Goal: Task Accomplishment & Management: Complete application form

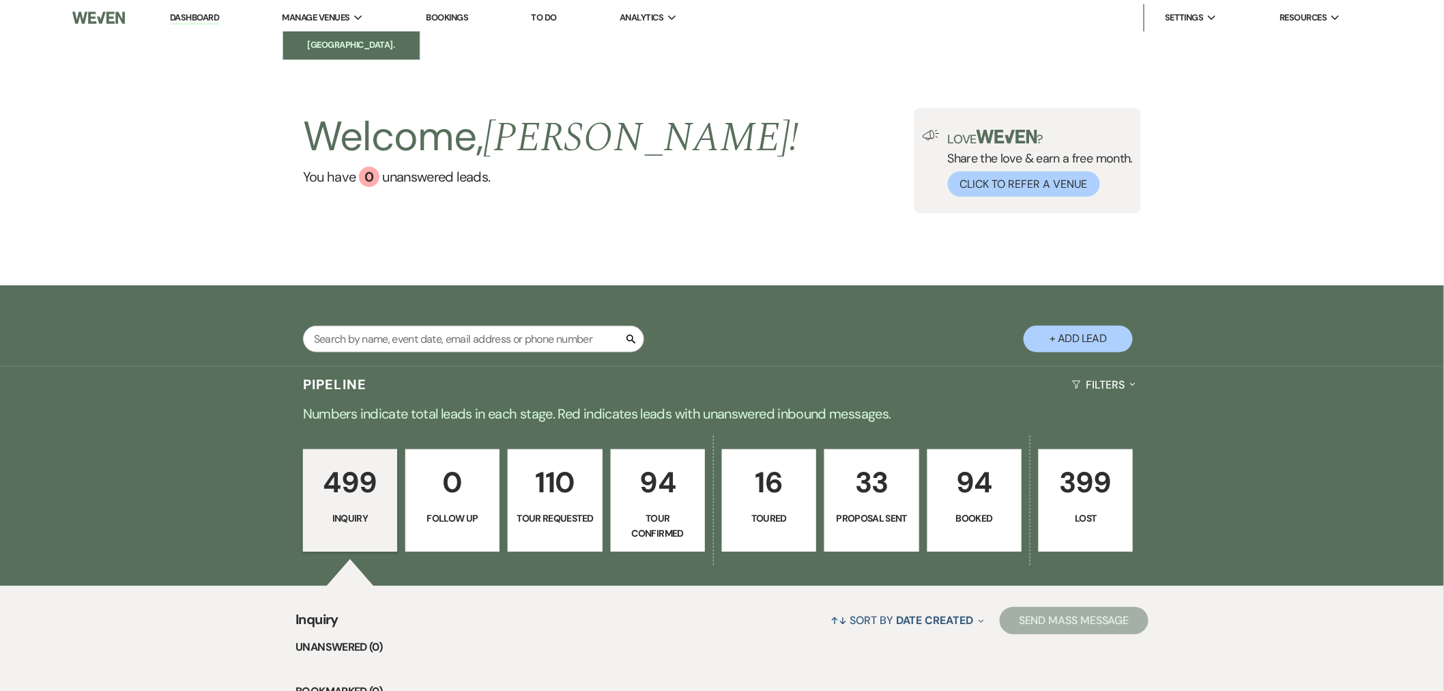
click at [351, 45] on li "[GEOGRAPHIC_DATA]." at bounding box center [351, 45] width 123 height 14
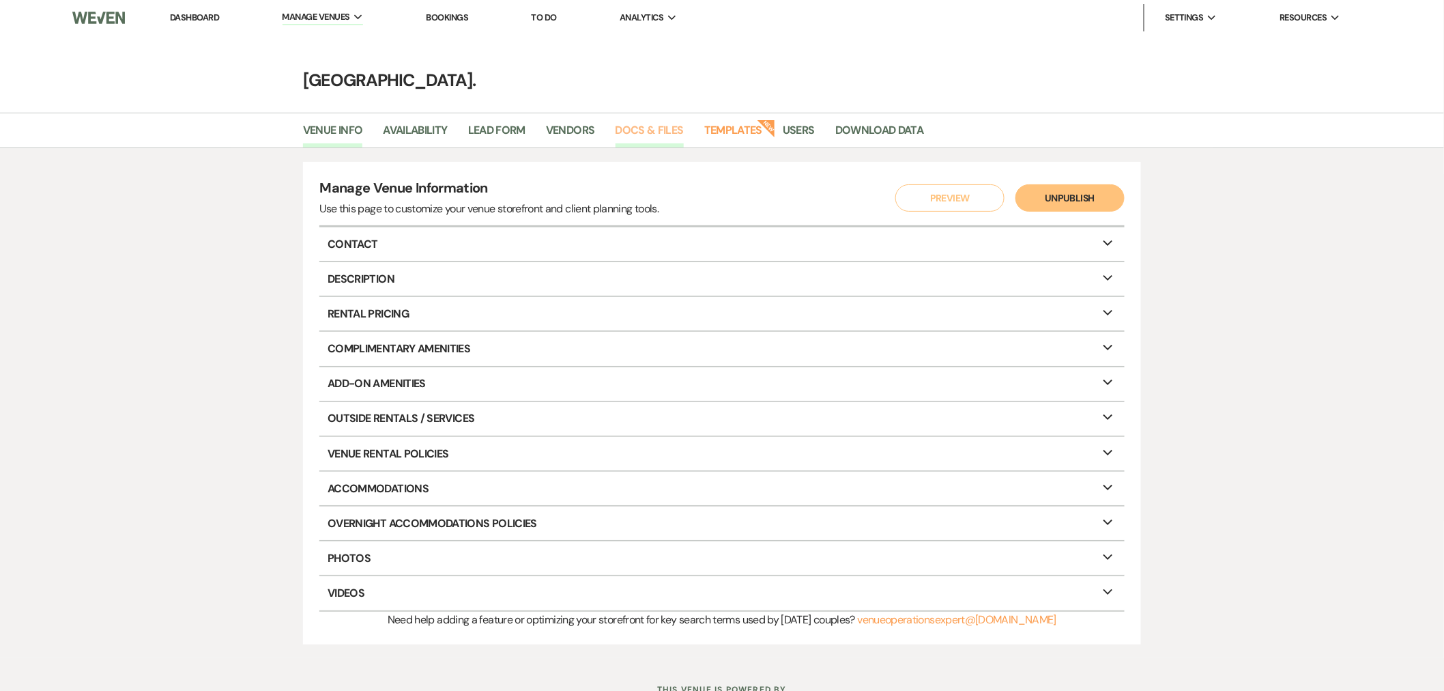
click at [639, 121] on link "Docs & Files" at bounding box center [650, 134] width 68 height 26
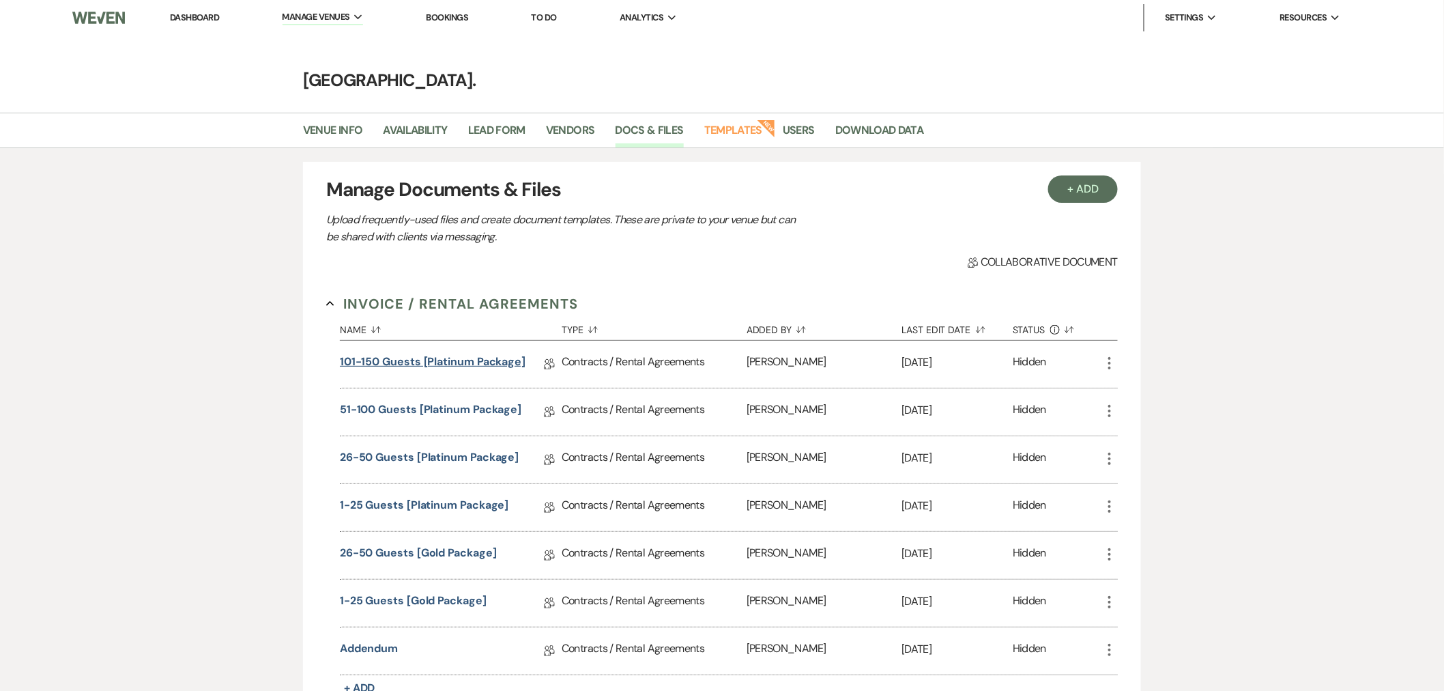
click at [440, 358] on link "101-150 Guests [Platinum Package]" at bounding box center [433, 364] width 186 height 21
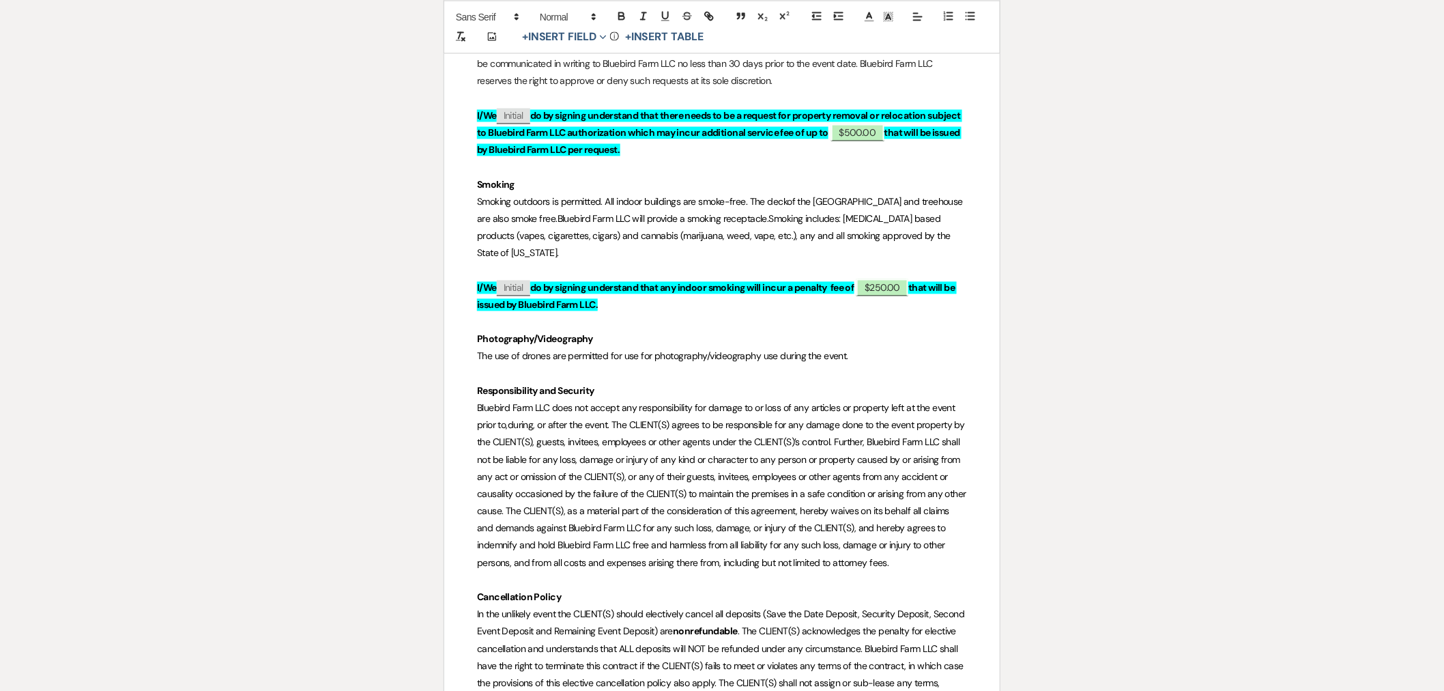
scroll to position [5308, 0]
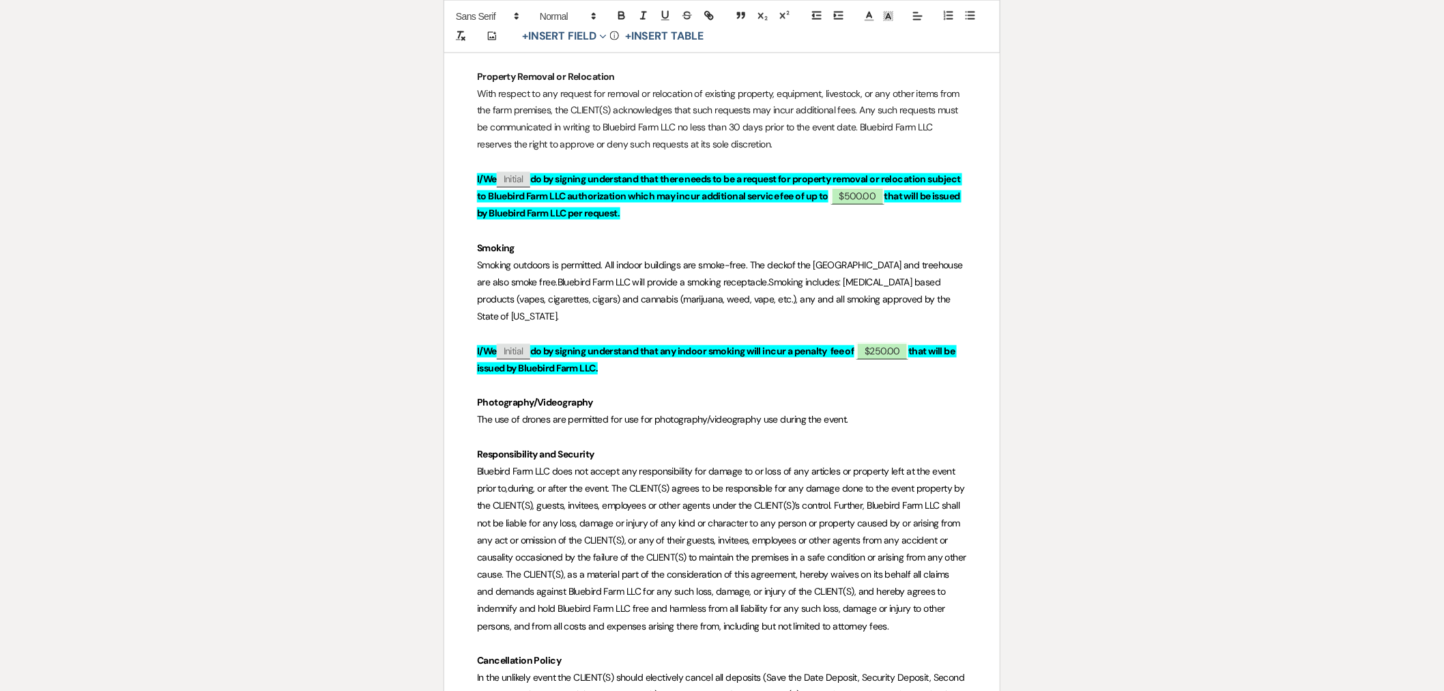
click at [878, 412] on p "The use of drones are permitted for use for photography/videography use during …" at bounding box center [722, 420] width 490 height 17
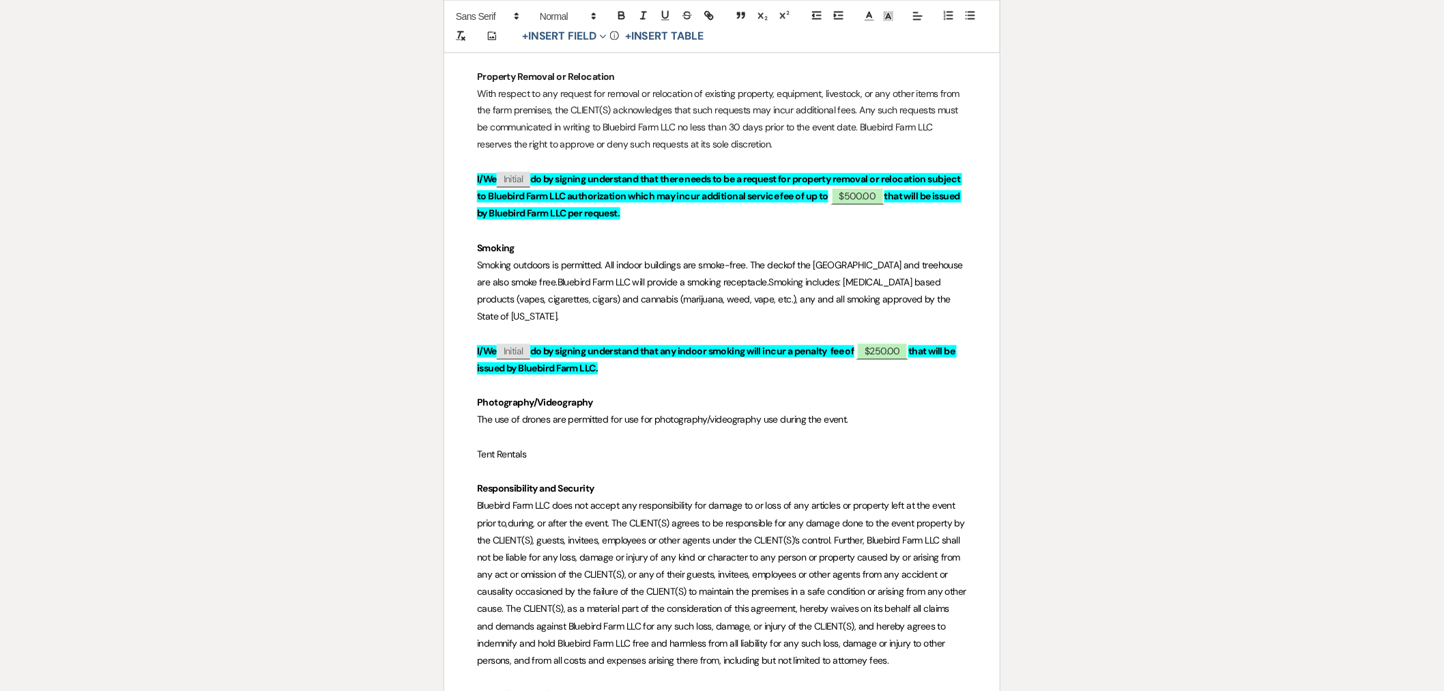
drag, startPoint x: 534, startPoint y: 415, endPoint x: 482, endPoint y: 412, distance: 52.6
drag, startPoint x: 624, startPoint y: 11, endPoint x: 633, endPoint y: 364, distance: 353.6
click at [625, 11] on icon "button" at bounding box center [622, 16] width 12 height 12
click at [551, 446] on p "Tent Rentals" at bounding box center [722, 454] width 490 height 17
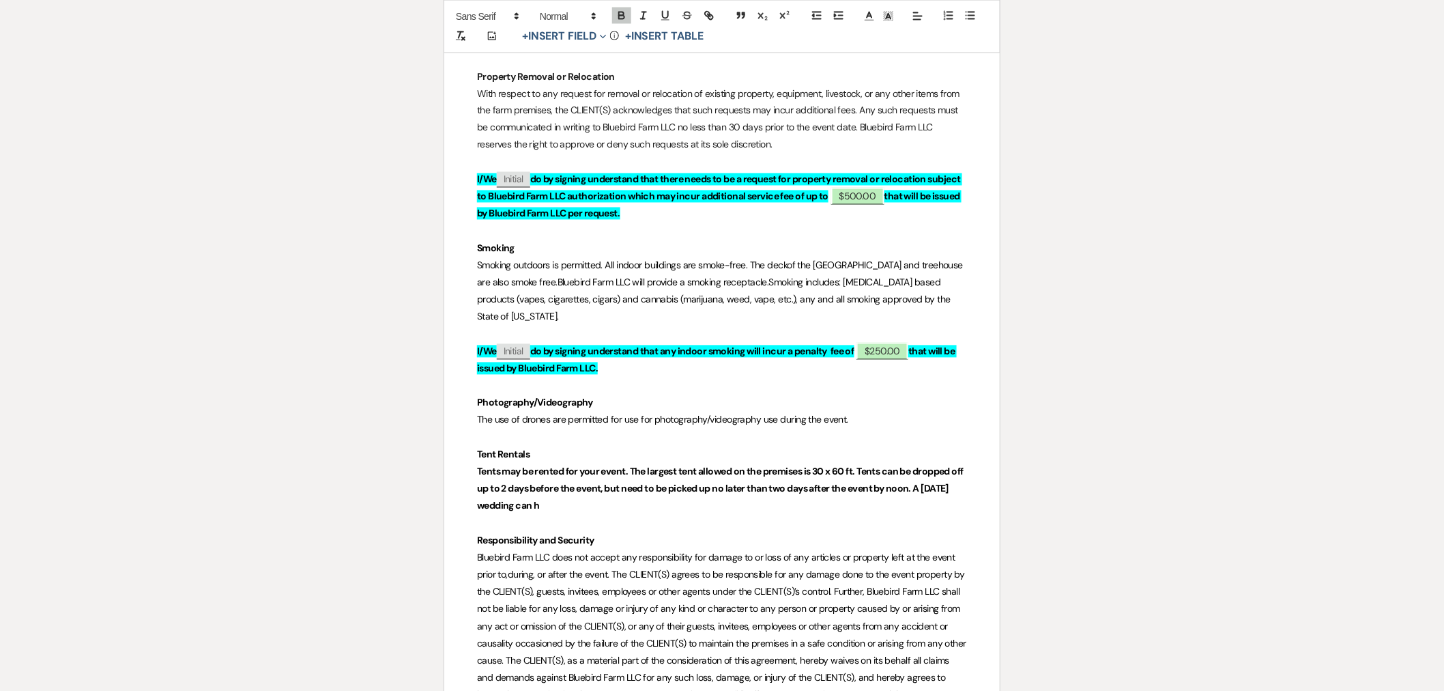
click at [932, 465] on strong "Tents may be rented for your event. The largest tent allowed on the premises is…" at bounding box center [721, 488] width 489 height 46
drag, startPoint x: 594, startPoint y: 475, endPoint x: 588, endPoint y: 474, distance: 6.9
click at [583, 474] on p "Tents may be rented for your event. The largest tent allowed on the premises is…" at bounding box center [722, 489] width 490 height 52
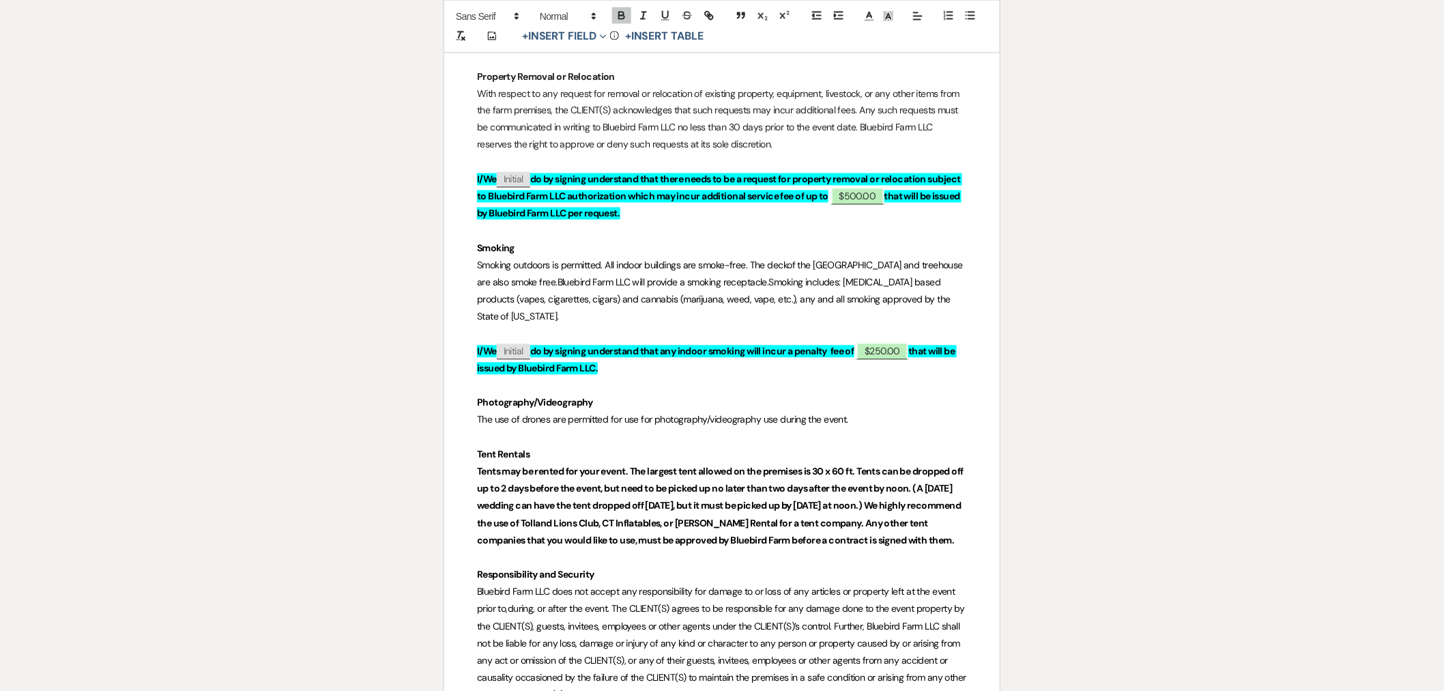
click at [931, 471] on strong "Tents may be rented for your event. The largest tent allowed on the premises is…" at bounding box center [721, 505] width 489 height 81
click at [858, 487] on strong "Tents may be rented for your event. The largest tent allowed on the premises is…" at bounding box center [721, 505] width 489 height 81
click at [867, 513] on p "Tents may be rented for your event. The largest tent allowed on the premises is…" at bounding box center [722, 506] width 490 height 86
click at [932, 470] on strong "Tents may be rented for your event. The largest tent allowed on the premises is…" at bounding box center [721, 505] width 489 height 81
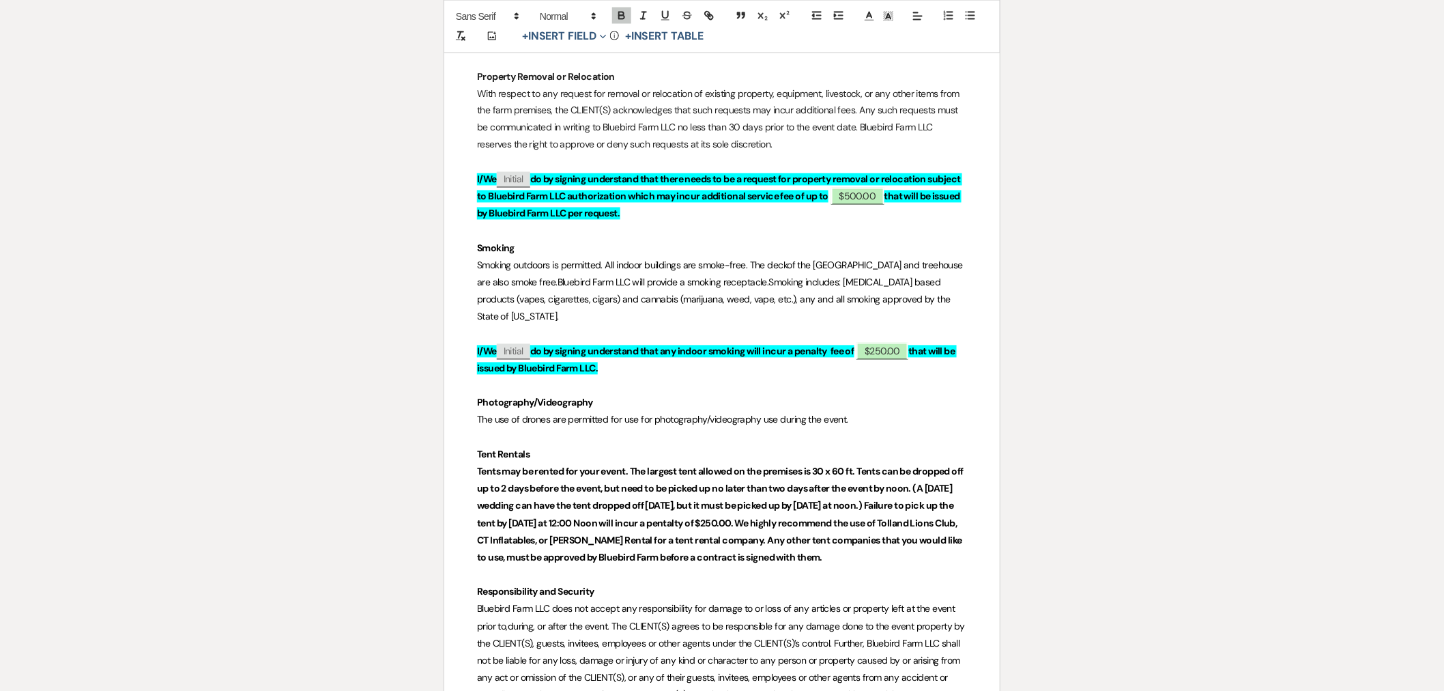
click at [738, 483] on strong "Tents may be rented for your event. The largest tent allowed on the premises is…" at bounding box center [721, 514] width 489 height 98
click at [918, 523] on p "Tents may be rented for your event. The largest tent allowed on the premises is…" at bounding box center [722, 514] width 490 height 103
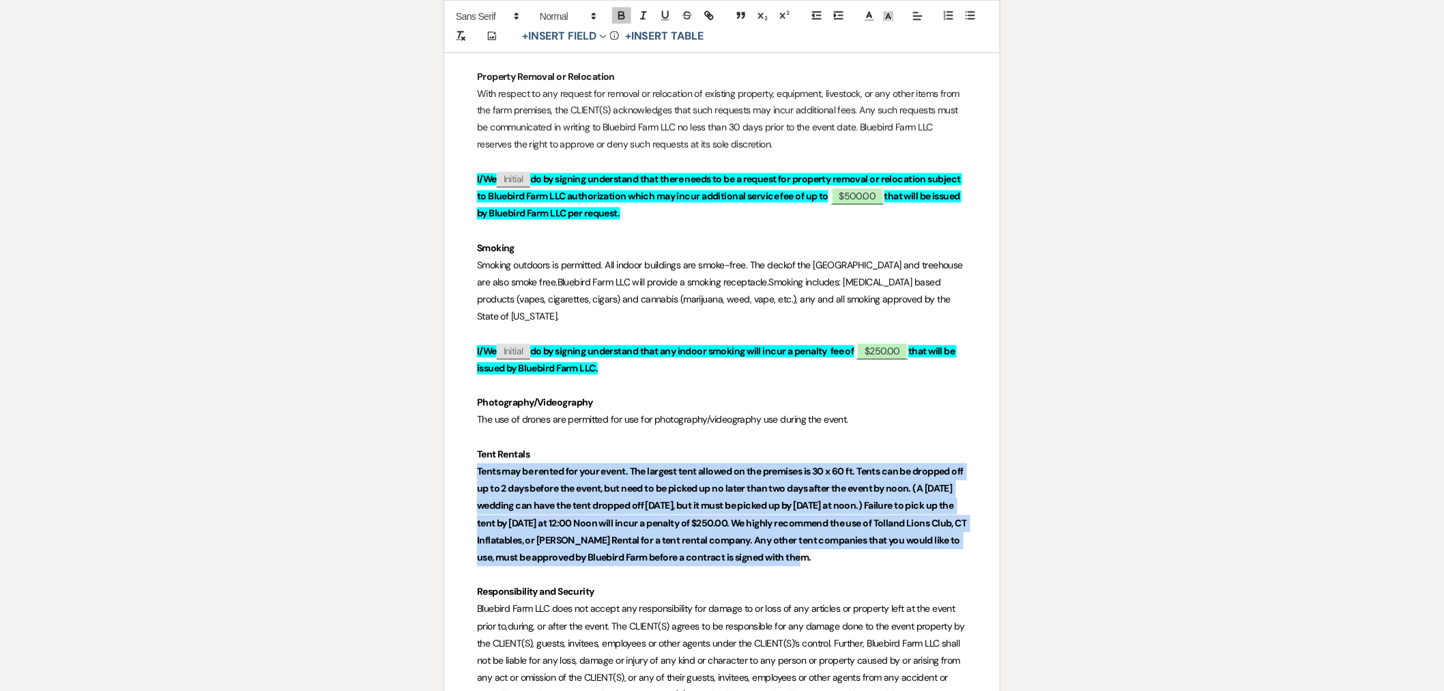
drag, startPoint x: 908, startPoint y: 528, endPoint x: 399, endPoint y: 437, distance: 517.1
click at [624, 16] on icon "button" at bounding box center [621, 17] width 5 height 3
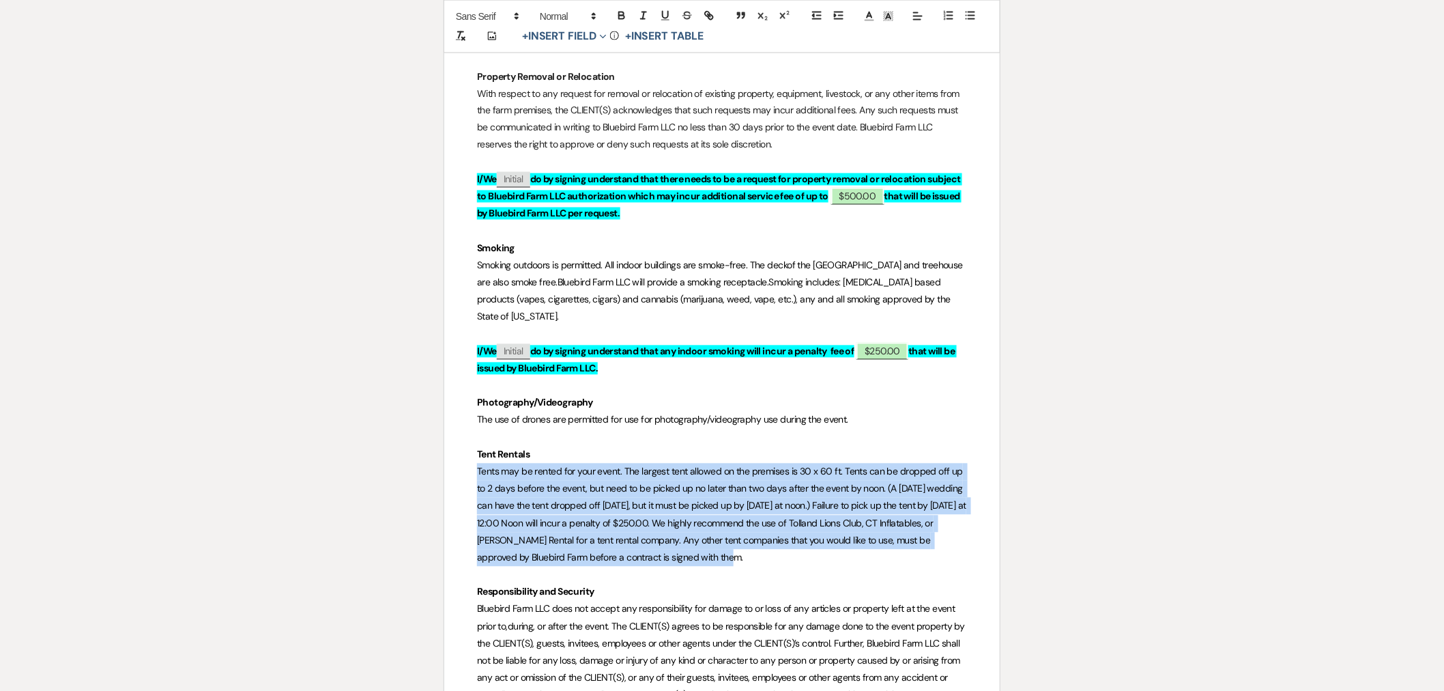
click at [776, 521] on p "Tents may be rented for your event. The largest tent allowed on the premises is…" at bounding box center [722, 514] width 490 height 103
click at [747, 516] on p "Tents may be rented for your event. The largest tent allowed on the premises is…" at bounding box center [722, 514] width 490 height 103
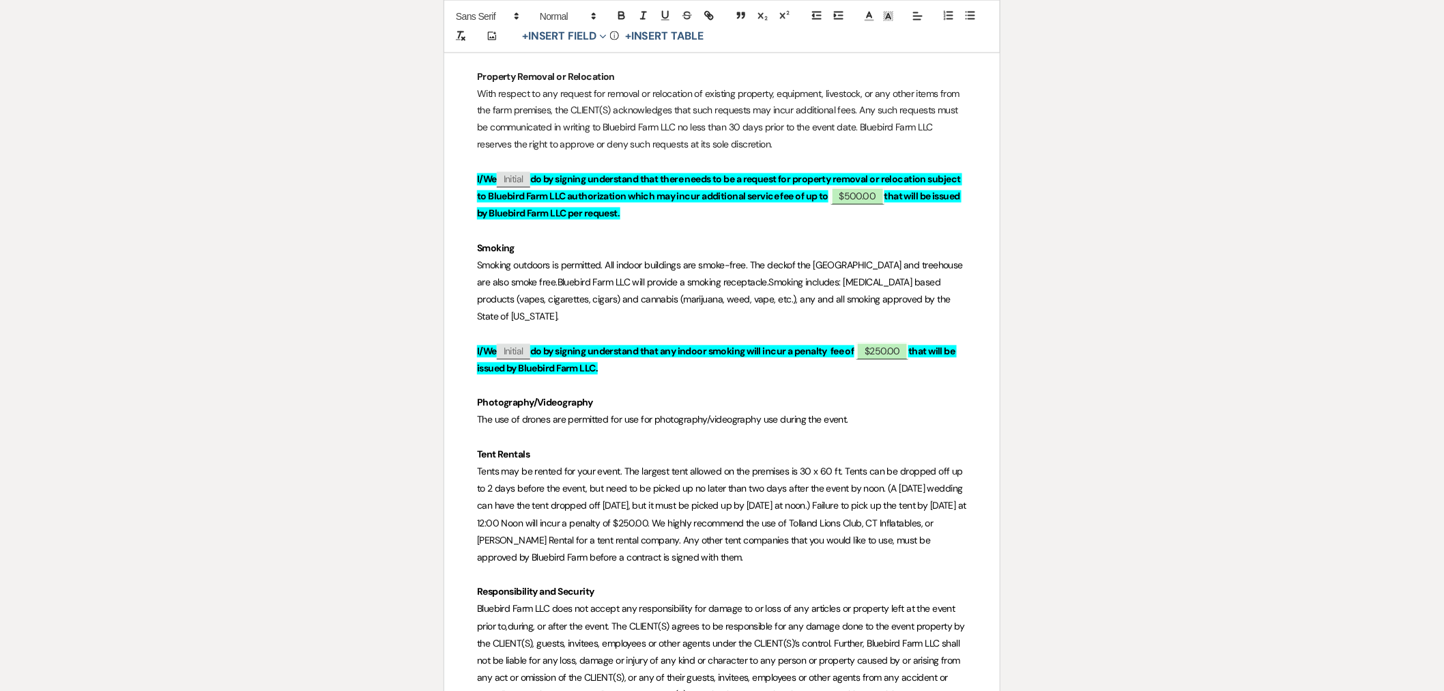
drag, startPoint x: 630, startPoint y: 333, endPoint x: 473, endPoint y: 311, distance: 158.6
copy p "I/We ﻿ Initial ﻿ do by signing understand that any indoor smoking will incur a …"
click at [782, 517] on p "Tents may be rented for your event. The largest tent allowed on the premises is…" at bounding box center [722, 514] width 490 height 103
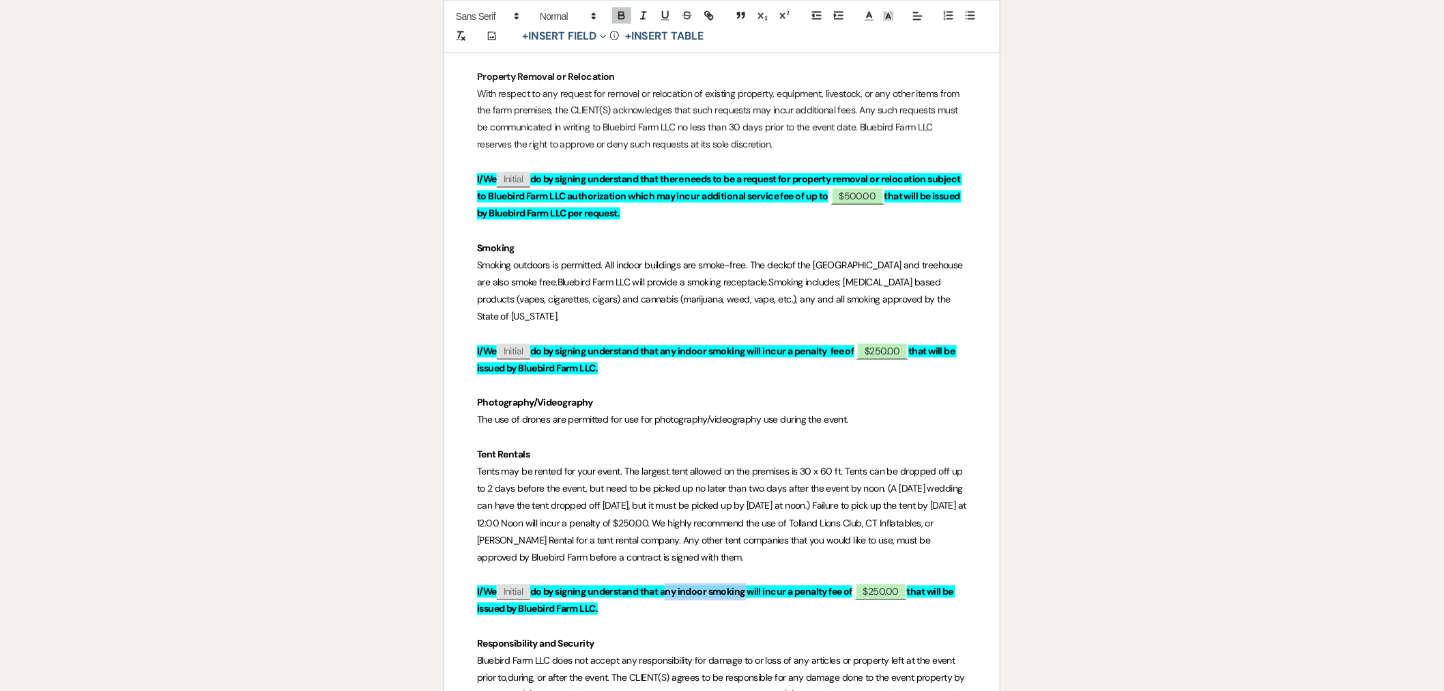
drag, startPoint x: 751, startPoint y: 556, endPoint x: 669, endPoint y: 549, distance: 82.8
click at [669, 586] on strong "do by signing understand that any indoor smoking will incur a penalty fee of" at bounding box center [691, 592] width 322 height 12
click at [643, 584] on p "I/We ﻿ Initial ﻿ do by signing understand that a late tent pickup will incur a …" at bounding box center [722, 601] width 490 height 34
click at [624, 465] on span "Tents may be rented for your event. The largest tent allowed on the premises is…" at bounding box center [723, 514] width 492 height 98
click at [799, 508] on span "Tents may be rented for your event. The largest tent allowed on the premises is…" at bounding box center [722, 514] width 491 height 98
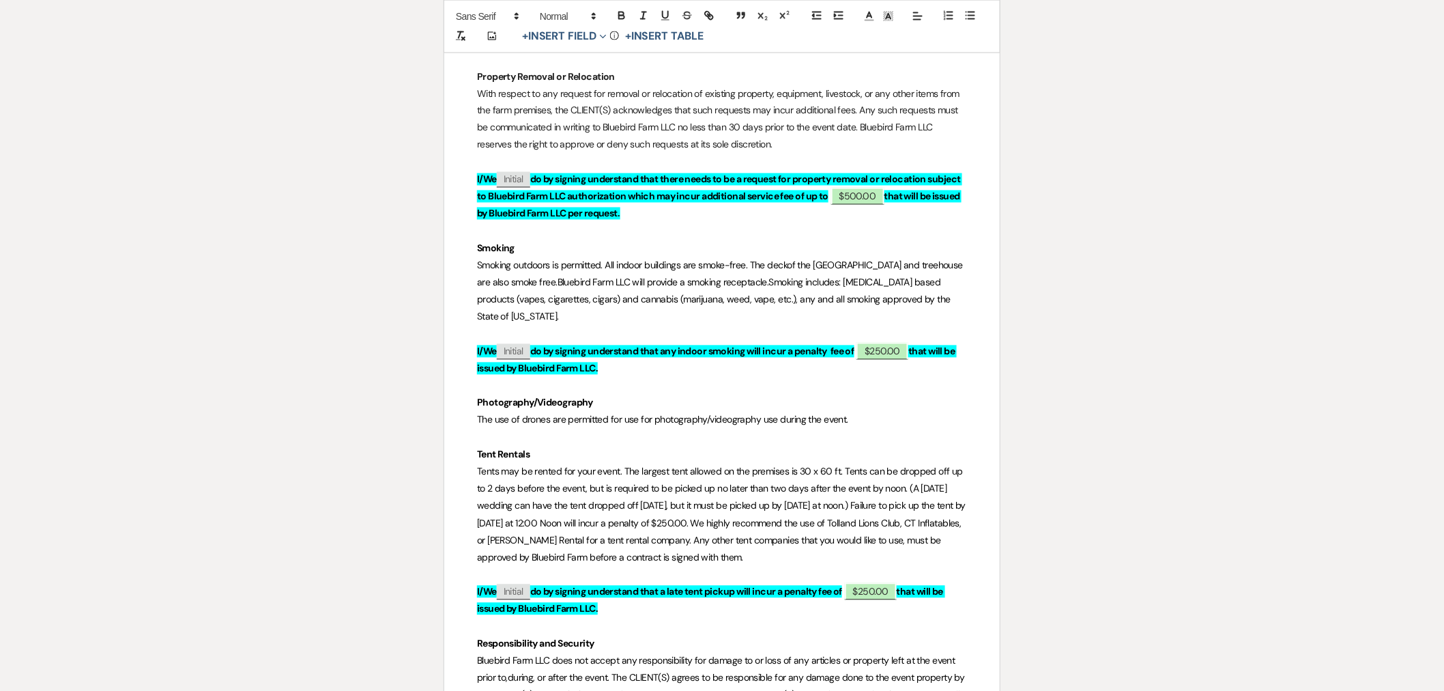
click at [773, 517] on p "Tents may be rented for your event. The largest tent allowed on the premises is…" at bounding box center [722, 514] width 490 height 103
click at [845, 472] on span "Tents may be rented for your event. The largest tent allowed on the premises is…" at bounding box center [722, 514] width 491 height 98
click at [892, 465] on span "Tents may be rented for your event. The largest tent allowed on the premises is…" at bounding box center [722, 514] width 491 height 98
click at [903, 465] on span "Tents may be rented for your event. The largest tent allowed on the premises is…" at bounding box center [722, 514] width 491 height 98
click at [880, 465] on span "Tents may be rented for your event. The largest tent allowed on the premises is…" at bounding box center [722, 514] width 491 height 98
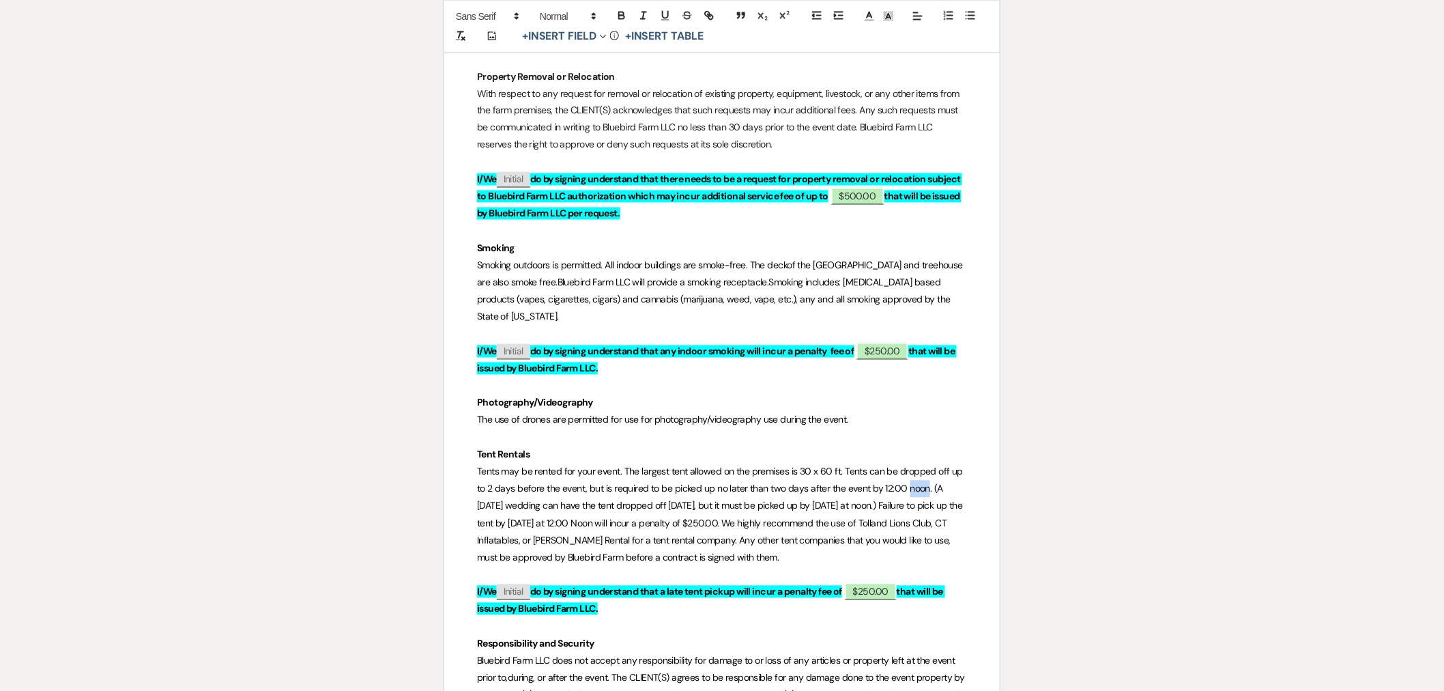
drag, startPoint x: 925, startPoint y: 452, endPoint x: 904, endPoint y: 460, distance: 21.8
click at [904, 463] on p "Tents may be rented for your event. The largest tent allowed on the premises is…" at bounding box center [722, 514] width 490 height 103
drag, startPoint x: 898, startPoint y: 472, endPoint x: 879, endPoint y: 478, distance: 20.1
click at [879, 476] on p "Tents may be rented for your event. The largest tent allowed on the premises is…" at bounding box center [722, 514] width 490 height 103
drag, startPoint x: 648, startPoint y: 487, endPoint x: 633, endPoint y: 486, distance: 15.8
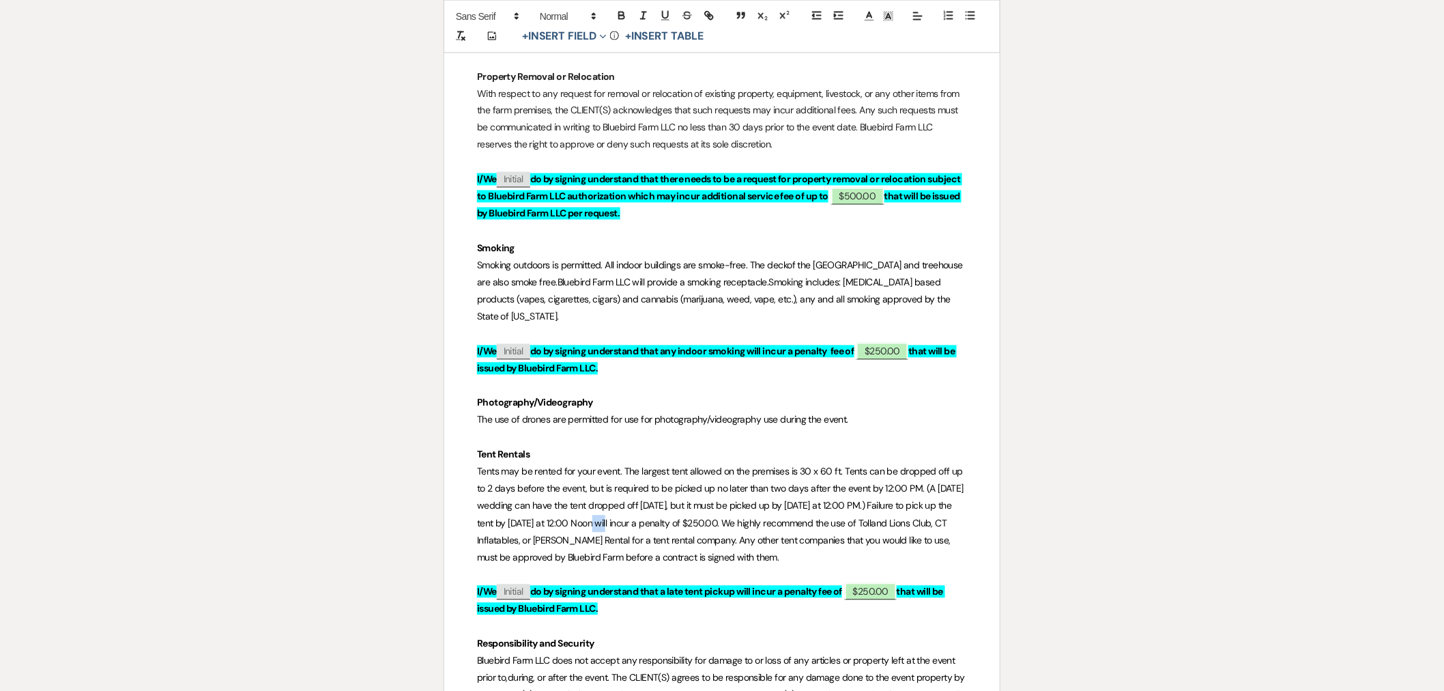
click at [633, 491] on span "Tents may be rented for your event. The largest tent allowed on the premises is…" at bounding box center [721, 514] width 489 height 98
click at [796, 519] on p "Tents may be rented for your event. The largest tent allowed on the premises is…" at bounding box center [722, 514] width 490 height 103
click at [768, 485] on span "Tents may be rented for your event. The largest tent allowed on the premises is…" at bounding box center [721, 514] width 489 height 98
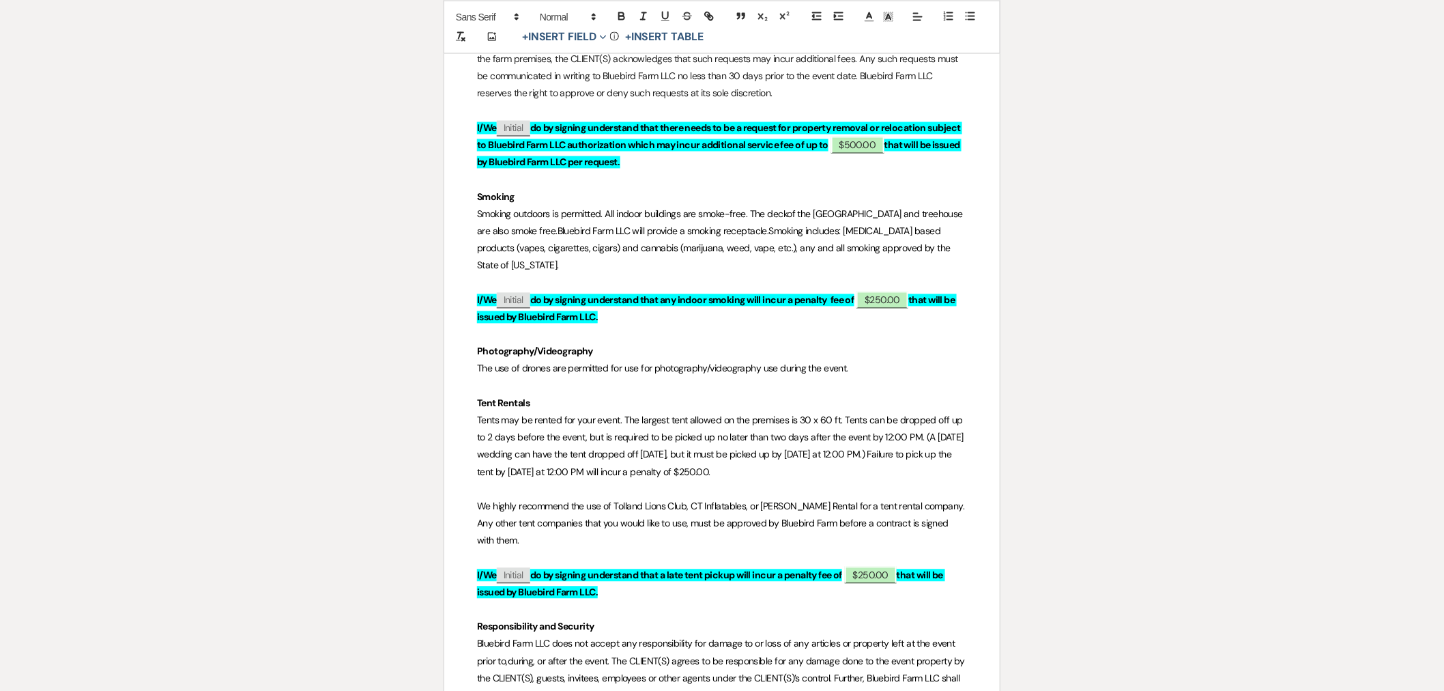
scroll to position [5383, 0]
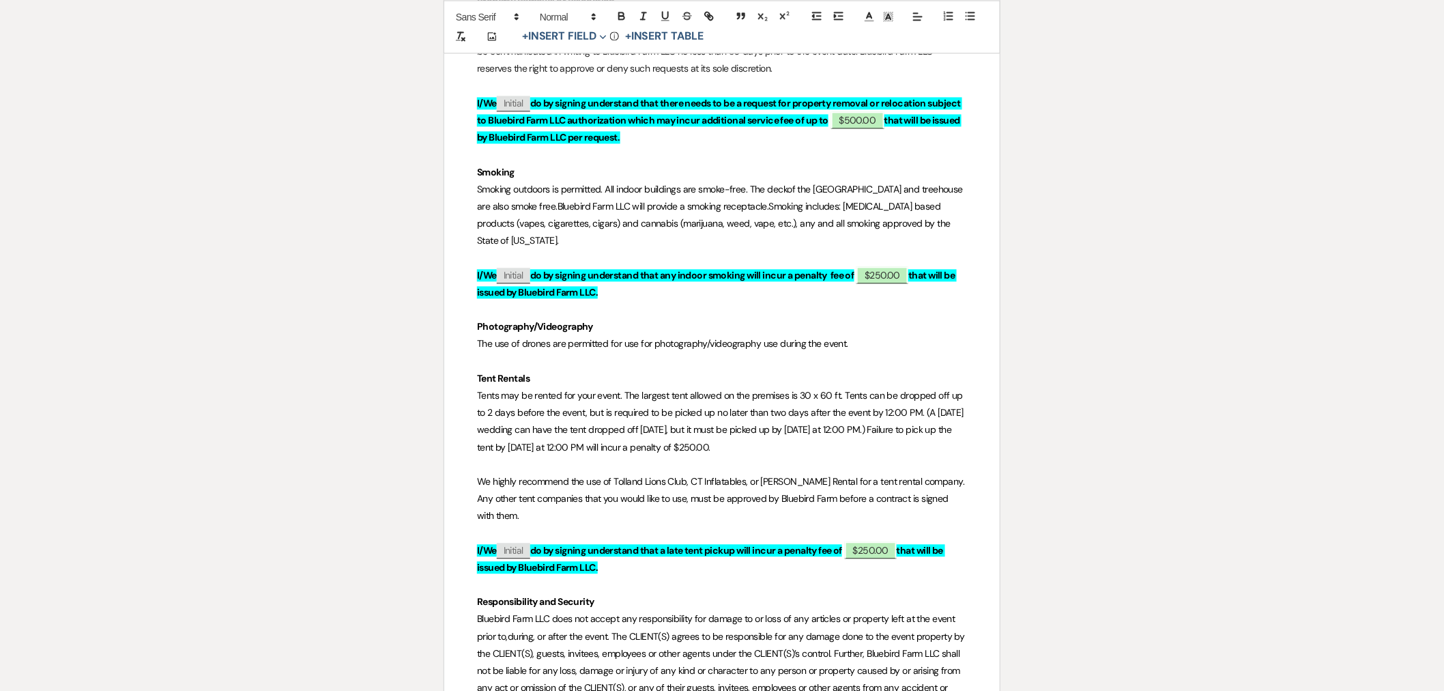
click at [964, 474] on p "﻿ We highly recommend the use of Tolland Lions Club, CT Inflatables, or [PERSON…" at bounding box center [722, 500] width 490 height 52
click at [621, 543] on p "I/We ﻿ Initial ﻿ do by signing understand that a late tent pickup will incur a …" at bounding box center [722, 560] width 490 height 34
drag, startPoint x: 476, startPoint y: 343, endPoint x: 487, endPoint y: 352, distance: 14.5
click at [528, 390] on span "Tents may be rented for your event. The largest tent allowed on the premises is…" at bounding box center [721, 422] width 489 height 64
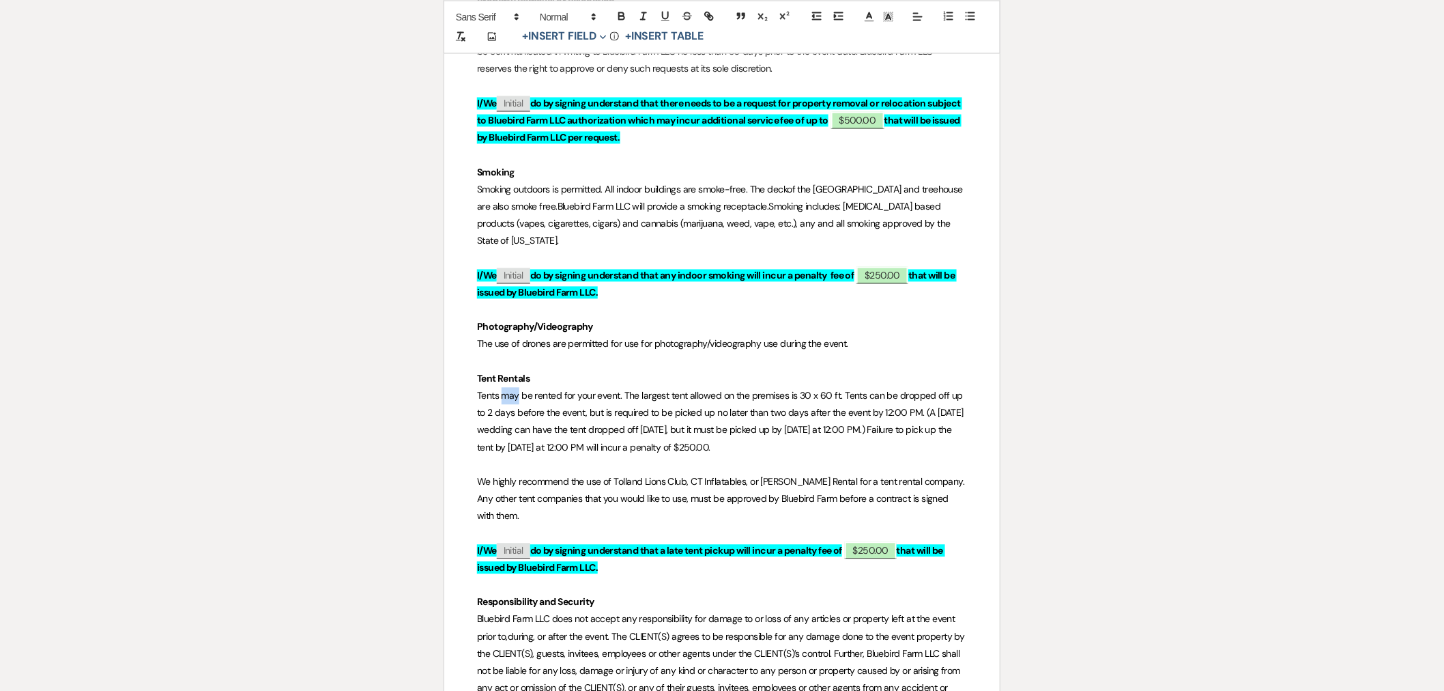
drag, startPoint x: 515, startPoint y: 359, endPoint x: 504, endPoint y: 358, distance: 11.6
click at [504, 390] on span "Tents may be rented for your event. The largest tent allowed on the premises is…" at bounding box center [721, 422] width 489 height 64
click at [533, 390] on span "Tents may be rented for your event. The largest tent allowed on the premises is…" at bounding box center [721, 422] width 489 height 64
drag, startPoint x: 517, startPoint y: 358, endPoint x: 503, endPoint y: 356, distance: 14.4
click at [503, 390] on span "Tents may be rented for your event. The largest tent allowed on the premises is…" at bounding box center [721, 422] width 489 height 64
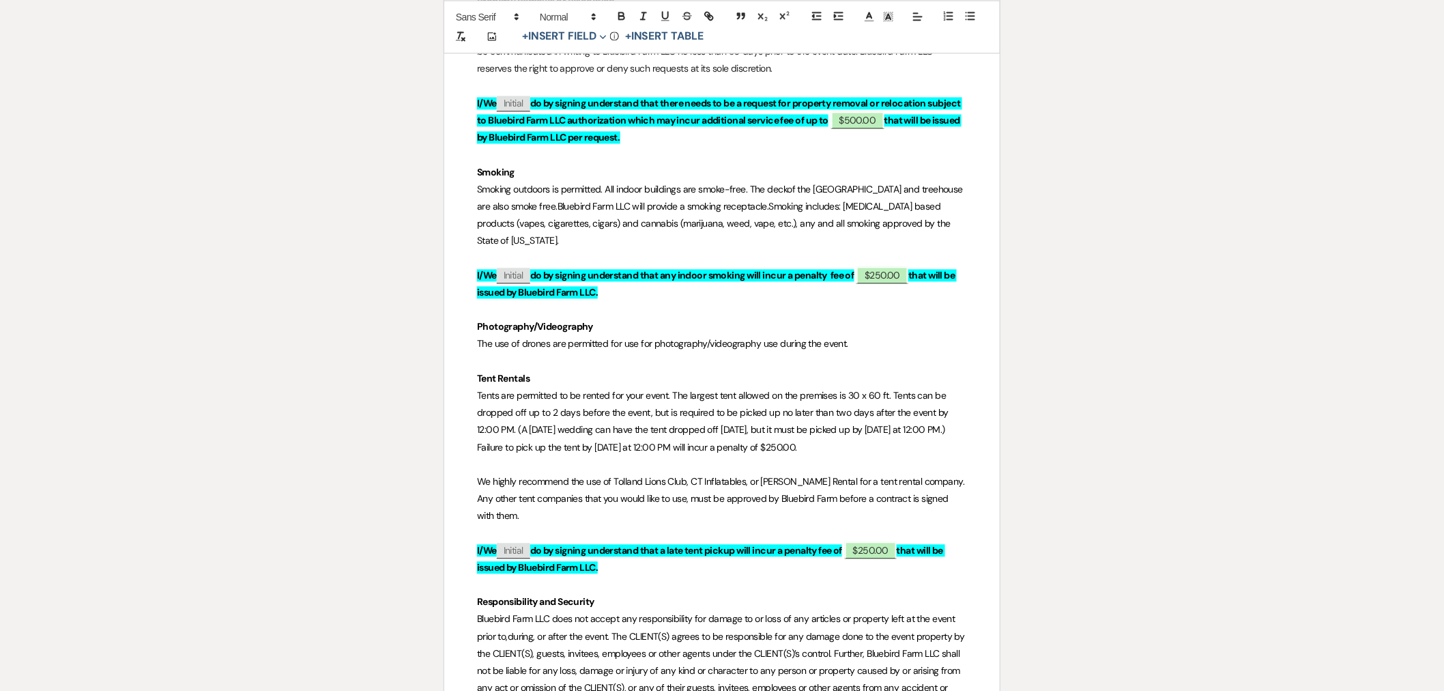
click at [682, 457] on p at bounding box center [722, 465] width 490 height 17
click at [477, 390] on span "Tents are permitted to be rented for your event. The largest tent allowed on th…" at bounding box center [714, 422] width 474 height 64
drag, startPoint x: 687, startPoint y: 374, endPoint x: 679, endPoint y: 374, distance: 8.2
click at [679, 390] on span "Rental tents are permitted to be rented for your event. The largest tent allowe…" at bounding box center [720, 422] width 487 height 64
click at [773, 457] on p at bounding box center [722, 465] width 490 height 17
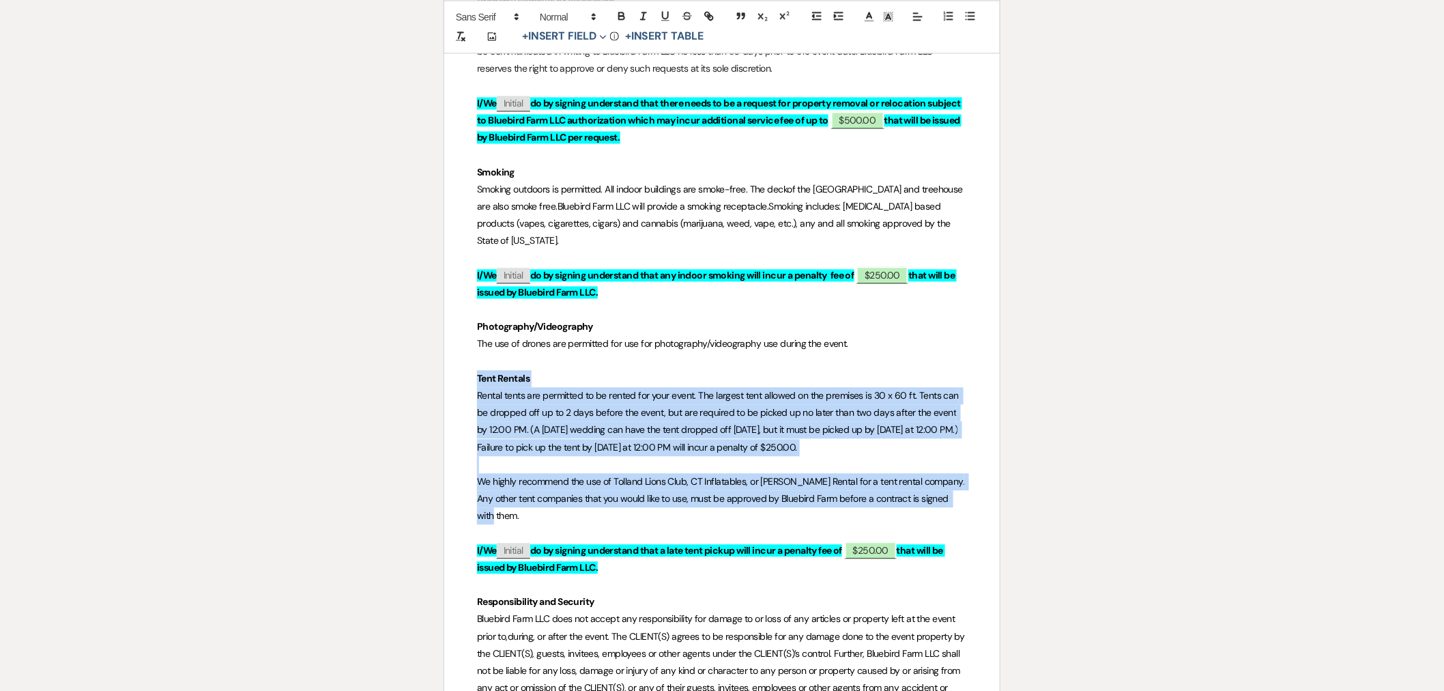
drag, startPoint x: 964, startPoint y: 462, endPoint x: 474, endPoint y: 345, distance: 503.7
copy div "Tent Rentals Rental tents are permitted to be rented for your event. The larges…"
click at [870, 390] on span "Rental tents are permitted to be rented for your event. The largest tent allowe…" at bounding box center [719, 422] width 485 height 64
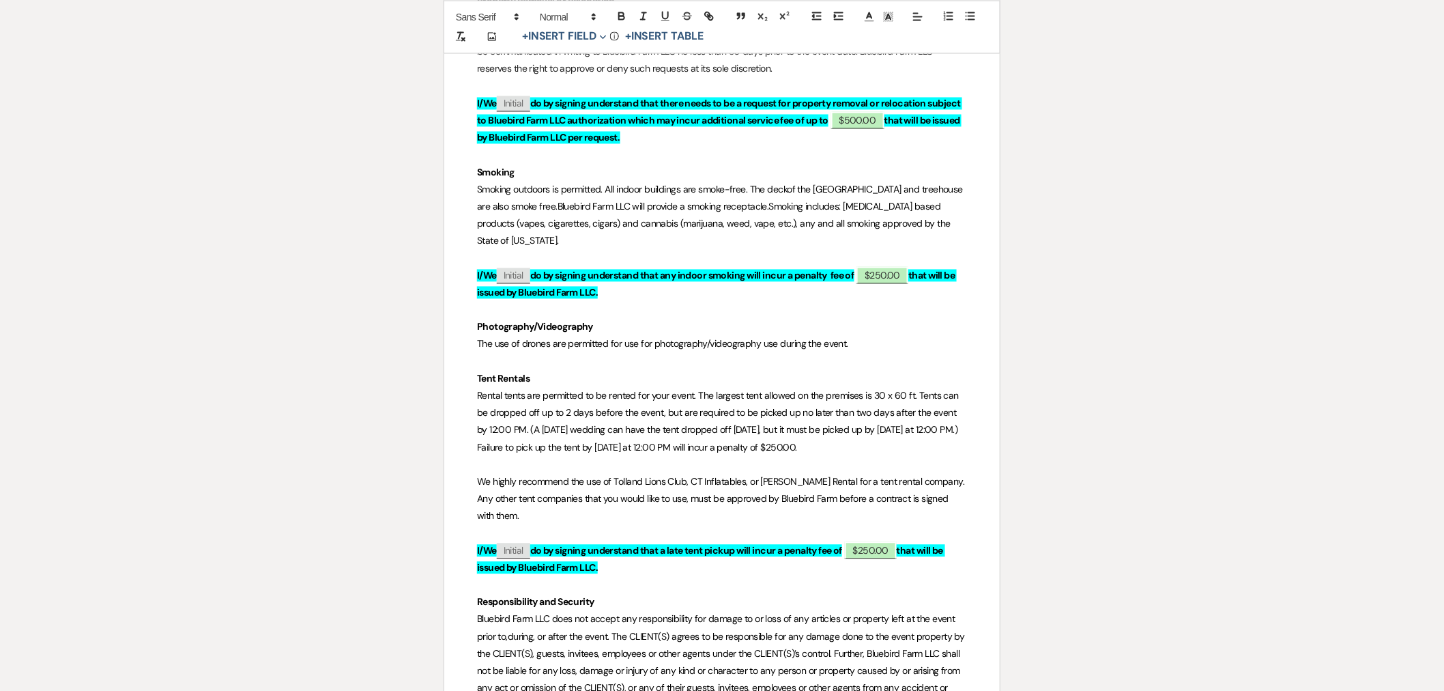
click at [884, 390] on span "Rental tents are permitted to be rented for your event. The largest tent allowe…" at bounding box center [719, 422] width 485 height 64
click at [909, 390] on span "Rental tents are permitted to be rented for your event. The largest tent allowe…" at bounding box center [719, 422] width 485 height 64
drag, startPoint x: 949, startPoint y: 360, endPoint x: 936, endPoint y: 359, distance: 13.0
click at [936, 390] on span "Rental tents are permitted to be rented for your event. The largest tent allowe…" at bounding box center [722, 422] width 491 height 64
click at [520, 391] on span "Rental tents are permitted to be rented for your event. The largest tent allowe…" at bounding box center [718, 422] width 483 height 64
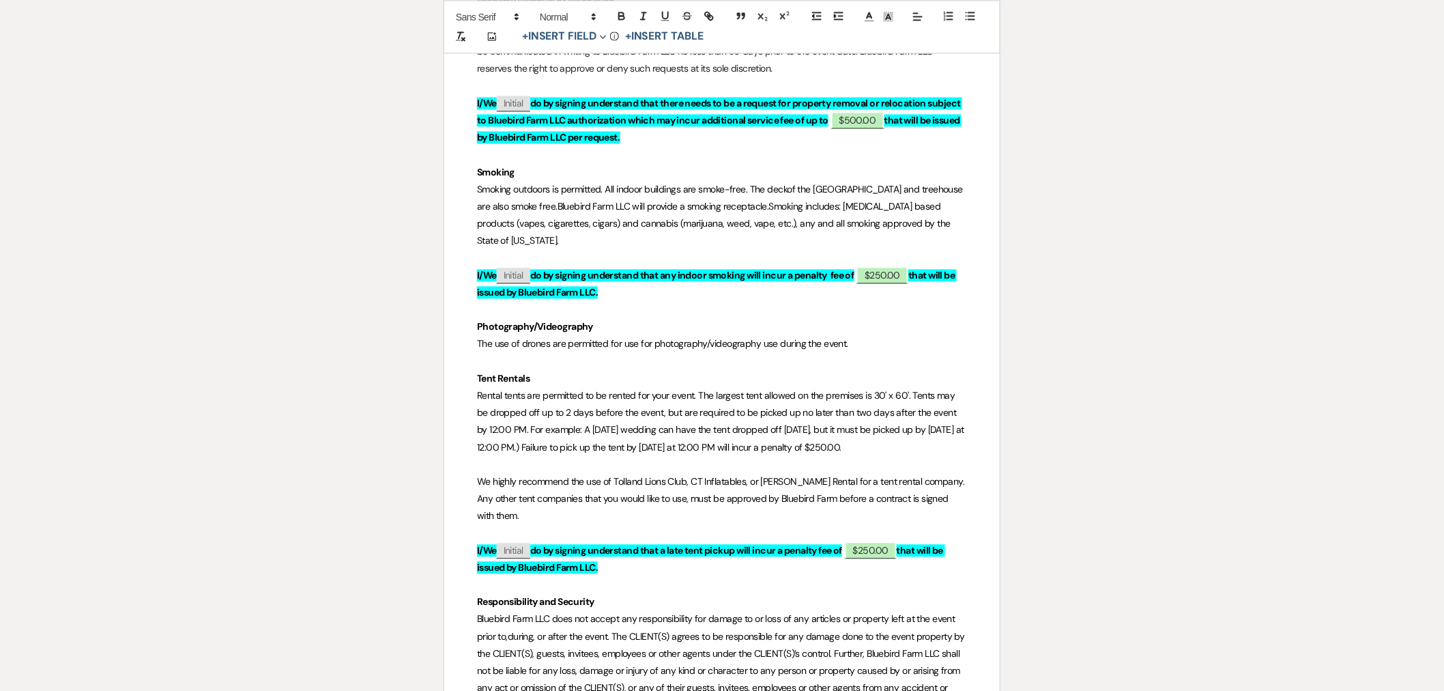
click at [528, 411] on span "Rental tents are permitted to be rented for your event. The largest tent allowe…" at bounding box center [721, 422] width 489 height 64
click at [896, 406] on p "Rental tents are permitted to be rented for your event. The largest tent allowe…" at bounding box center [722, 422] width 490 height 69
click at [835, 476] on span "We highly recommend the use of Tolland Lions Club, CT Inflatables, or [PERSON_N…" at bounding box center [722, 499] width 490 height 46
drag, startPoint x: 672, startPoint y: 463, endPoint x: 951, endPoint y: 442, distance: 279.9
click at [951, 476] on span "We highly recommend the use of Tolland Lions Club, CT Inflatables, or [PERSON_N…" at bounding box center [720, 499] width 487 height 46
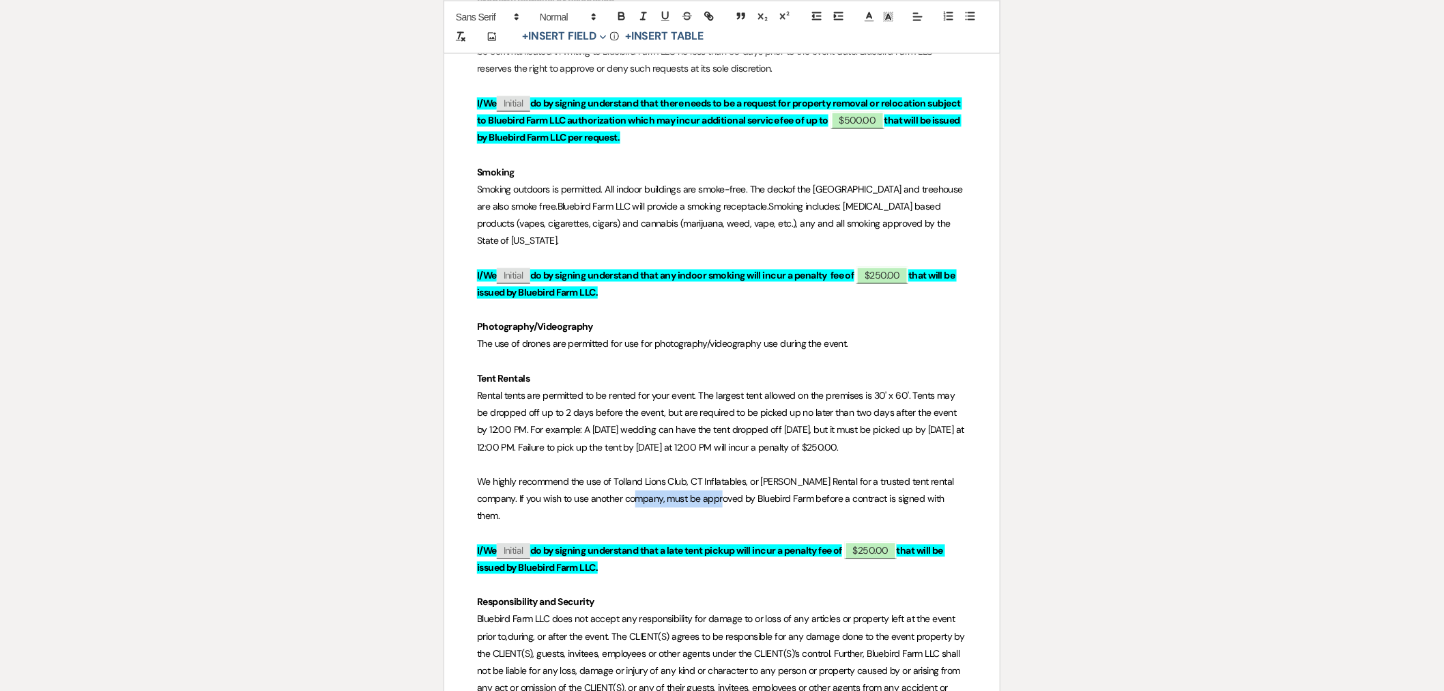
drag, startPoint x: 705, startPoint y: 464, endPoint x: 617, endPoint y: 464, distance: 88.0
click at [617, 476] on span "We highly recommend the use of Tolland Lions Club, CT Inflatables, or [PERSON_N…" at bounding box center [717, 499] width 480 height 46
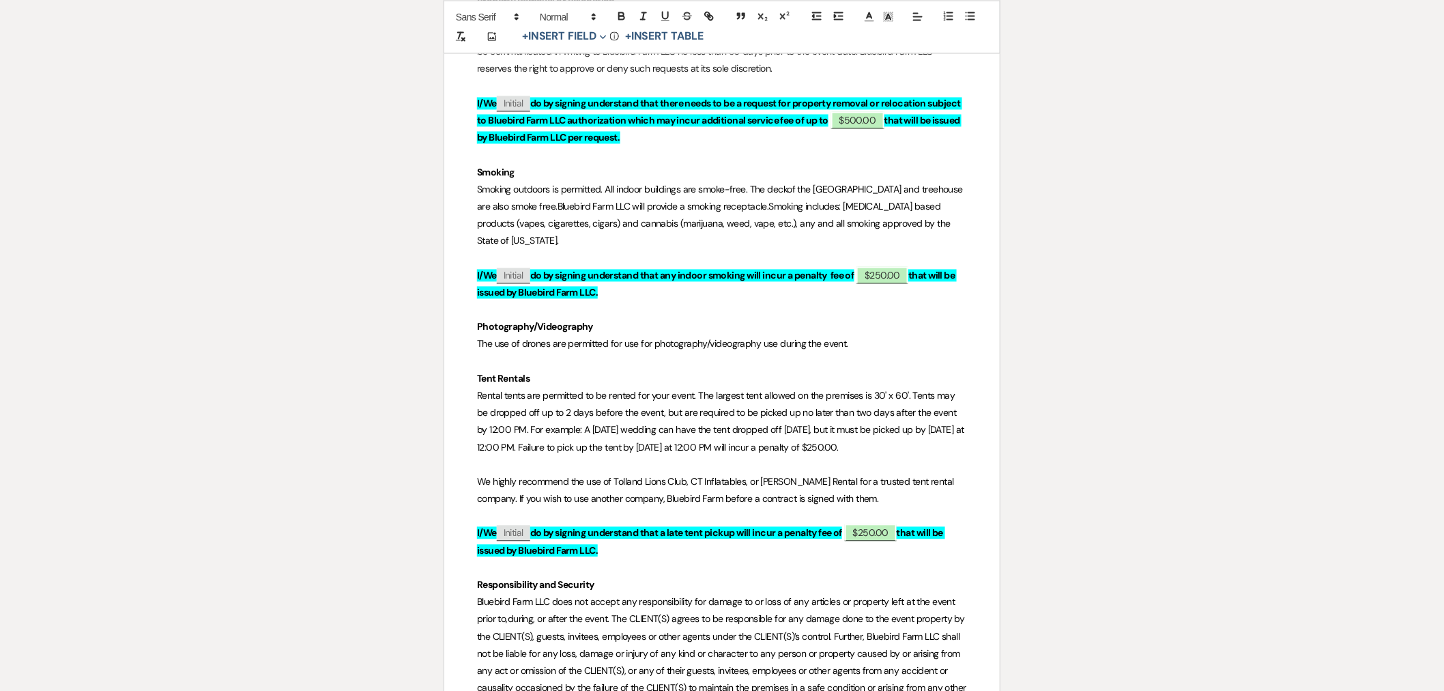
click at [676, 476] on span "We highly recommend the use of Tolland Lions Club, CT Inflatables, or [PERSON_N…" at bounding box center [717, 490] width 480 height 29
drag, startPoint x: 876, startPoint y: 461, endPoint x: 787, endPoint y: 463, distance: 88.7
click at [787, 474] on p "We highly recommend the use of Tolland Lions Club, CT Inflatables, or [PERSON_N…" at bounding box center [722, 491] width 490 height 34
click at [688, 476] on span "We highly recommend the use of Tolland Lions Club, CT Inflatables, or [PERSON_N…" at bounding box center [717, 490] width 480 height 29
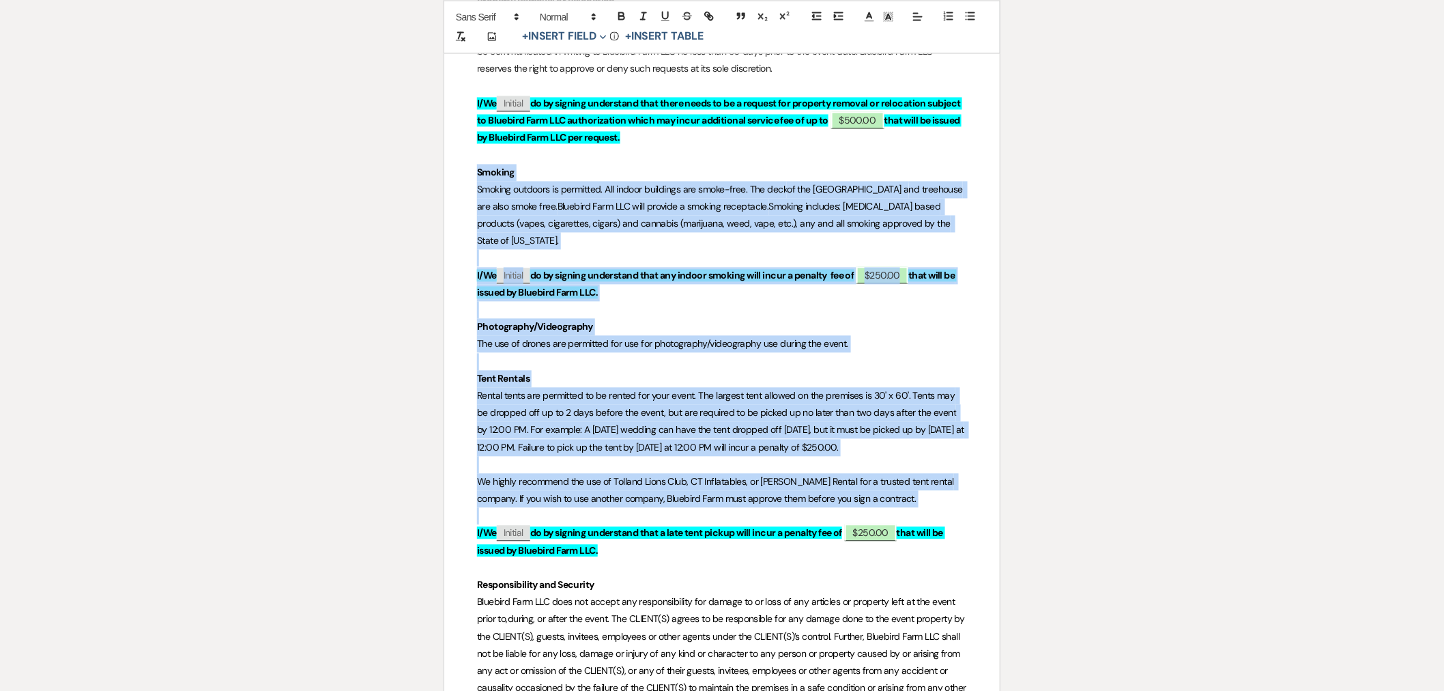
drag, startPoint x: 478, startPoint y: 150, endPoint x: 945, endPoint y: 468, distance: 565.4
copy div "Loremip Dolorsi ametcons ad elitseddo. Eiu tempor incididun utl etdol-magn. Ali…"
click at [630, 354] on p at bounding box center [722, 362] width 490 height 17
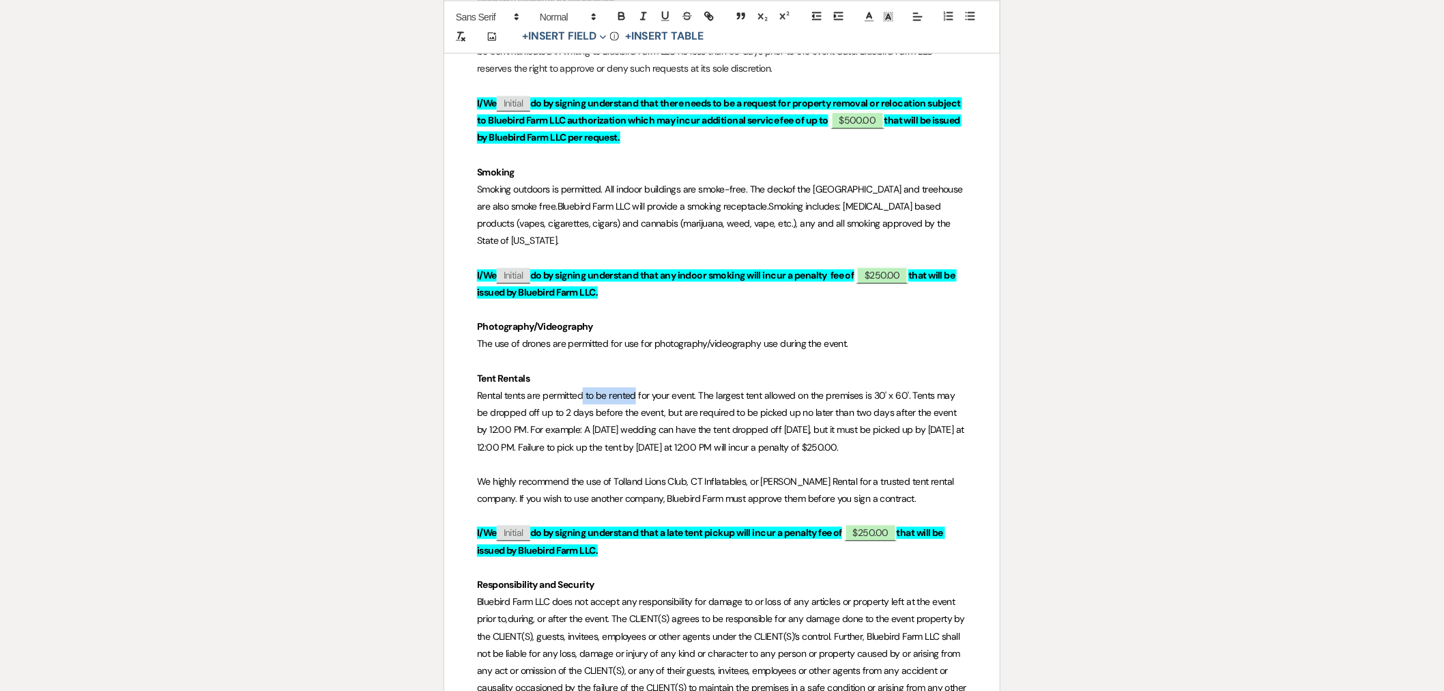
drag, startPoint x: 637, startPoint y: 359, endPoint x: 584, endPoint y: 362, distance: 52.6
click at [584, 390] on span "Rental tents are permitted to be rented for your event. The largest tent allowe…" at bounding box center [721, 422] width 489 height 64
drag, startPoint x: 972, startPoint y: 356, endPoint x: 921, endPoint y: 355, distance: 50.5
drag, startPoint x: 927, startPoint y: 377, endPoint x: 589, endPoint y: 381, distance: 337.8
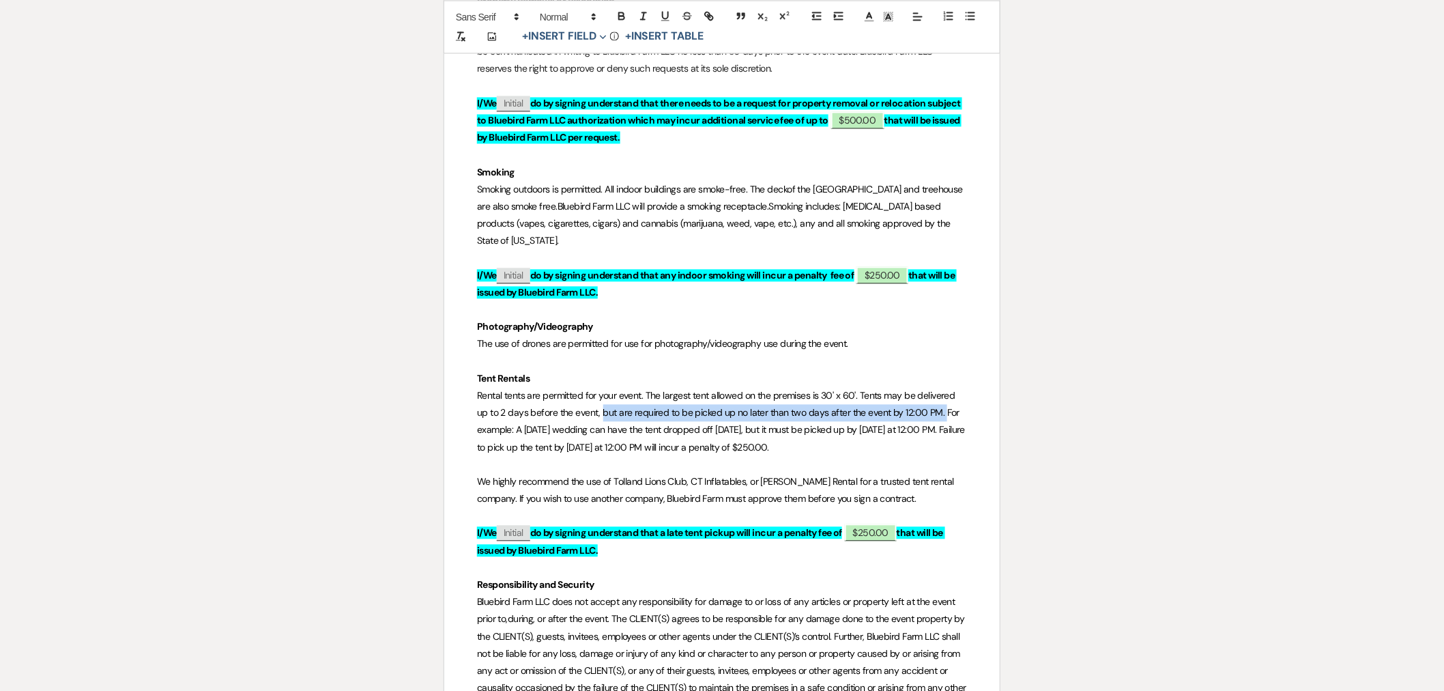
click at [589, 390] on span "Rental tents are permitted for your event. The largest tent allowed on the prem…" at bounding box center [722, 422] width 491 height 64
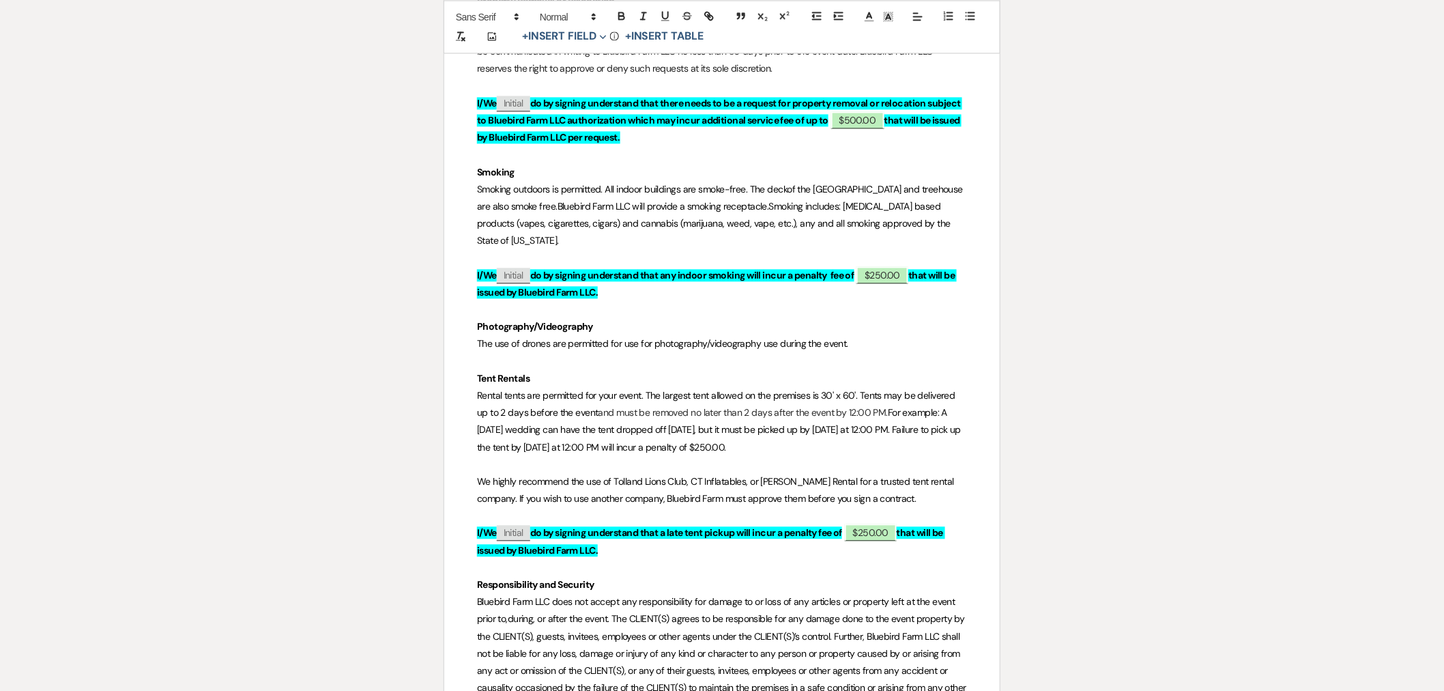
click at [584, 388] on p "Rental tents are permitted for your event. The largest tent allowed on the prem…" at bounding box center [722, 422] width 490 height 69
click at [514, 416] on p "Rental tents are permitted for your event. The largest tent allowed on the prem…" at bounding box center [722, 422] width 490 height 69
drag, startPoint x: 639, startPoint y: 407, endPoint x: 473, endPoint y: 409, distance: 166.5
drag, startPoint x: 685, startPoint y: 410, endPoint x: 624, endPoint y: 410, distance: 61.4
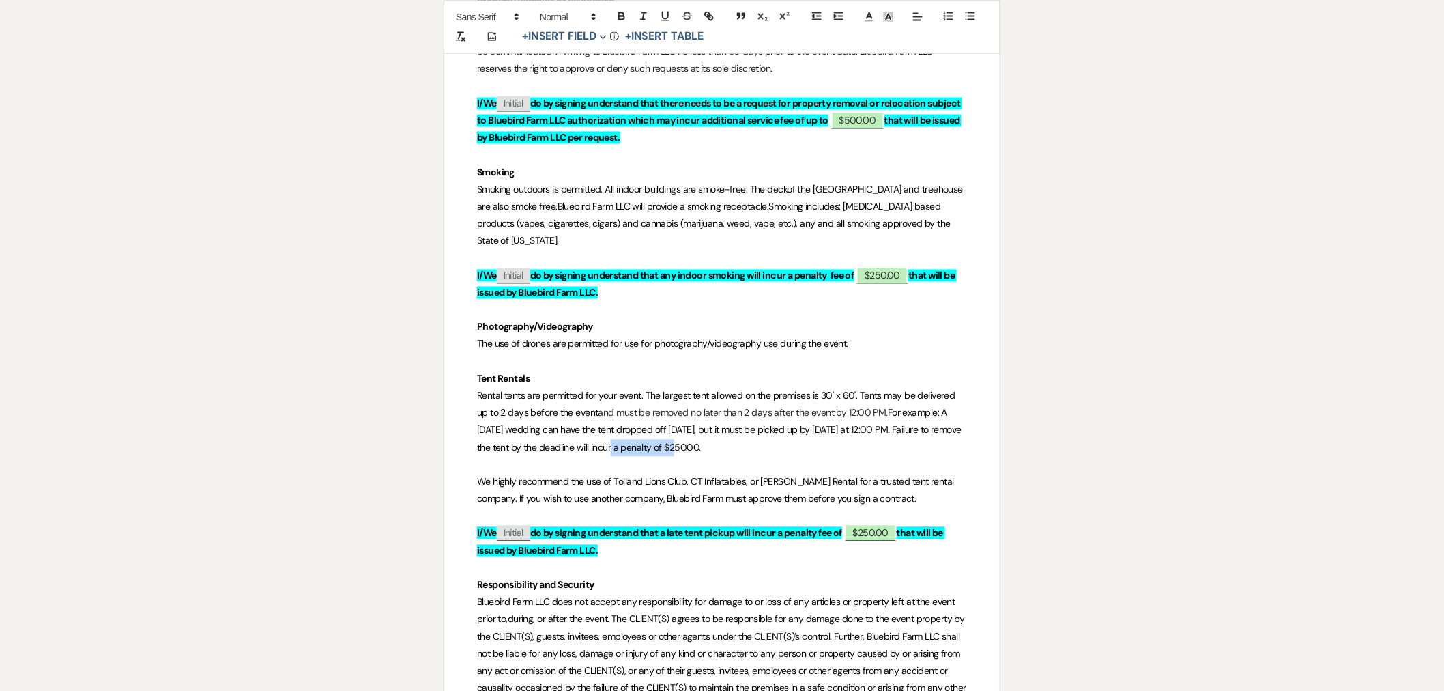
click at [624, 410] on span "For example: A [DATE] wedding can have the tent dropped off [DATE], but it must…" at bounding box center [720, 430] width 487 height 46
click at [712, 414] on p "Rental tents are permitted for your event. The largest tent allowed on the prem…" at bounding box center [722, 422] width 490 height 69
drag, startPoint x: 830, startPoint y: 448, endPoint x: 813, endPoint y: 452, distance: 17.5
click at [813, 474] on p "We highly recommend the use of Tolland Lions Club, CT Inflatables, or [PERSON_N…" at bounding box center [722, 491] width 490 height 34
click at [938, 476] on span "We highly recommend the use of Tolland Lions Club, CT Inflatables, or [PERSON_N…" at bounding box center [712, 490] width 470 height 29
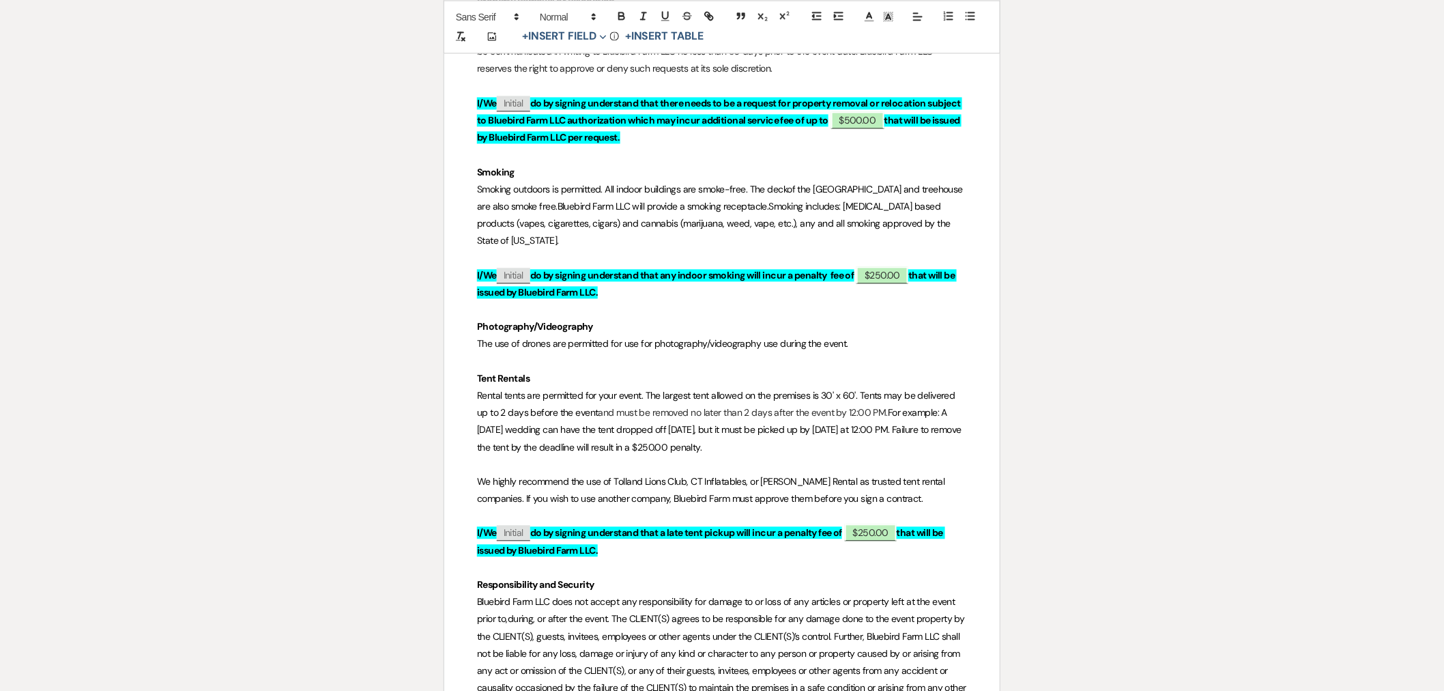
click at [892, 474] on p "We highly recommend the use of Tolland Lions Club, CT Inflatables, or [PERSON_N…" at bounding box center [722, 491] width 490 height 34
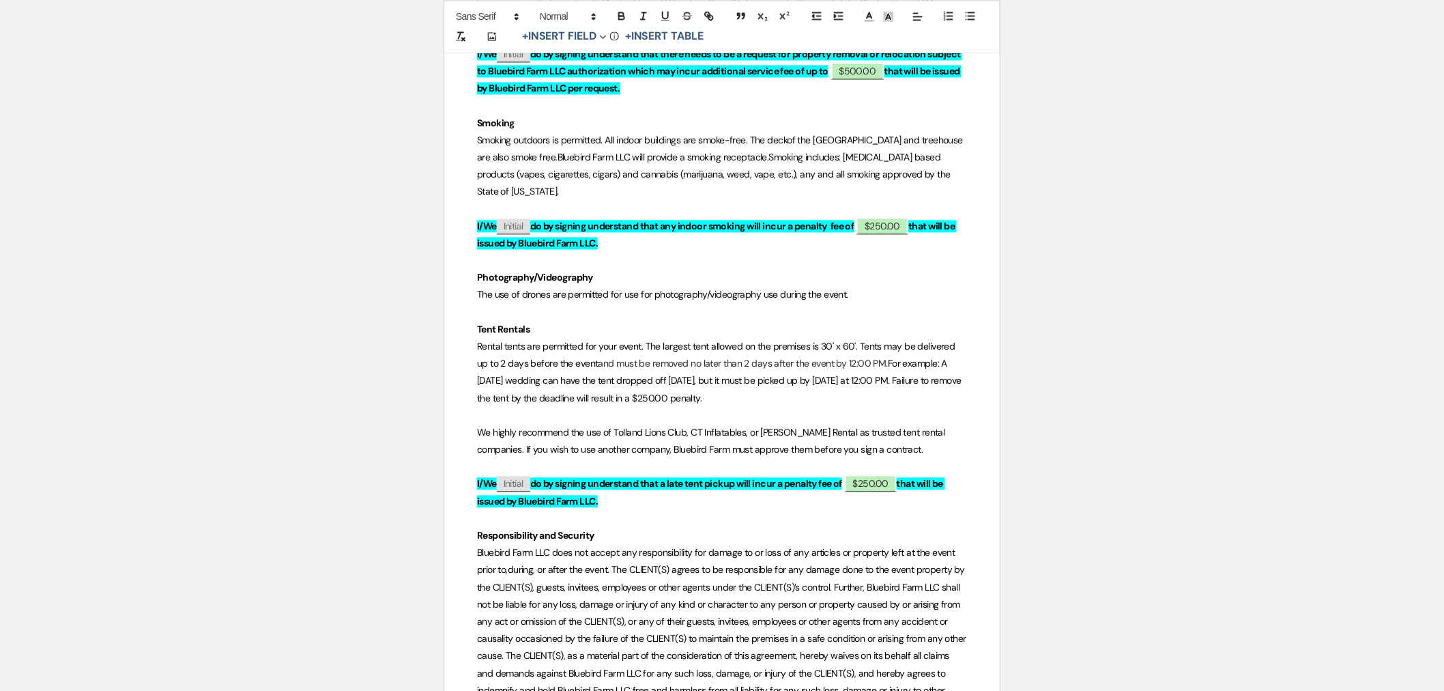
scroll to position [5460, 0]
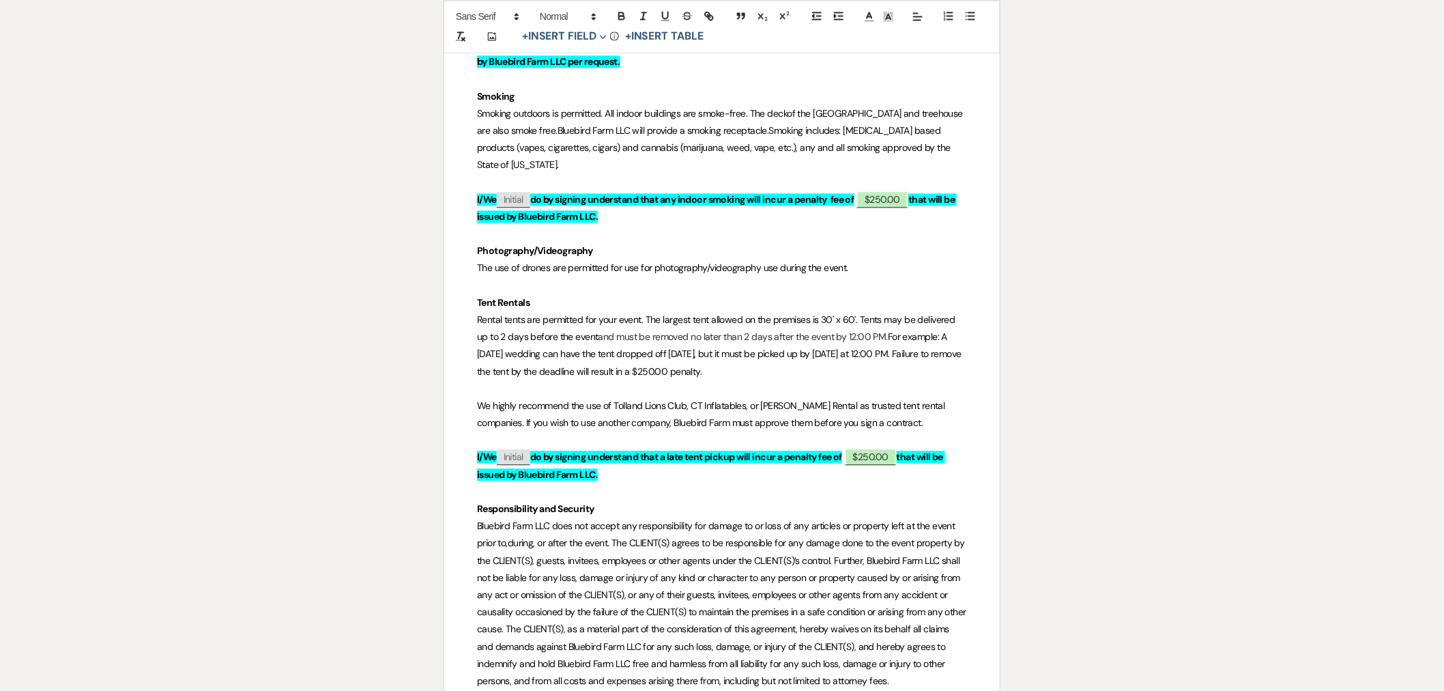
click at [676, 399] on span "We highly recommend the use of Tolland Lions Club, CT Inflatables, or [PERSON_N…" at bounding box center [712, 413] width 470 height 29
drag, startPoint x: 633, startPoint y: 446, endPoint x: 459, endPoint y: 274, distance: 244.7
copy div "Tent Rentals Rental tents are permitted for your event. The largest tent allowe…"
click at [669, 448] on p "I/We ﻿ Initial ﻿ do by signing understand that a late tent pickup will incur a …" at bounding box center [722, 465] width 490 height 34
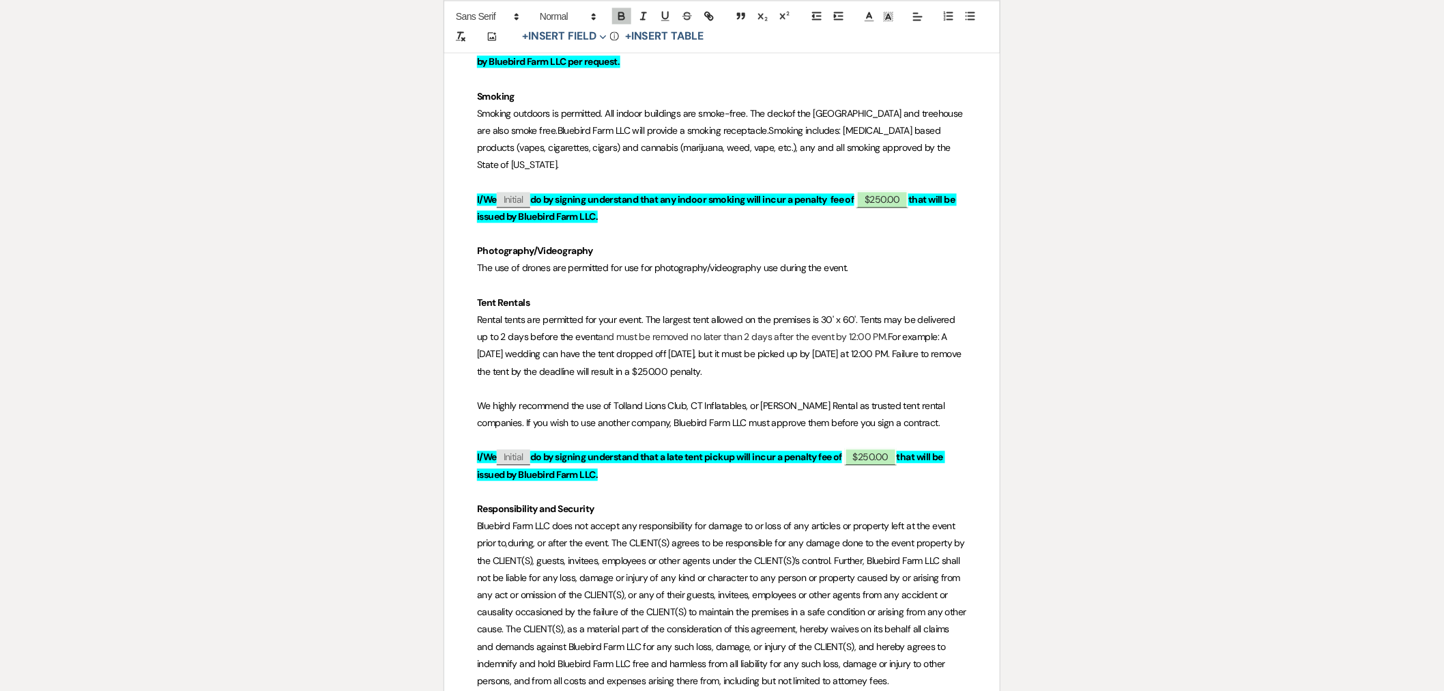
drag, startPoint x: 616, startPoint y: 440, endPoint x: 441, endPoint y: 271, distance: 243.7
click at [650, 311] on p "Rental tents are permitted for your event. The largest tent allowed on the prem…" at bounding box center [722, 345] width 490 height 69
drag, startPoint x: 622, startPoint y: 435, endPoint x: 476, endPoint y: 268, distance: 221.5
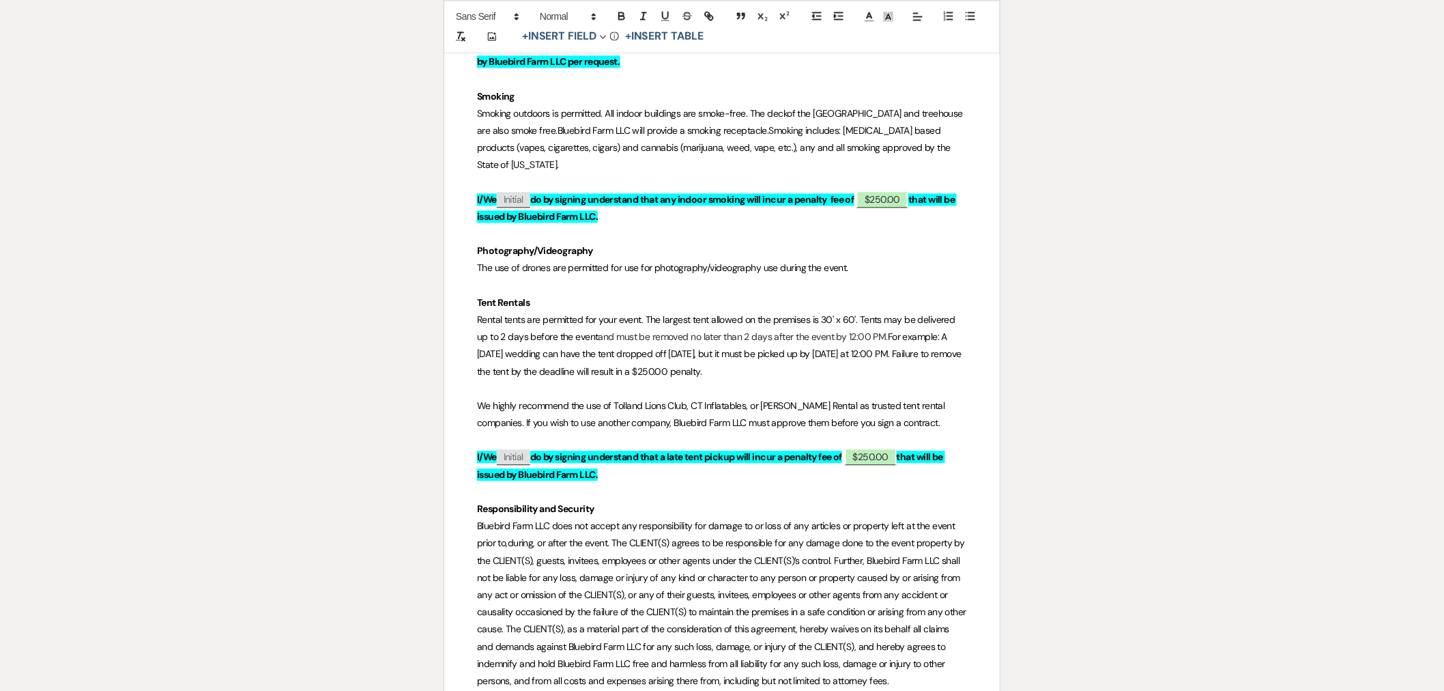
click at [605, 448] on p "I/We ﻿ Initial ﻿ do by signing understand that a late tent pickup will incur a …" at bounding box center [722, 465] width 490 height 34
drag, startPoint x: 597, startPoint y: 431, endPoint x: 472, endPoint y: 263, distance: 209.2
copy div "Tent Rentals Rental tents are permitted for your event. The largest tent allowe…"
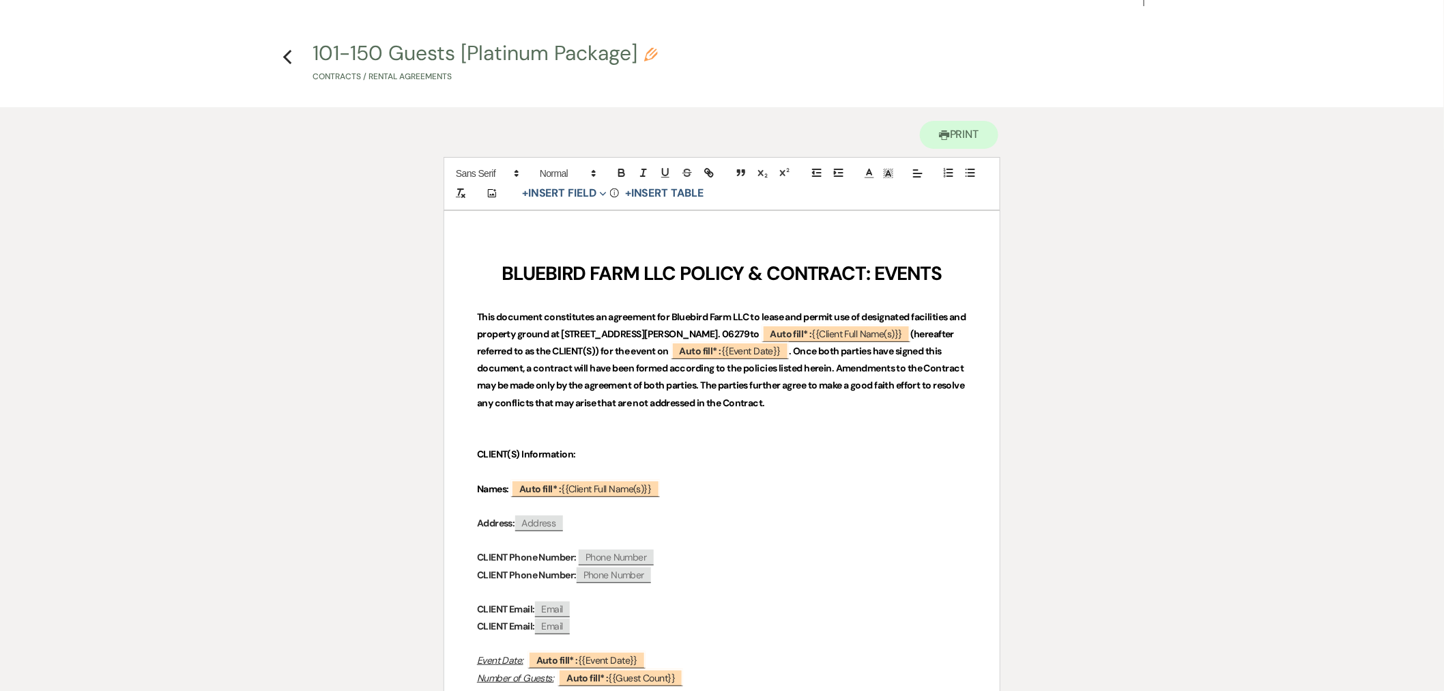
scroll to position [0, 0]
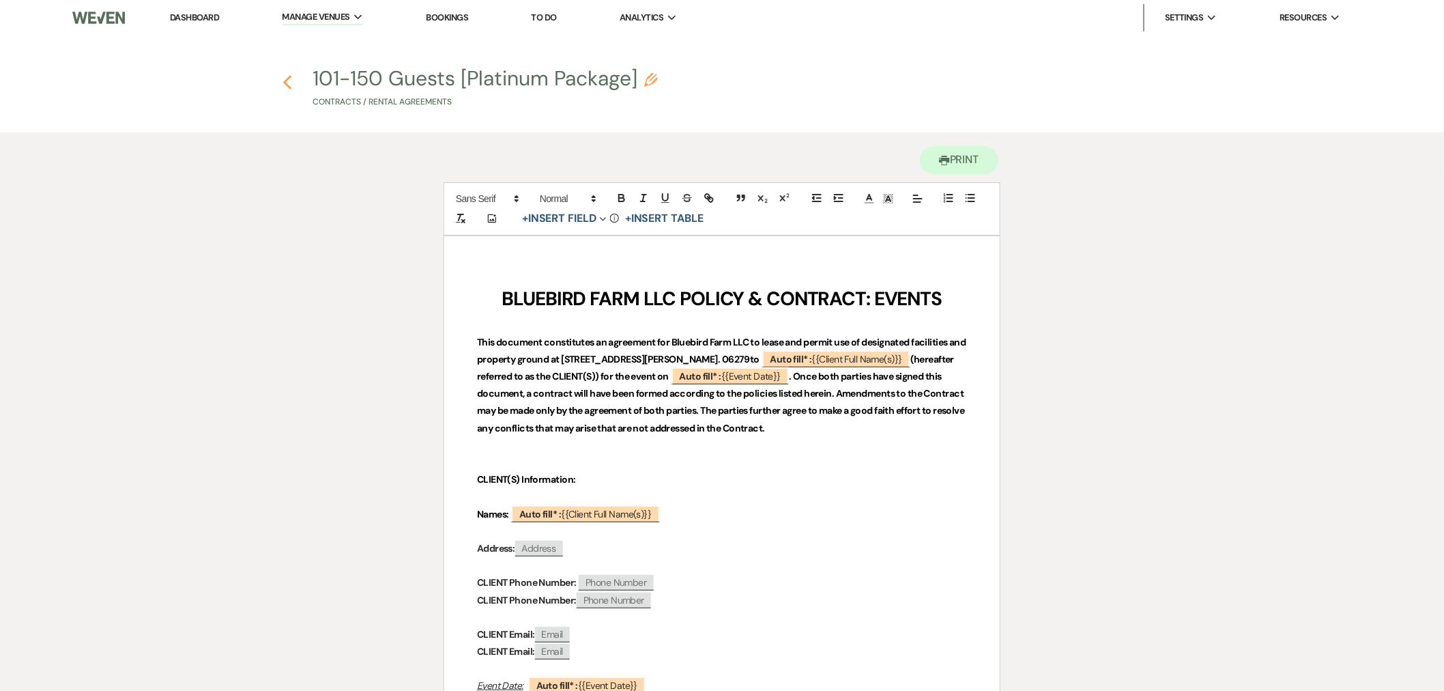
click at [285, 78] on icon "Previous" at bounding box center [288, 82] width 10 height 16
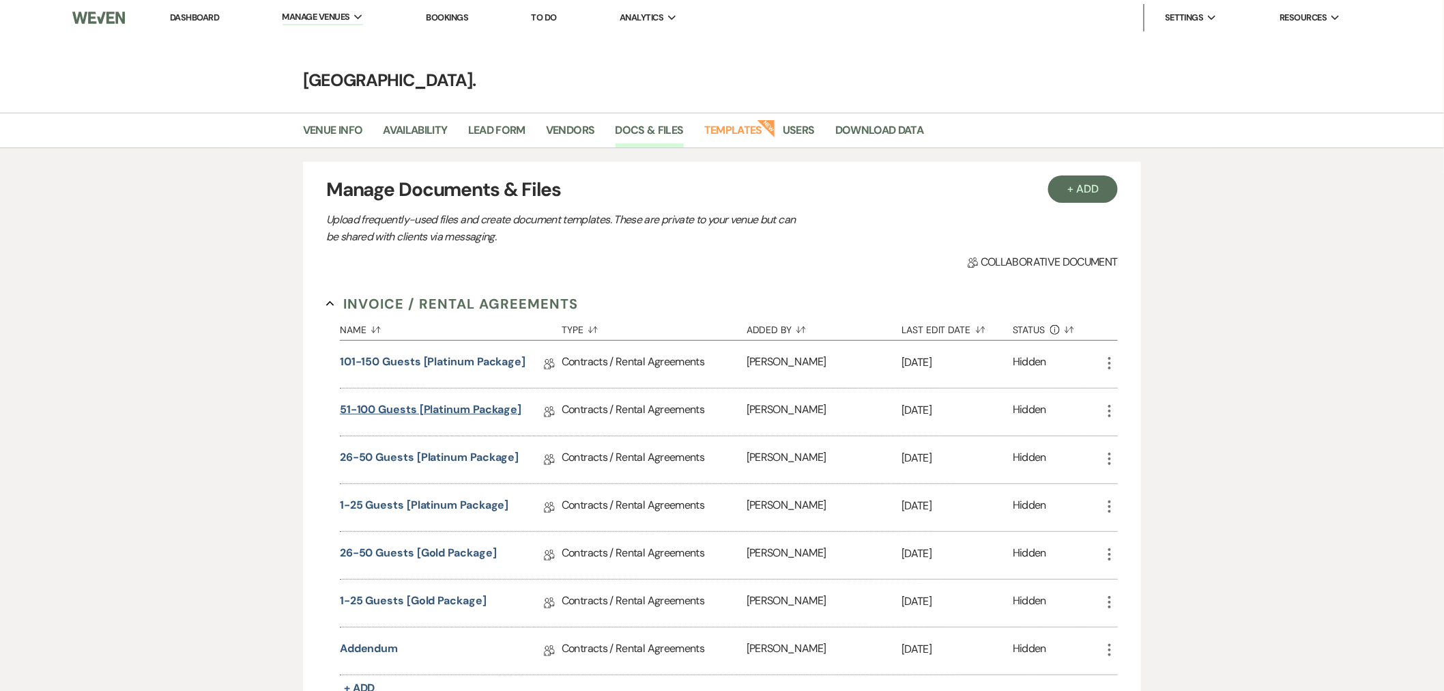
click at [414, 407] on link "51-100 Guests [Platinum Package]" at bounding box center [431, 411] width 182 height 21
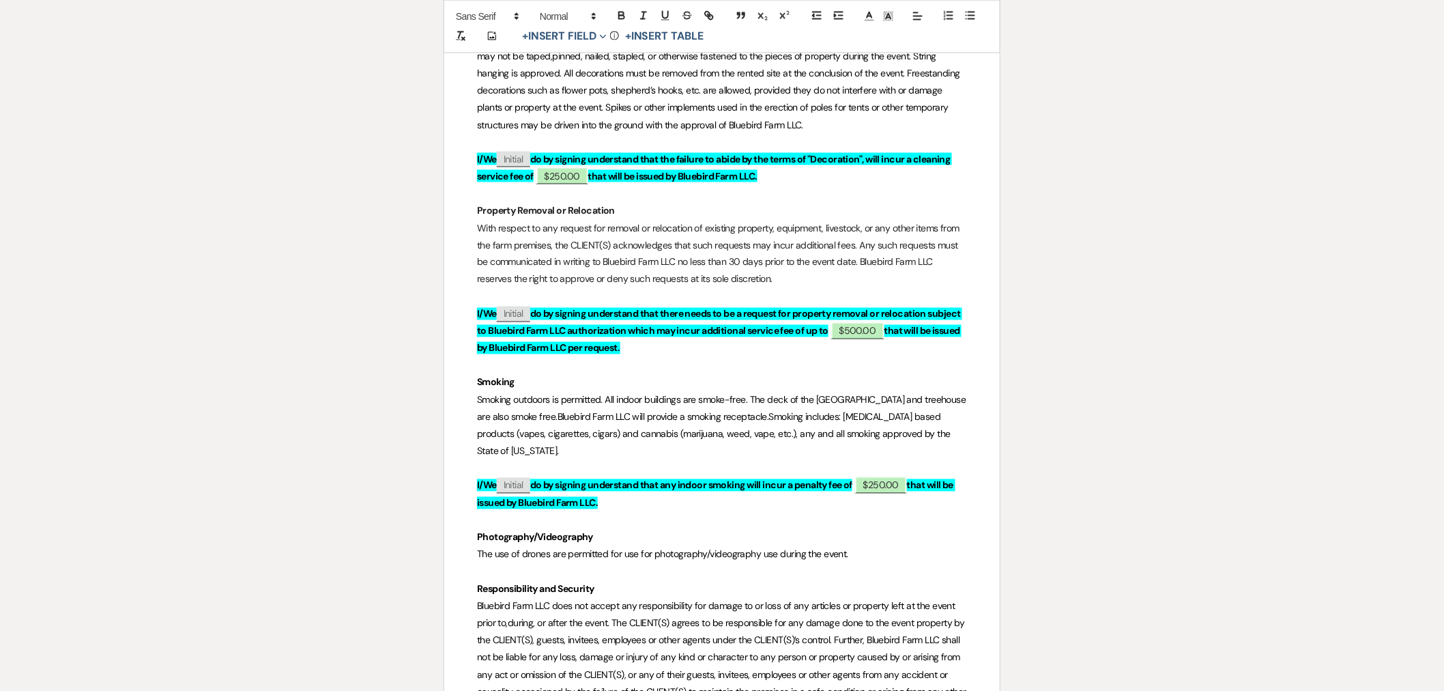
scroll to position [5232, 0]
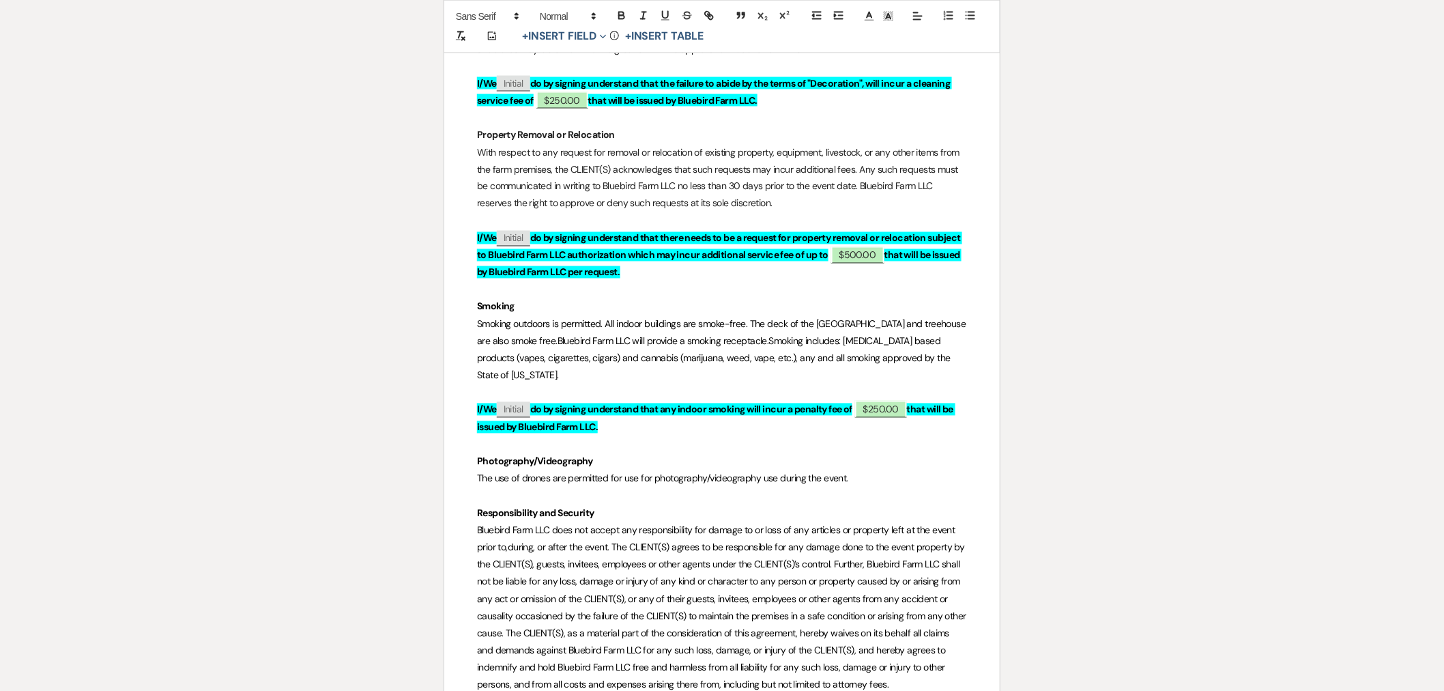
click at [914, 487] on p at bounding box center [722, 495] width 490 height 17
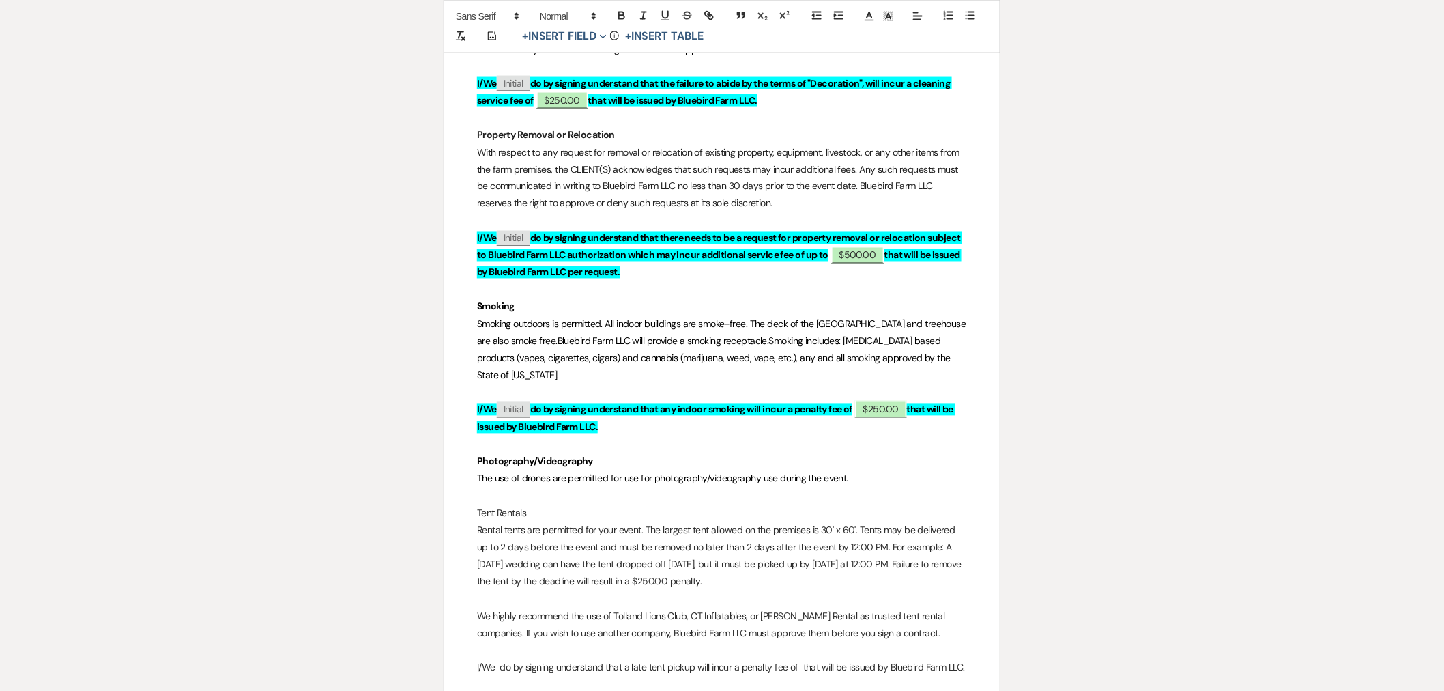
click at [700, 608] on p "We highly recommend the use of Tolland Lions Club, CT Inflatables, or [PERSON_N…" at bounding box center [722, 625] width 490 height 34
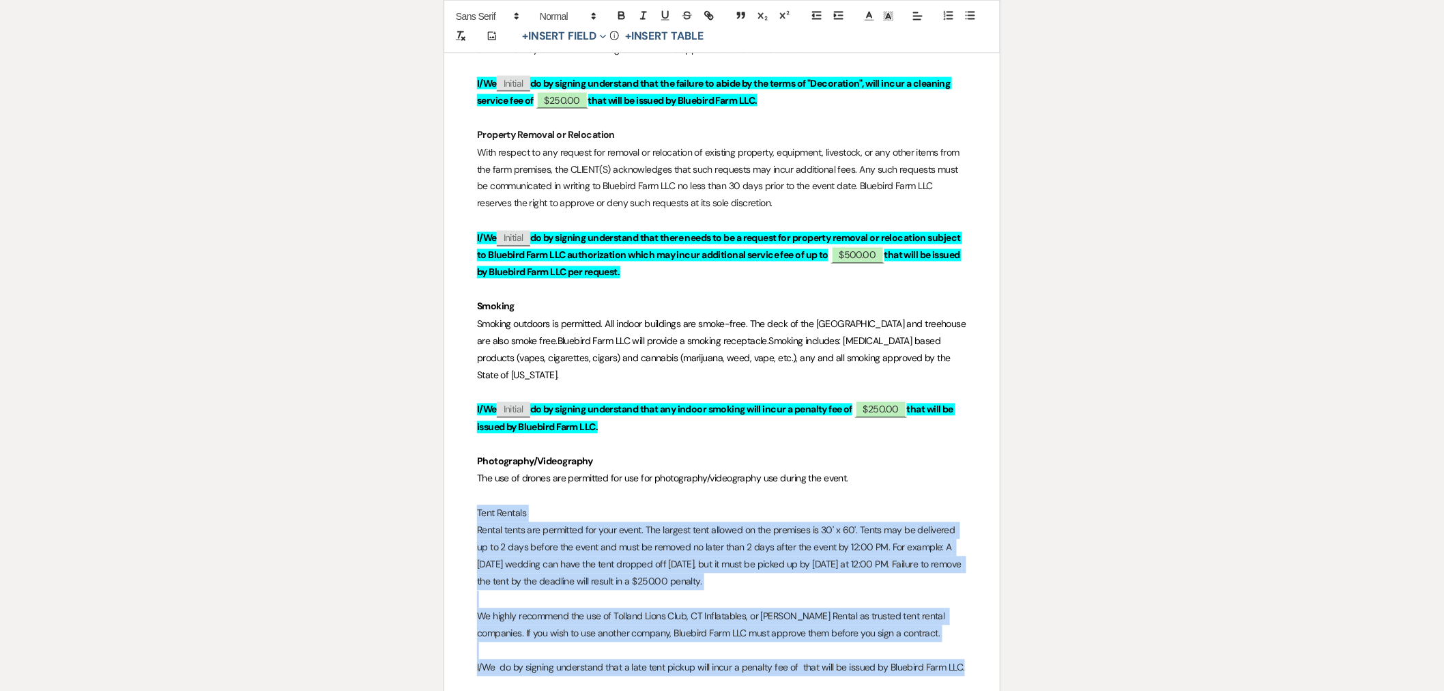
drag, startPoint x: 970, startPoint y: 616, endPoint x: 447, endPoint y: 462, distance: 545.0
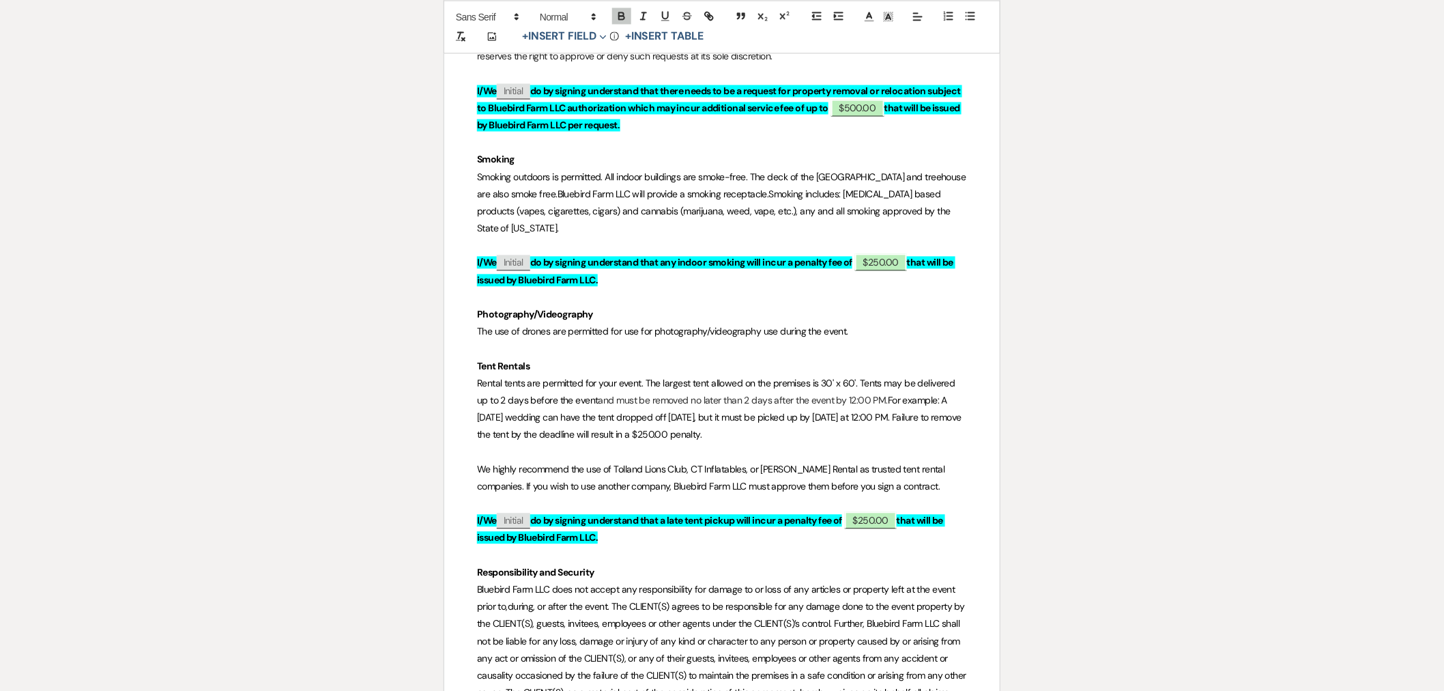
scroll to position [5383, 0]
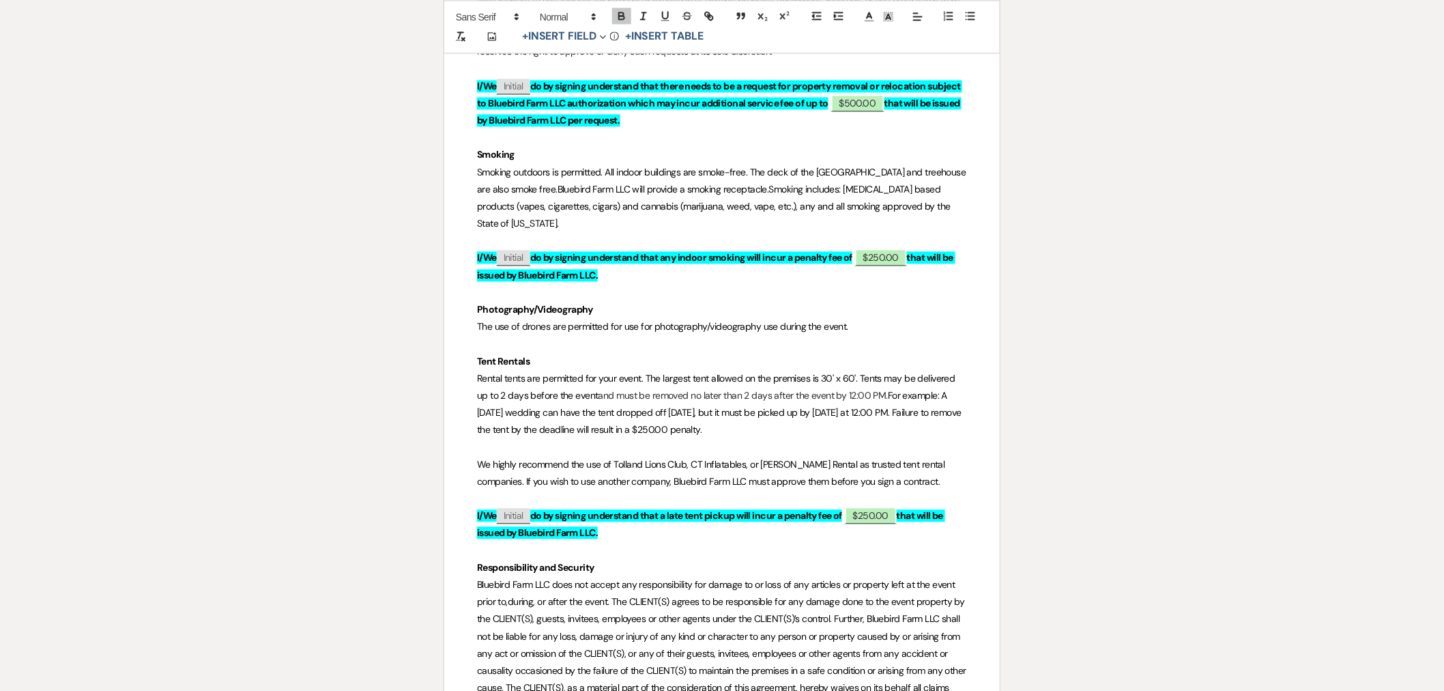
drag, startPoint x: 626, startPoint y: 478, endPoint x: 474, endPoint y: 308, distance: 228.1
copy div "Tent Rentals Rental tents are permitted for your event. The largest tent allowe…"
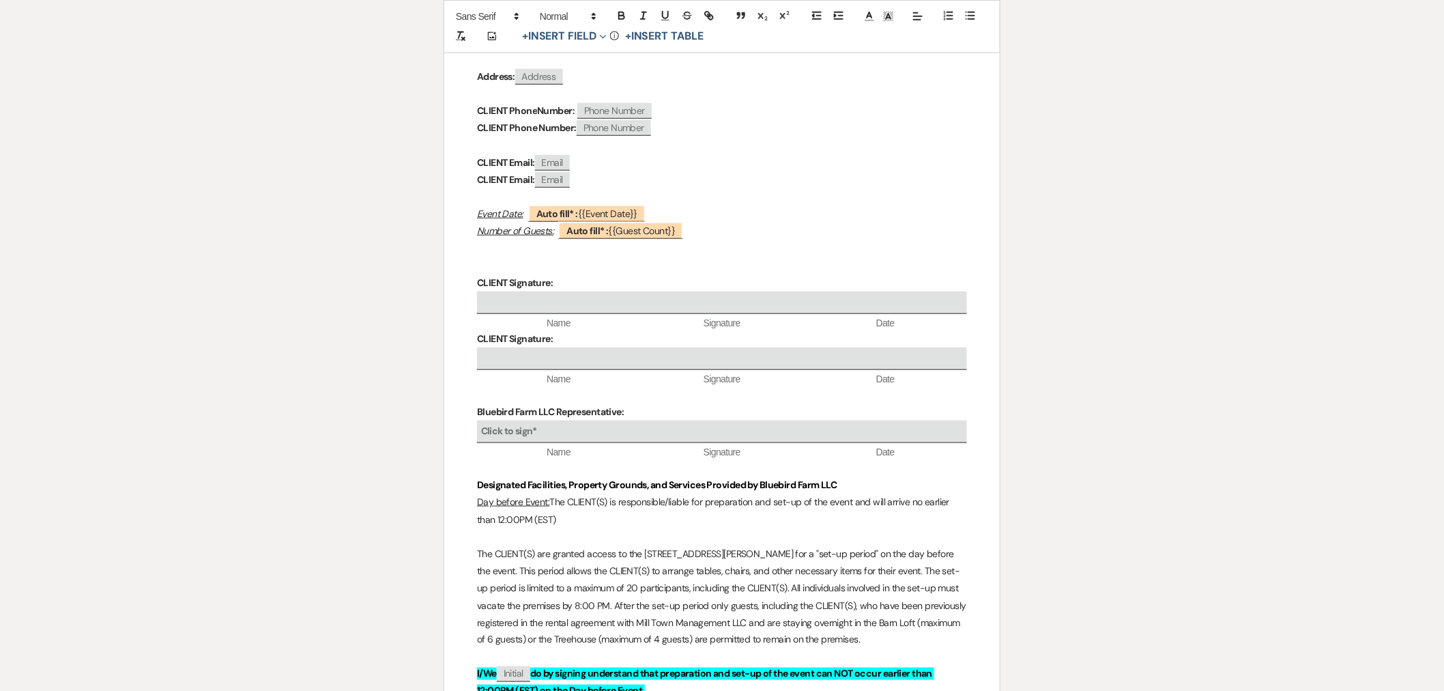
scroll to position [0, 0]
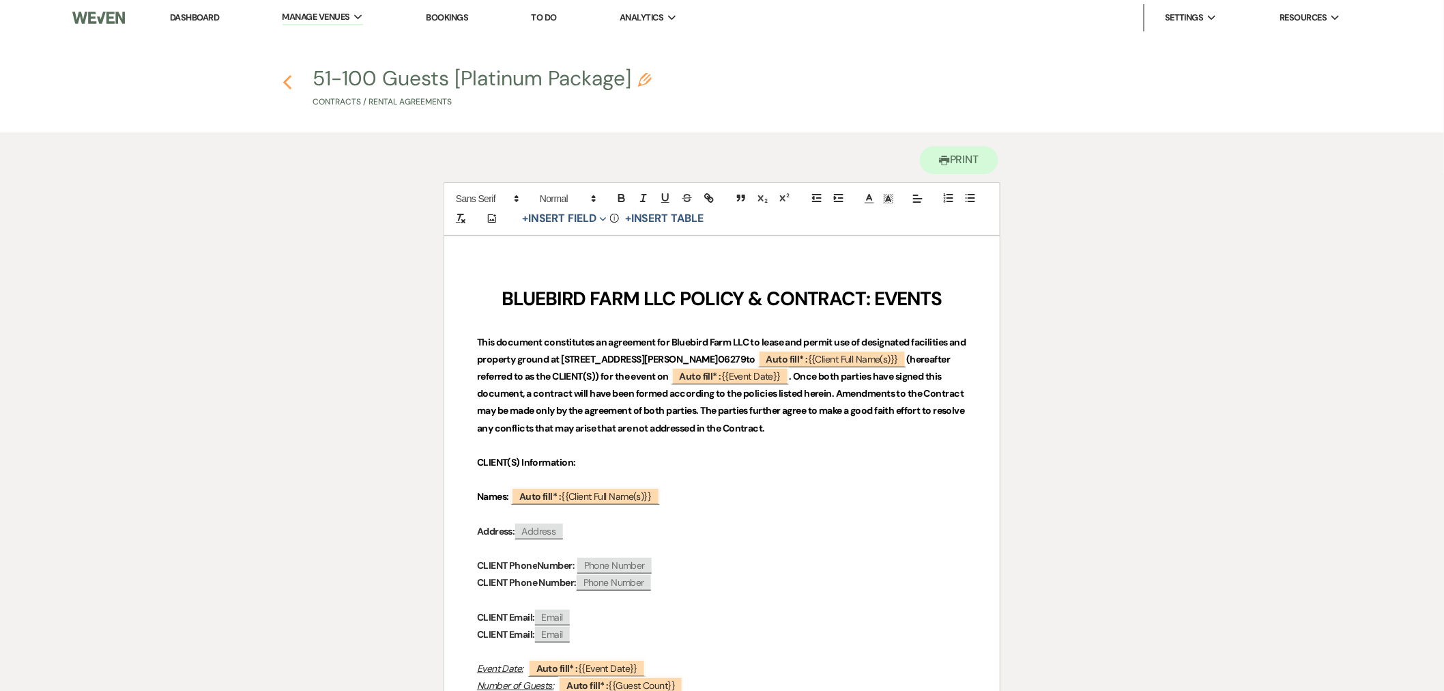
click at [288, 78] on use "button" at bounding box center [287, 82] width 9 height 15
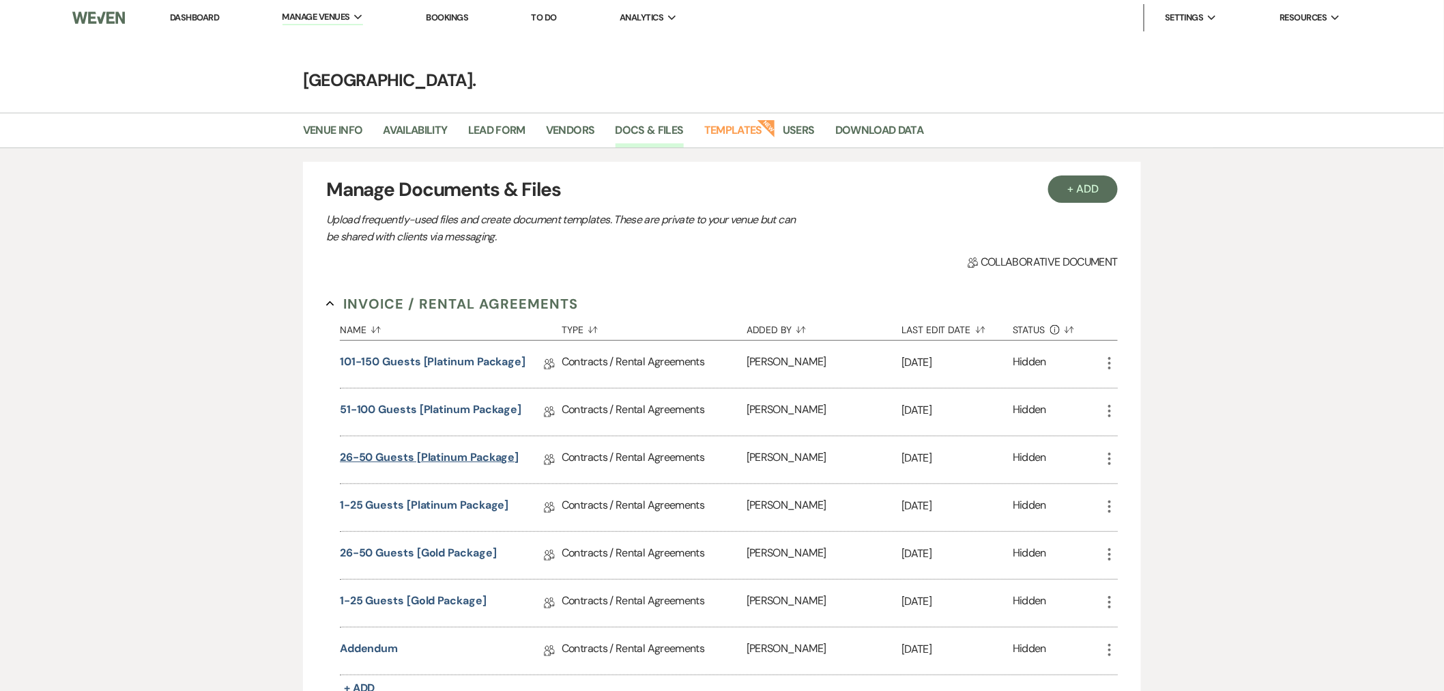
click at [401, 461] on link "26-50 Guests [Platinum Package]" at bounding box center [429, 459] width 179 height 21
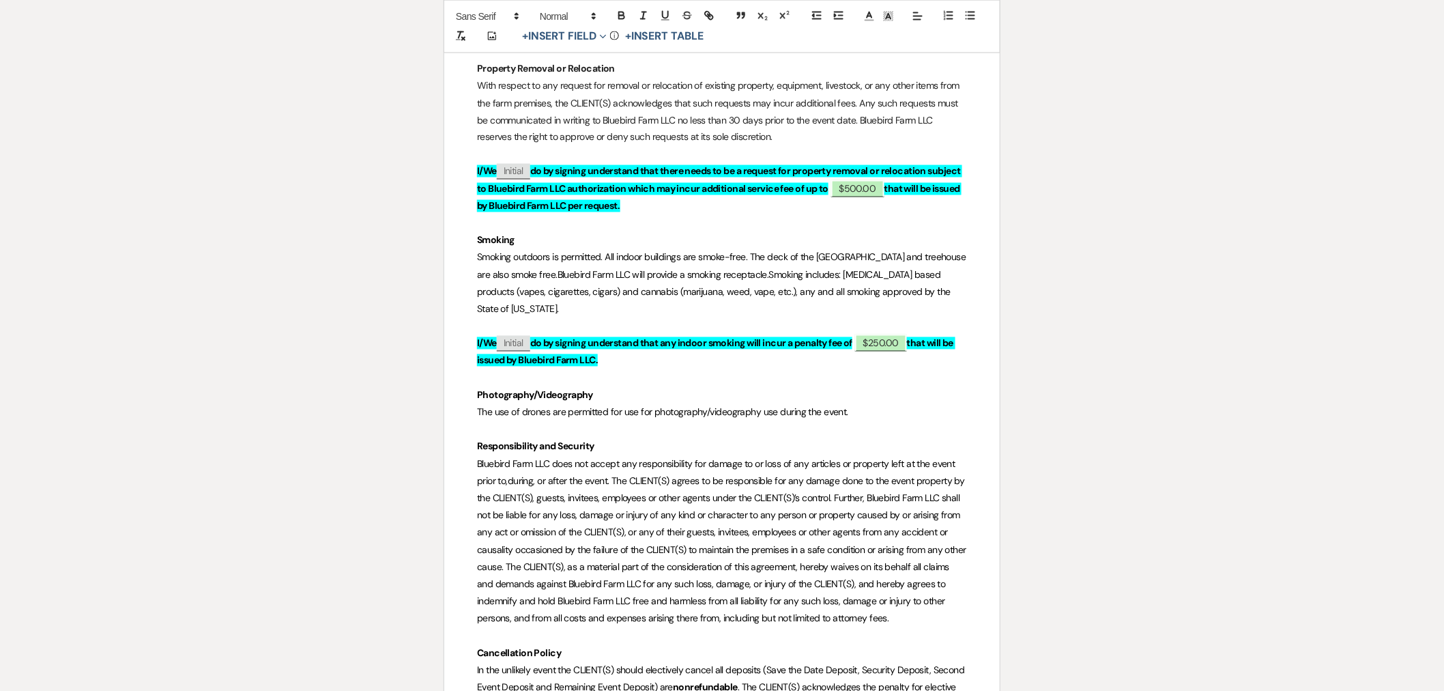
scroll to position [5308, 0]
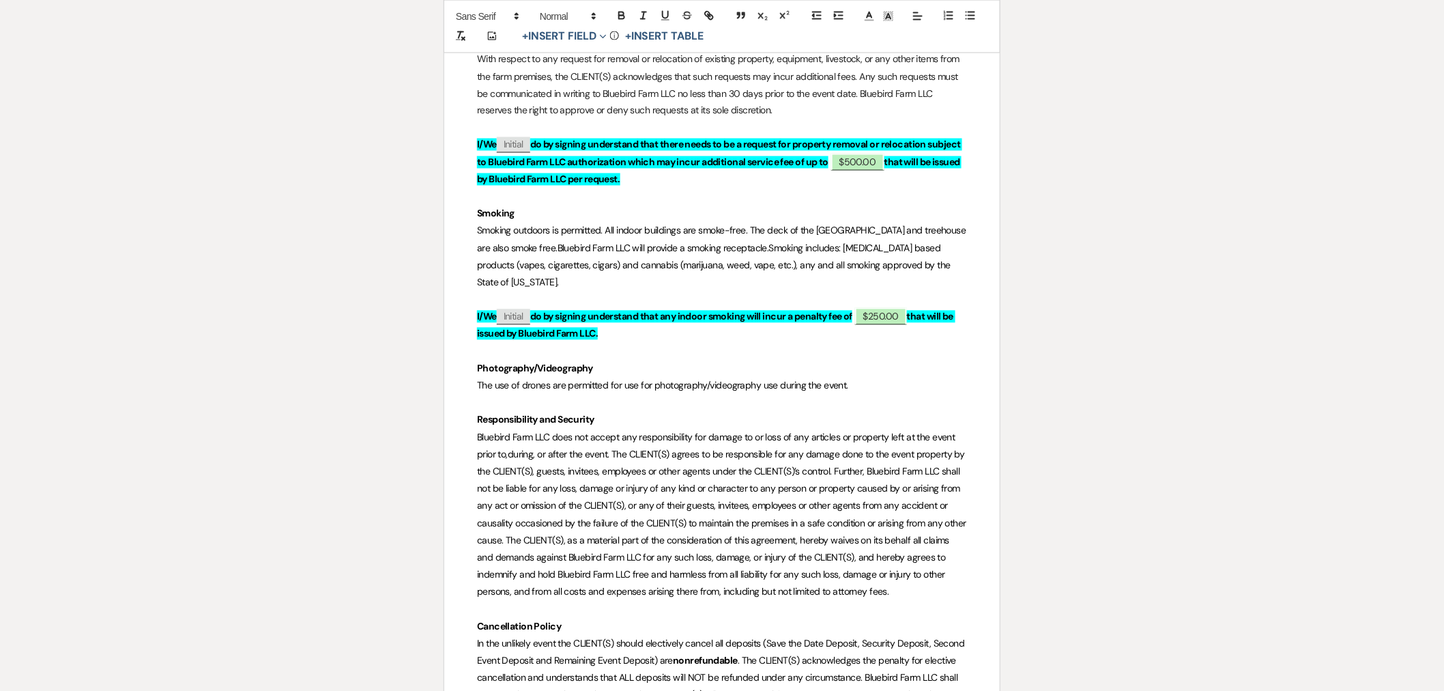
click at [874, 377] on p "The use of drones are permitted for use for photography/videography use during …" at bounding box center [722, 385] width 490 height 17
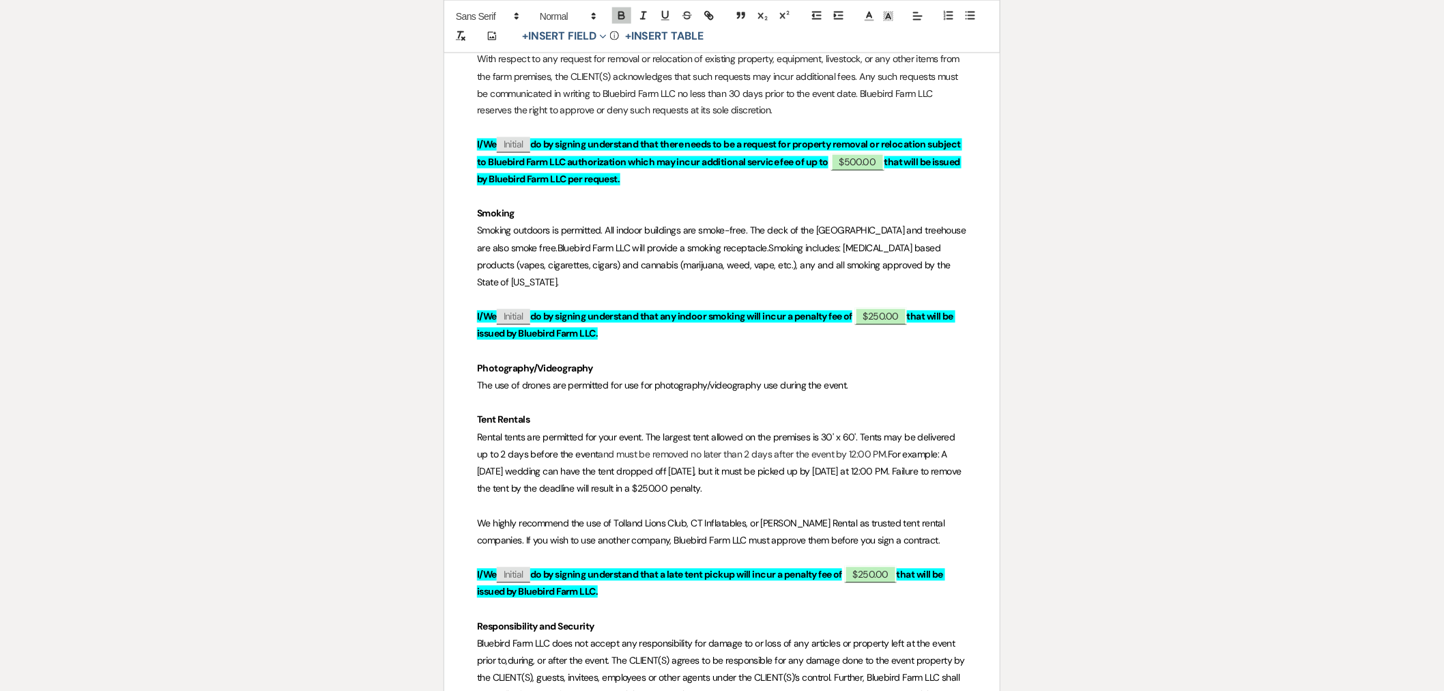
click at [622, 498] on p at bounding box center [722, 506] width 490 height 17
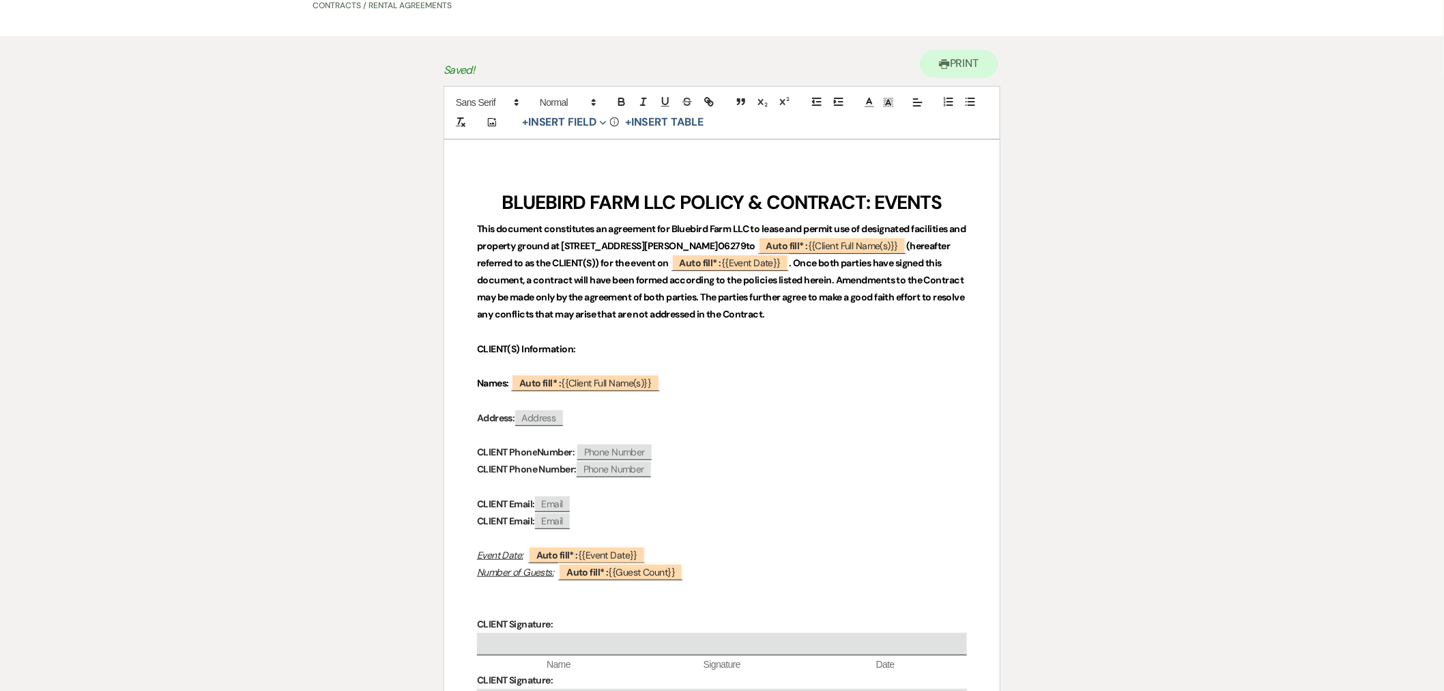
scroll to position [0, 0]
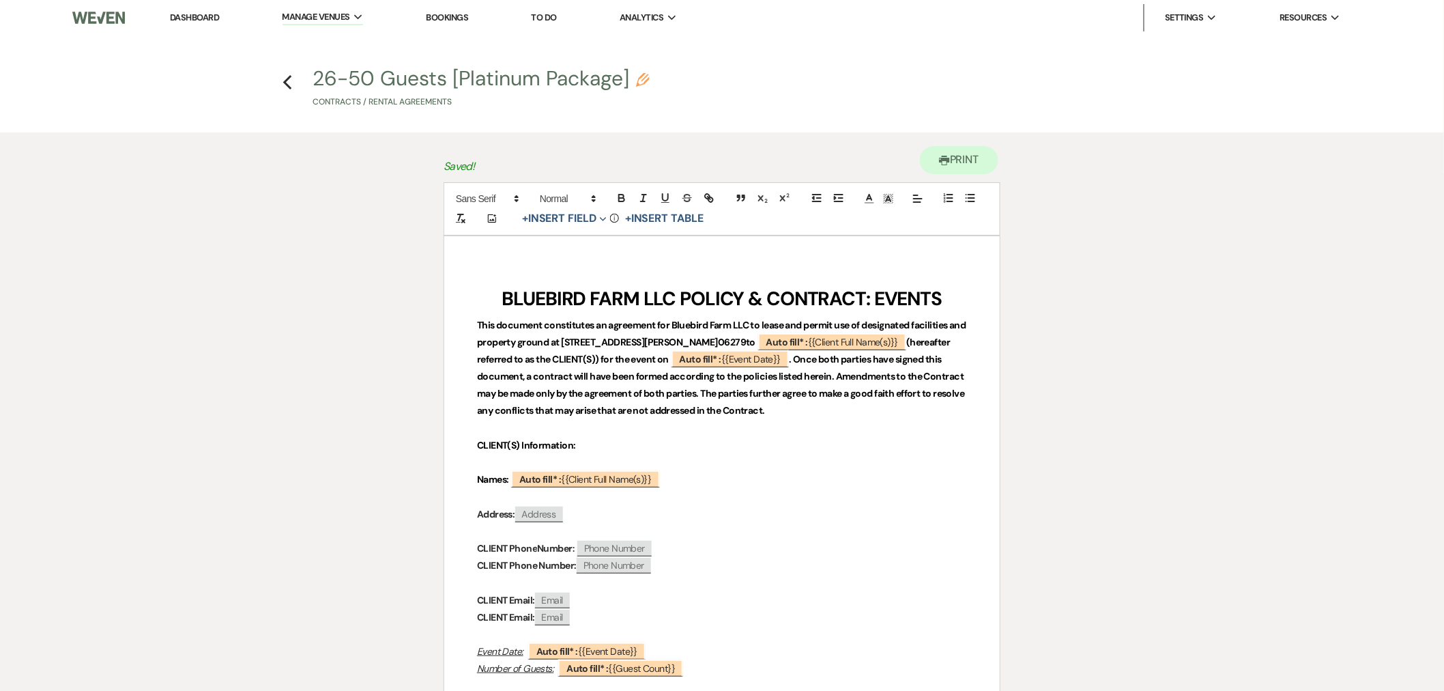
click at [285, 81] on use "button" at bounding box center [287, 82] width 9 height 15
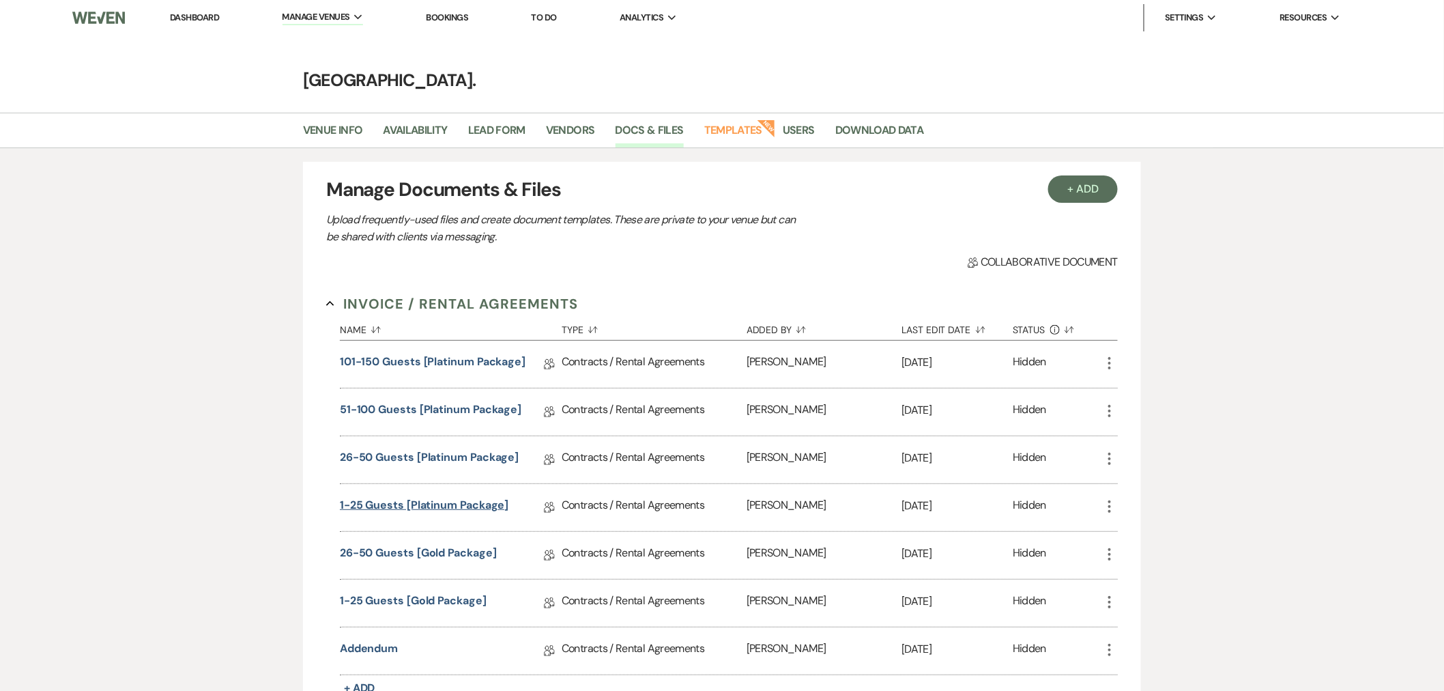
click at [375, 501] on link "1-25 Guests [Platinum Package]" at bounding box center [424, 507] width 169 height 21
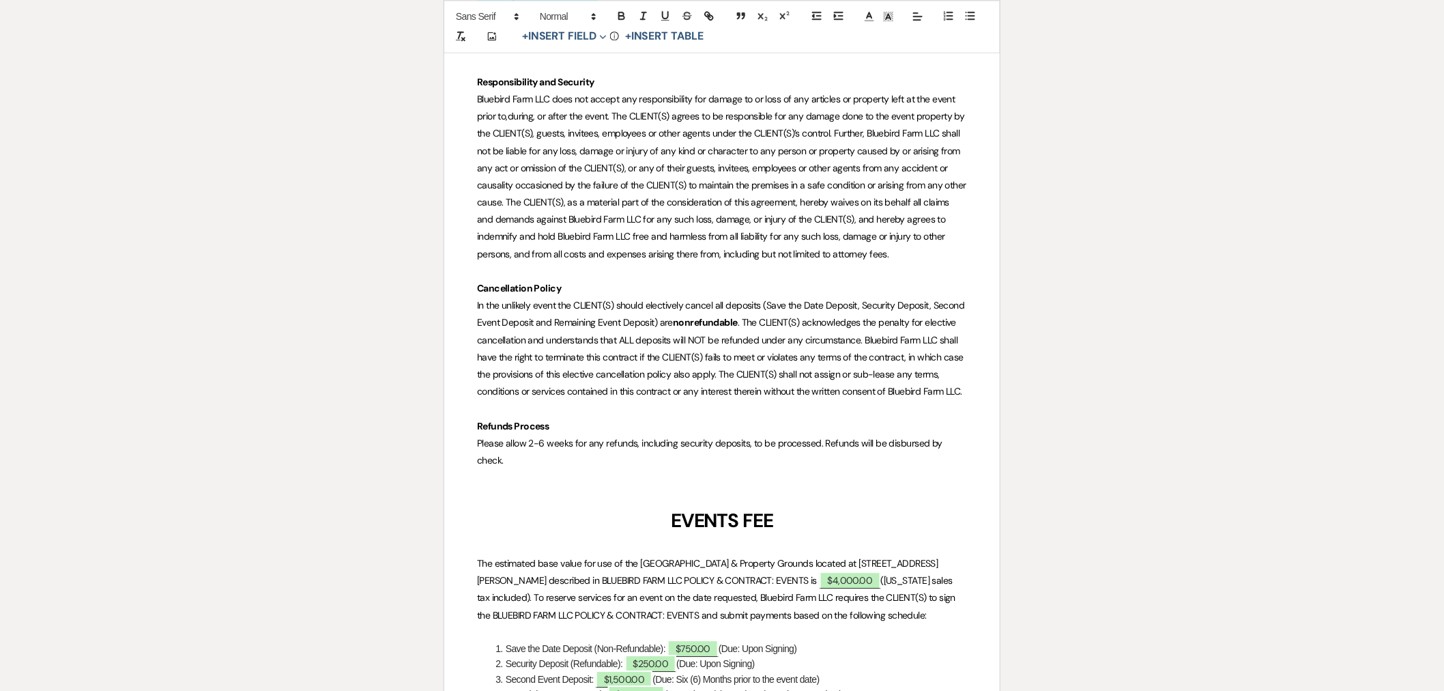
scroll to position [5460, 0]
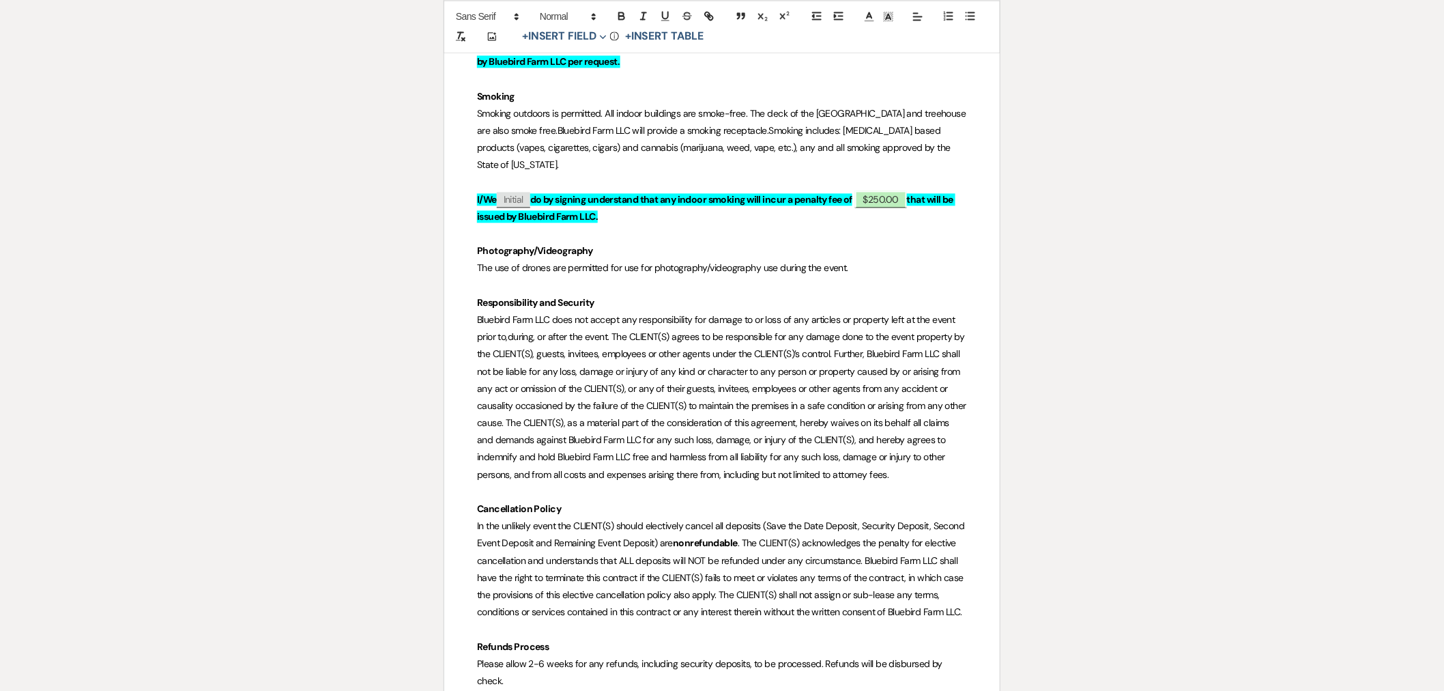
click at [897, 259] on p "The use of drones are permitted for use for photography/videography use during …" at bounding box center [722, 267] width 490 height 17
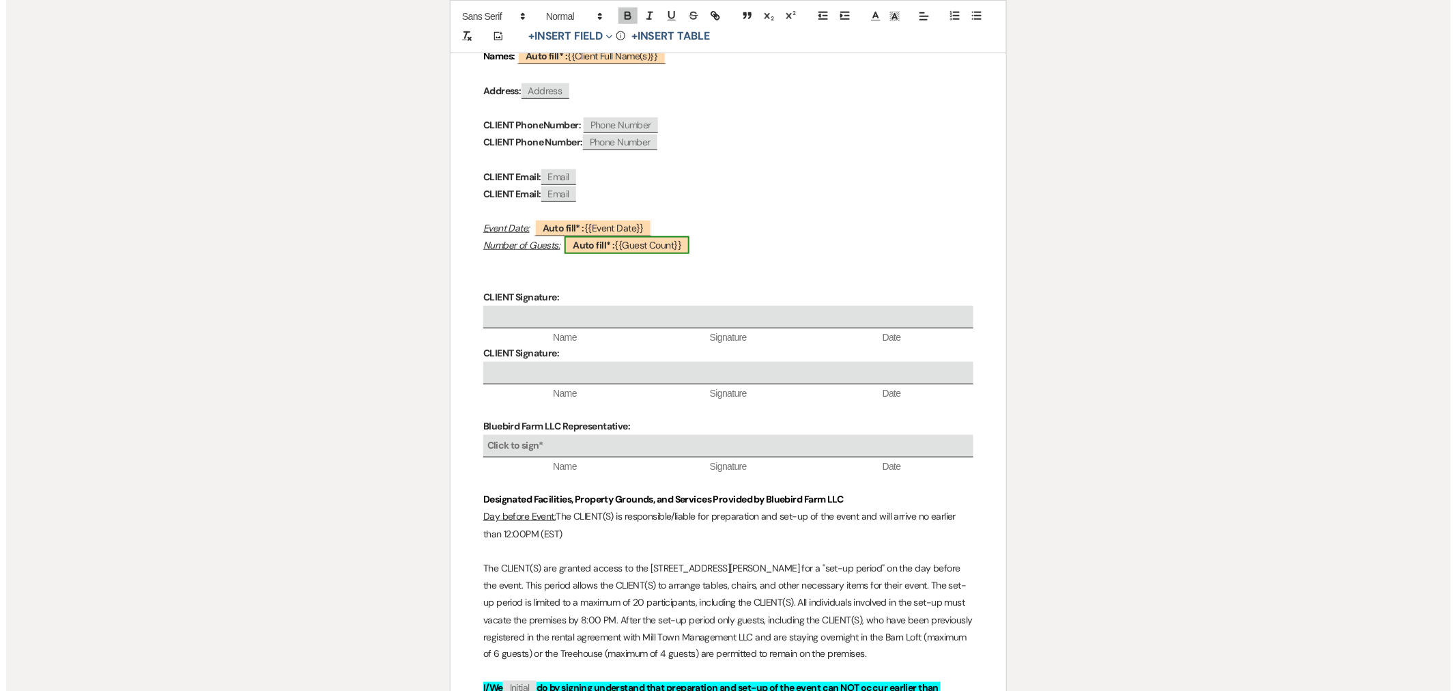
scroll to position [0, 0]
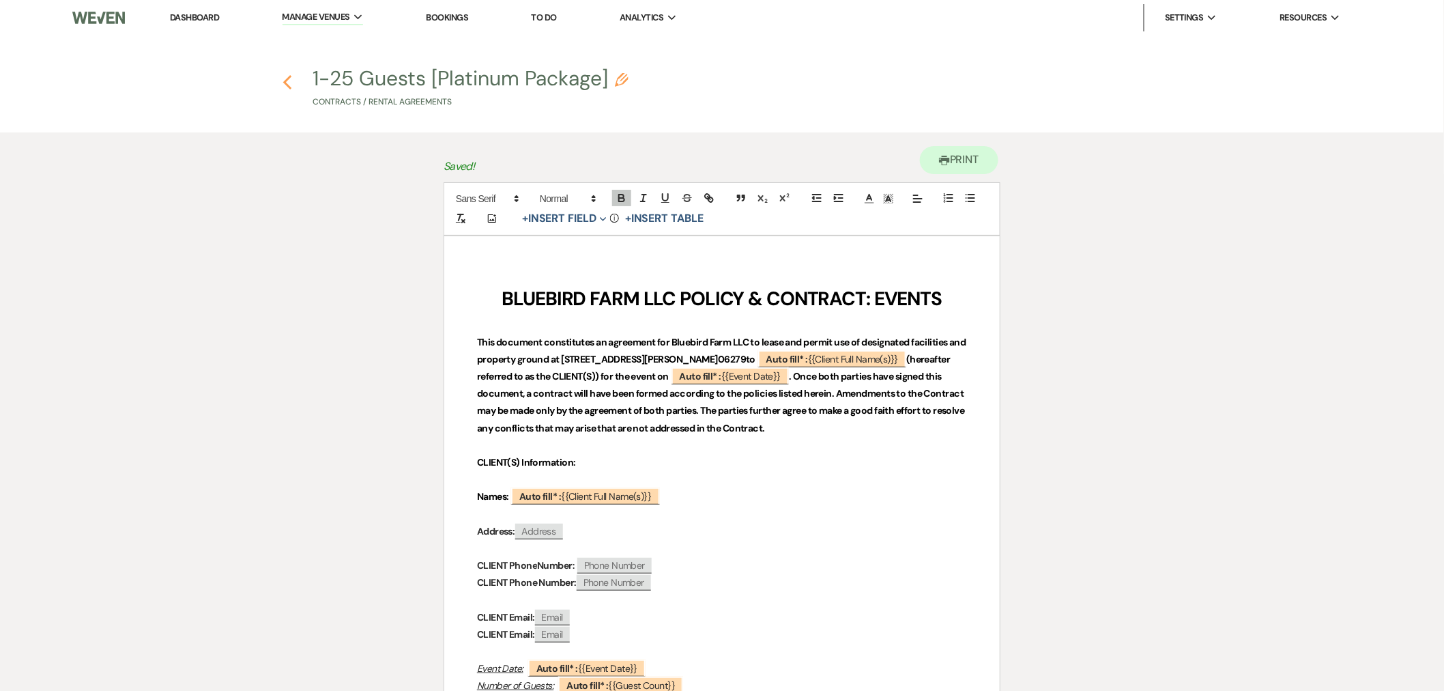
click at [287, 76] on icon "Previous" at bounding box center [288, 82] width 10 height 16
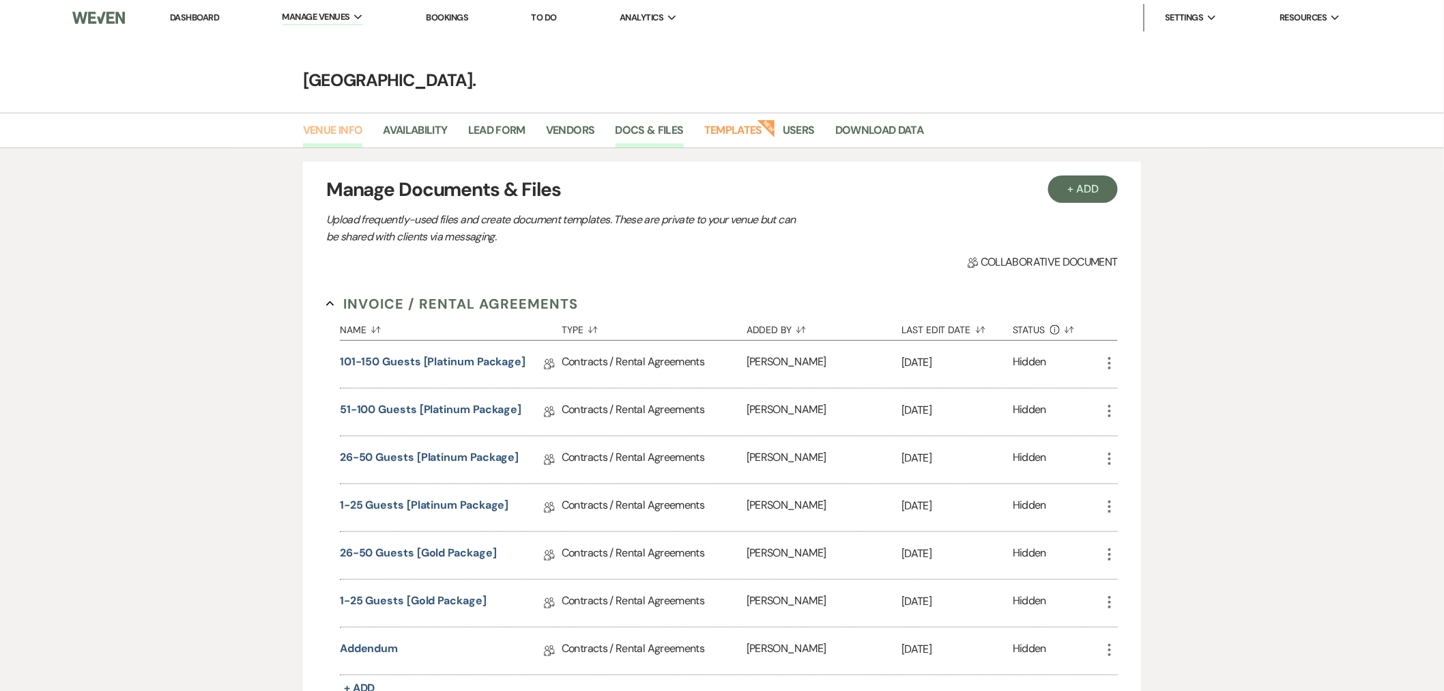
click at [336, 121] on link "Venue Info" at bounding box center [333, 134] width 60 height 26
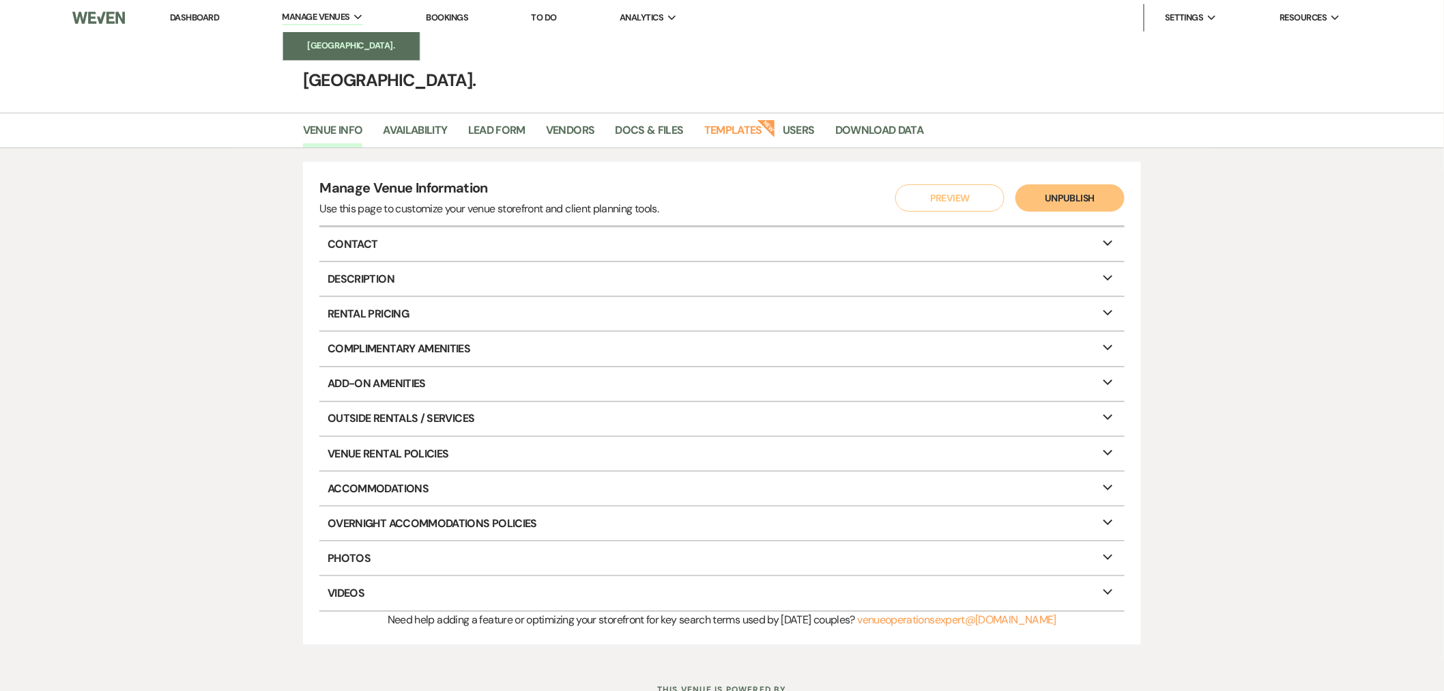
click at [341, 50] on li "[GEOGRAPHIC_DATA]." at bounding box center [351, 46] width 123 height 14
click at [346, 44] on li "[GEOGRAPHIC_DATA]." at bounding box center [351, 46] width 123 height 14
click at [205, 14] on link "Dashboard" at bounding box center [194, 18] width 49 height 12
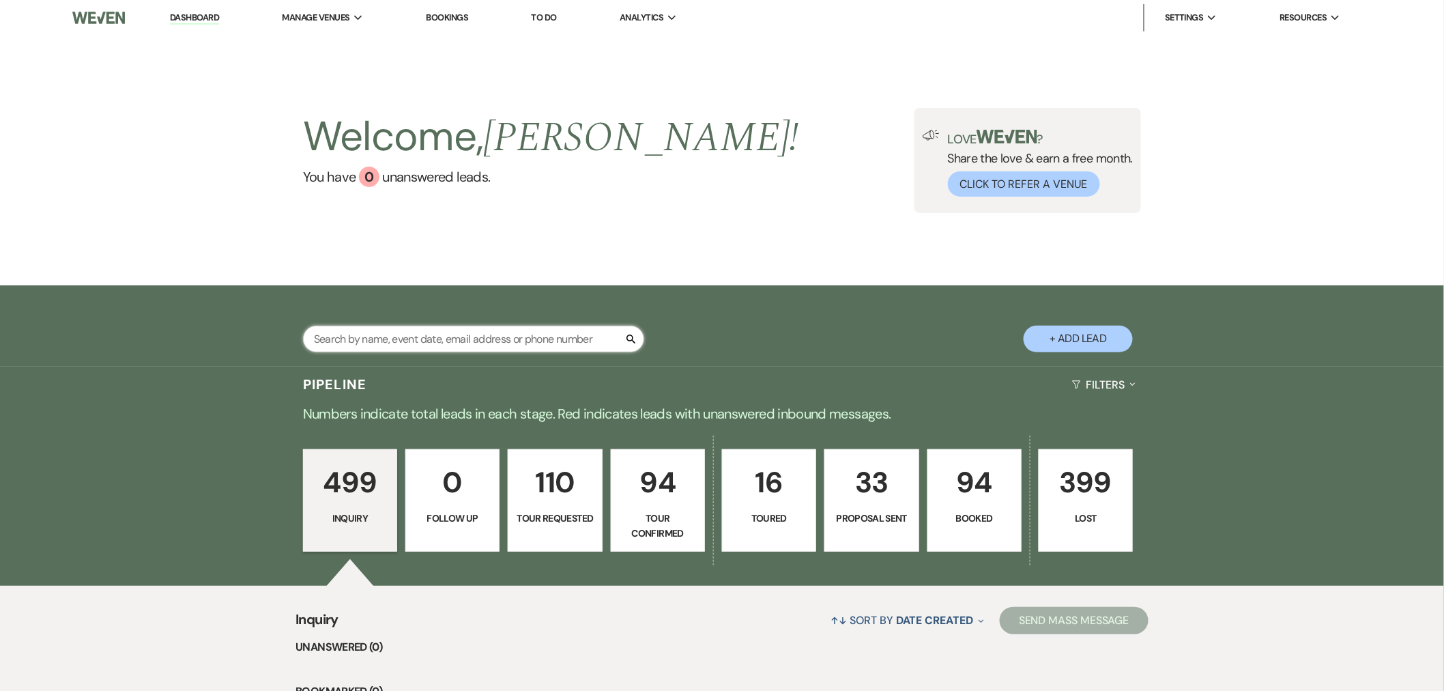
paste input "[PERSON_NAME]"
type input "[PERSON_NAME]"
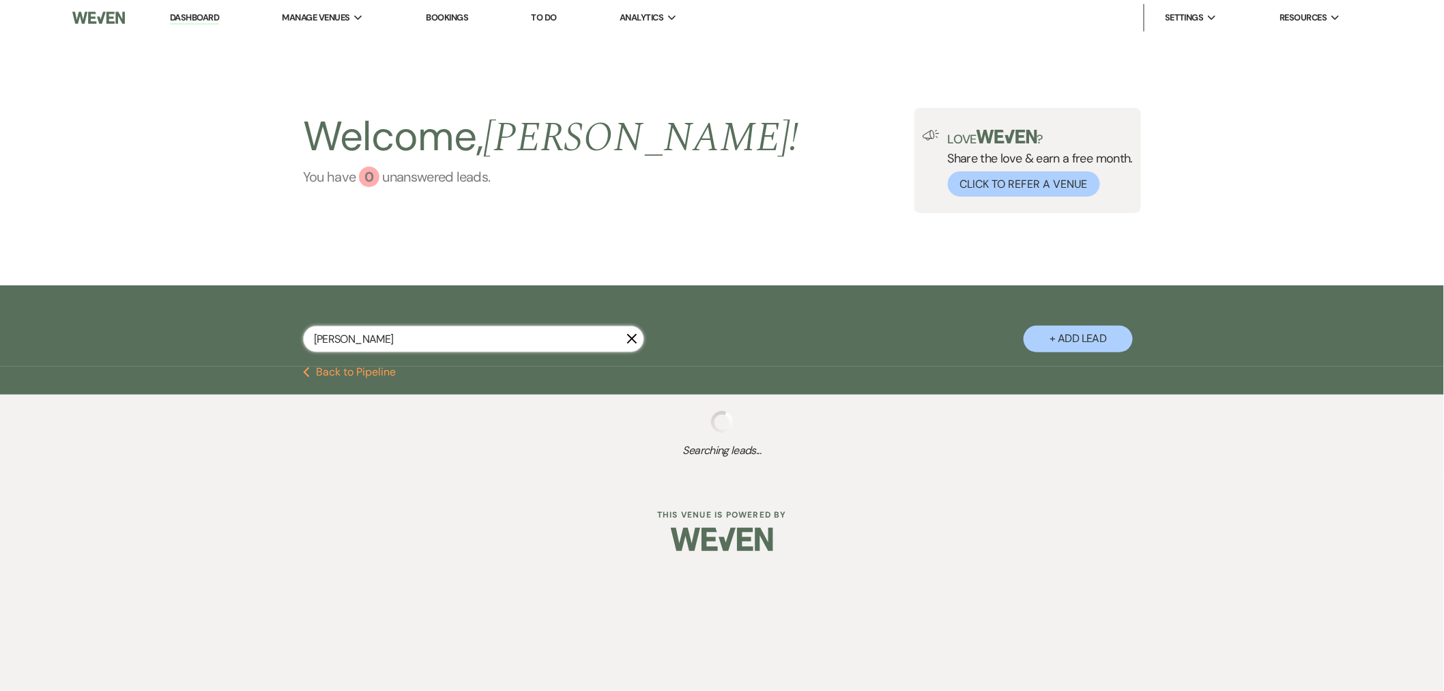
select select "6"
select select "2"
select select "6"
select select "2"
select select "8"
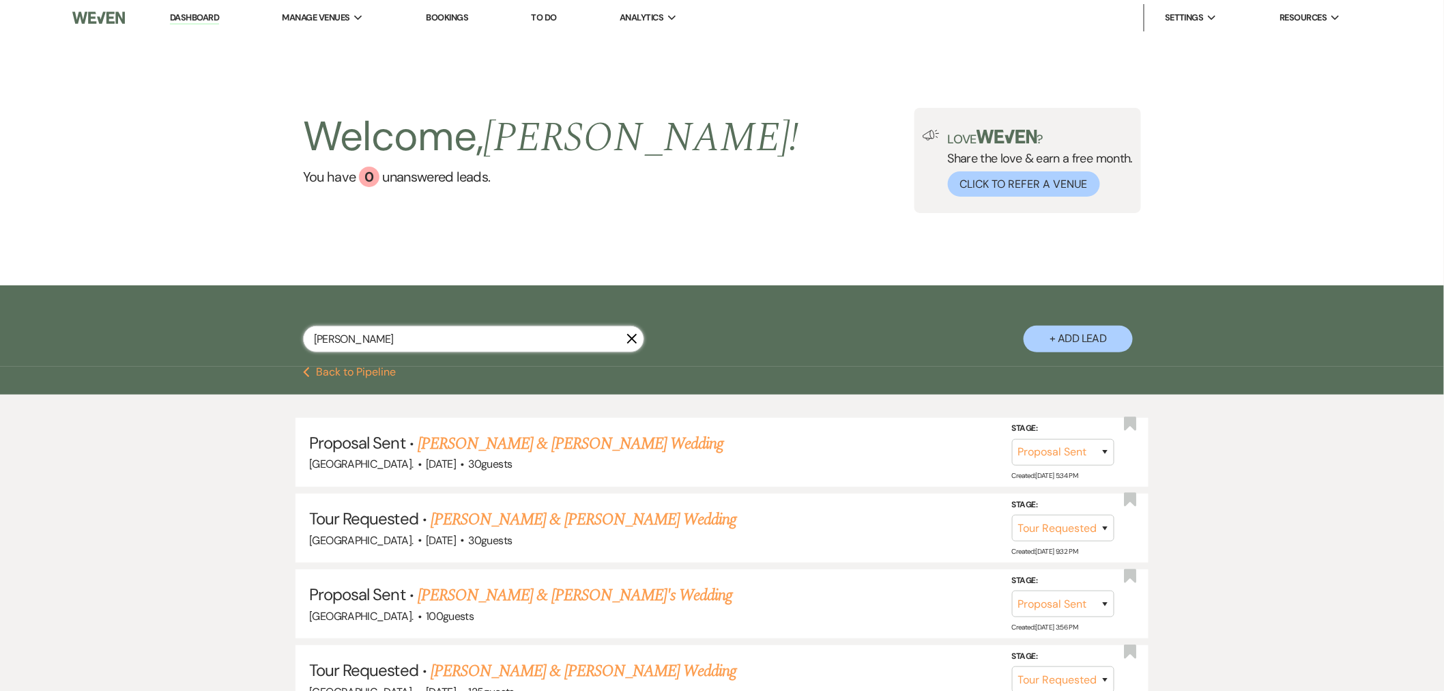
type input "[PERSON_NAME]"
click at [1088, 328] on button "+ Add Lead" at bounding box center [1078, 339] width 109 height 27
select select "417"
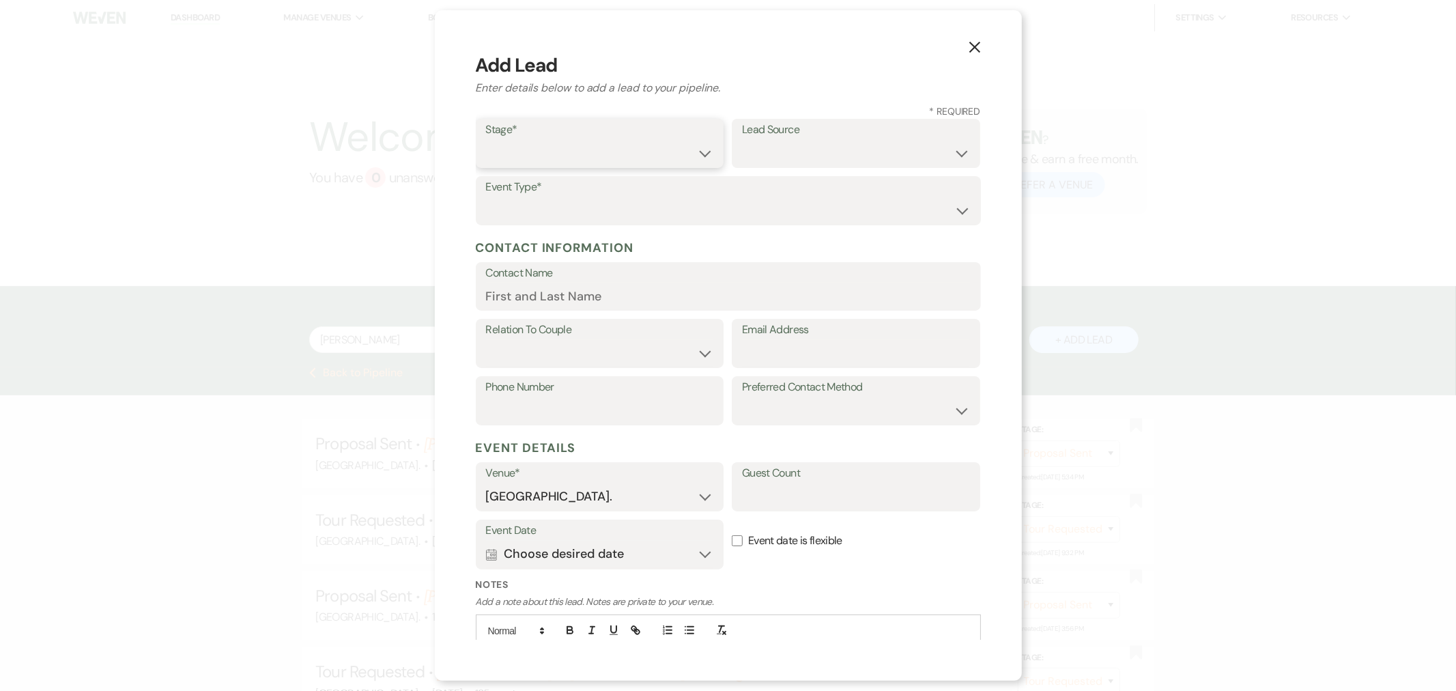
click at [622, 147] on select "Inquiry Follow Up Tour Requested Tour Confirmed Toured Proposal Sent Booked Lost" at bounding box center [600, 153] width 228 height 27
select select "4"
click at [486, 140] on select "Inquiry Follow Up Tour Requested Tour Confirmed Toured Proposal Sent Booked Lost" at bounding box center [600, 153] width 228 height 27
click at [870, 146] on select "Weven Venue Website Instagram Facebook Pinterest Google The Knot Wedding Wire H…" at bounding box center [856, 153] width 228 height 27
select select "17"
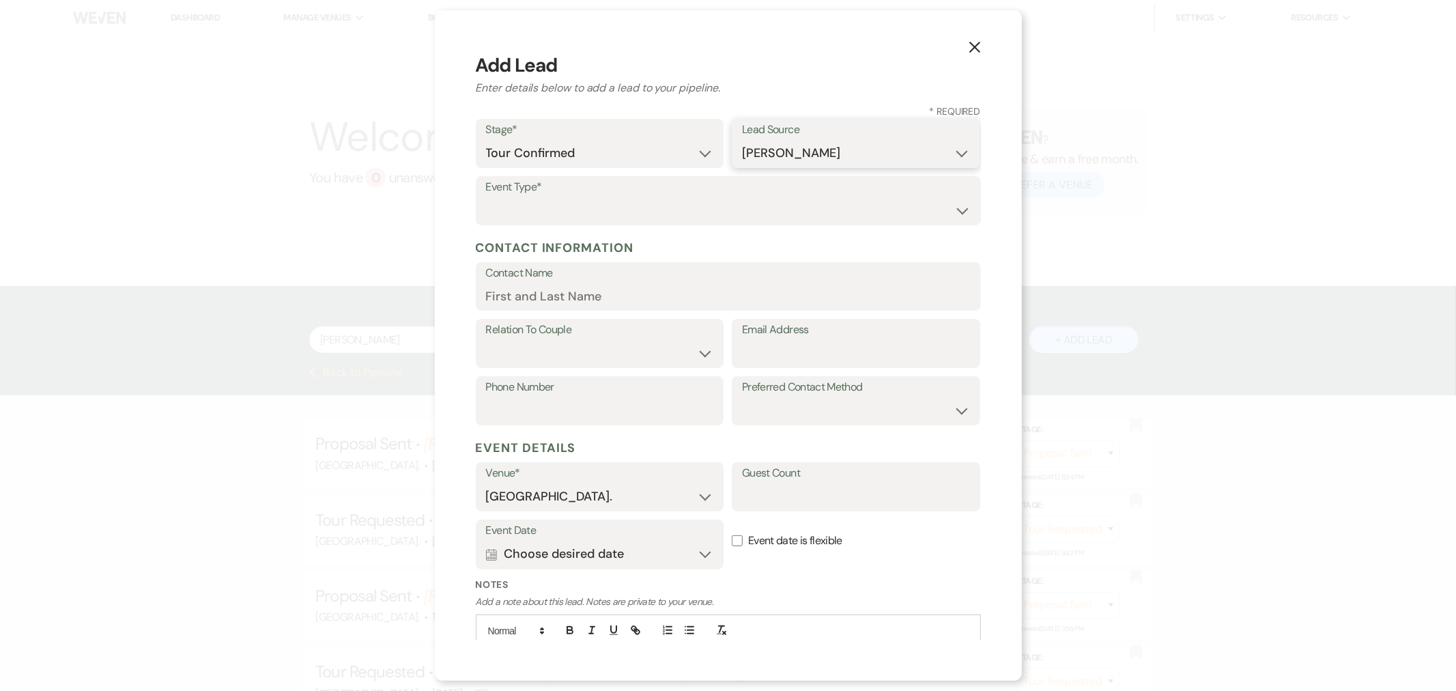
click at [742, 140] on select "Weven Venue Website Instagram Facebook Pinterest Google The Knot Wedding Wire H…" at bounding box center [856, 153] width 228 height 27
click at [628, 209] on select "Wedding Anniversary Party Baby Shower Bachelorette / Bachelor Party Birthday Pa…" at bounding box center [728, 210] width 485 height 27
select select "1"
click at [486, 197] on select "Wedding Anniversary Party Baby Shower Bachelorette / Bachelor Party Birthday Pa…" at bounding box center [728, 210] width 485 height 27
paste input "[PERSON_NAME]"
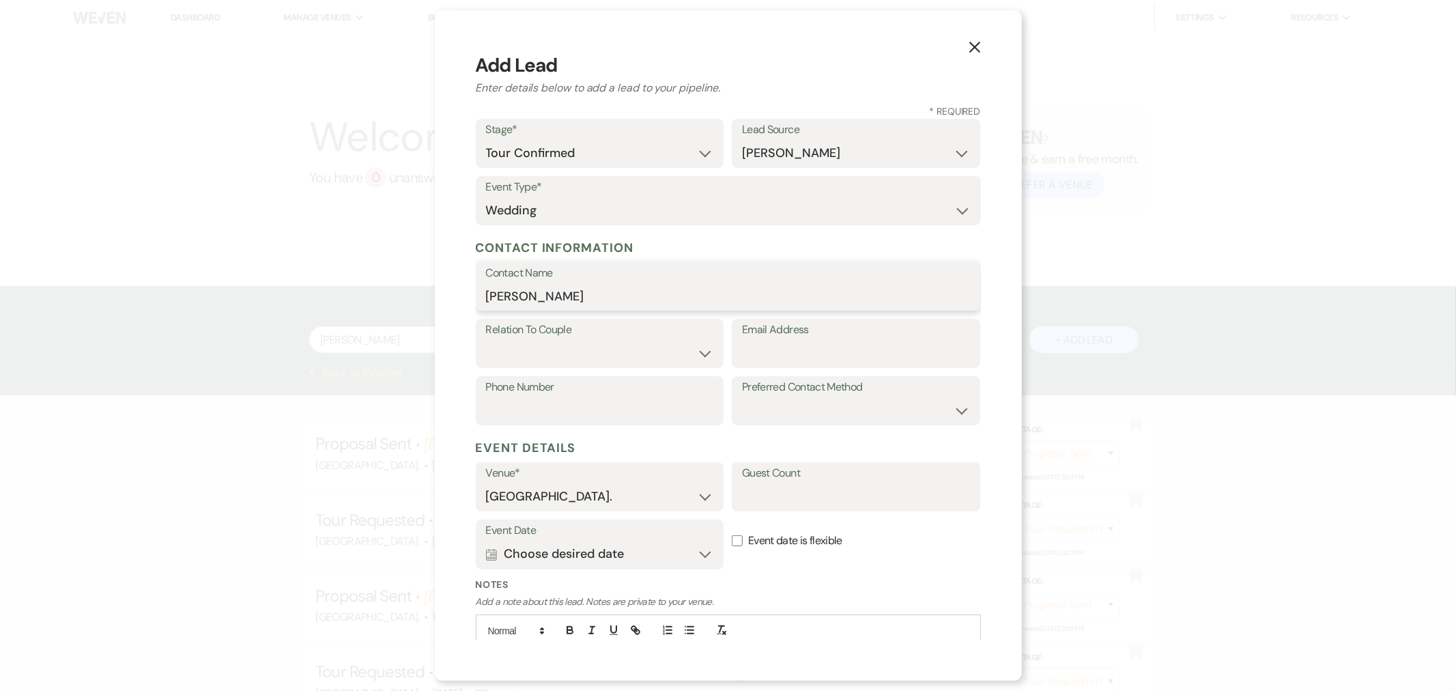
type input "[PERSON_NAME]"
click at [594, 346] on select "Couple Planner Parent of Couple Family Member Friend Other" at bounding box center [600, 353] width 228 height 27
select select "1"
click at [486, 340] on select "Couple Planner Parent of Couple Family Member Friend Other" at bounding box center [600, 353] width 228 height 27
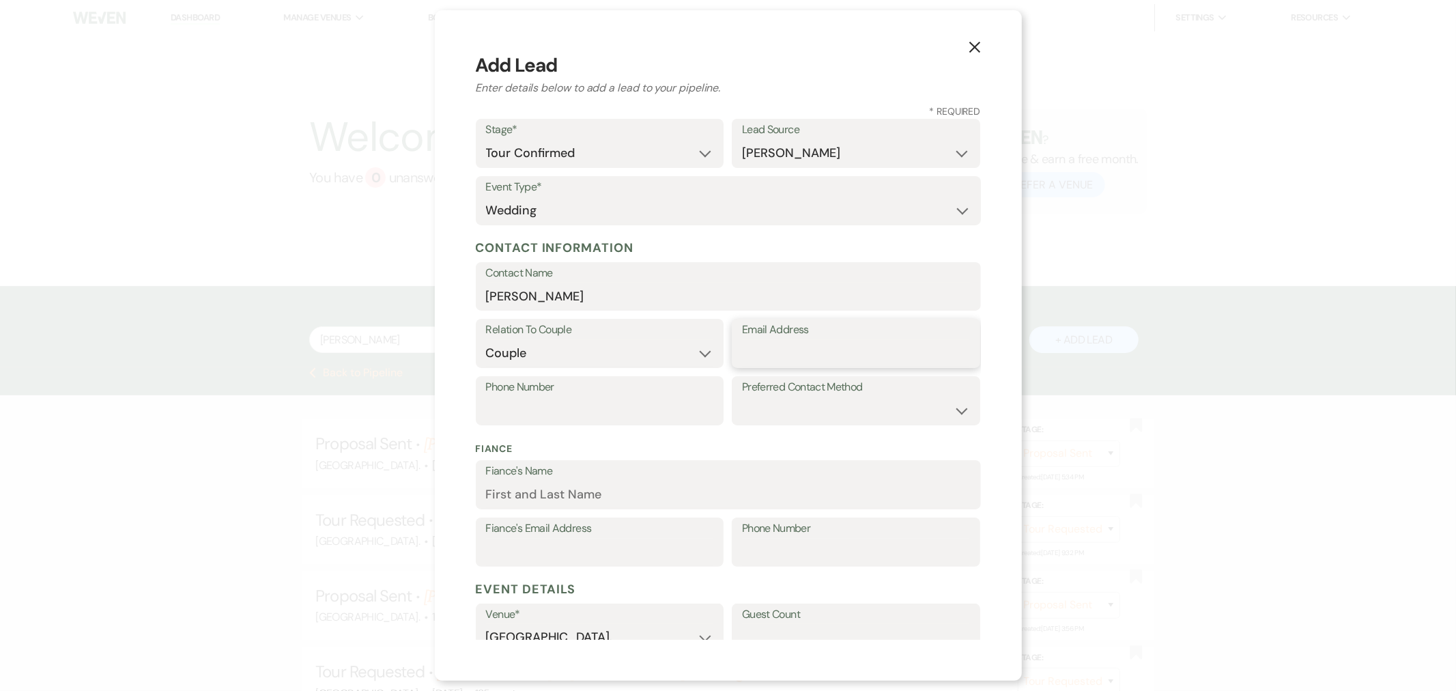
paste input "[EMAIL_ADDRESS][DOMAIN_NAME]"
type input "[EMAIL_ADDRESS][DOMAIN_NAME]"
click at [852, 399] on select "Email Phone Text" at bounding box center [856, 410] width 228 height 27
select select "email"
click at [742, 397] on select "Email Phone Text" at bounding box center [856, 410] width 228 height 27
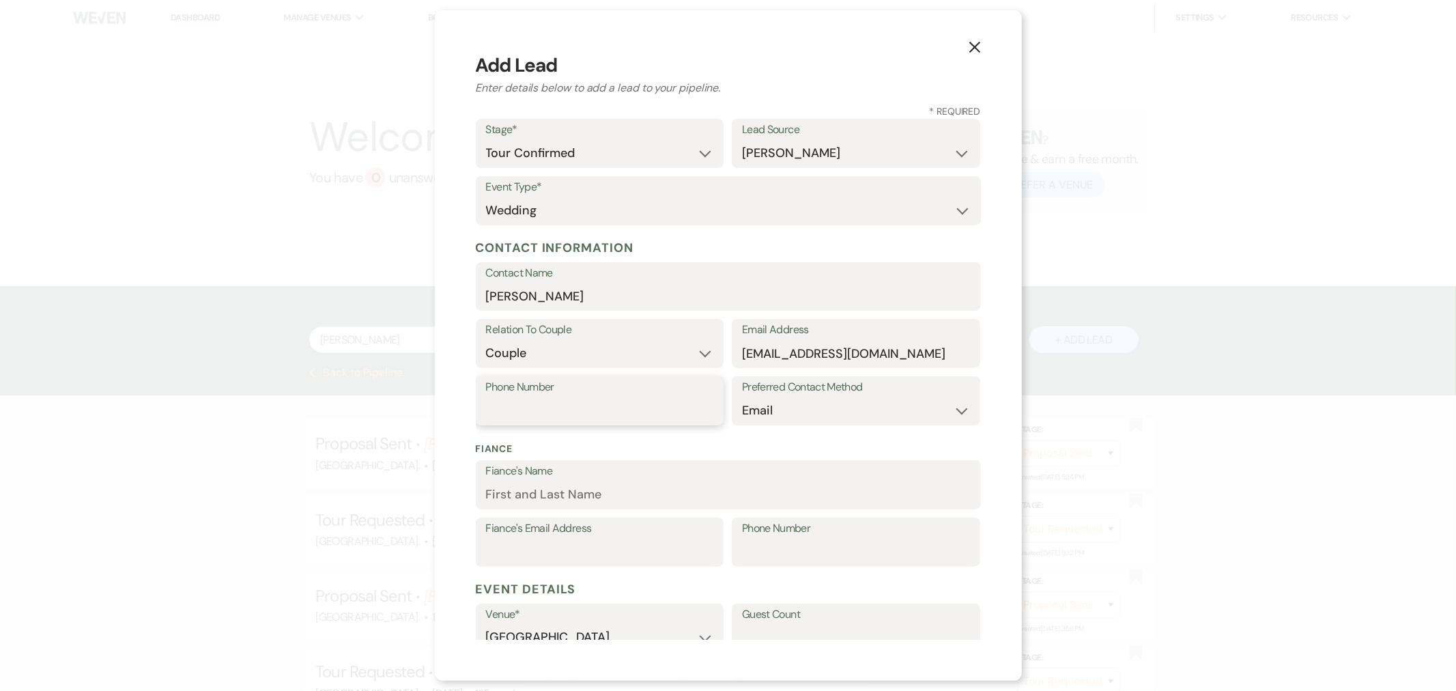
paste input "[PHONE_NUMBER]"
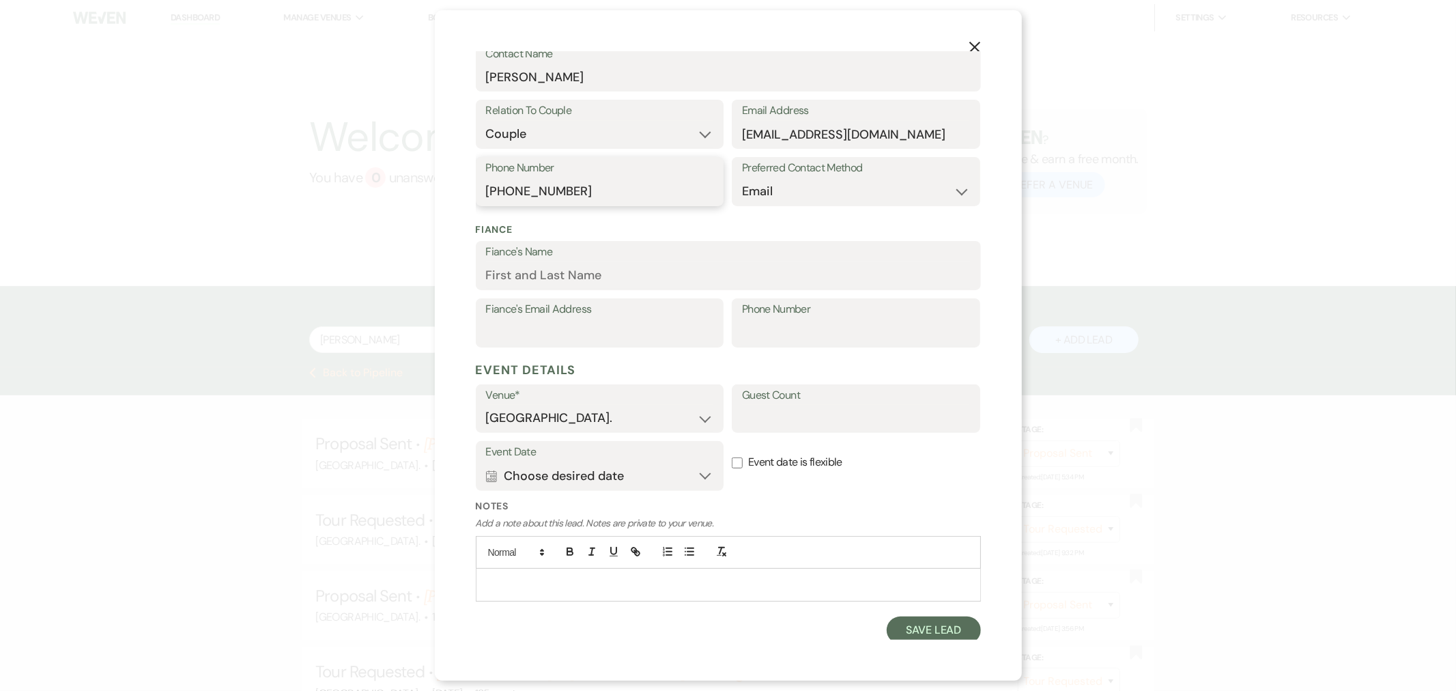
scroll to position [222, 0]
type input "[PHONE_NUMBER]"
paste input "[PERSON_NAME]"
type input "[PERSON_NAME]"
paste input "[EMAIL_ADDRESS][DOMAIN_NAME]"
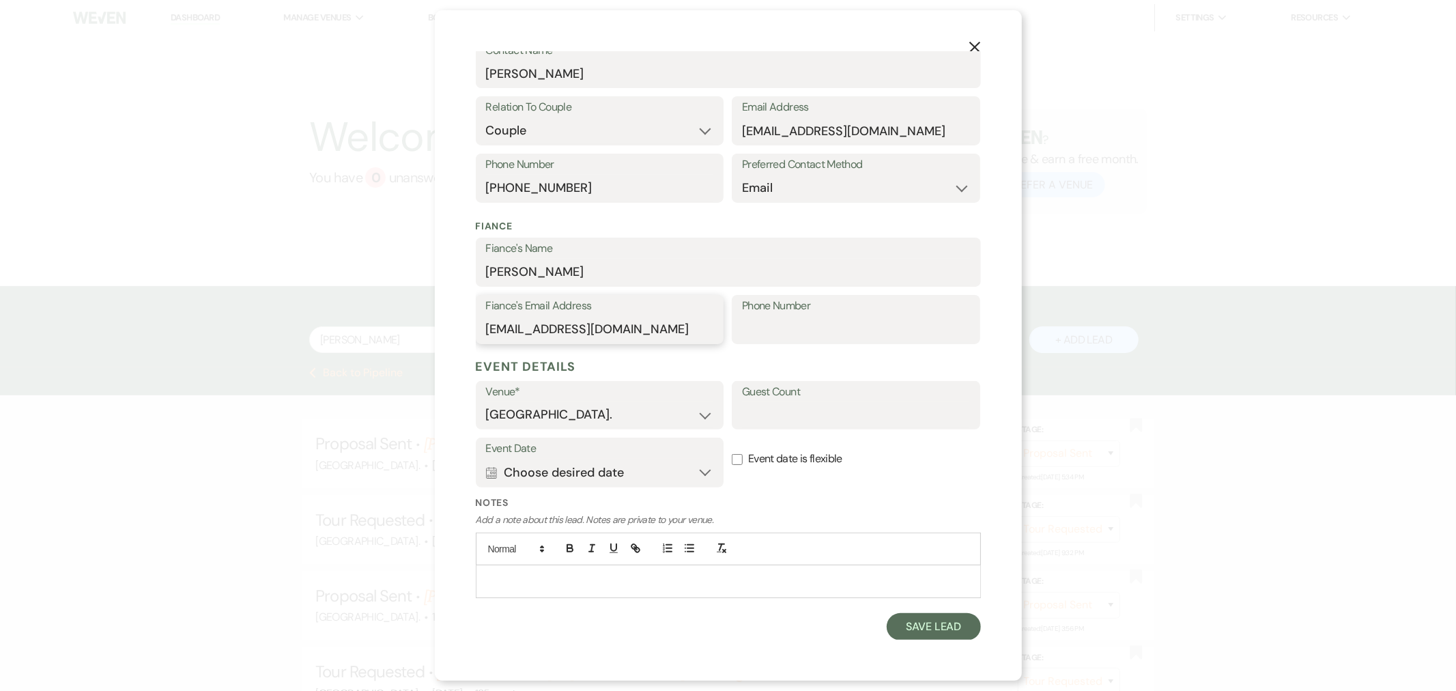
type input "[EMAIL_ADDRESS][DOMAIN_NAME]"
paste input "[PHONE_NUMBER]"
type input "[PHONE_NUMBER]"
click at [778, 424] on input "Guest Count" at bounding box center [856, 414] width 228 height 27
type input "45"
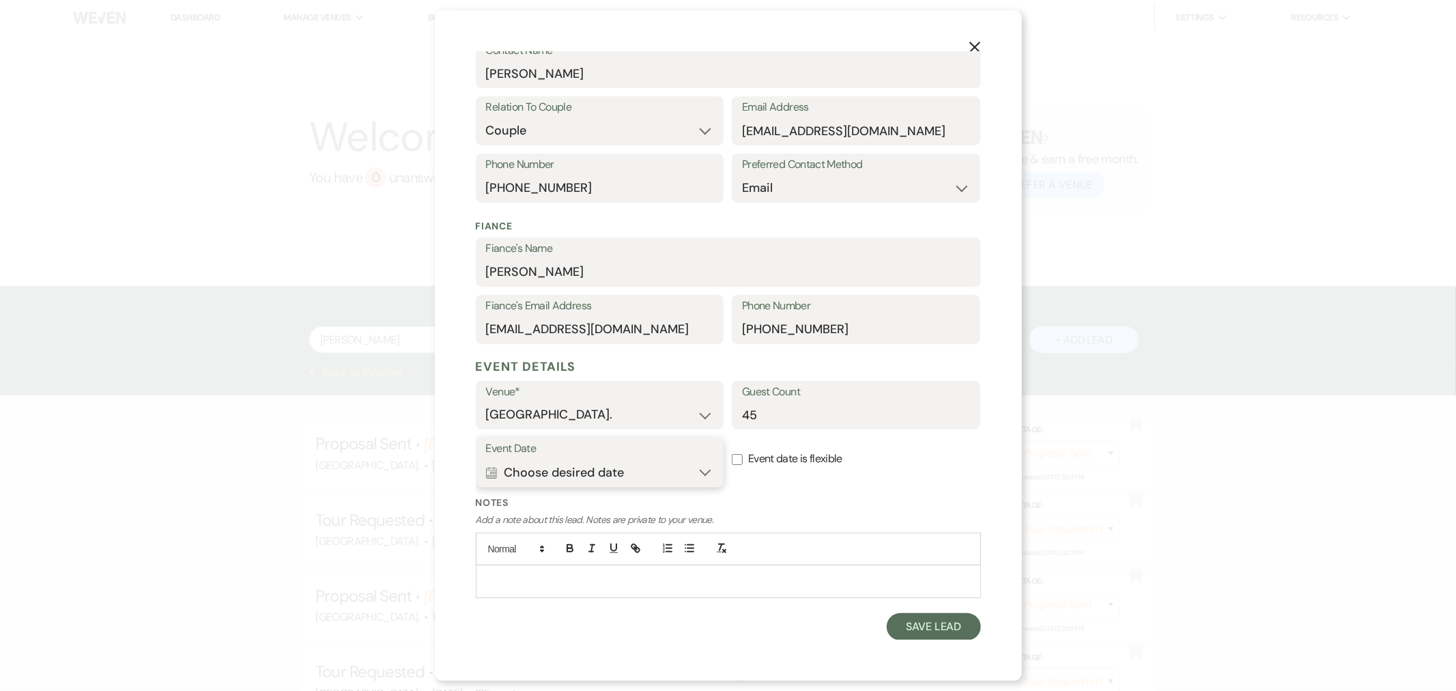
click at [666, 474] on button "Calendar Choose desired date Expand" at bounding box center [600, 472] width 228 height 27
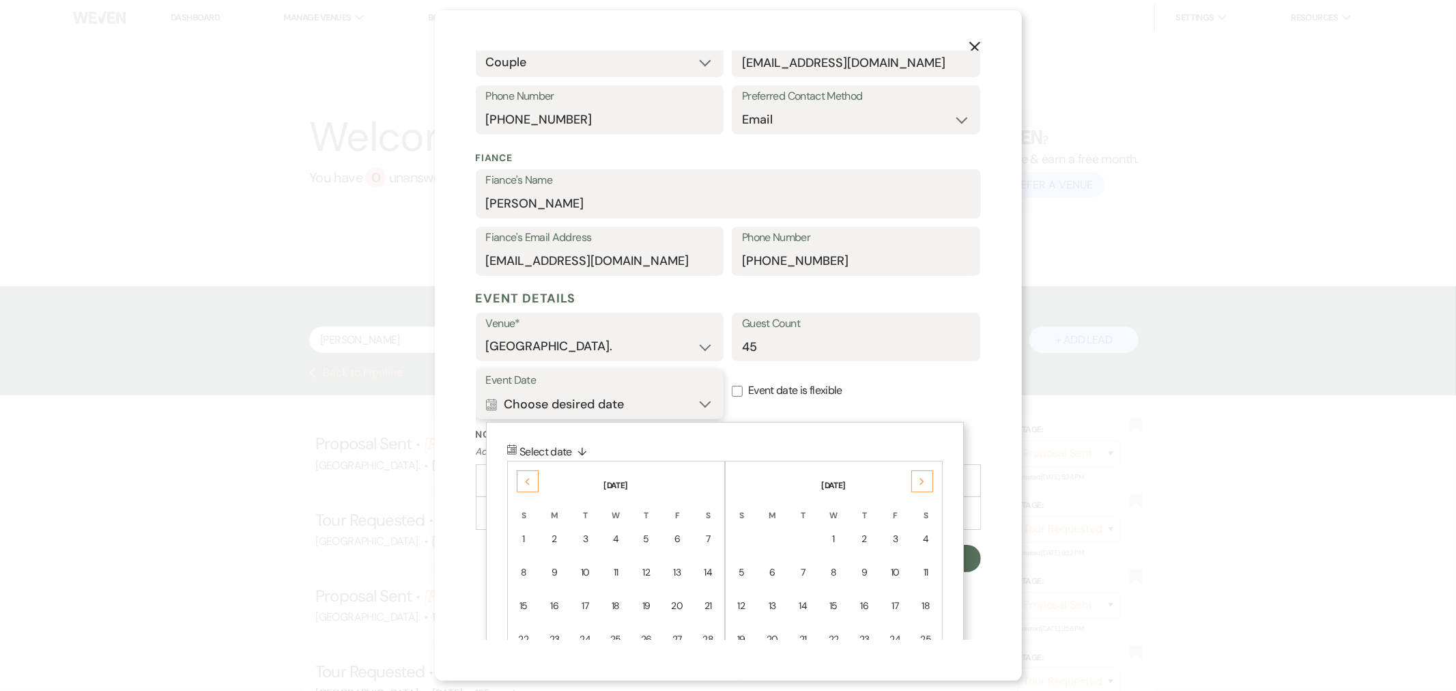
scroll to position [391, 0]
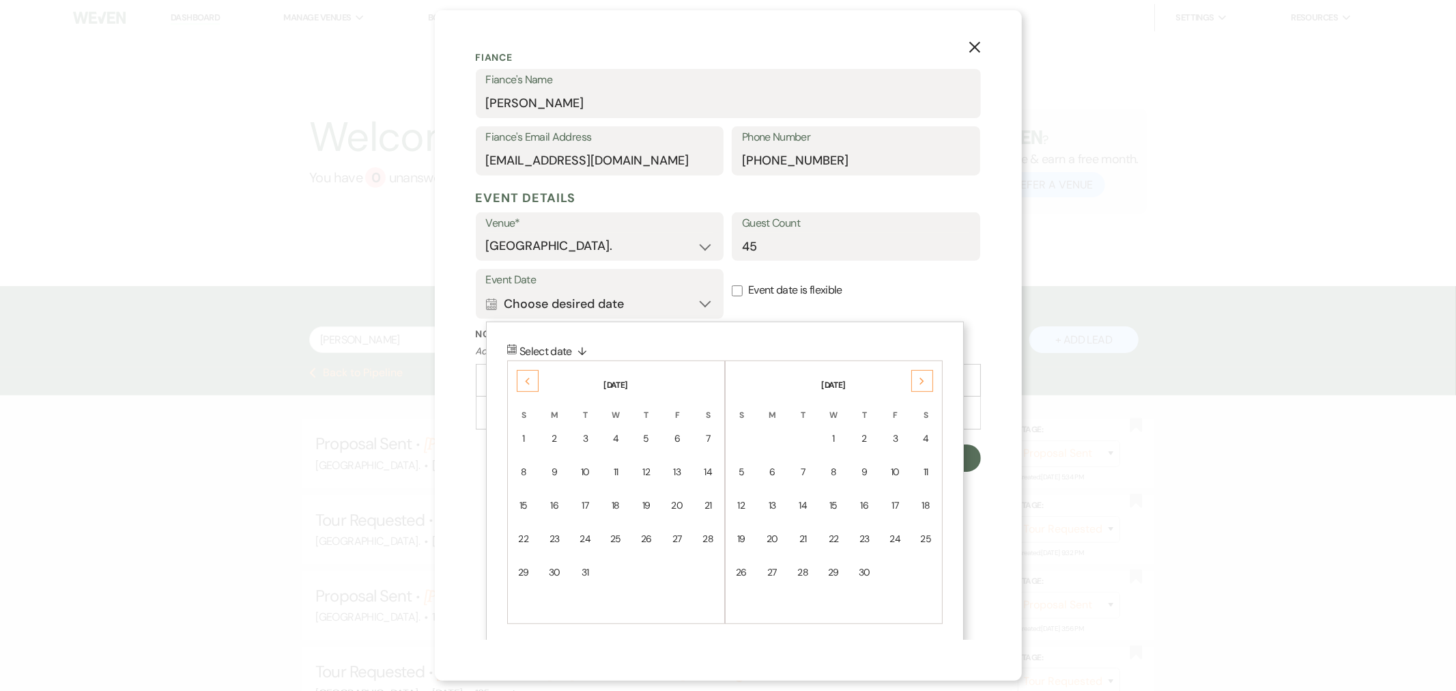
click at [919, 383] on icon "Next" at bounding box center [922, 381] width 7 height 8
click at [917, 531] on td "23" at bounding box center [925, 539] width 30 height 32
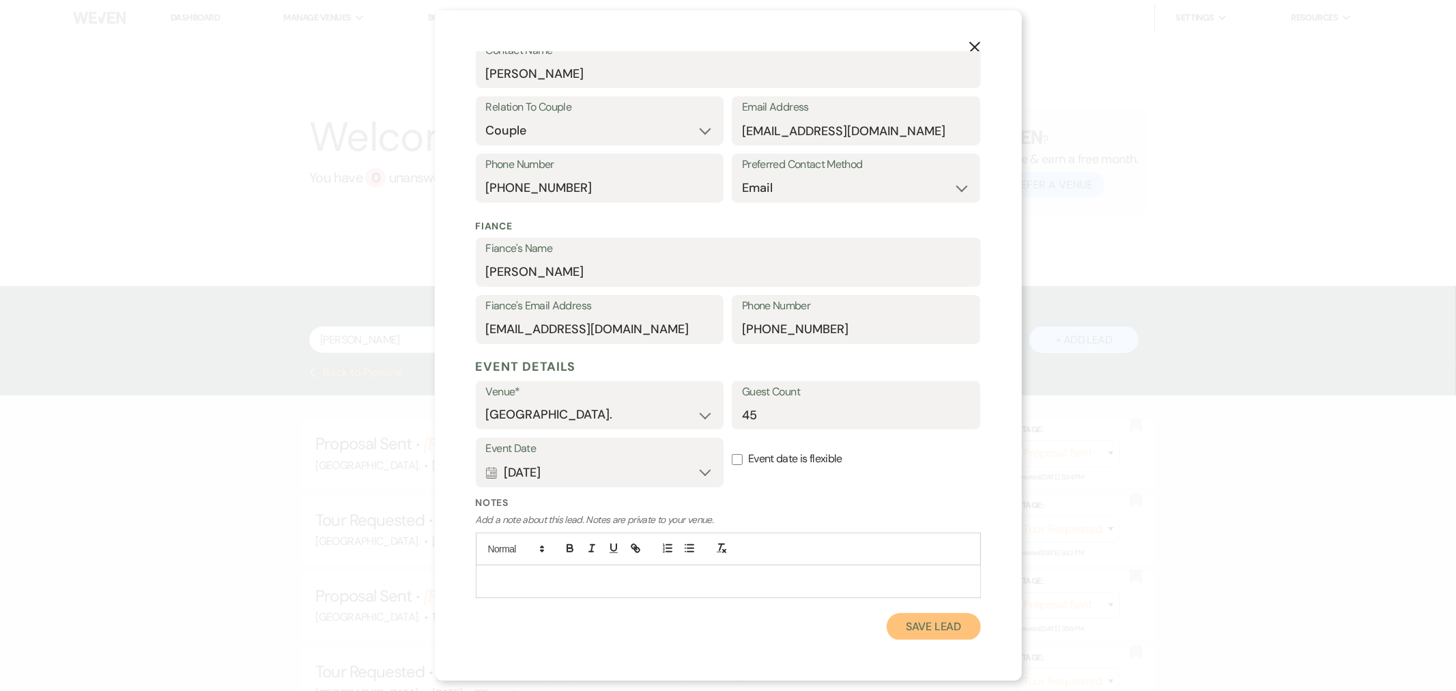
click at [928, 633] on button "Save Lead" at bounding box center [933, 626] width 93 height 27
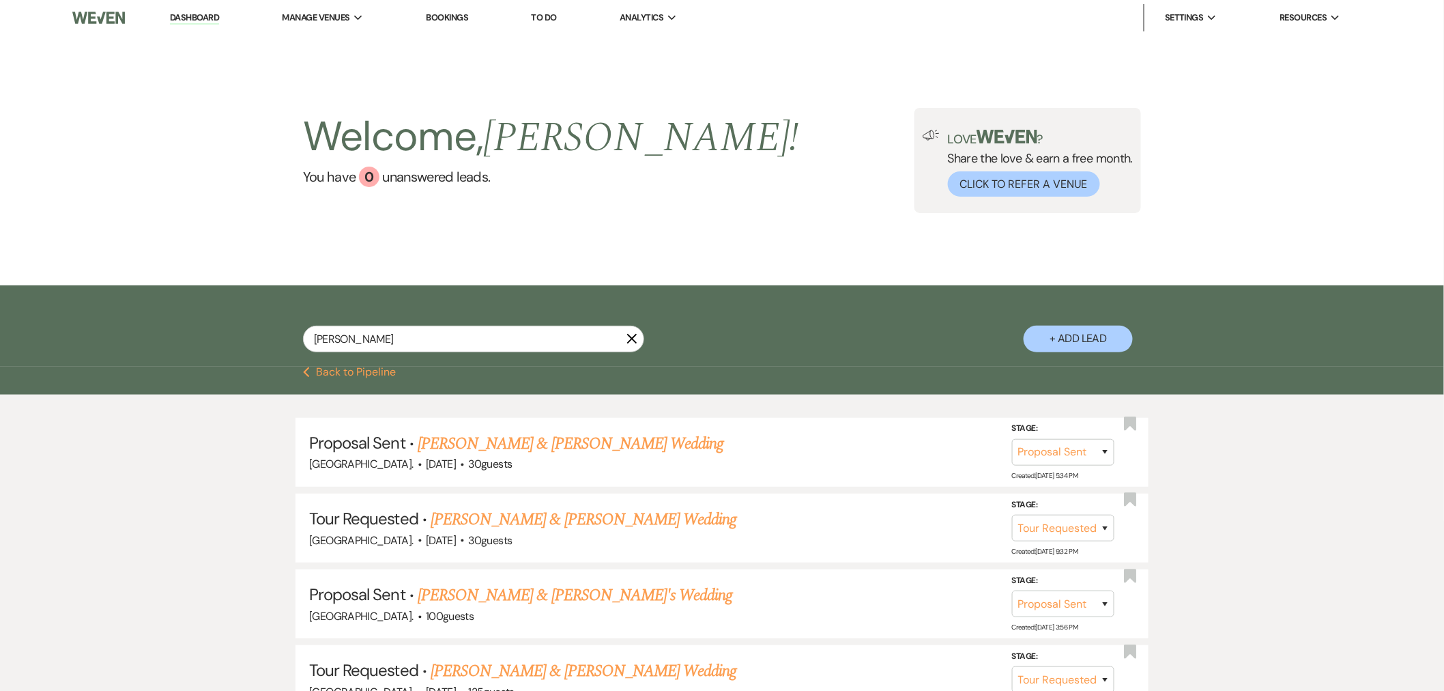
click at [373, 366] on button "Previous Back to Pipeline" at bounding box center [349, 371] width 93 height 11
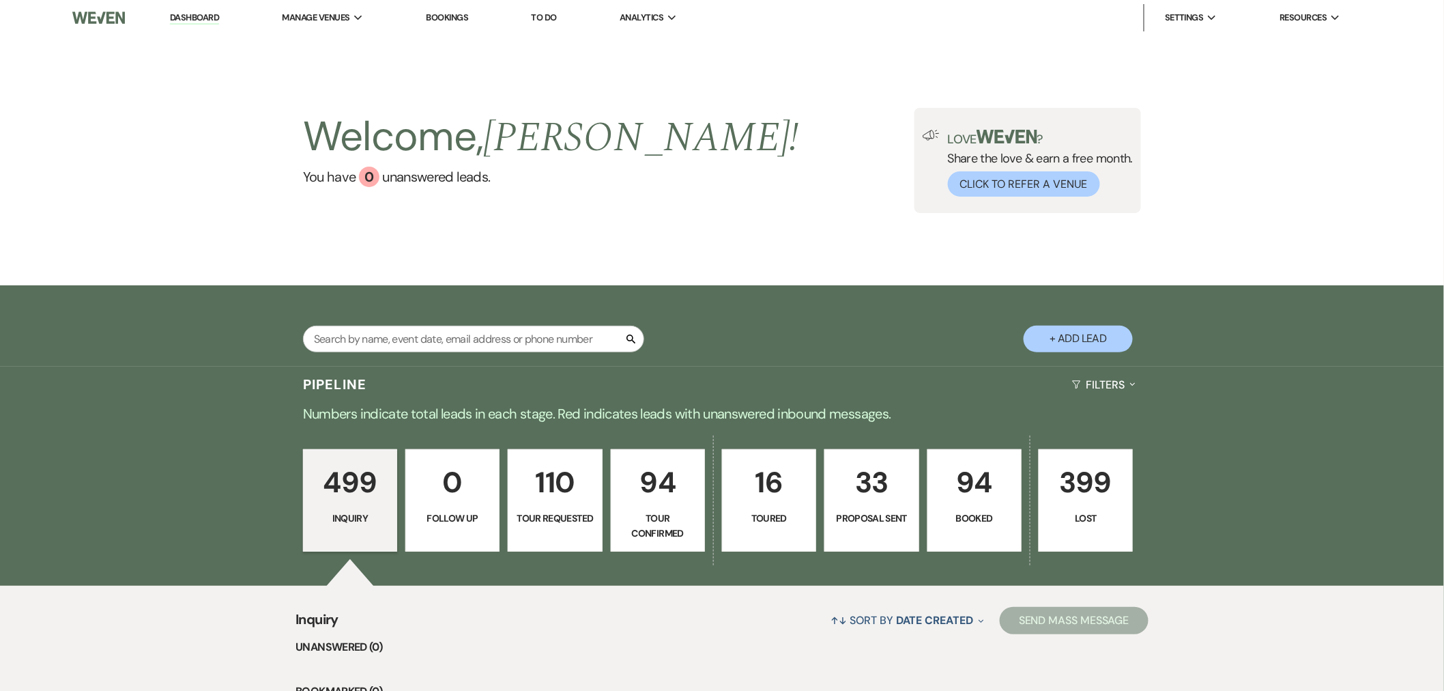
click at [644, 493] on p "94" at bounding box center [658, 482] width 76 height 46
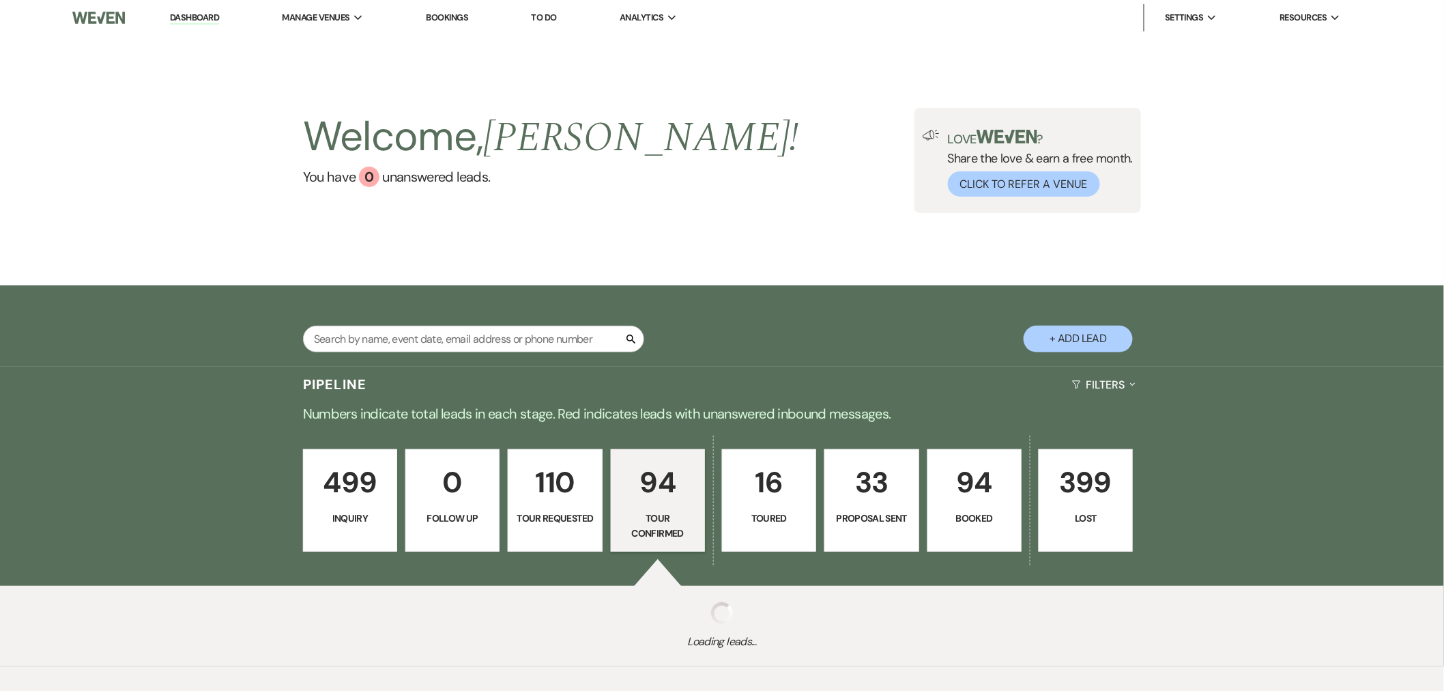
select select "4"
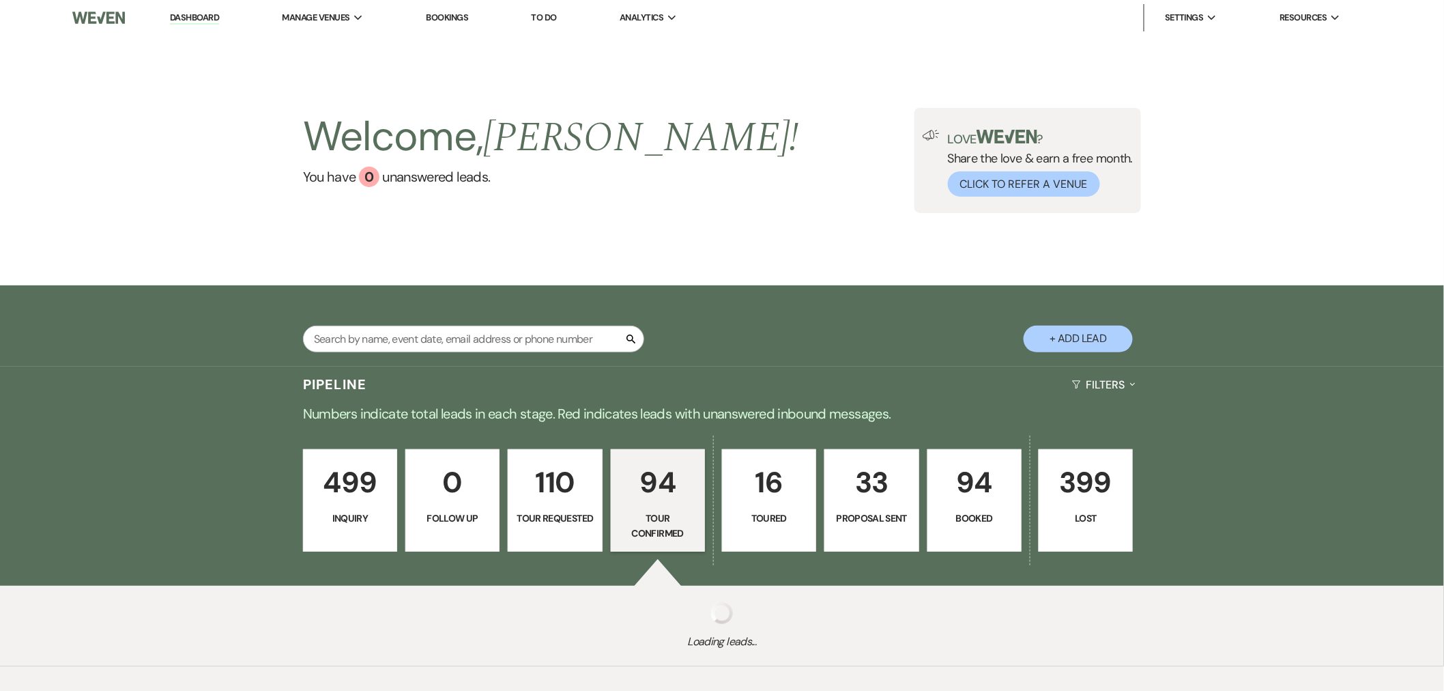
select select "4"
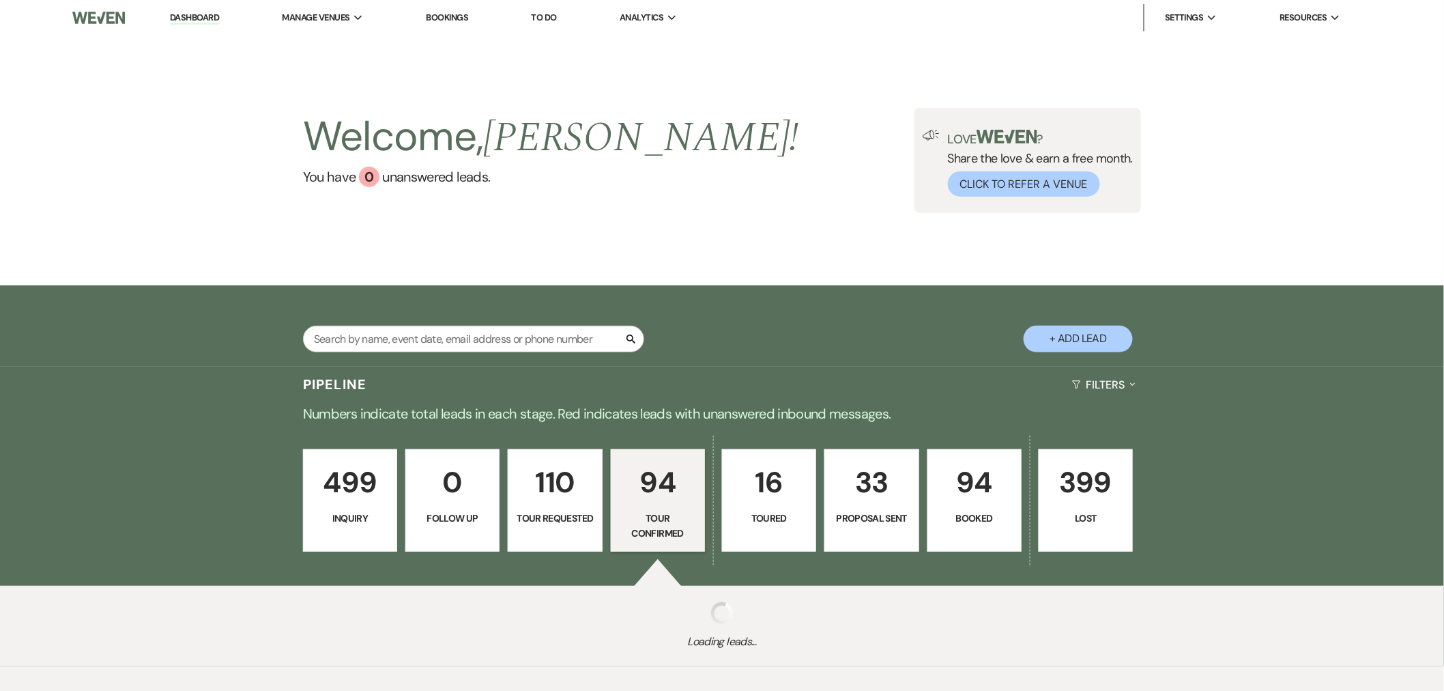
select select "4"
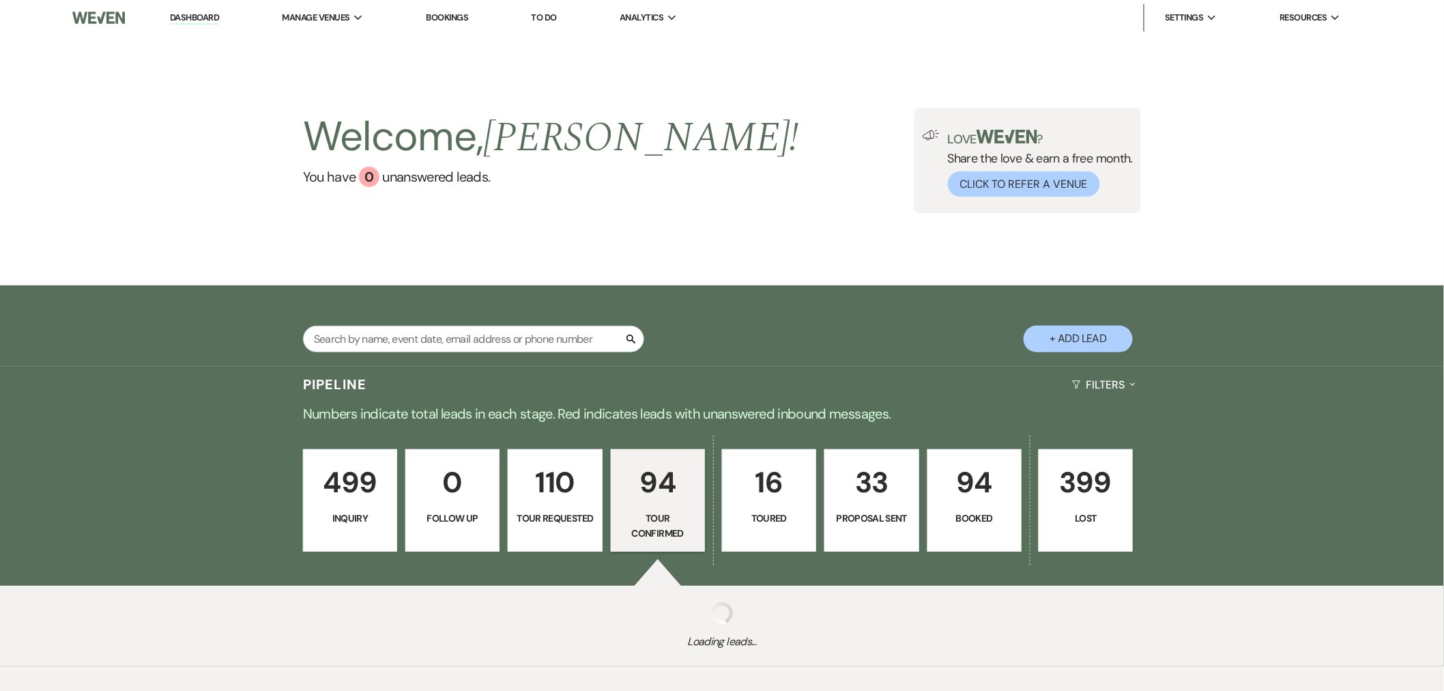
select select "4"
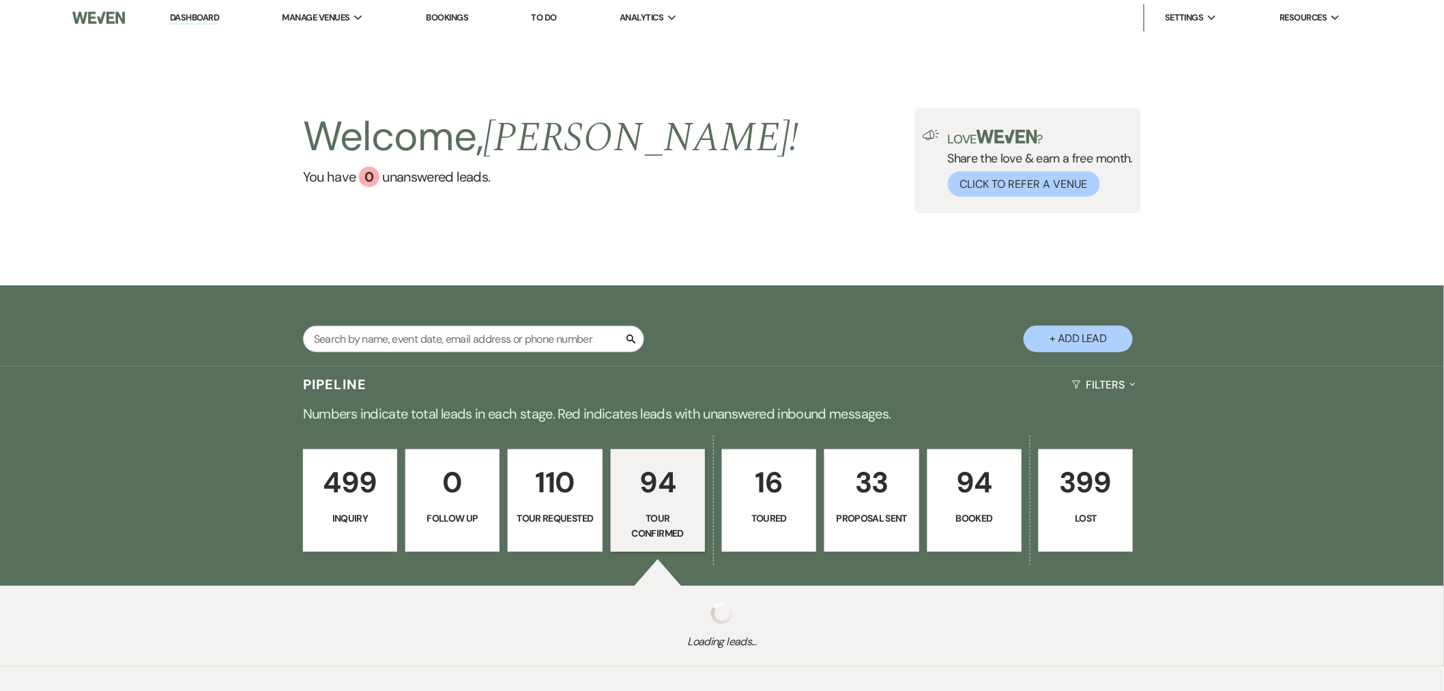
select select "4"
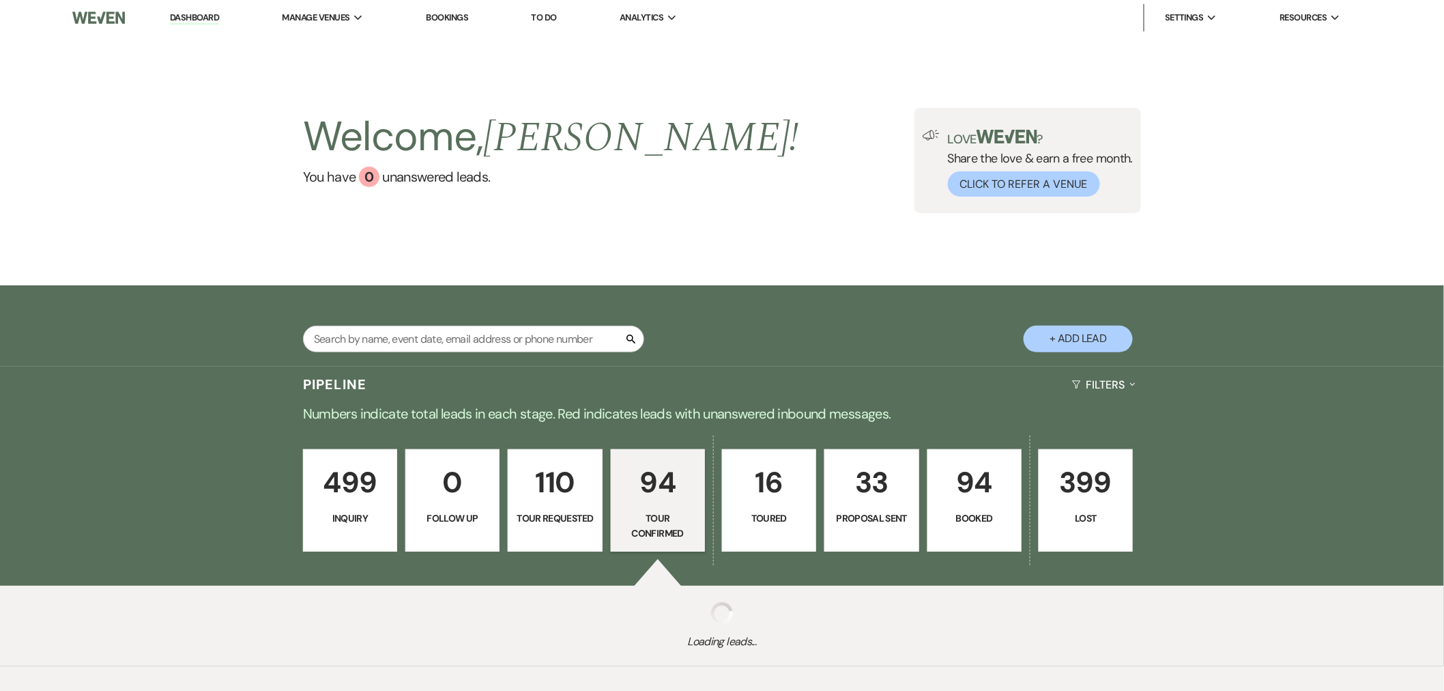
select select "4"
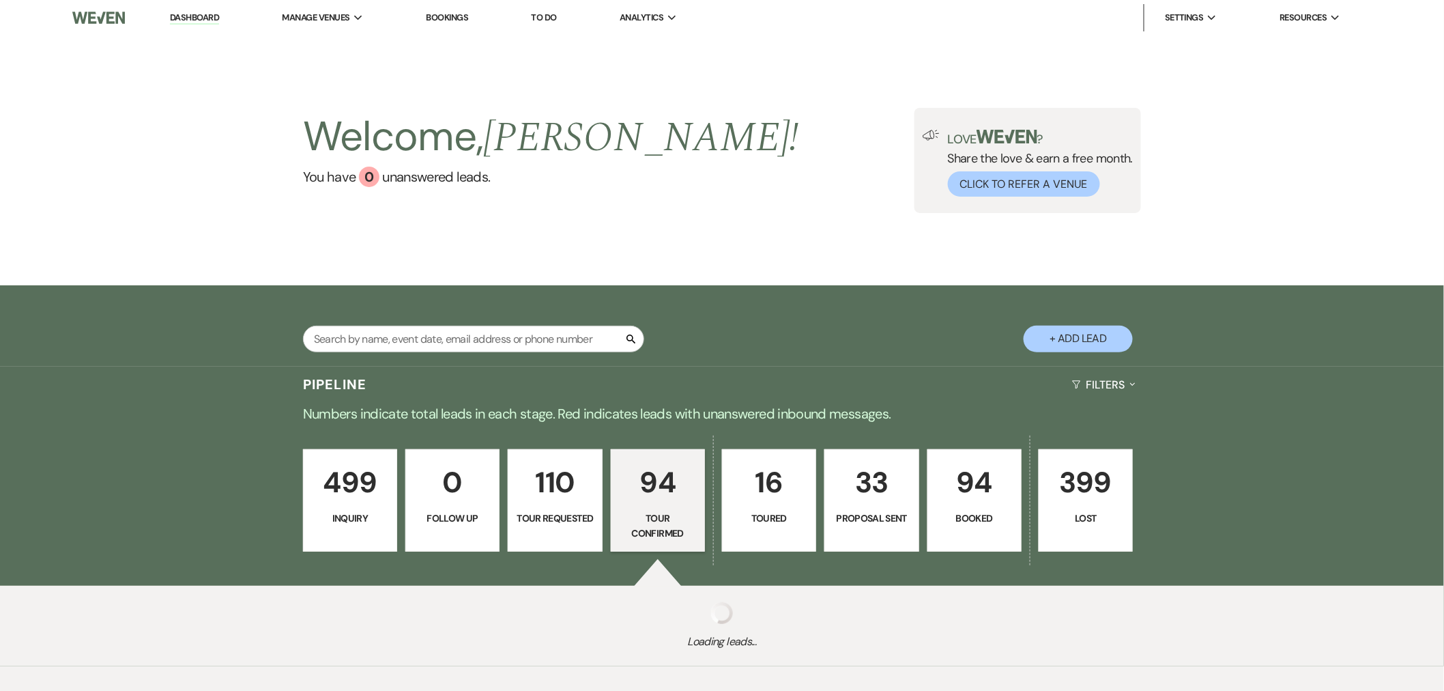
select select "4"
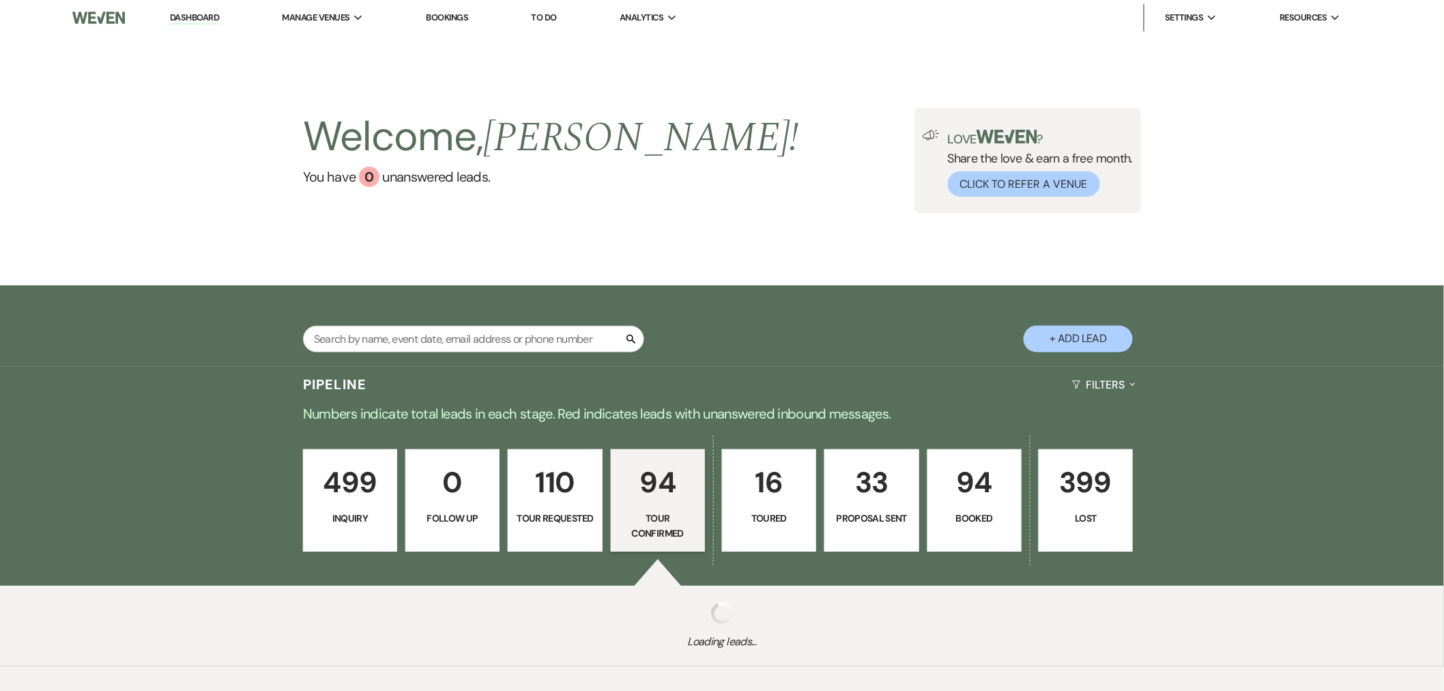
select select "4"
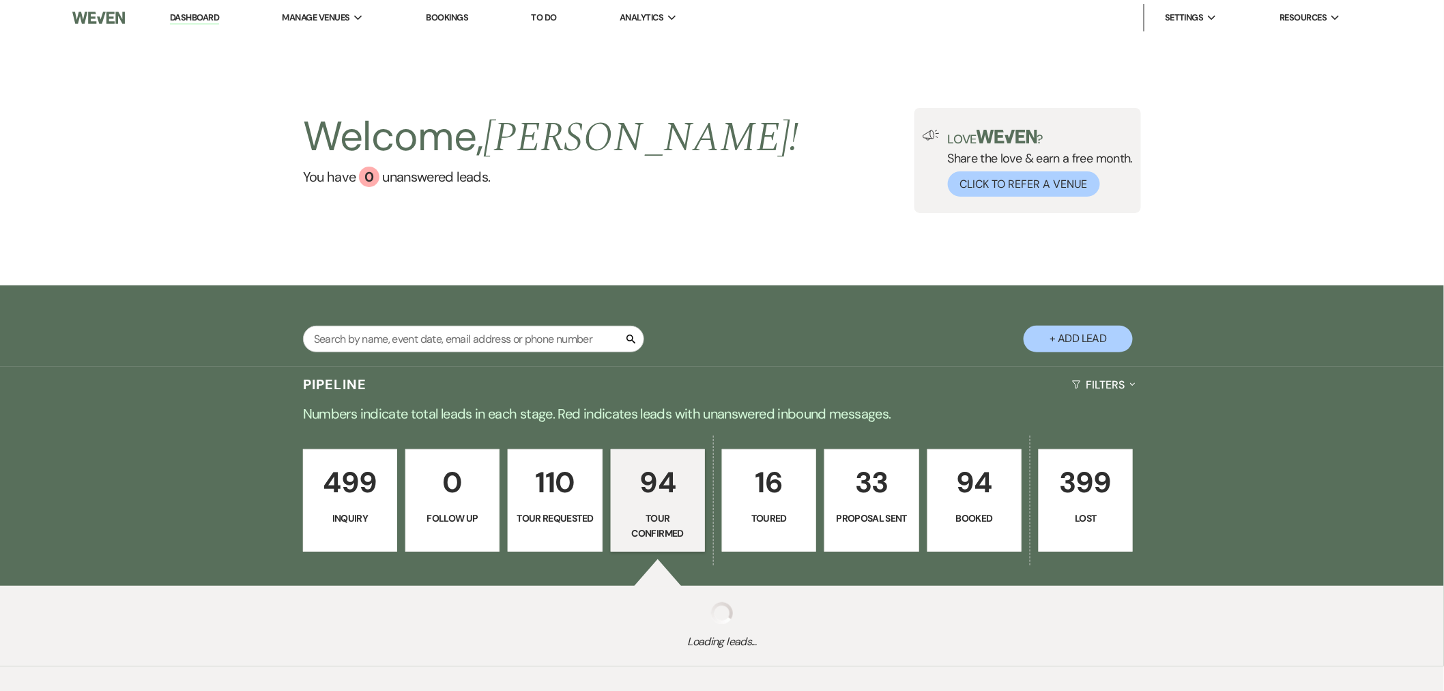
select select "4"
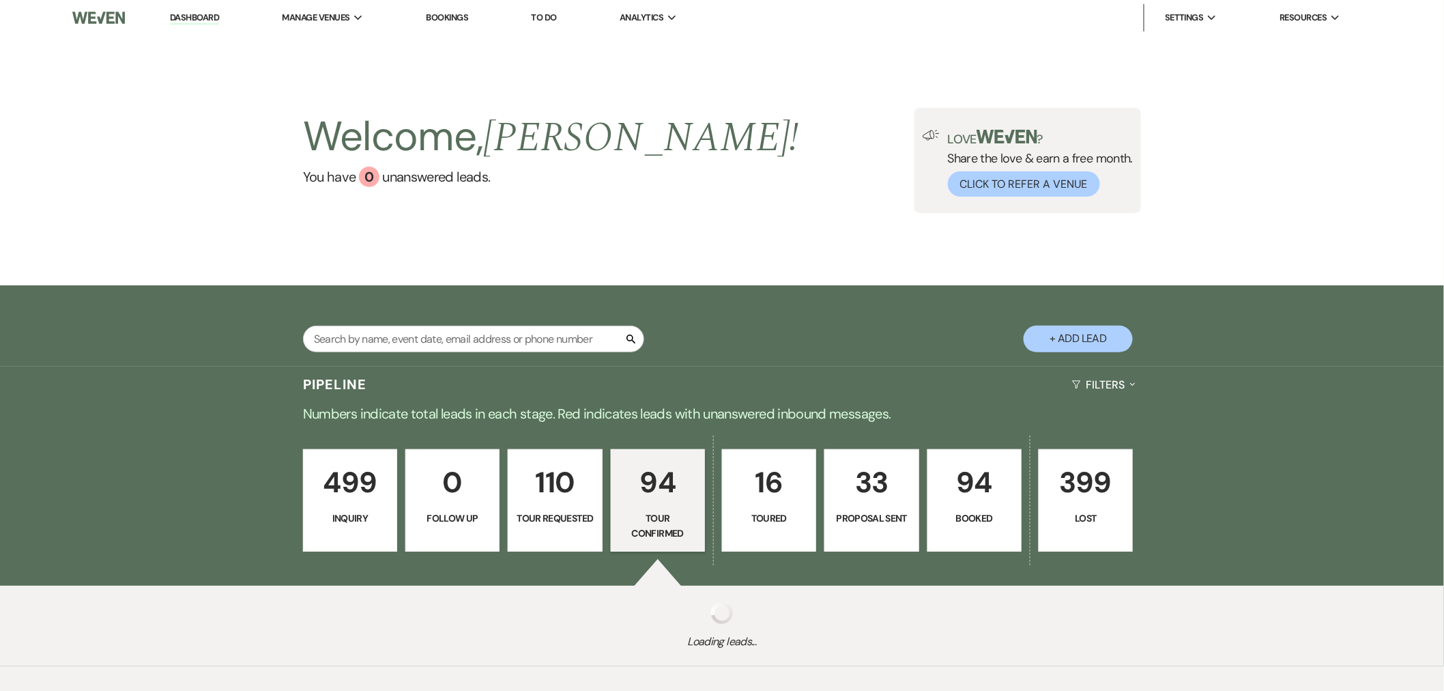
select select "4"
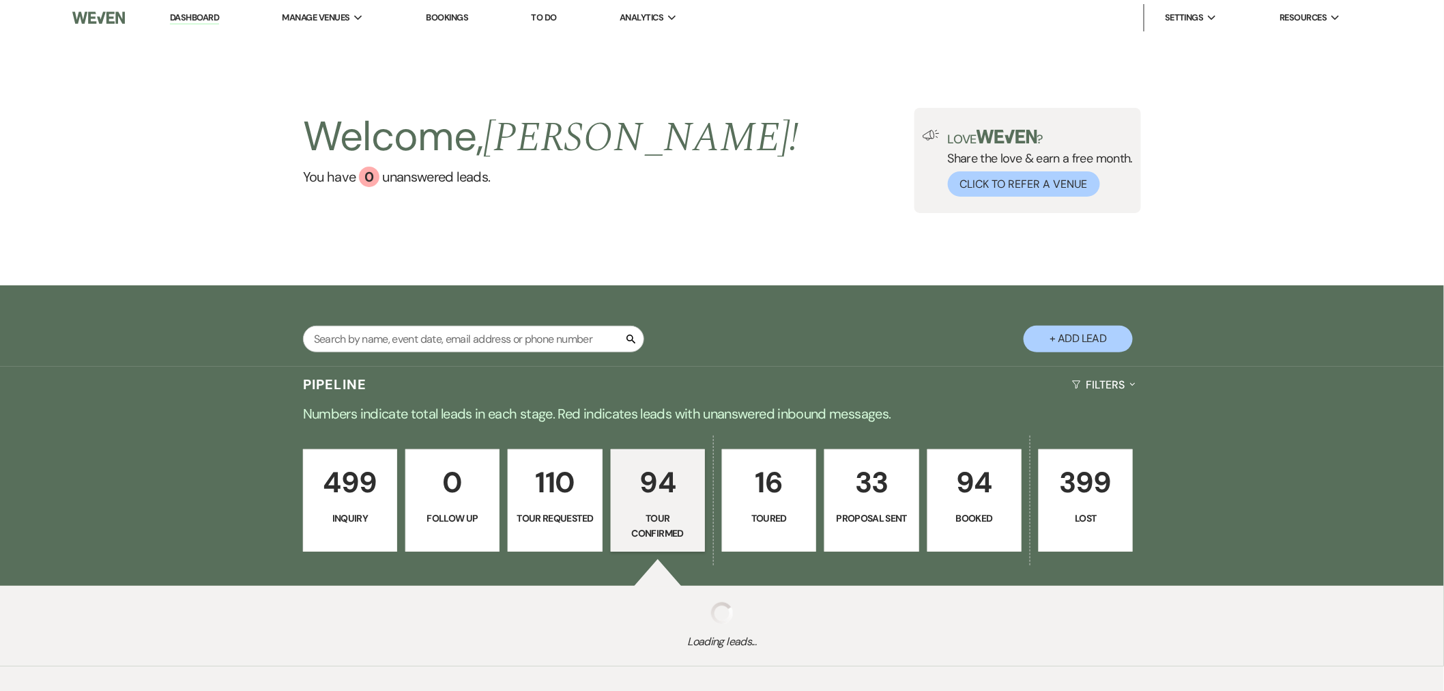
select select "4"
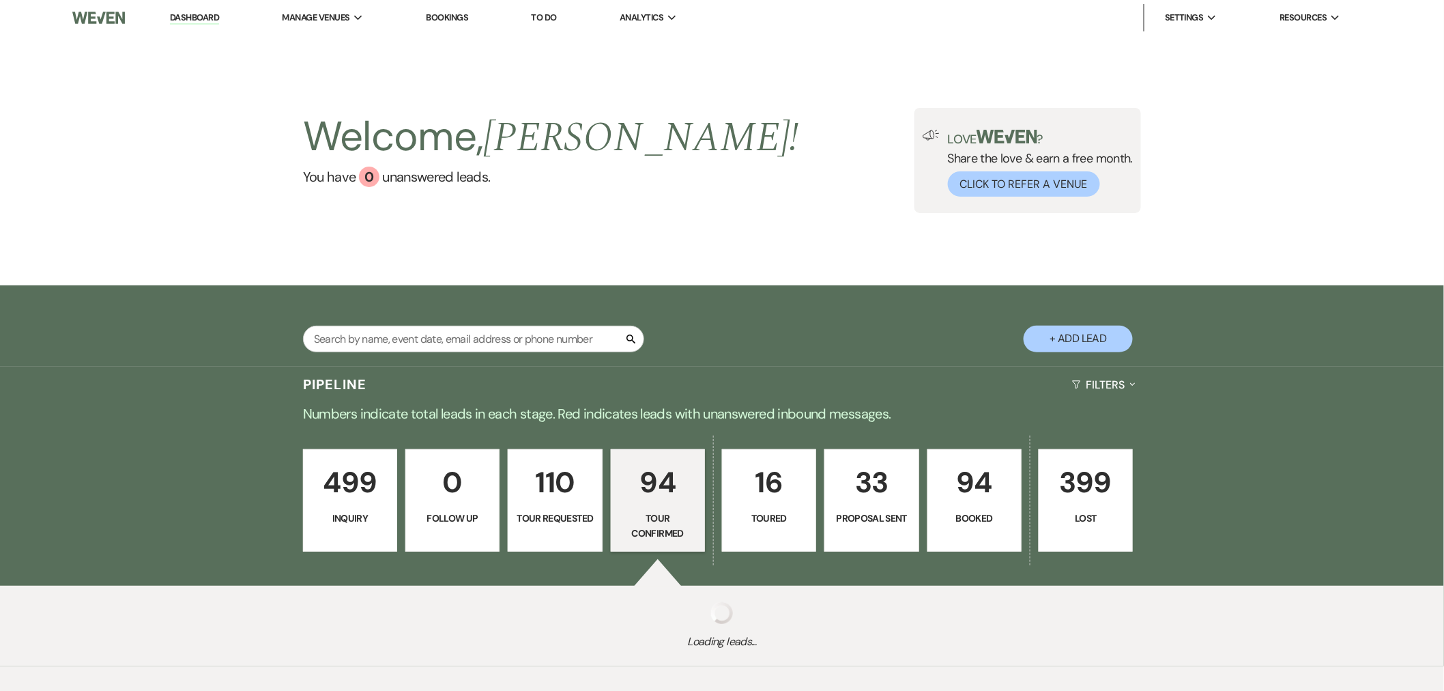
select select "4"
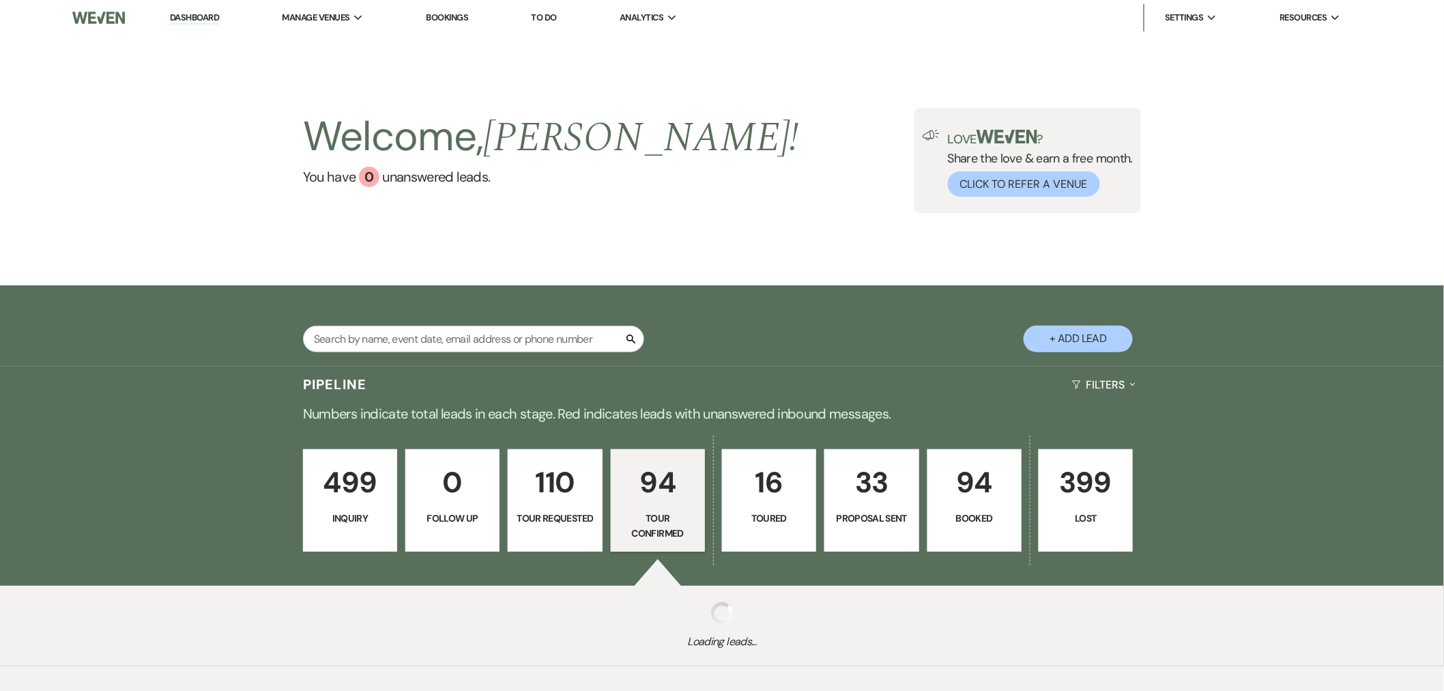
select select "4"
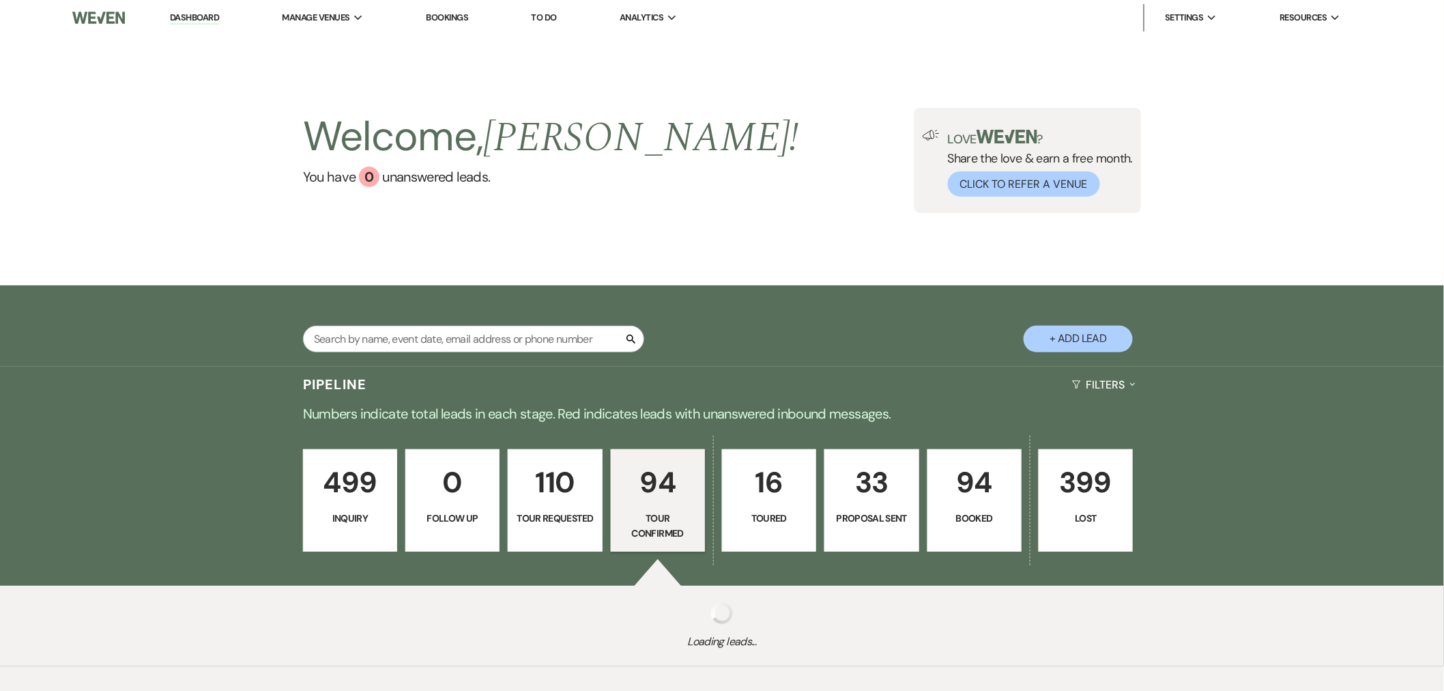
select select "4"
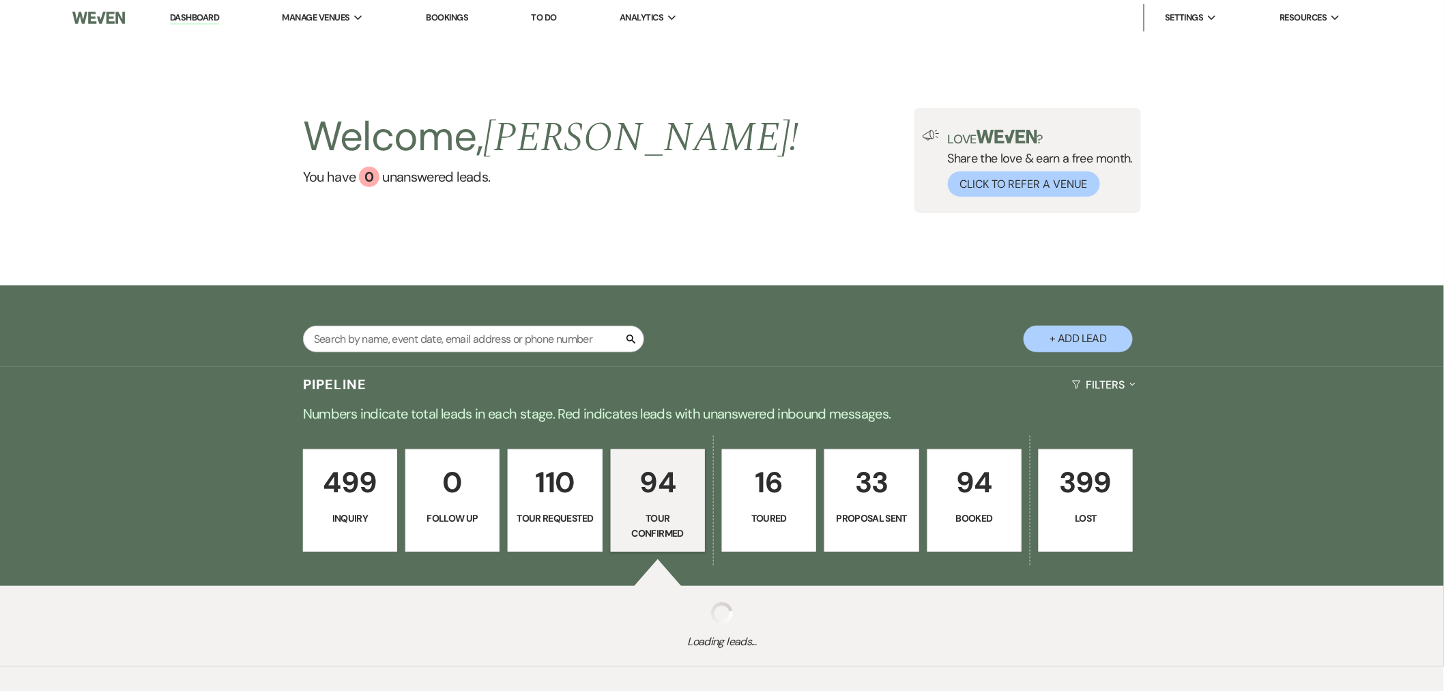
select select "4"
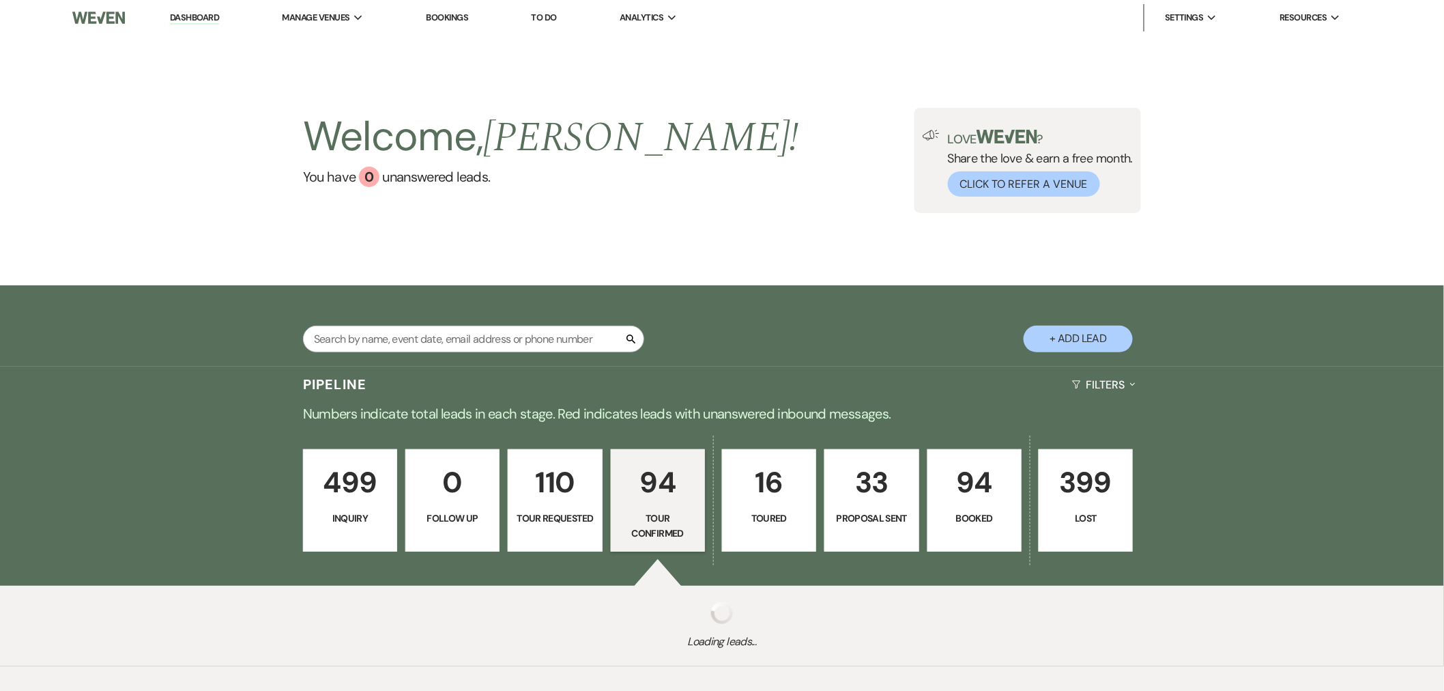
select select "4"
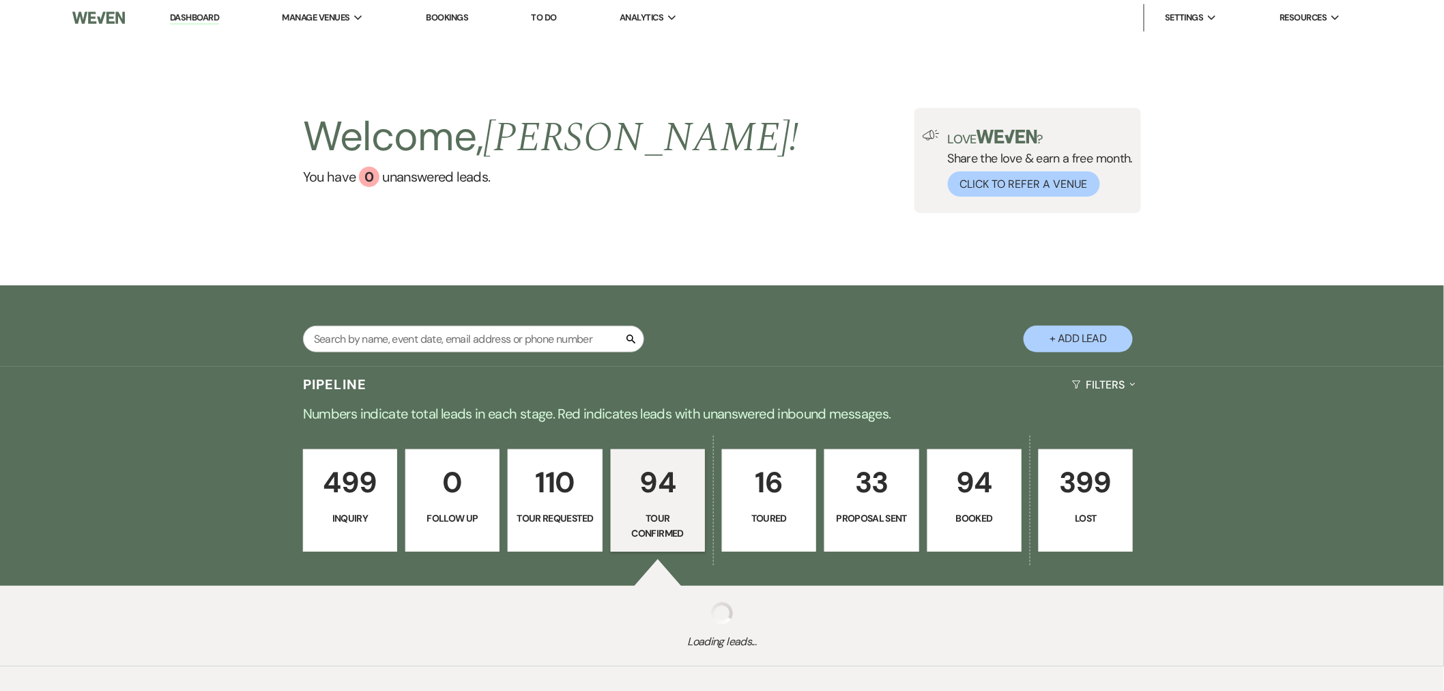
select select "4"
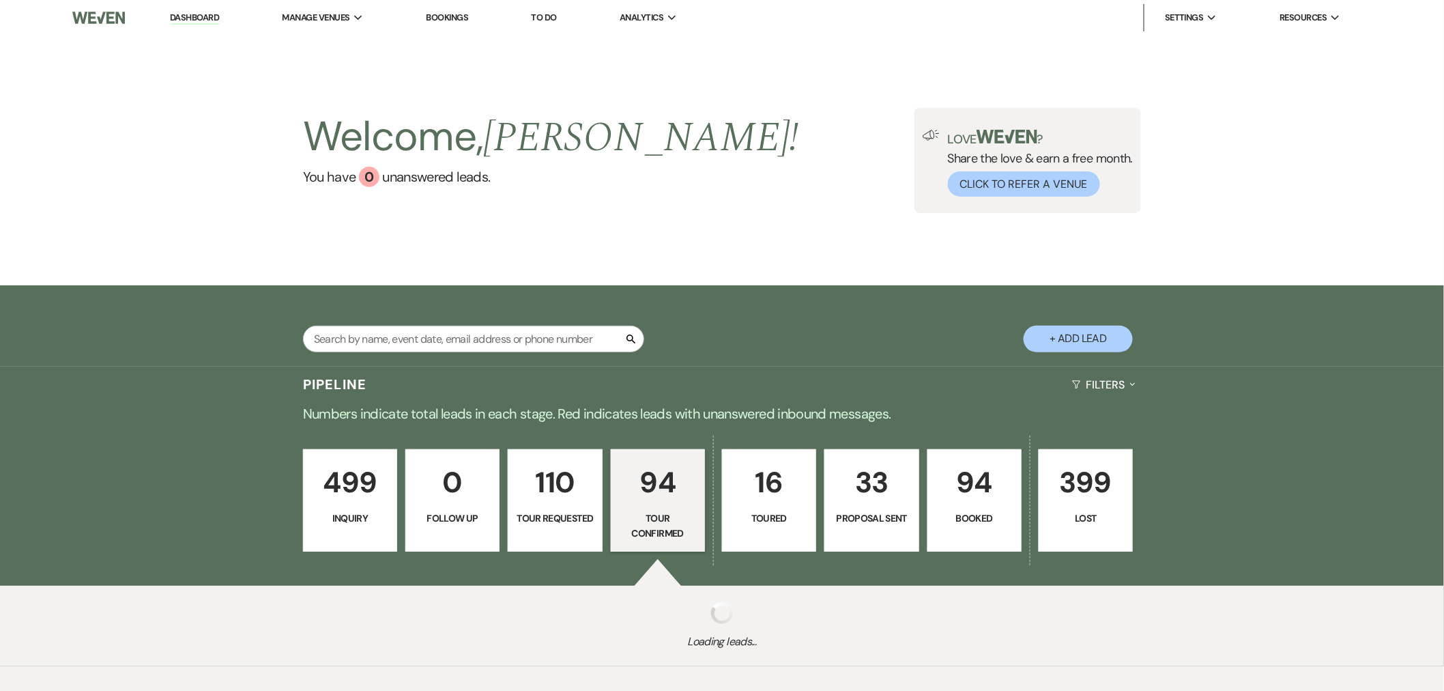
select select "4"
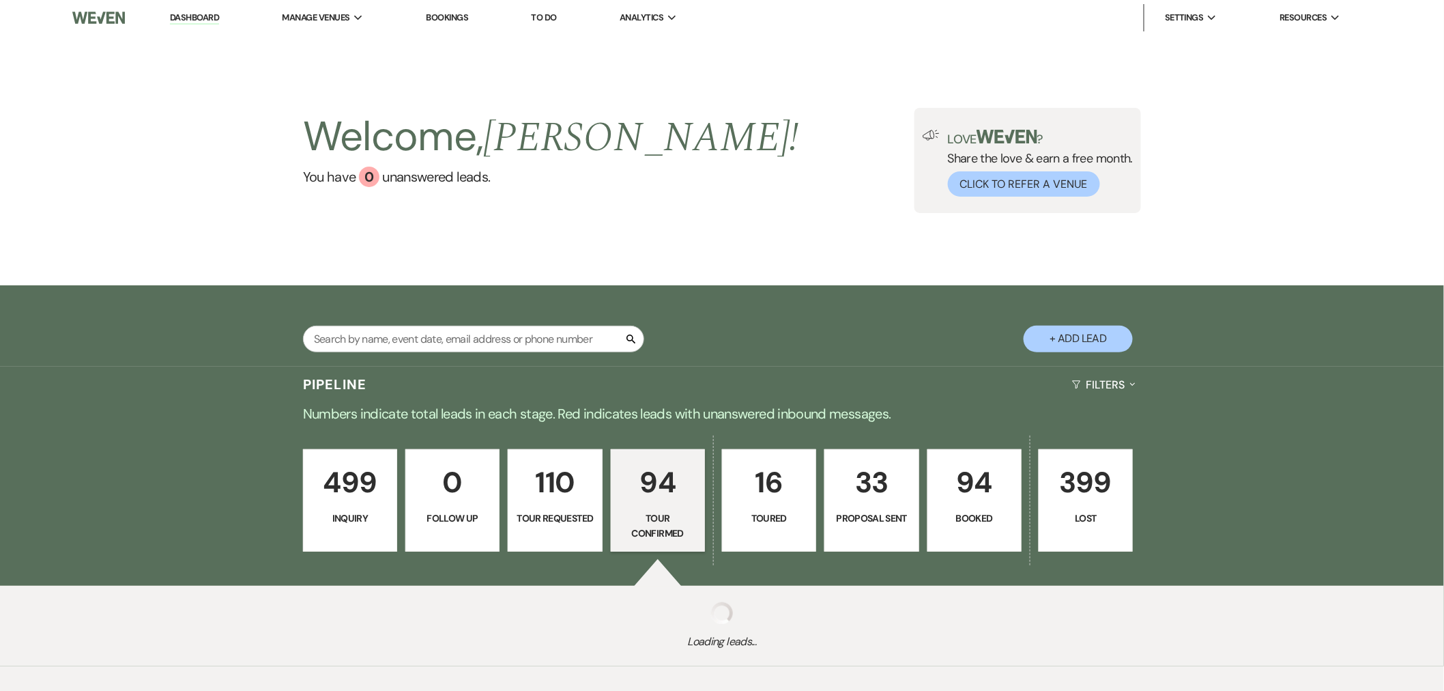
select select "4"
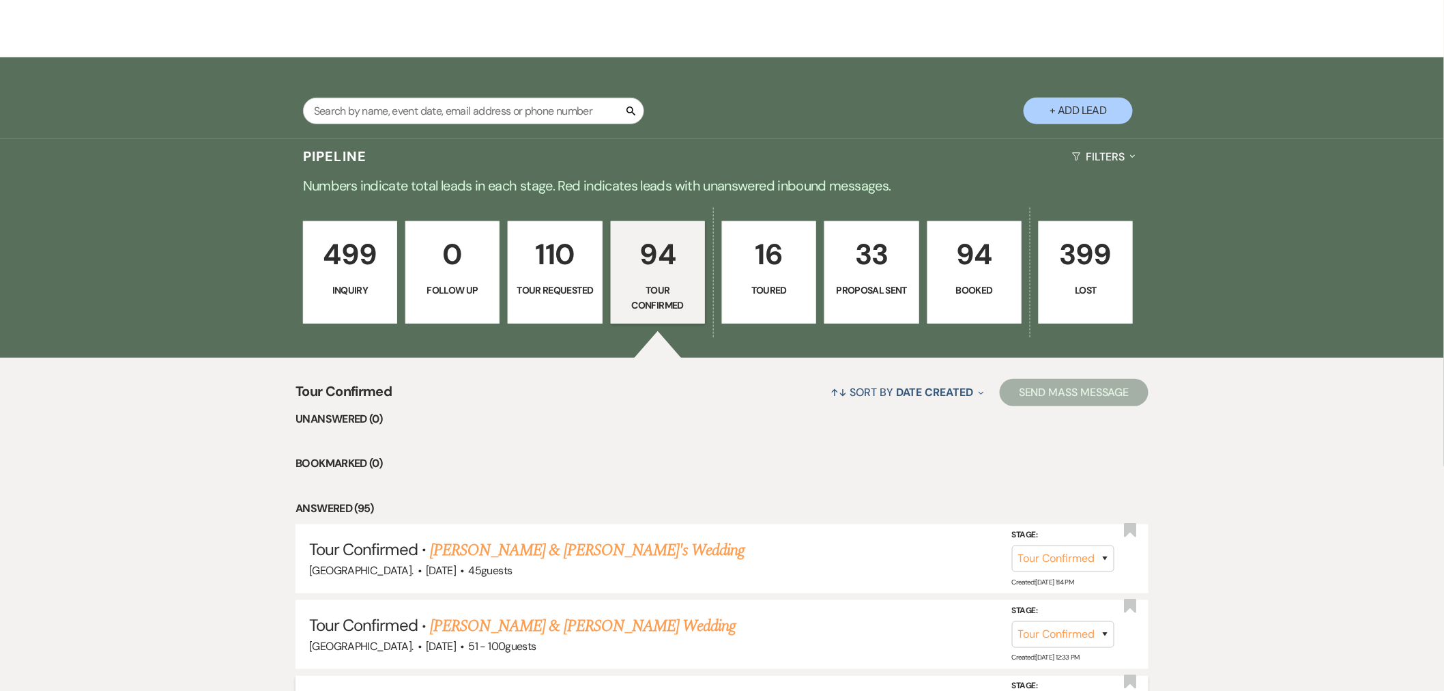
scroll to position [442, 0]
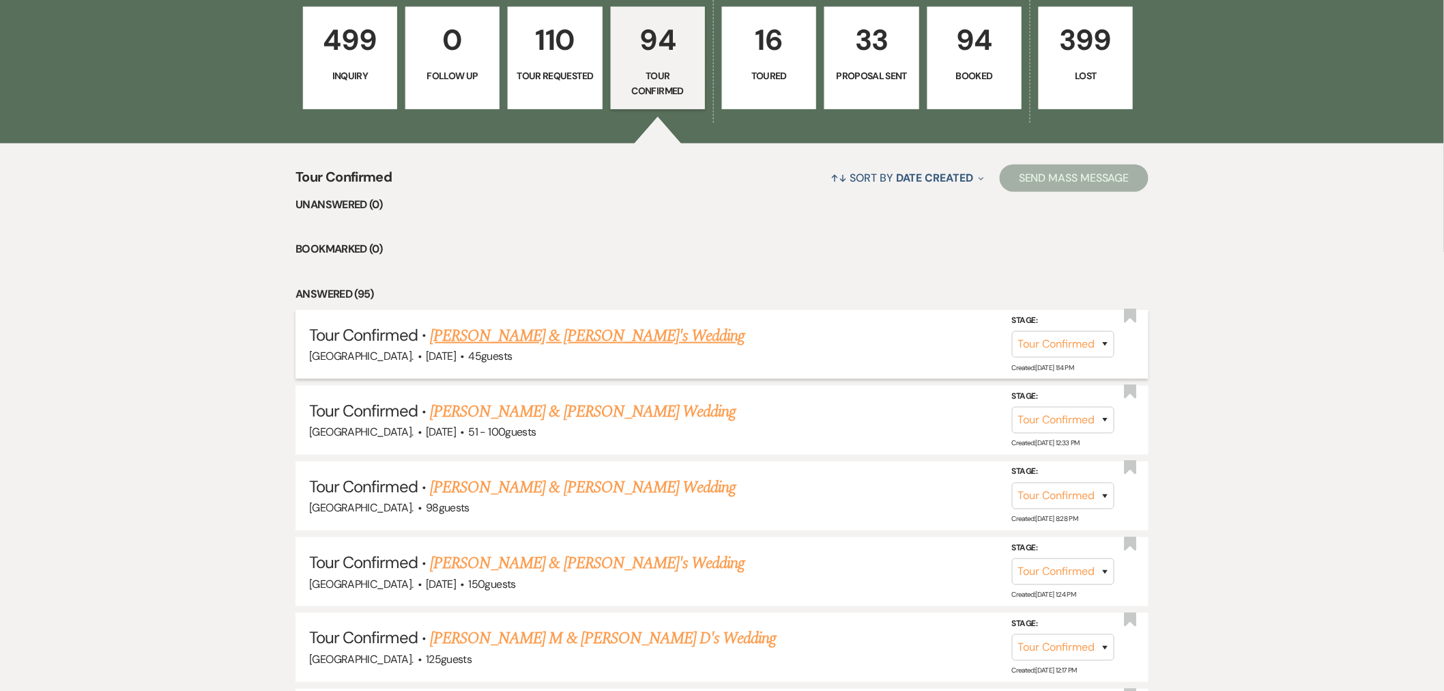
click at [526, 328] on link "[PERSON_NAME] & [PERSON_NAME]'s Wedding" at bounding box center [587, 335] width 315 height 25
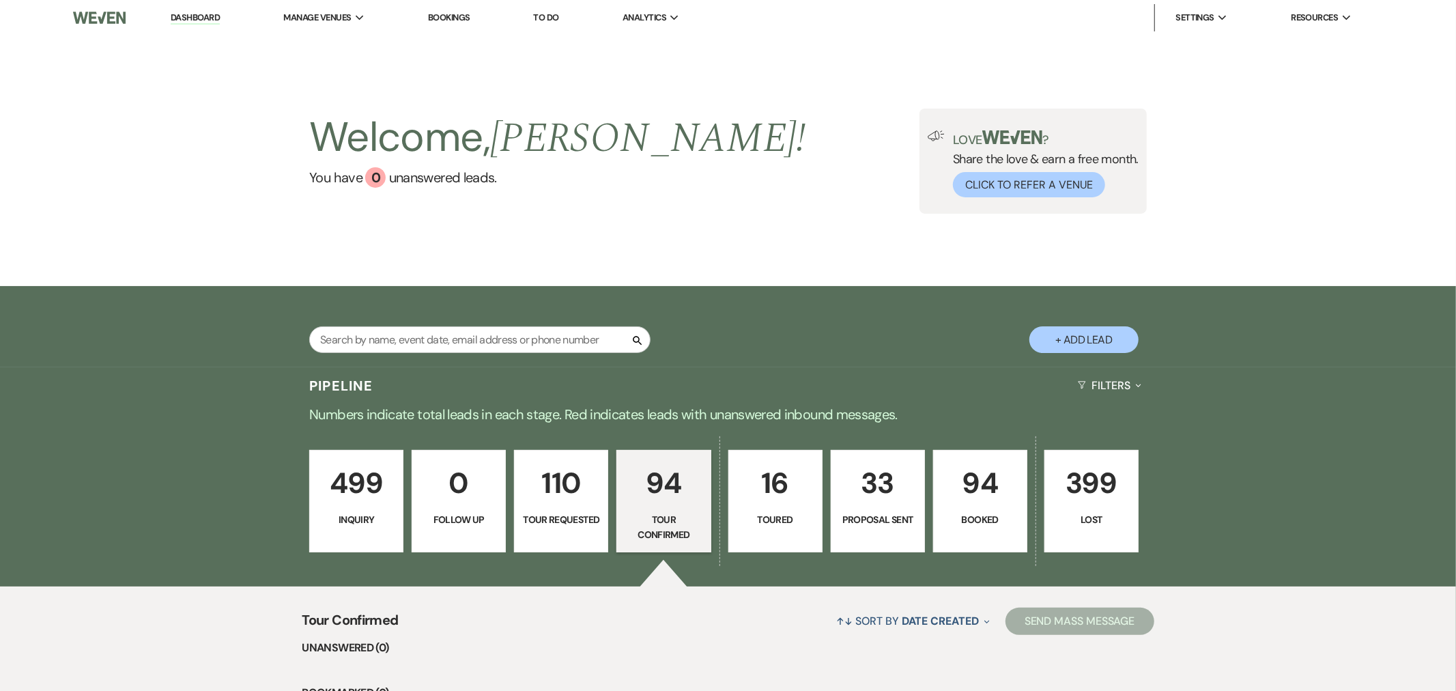
select select "4"
select select "17"
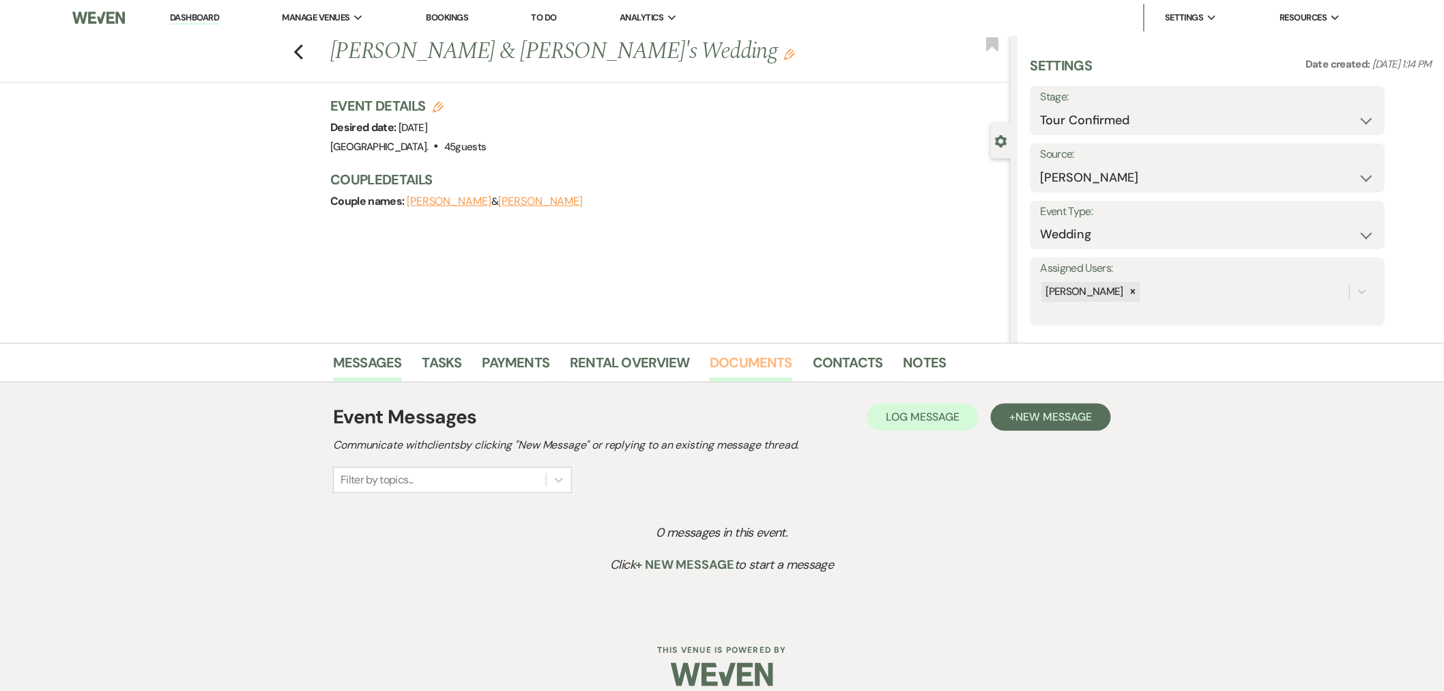
click at [760, 358] on link "Documents" at bounding box center [751, 366] width 83 height 30
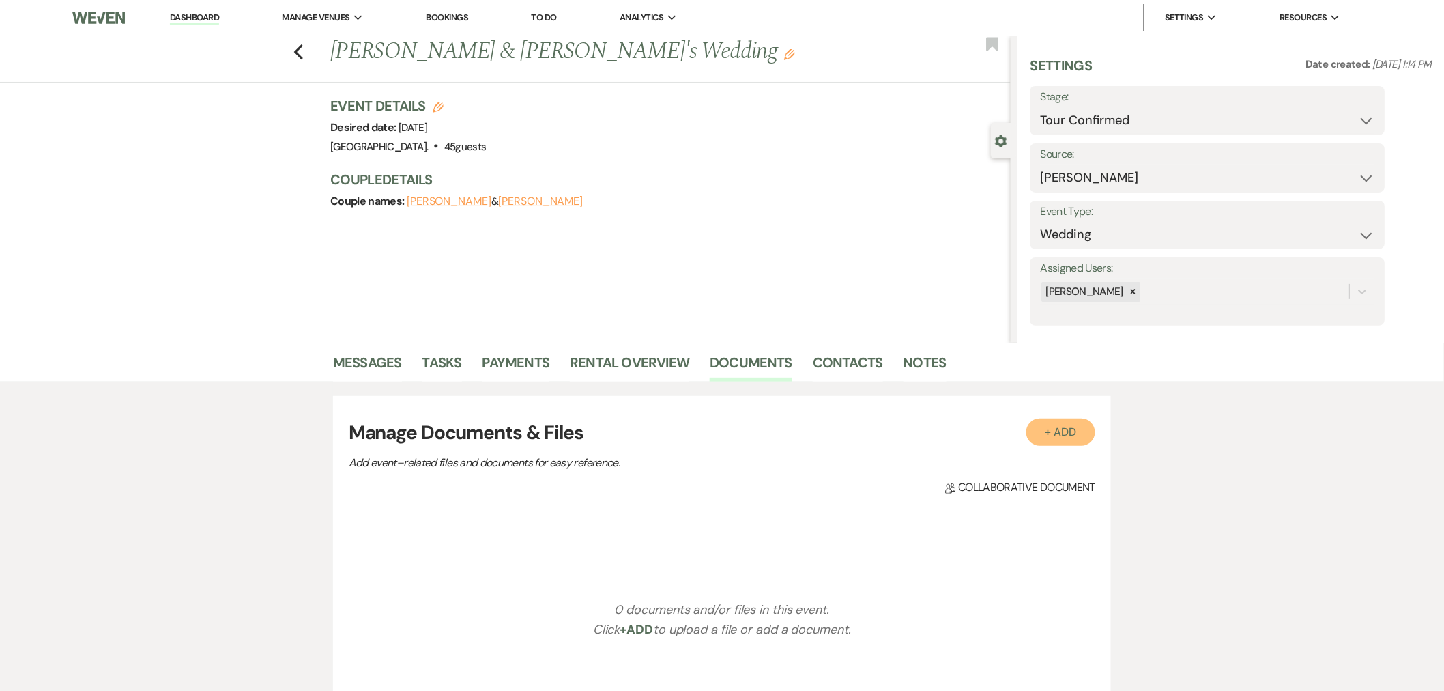
click at [1052, 431] on button "+ Add" at bounding box center [1061, 431] width 70 height 27
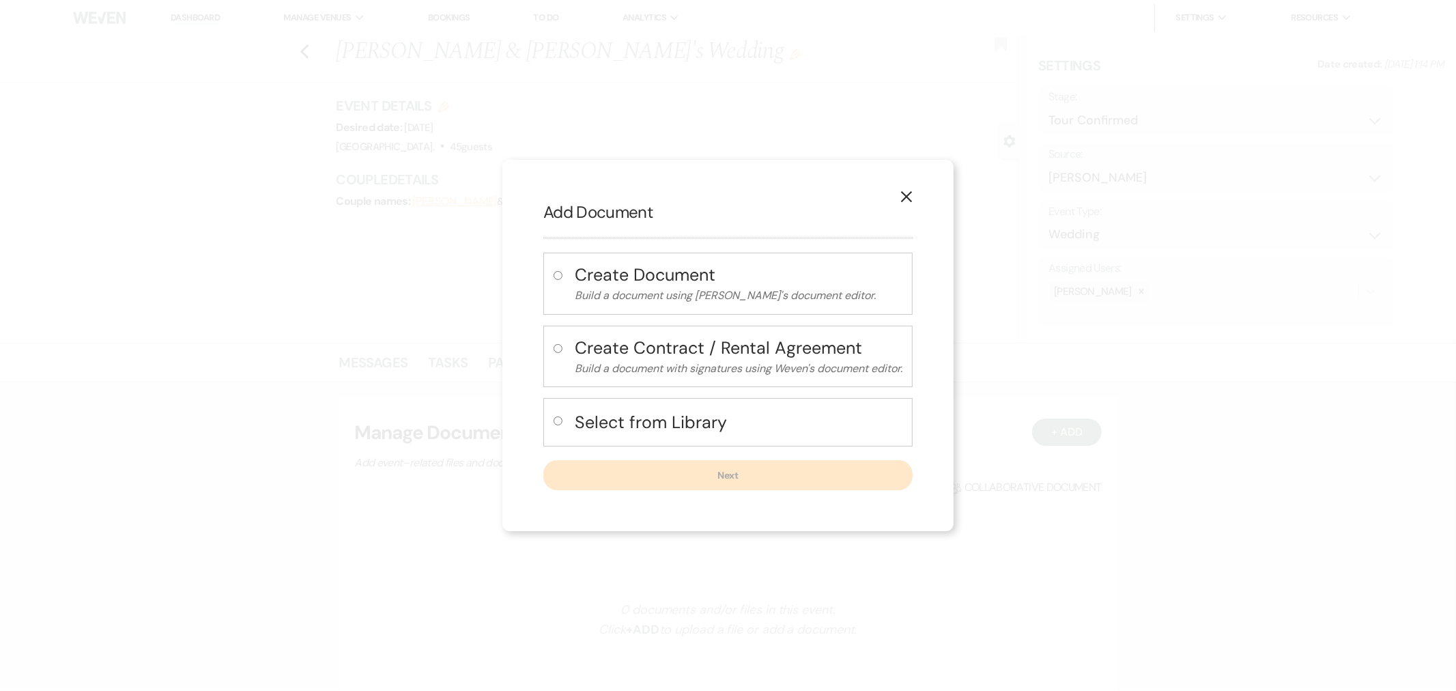
click at [751, 427] on h4 "Select from Library" at bounding box center [739, 422] width 328 height 24
radio input "true"
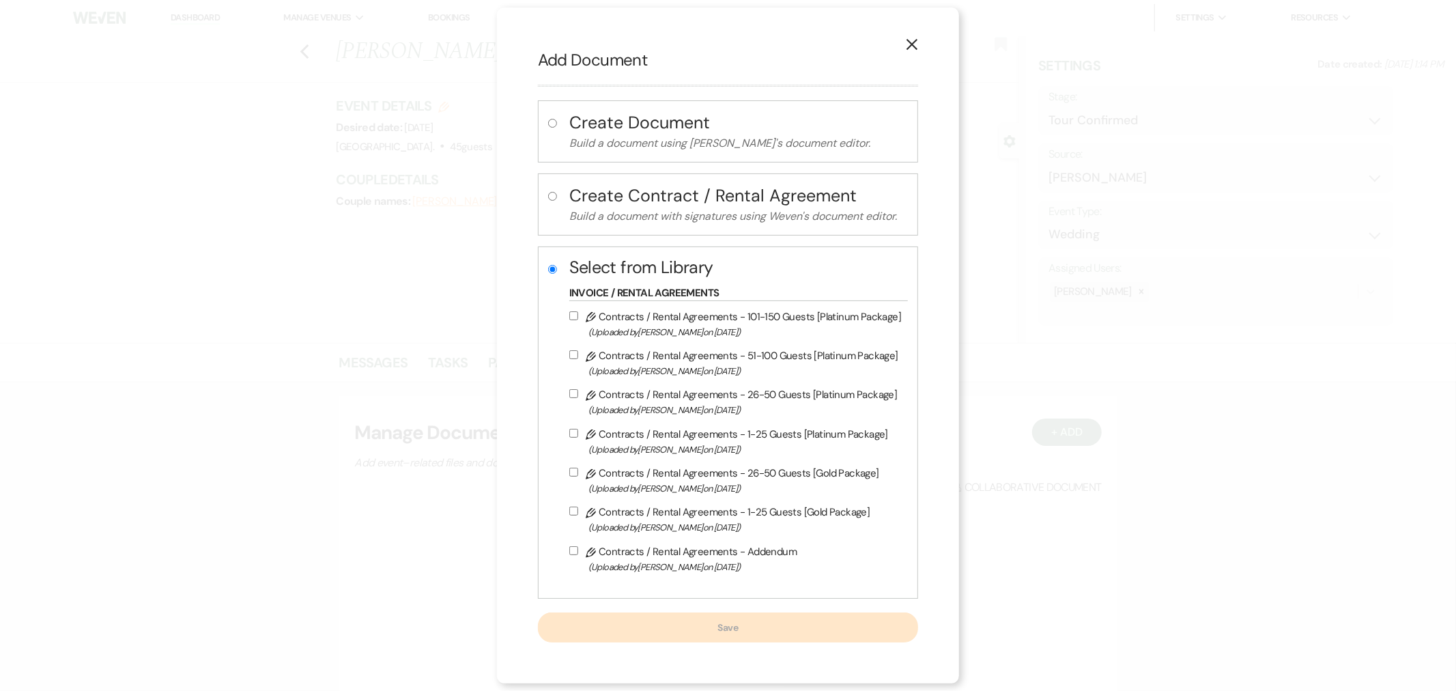
click at [740, 397] on label "Pencil Contracts / Rental Agreements - 26-50 Guests [Platinum Package] (Uploade…" at bounding box center [735, 402] width 332 height 32
click at [578, 397] on input "Pencil Contracts / Rental Agreements - 26-50 Guests [Platinum Package] (Uploade…" at bounding box center [573, 393] width 9 height 9
checkbox input "true"
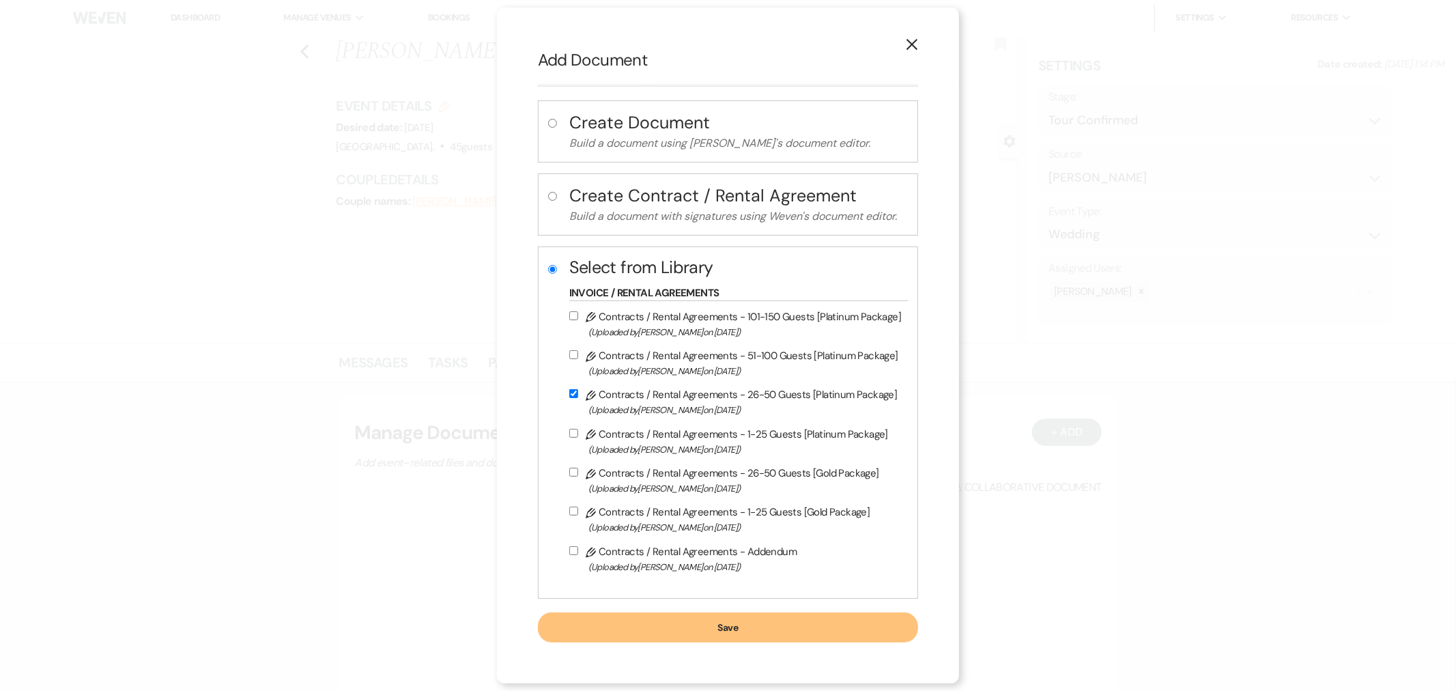
click at [773, 625] on button "Save" at bounding box center [728, 627] width 380 height 30
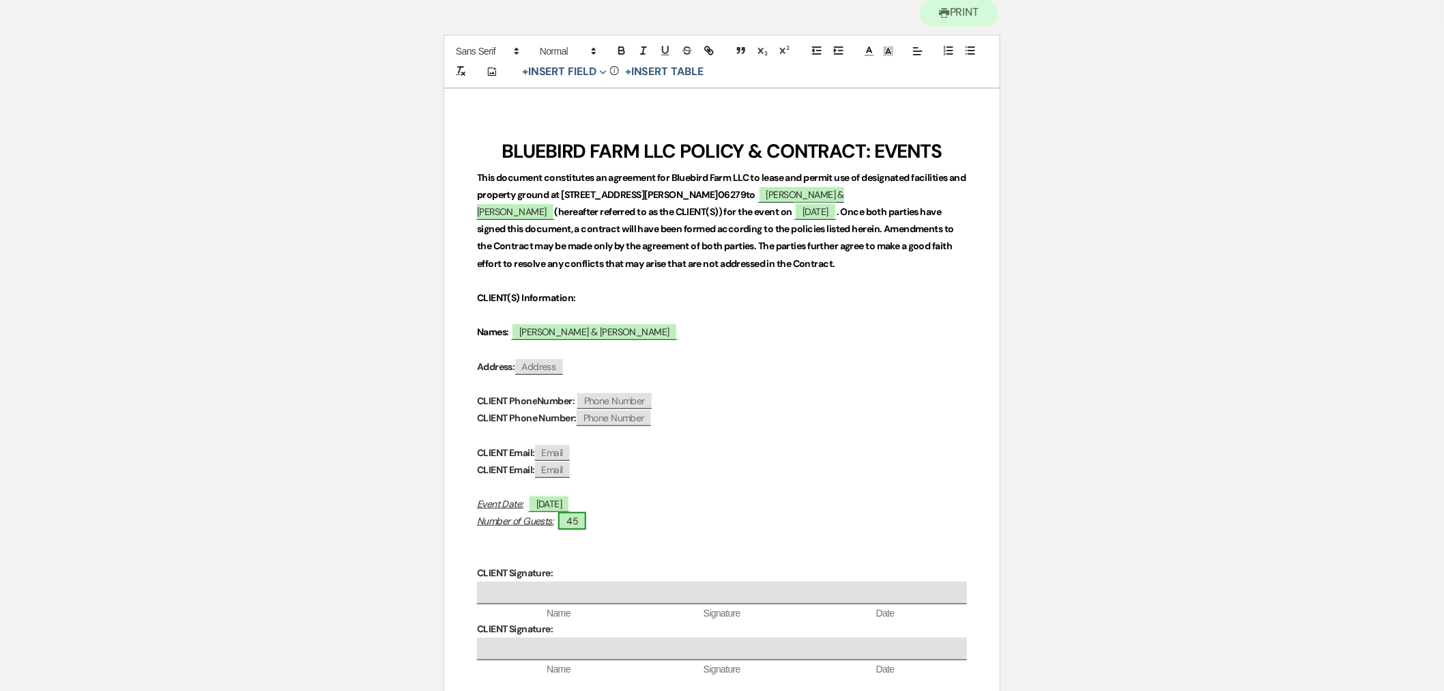
scroll to position [227, 0]
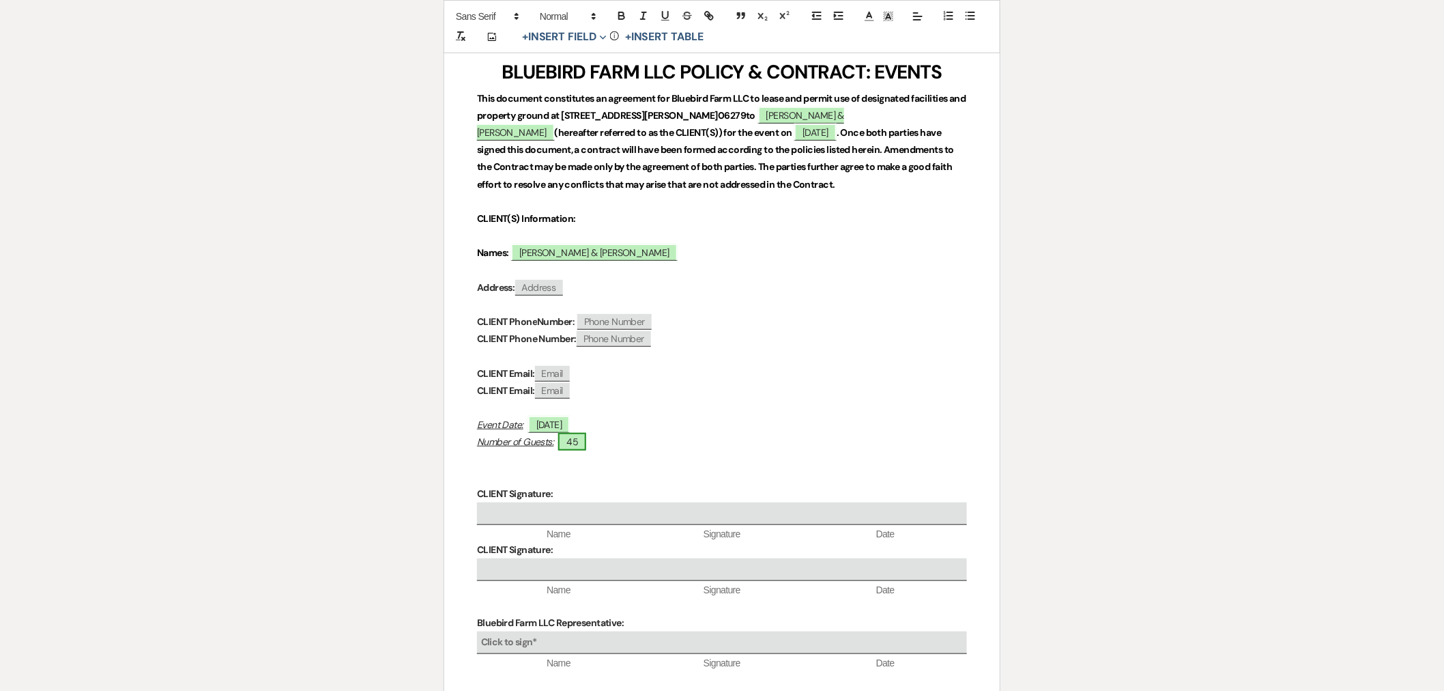
click at [580, 444] on span "45" at bounding box center [572, 442] width 28 height 18
select select "smartCustomField"
select select "owner"
select select "{{guestCount}}"
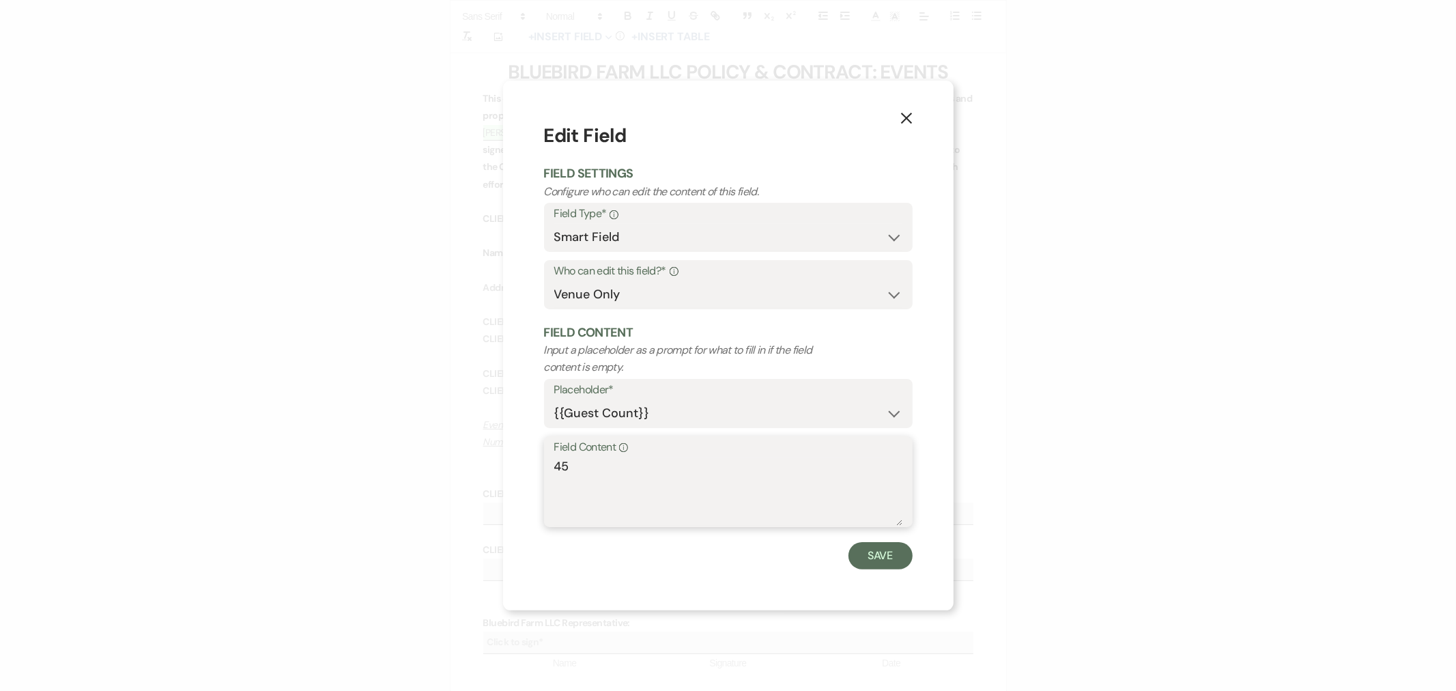
drag, startPoint x: 605, startPoint y: 465, endPoint x: 547, endPoint y: 460, distance: 58.9
click at [548, 459] on div "Field Content Info 45" at bounding box center [728, 481] width 369 height 91
type textarea "26-50"
click at [882, 560] on button "Save" at bounding box center [880, 555] width 64 height 27
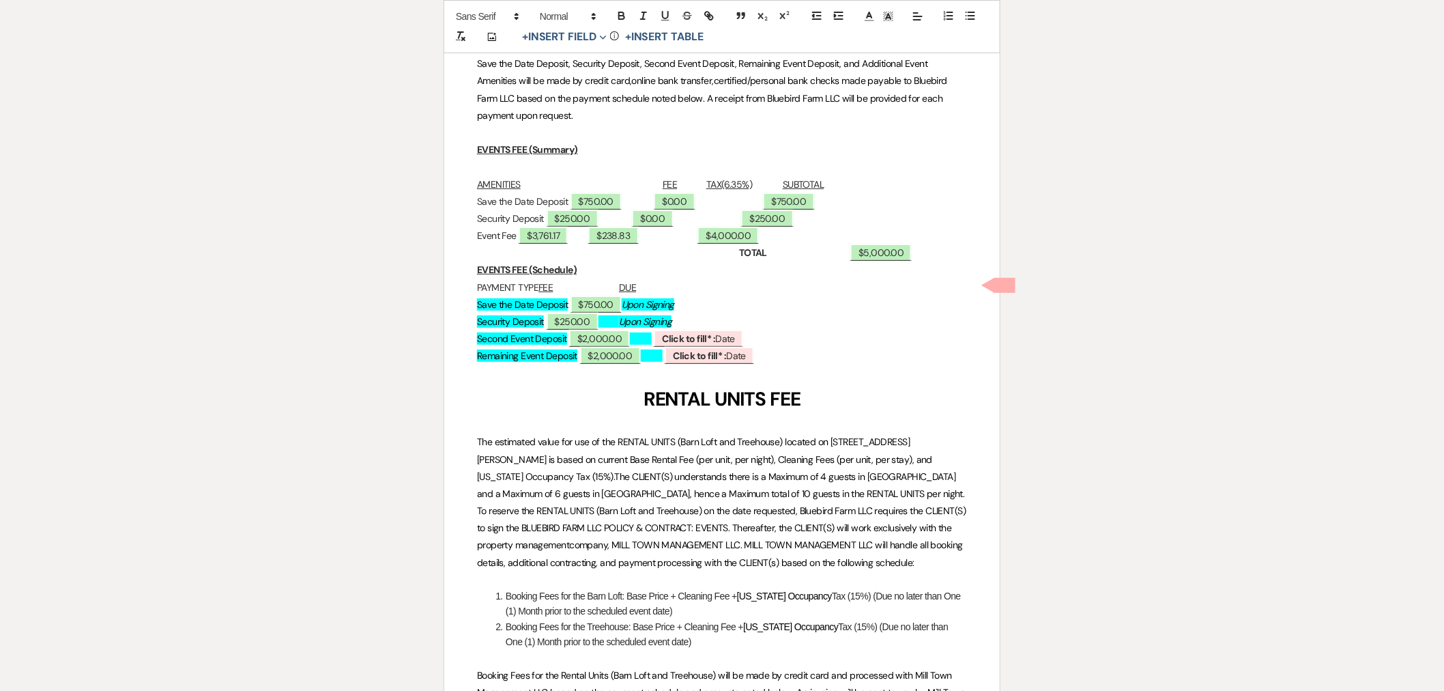
scroll to position [6597, 0]
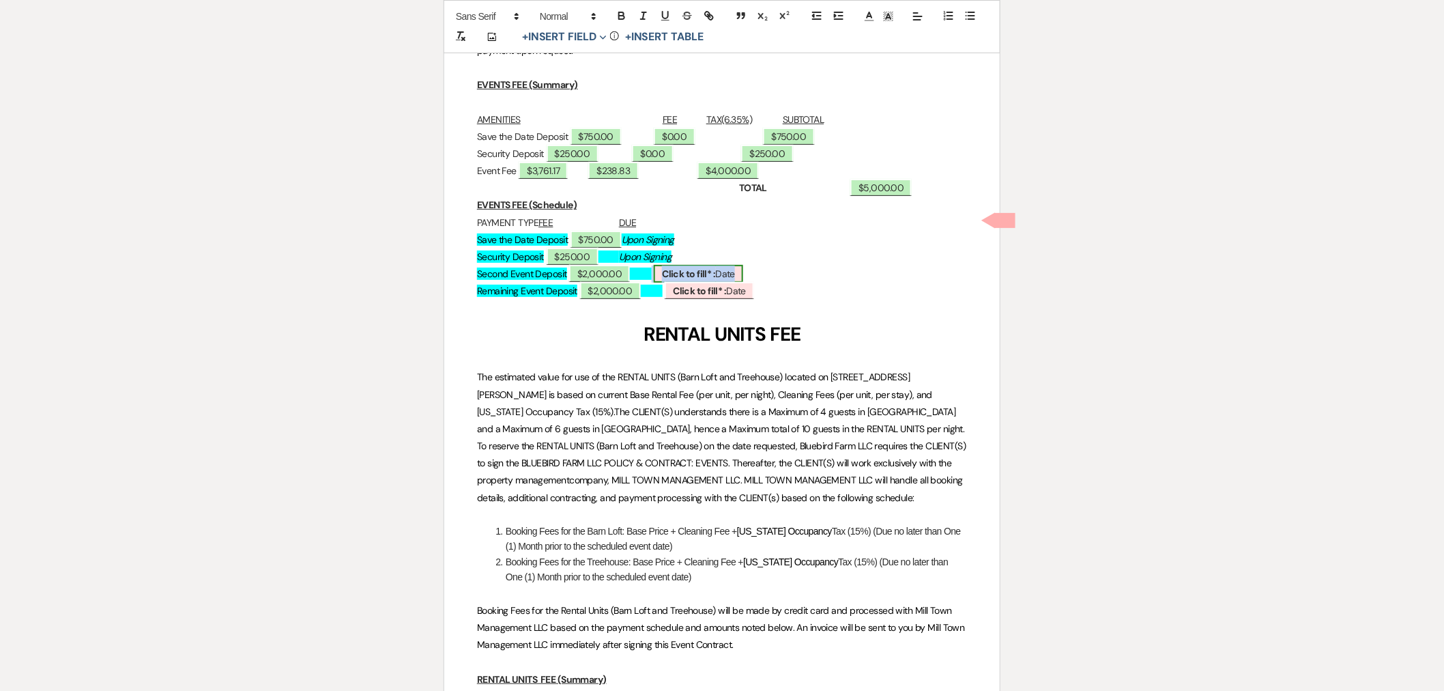
click at [715, 268] on b "Click to fill* :" at bounding box center [688, 274] width 53 height 12
select select "owner"
select select "Date"
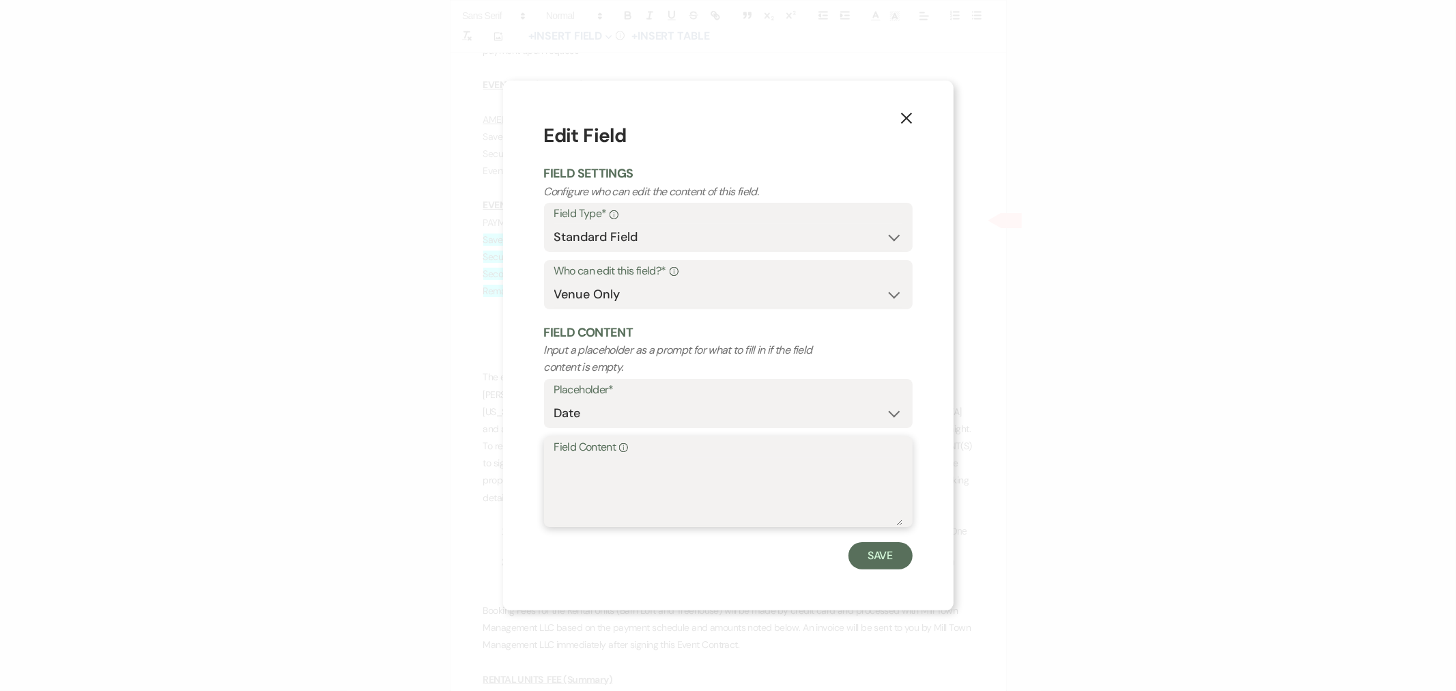
paste textarea "[DATE]"
type textarea "[DATE]"
drag, startPoint x: 872, startPoint y: 546, endPoint x: 910, endPoint y: 537, distance: 39.2
click at [874, 546] on button "Save" at bounding box center [880, 555] width 64 height 27
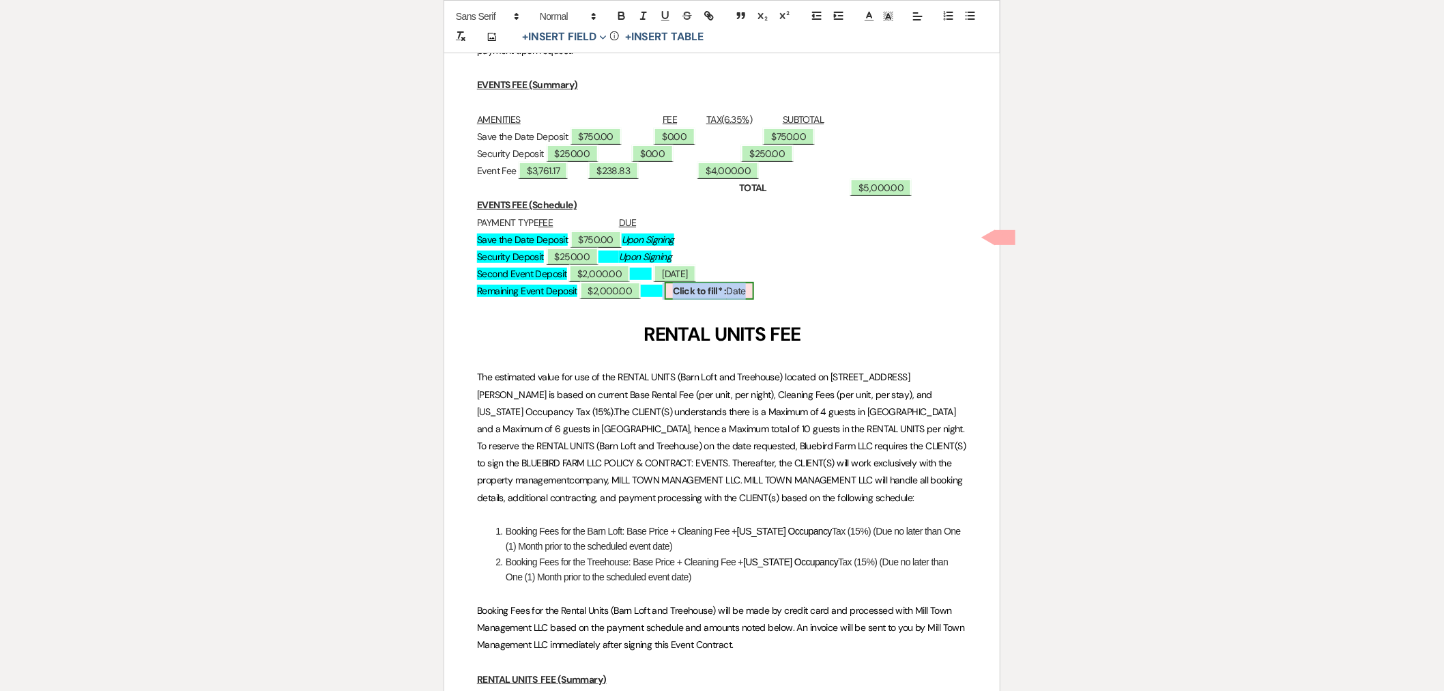
click at [725, 285] on b "Click to fill* :" at bounding box center [699, 291] width 53 height 12
select select "owner"
select select "Date"
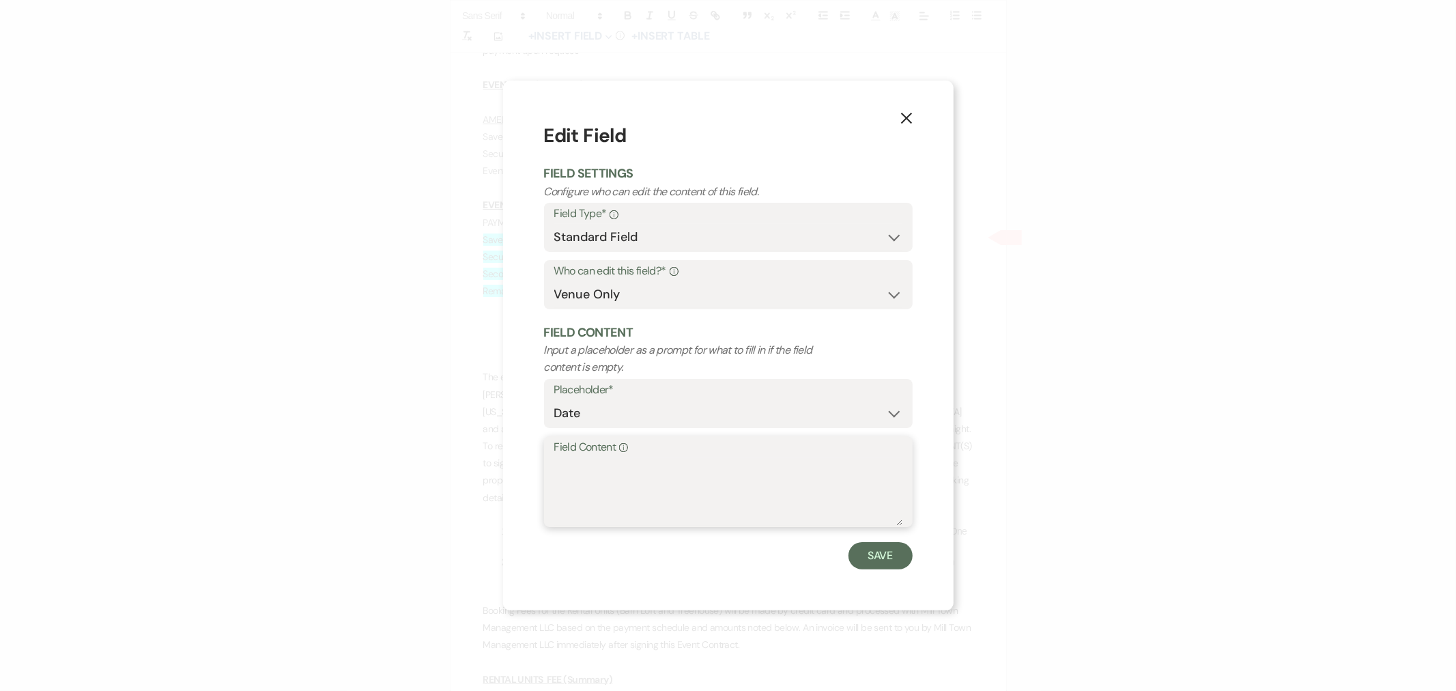
paste textarea "[DATE]"
type textarea "[DATE]"
click at [879, 558] on button "Save" at bounding box center [880, 555] width 64 height 27
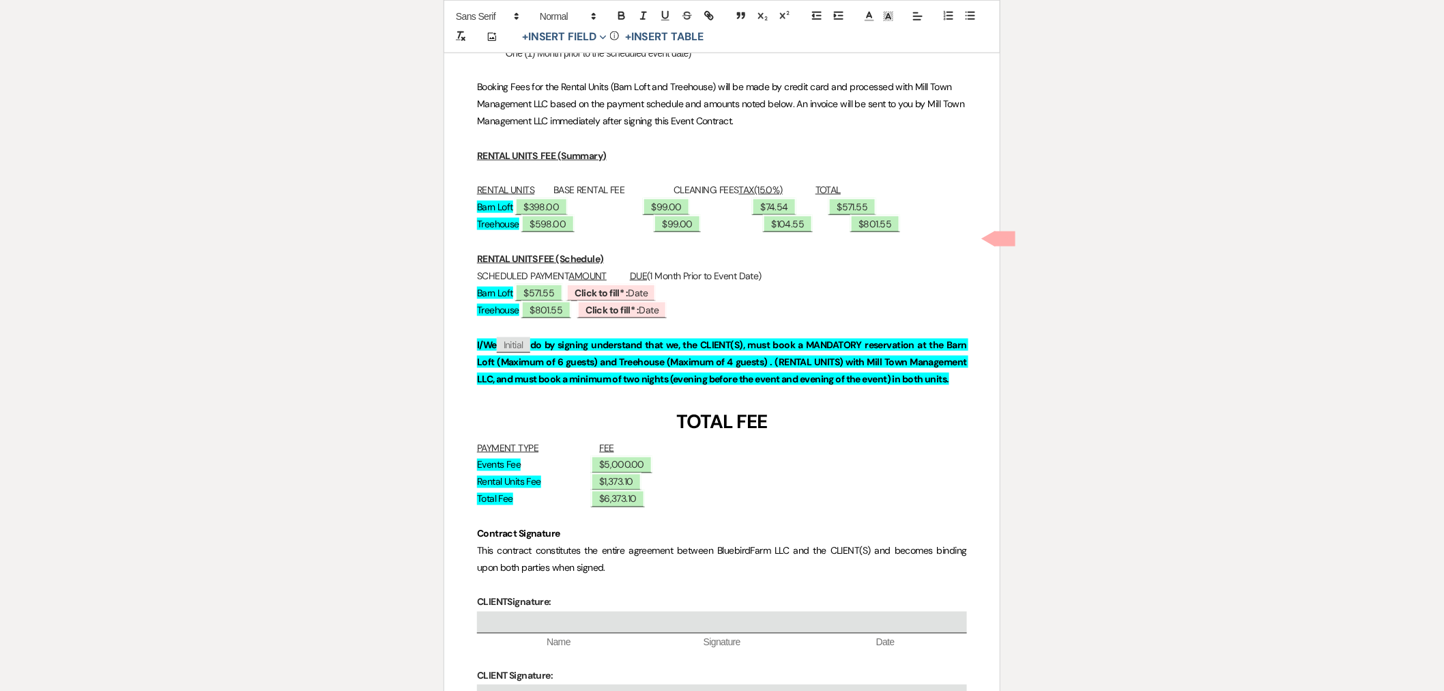
scroll to position [7203, 0]
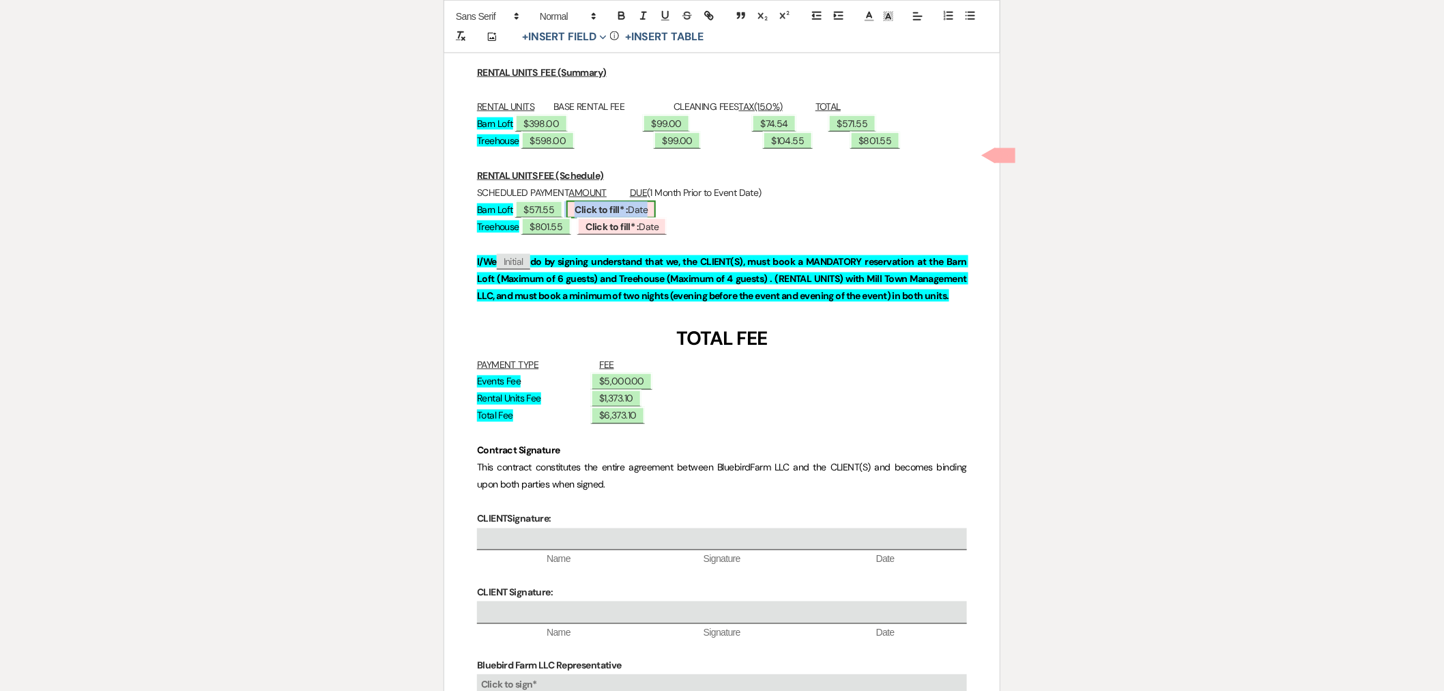
click at [628, 203] on b "Click to fill* :" at bounding box center [601, 209] width 53 height 12
select select "owner"
select select "Date"
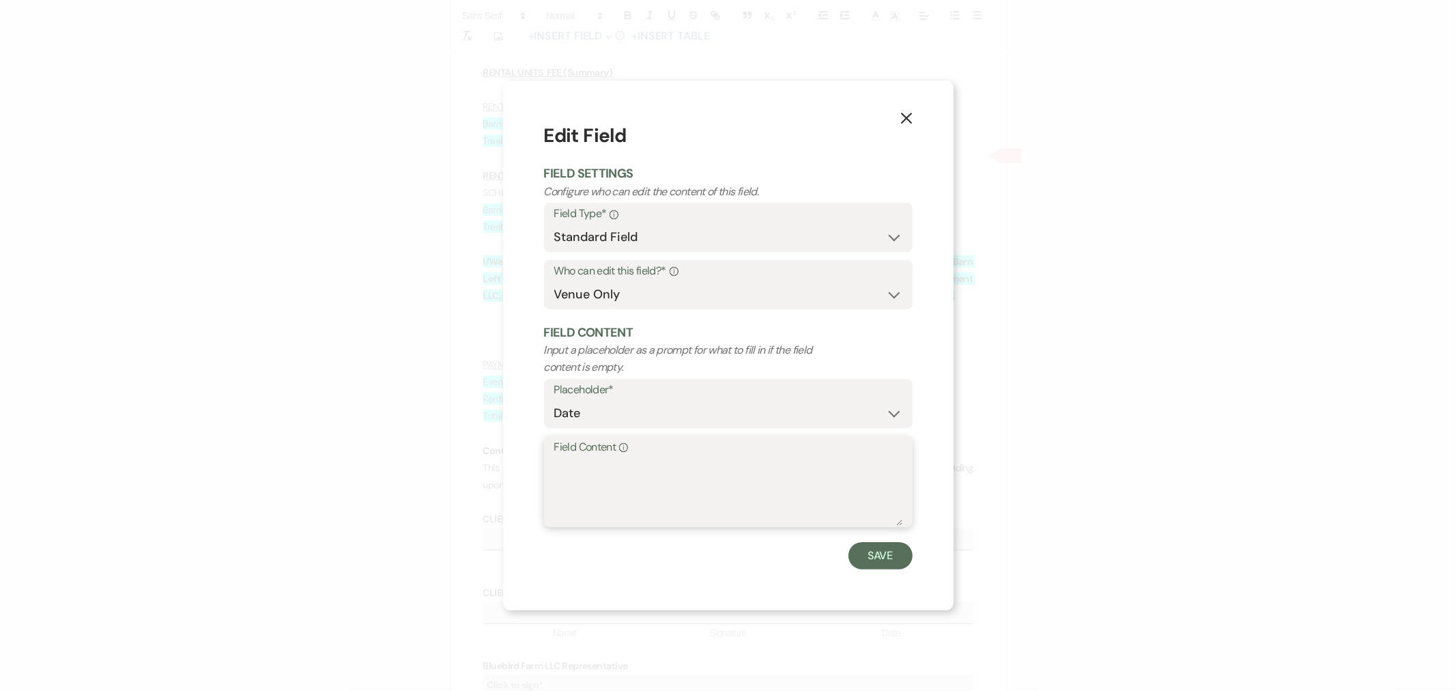
paste textarea "[DATE]"
type textarea "[DATE]"
click at [887, 553] on button "Save" at bounding box center [880, 555] width 64 height 27
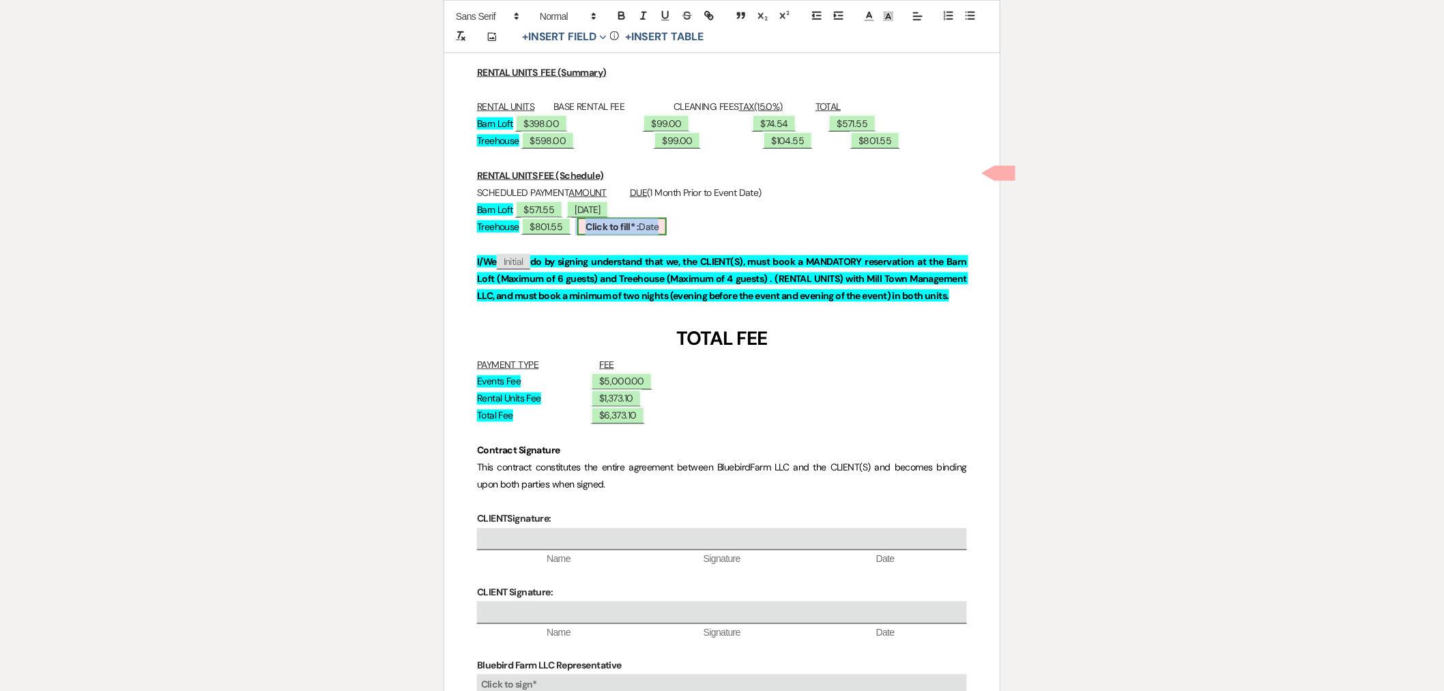
click at [639, 220] on b "Click to fill* :" at bounding box center [612, 226] width 53 height 12
select select "owner"
select select "Date"
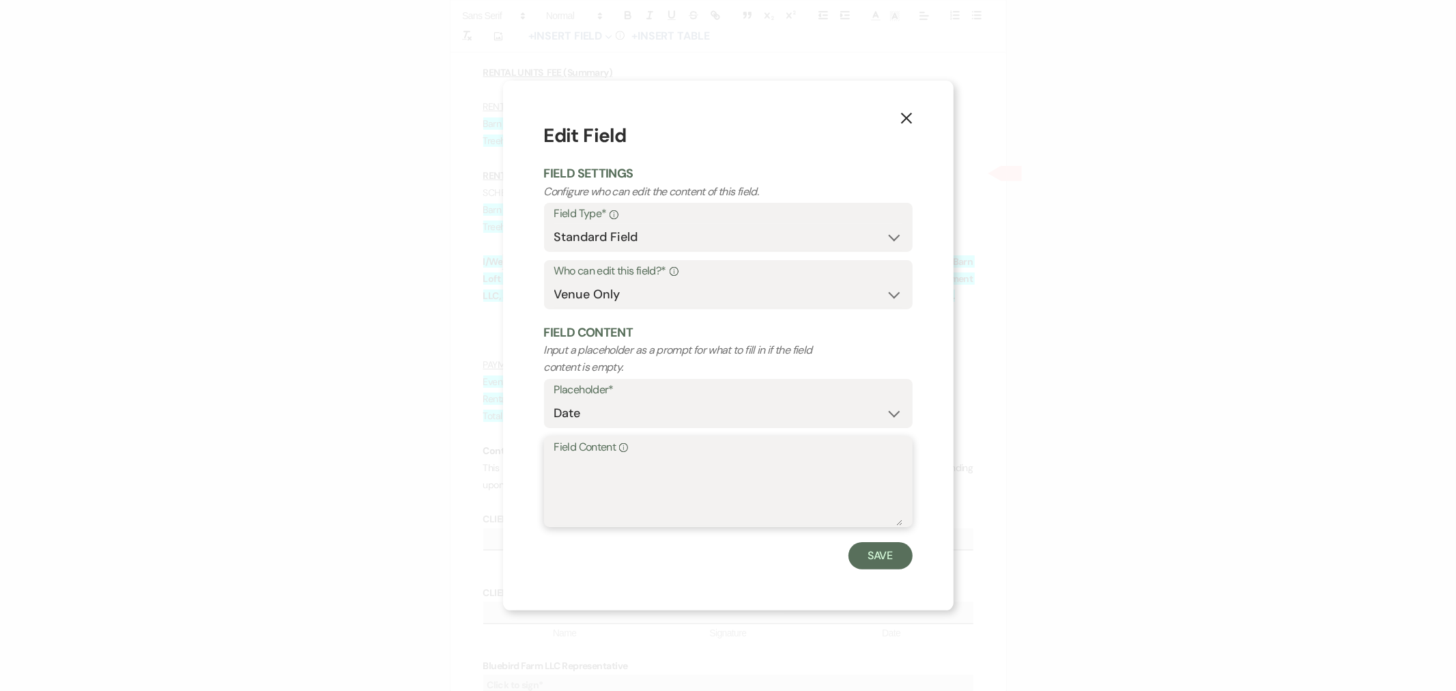
paste textarea "[DATE]"
type textarea "[DATE]"
click at [882, 556] on button "Save" at bounding box center [880, 555] width 64 height 27
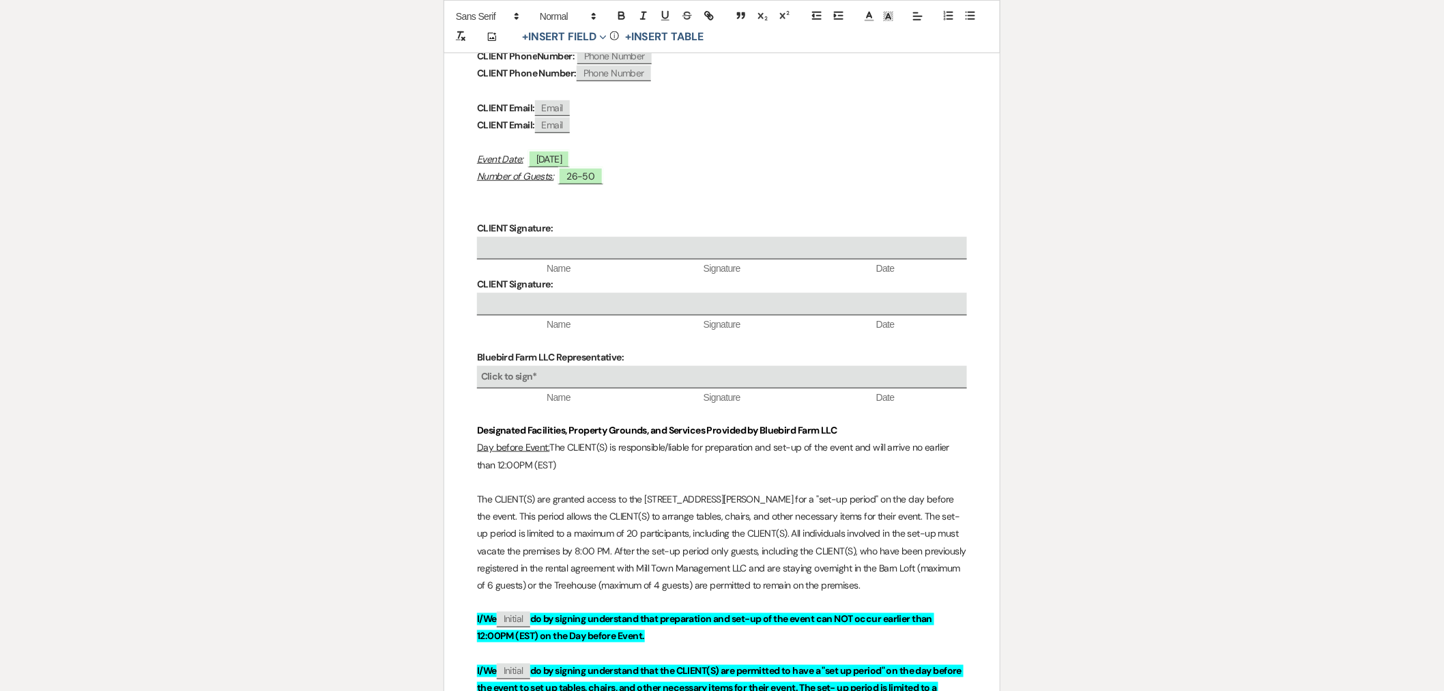
scroll to position [0, 0]
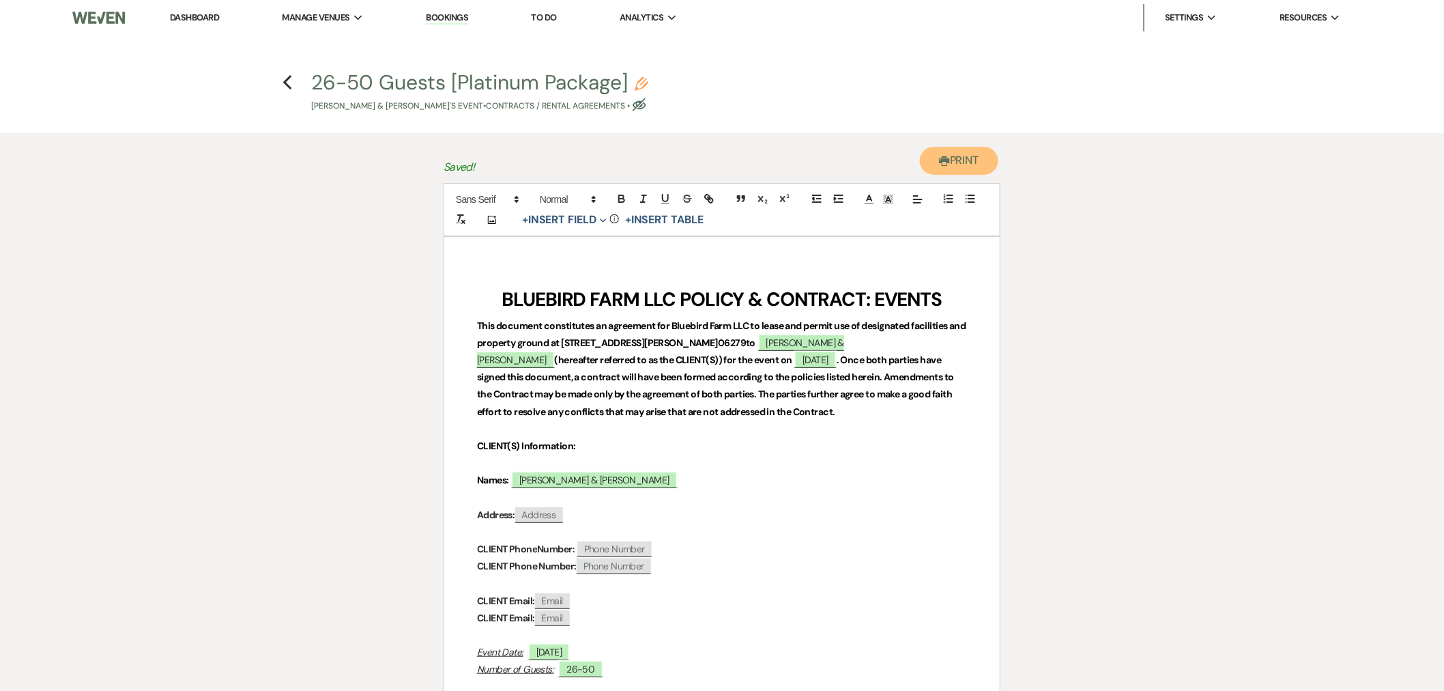
click at [966, 157] on button "Printer Print" at bounding box center [959, 161] width 78 height 28
click at [288, 74] on icon "Previous" at bounding box center [288, 82] width 10 height 16
select select "4"
select select "17"
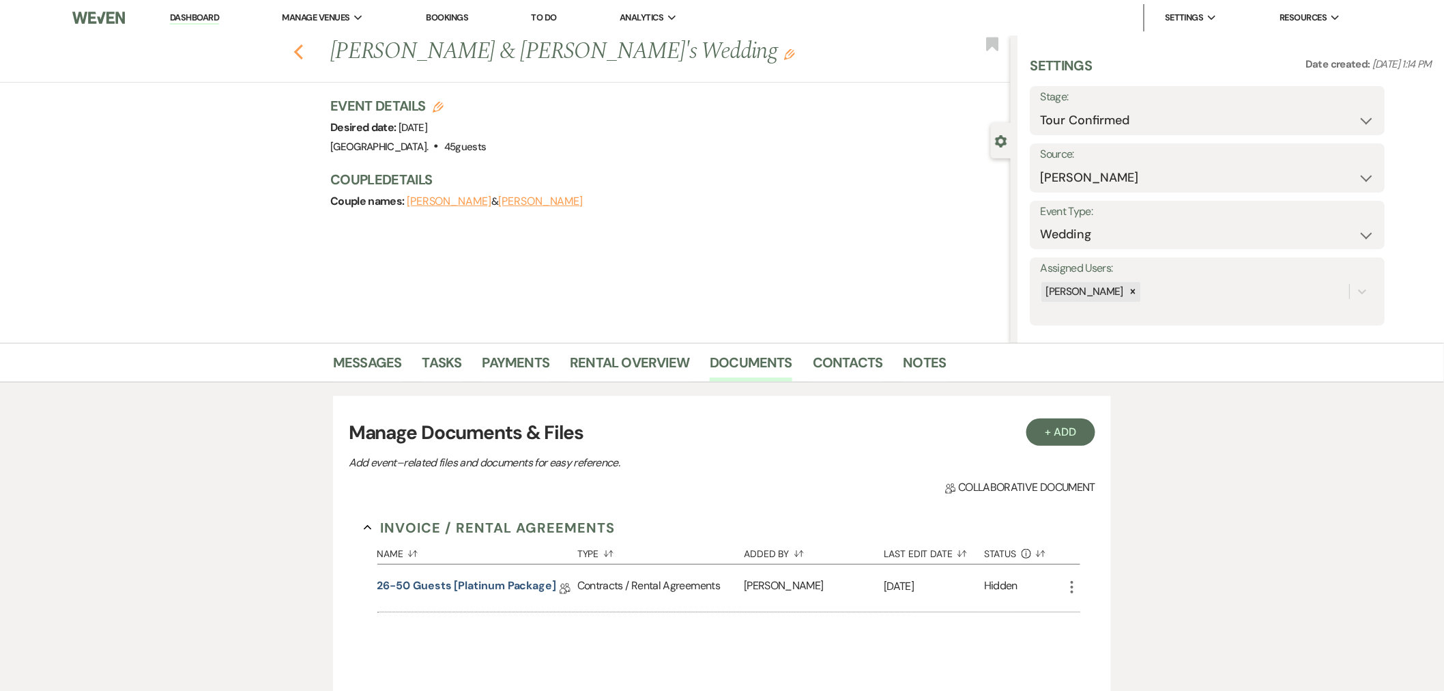
click at [303, 48] on icon "Previous" at bounding box center [298, 52] width 10 height 16
select select "4"
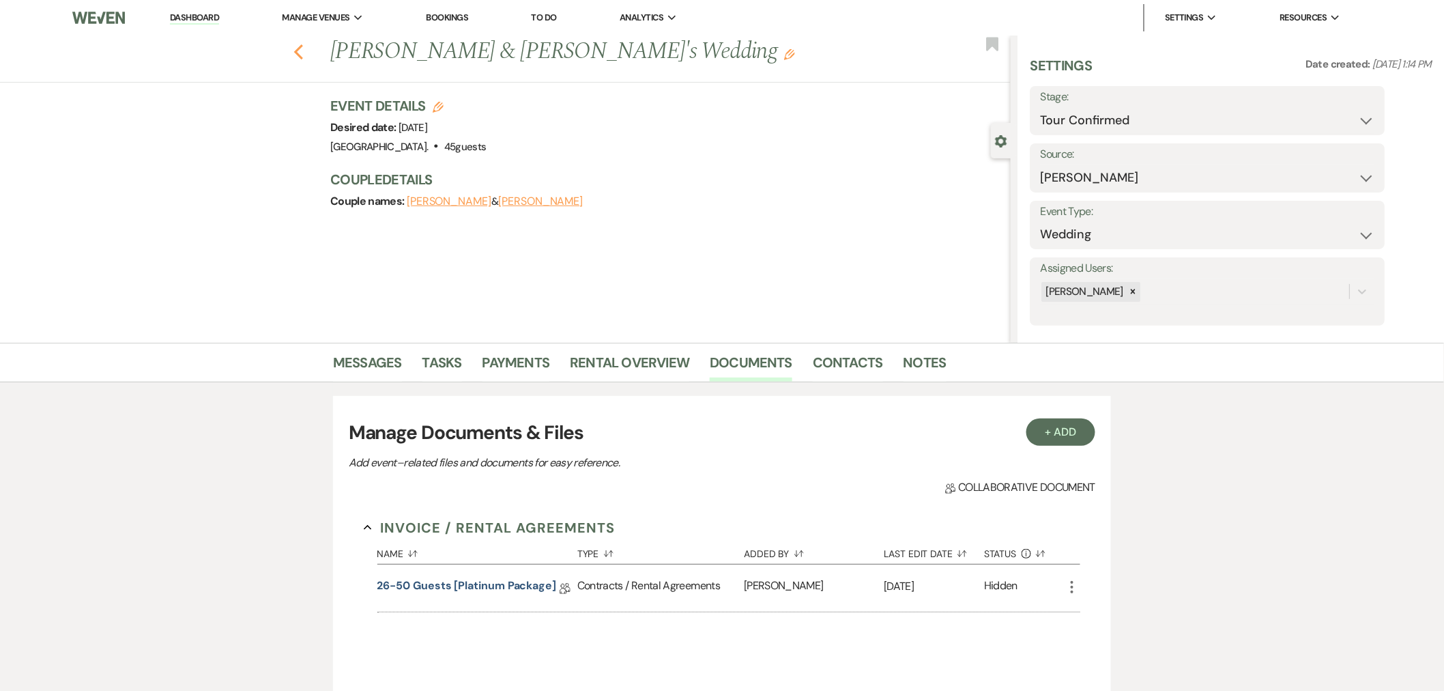
select select "4"
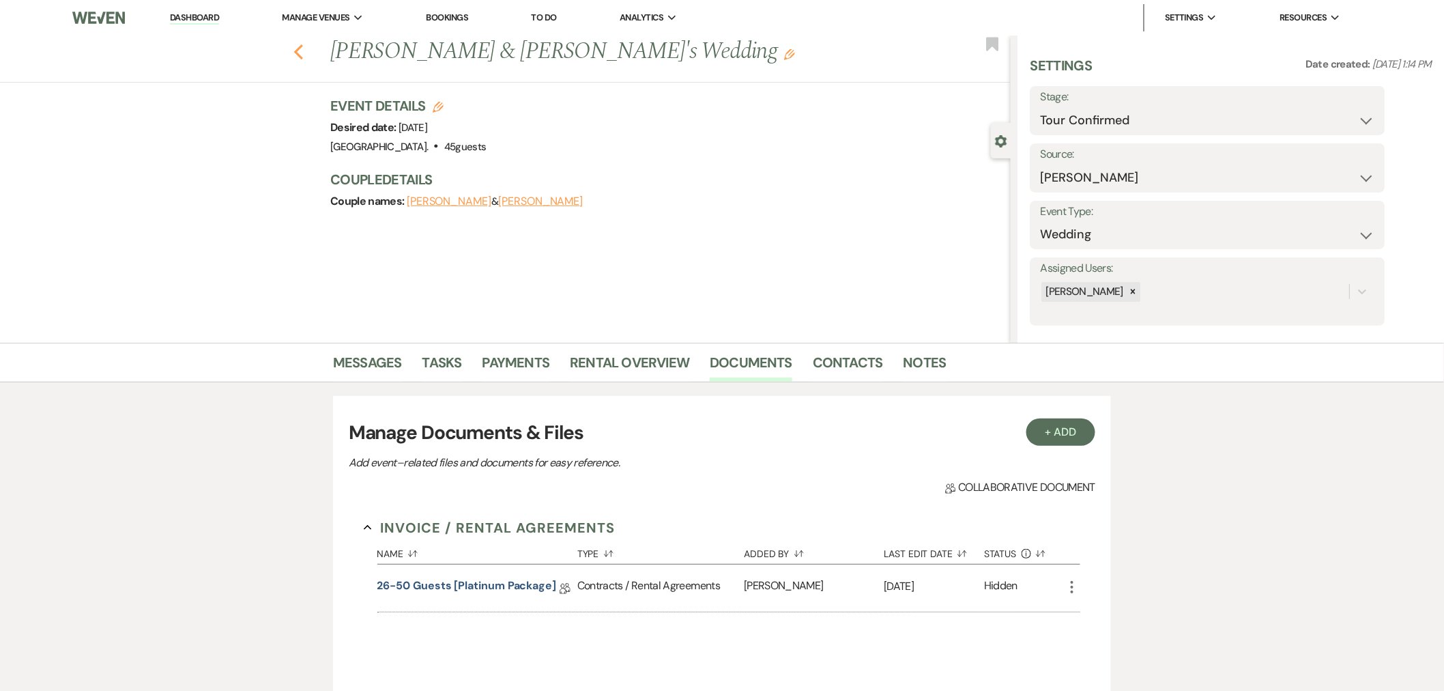
select select "4"
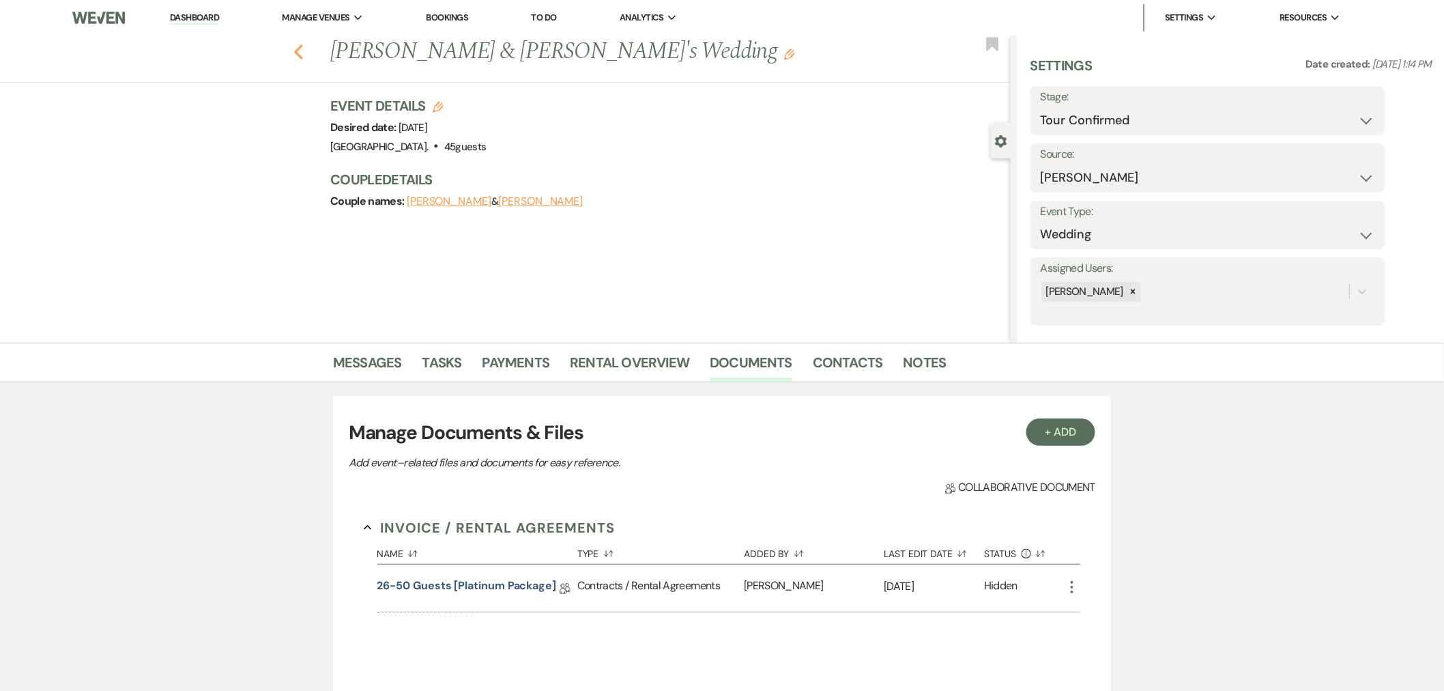
select select "4"
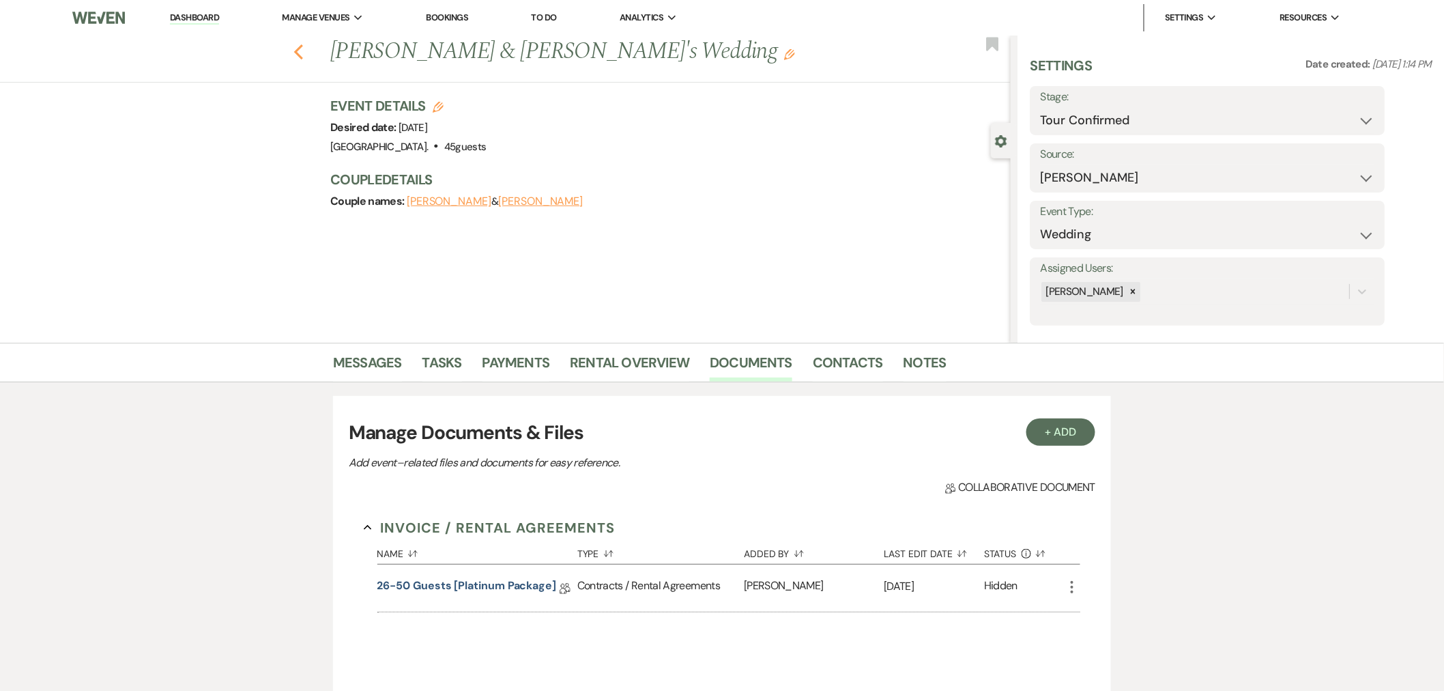
select select "4"
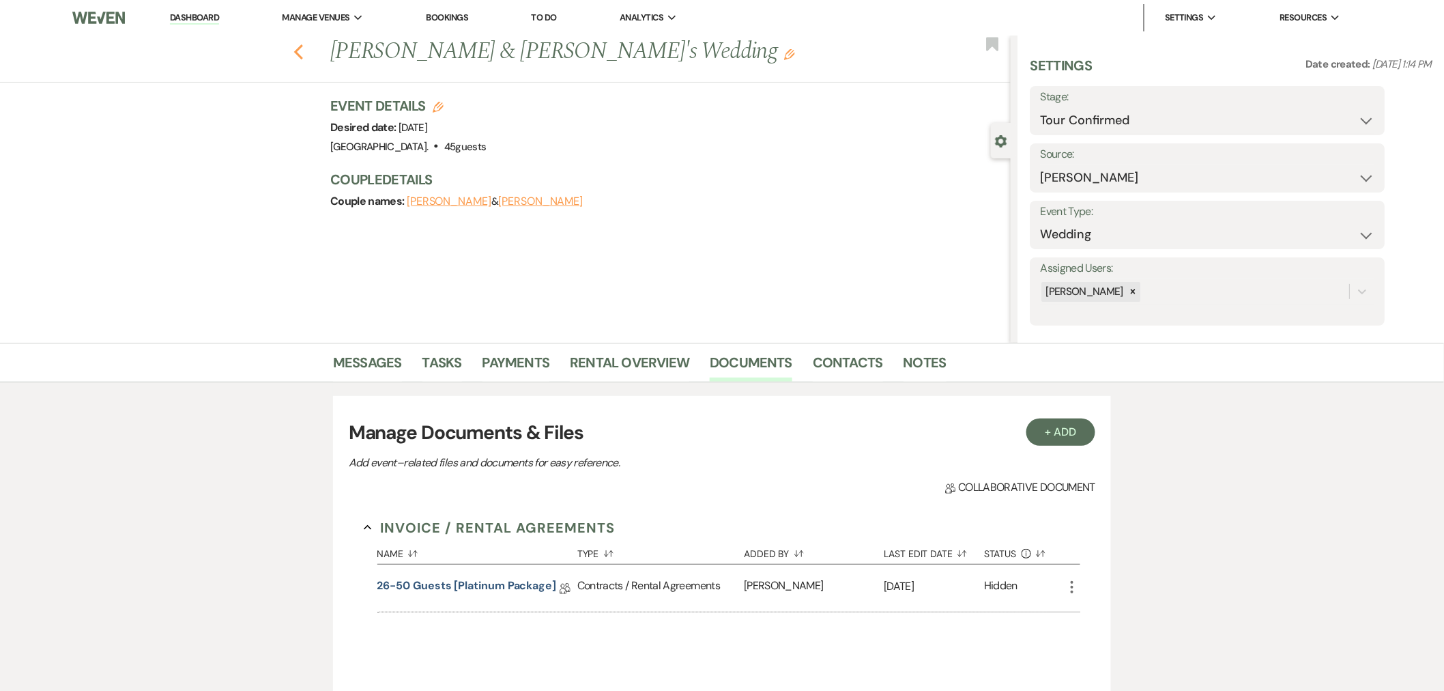
select select "4"
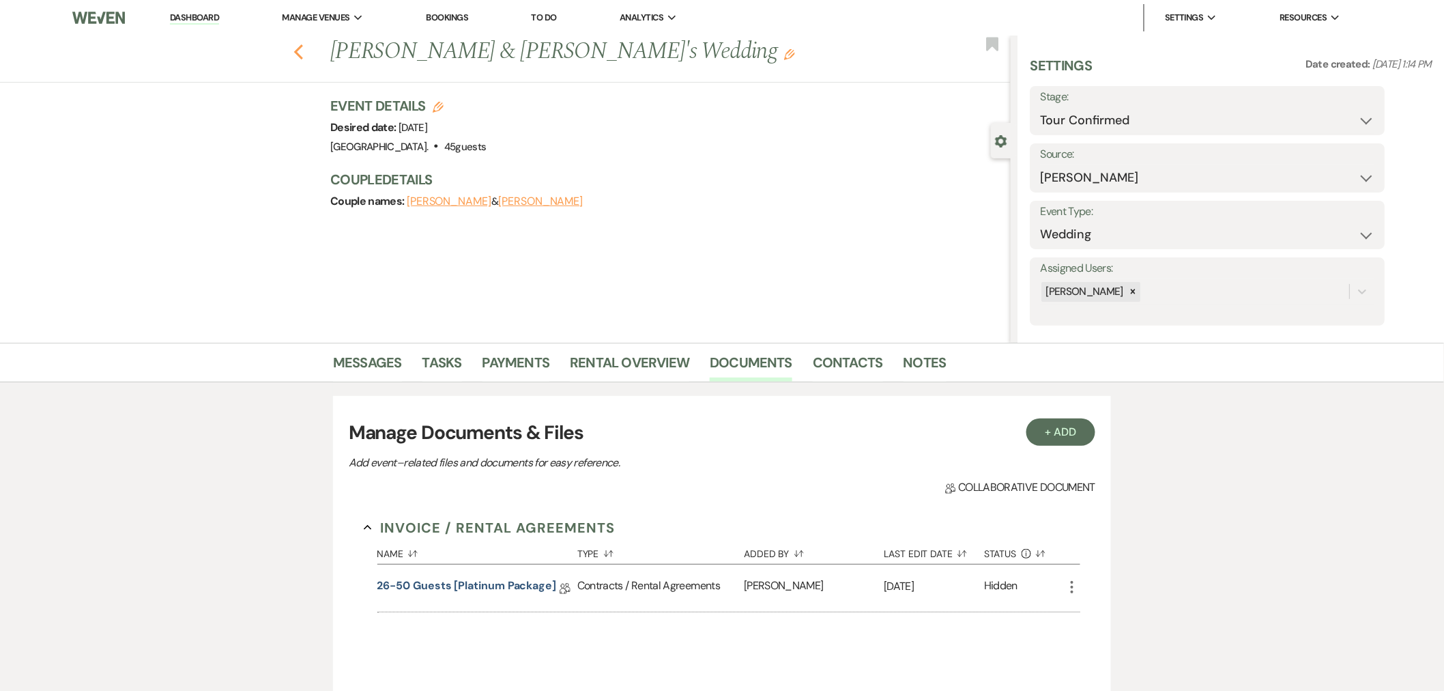
select select "4"
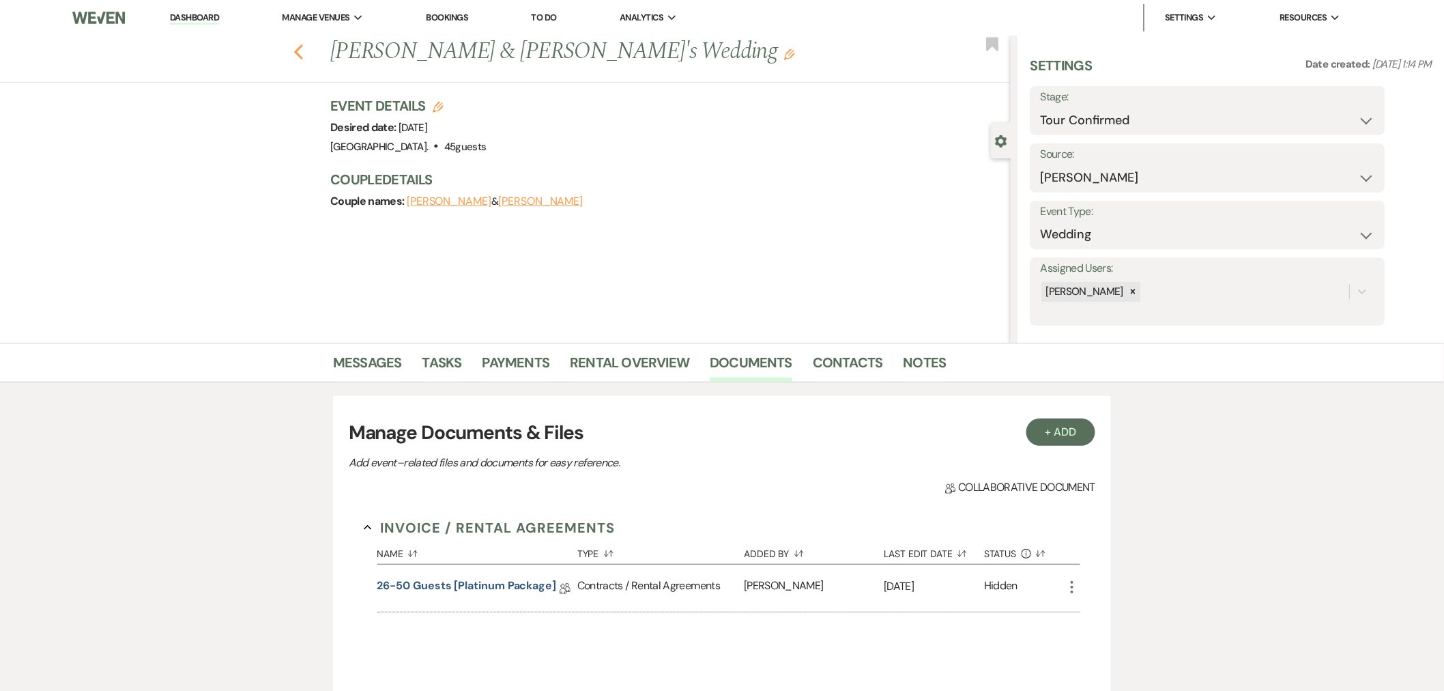
select select "4"
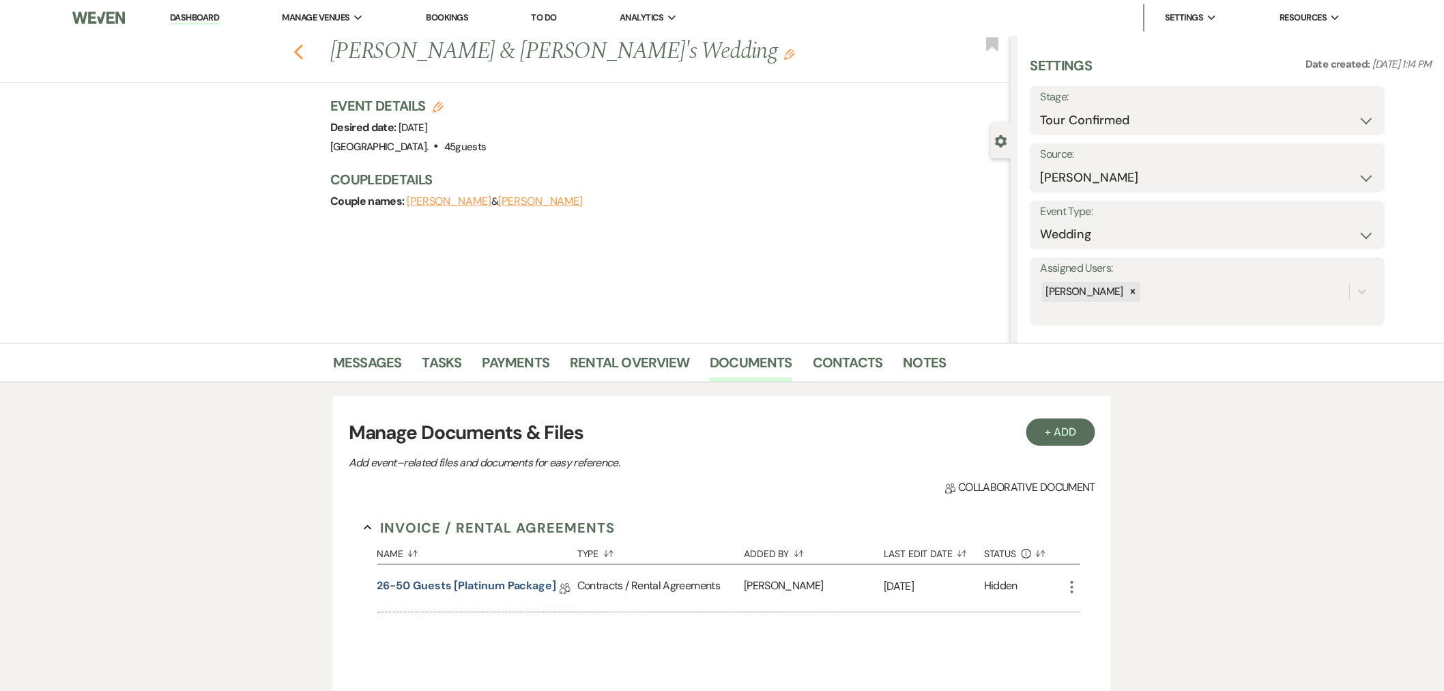
select select "4"
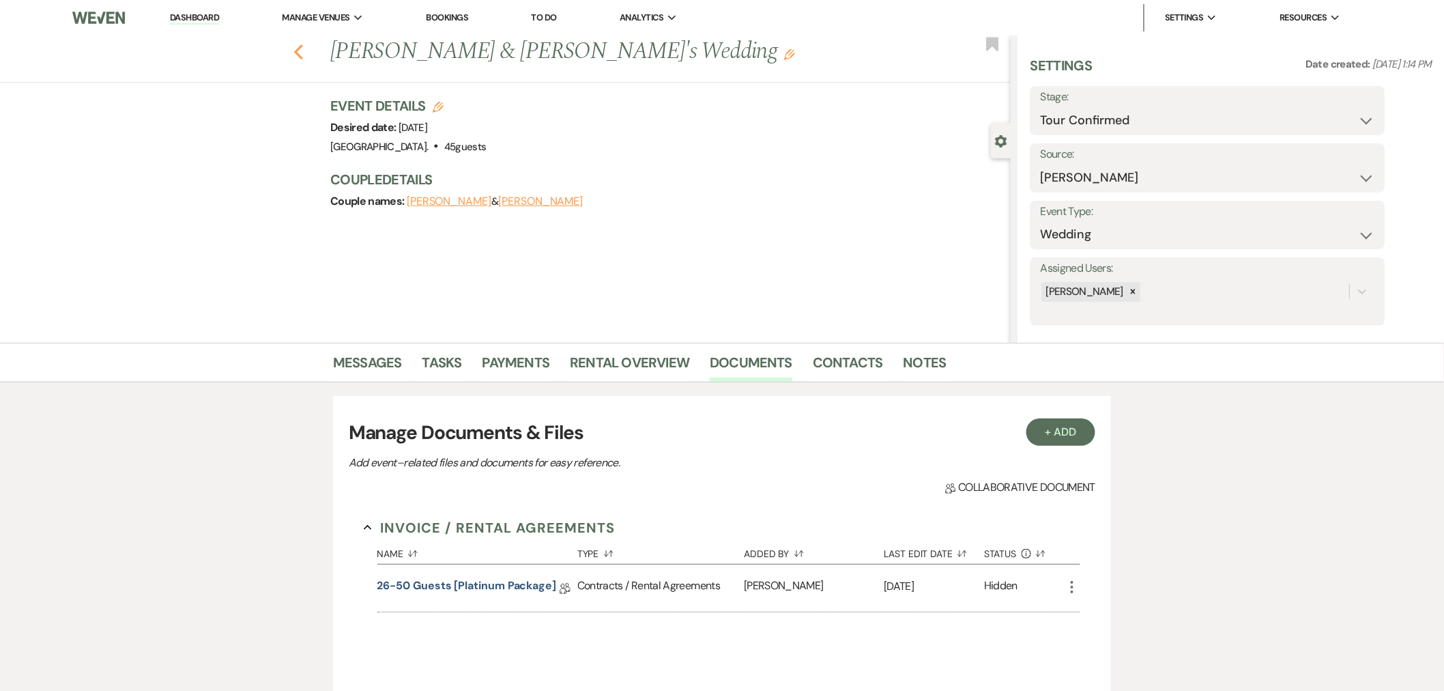
select select "4"
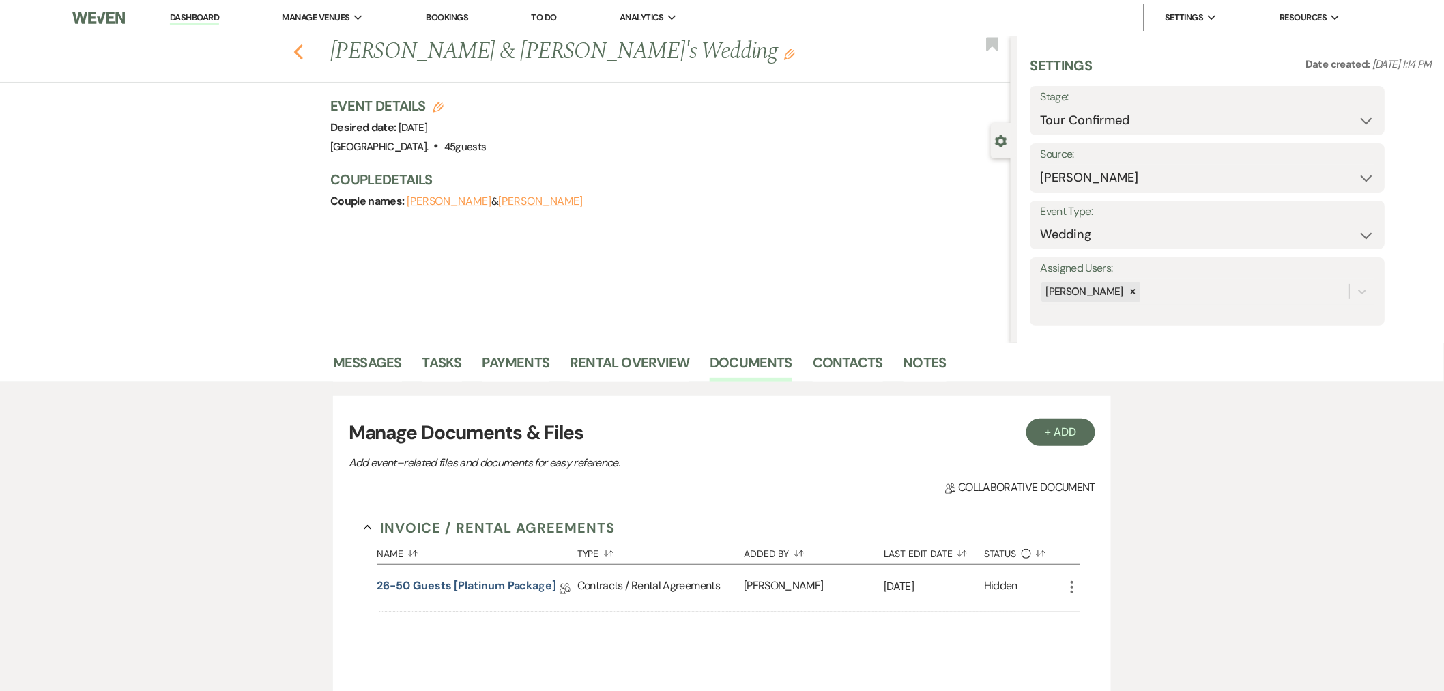
select select "4"
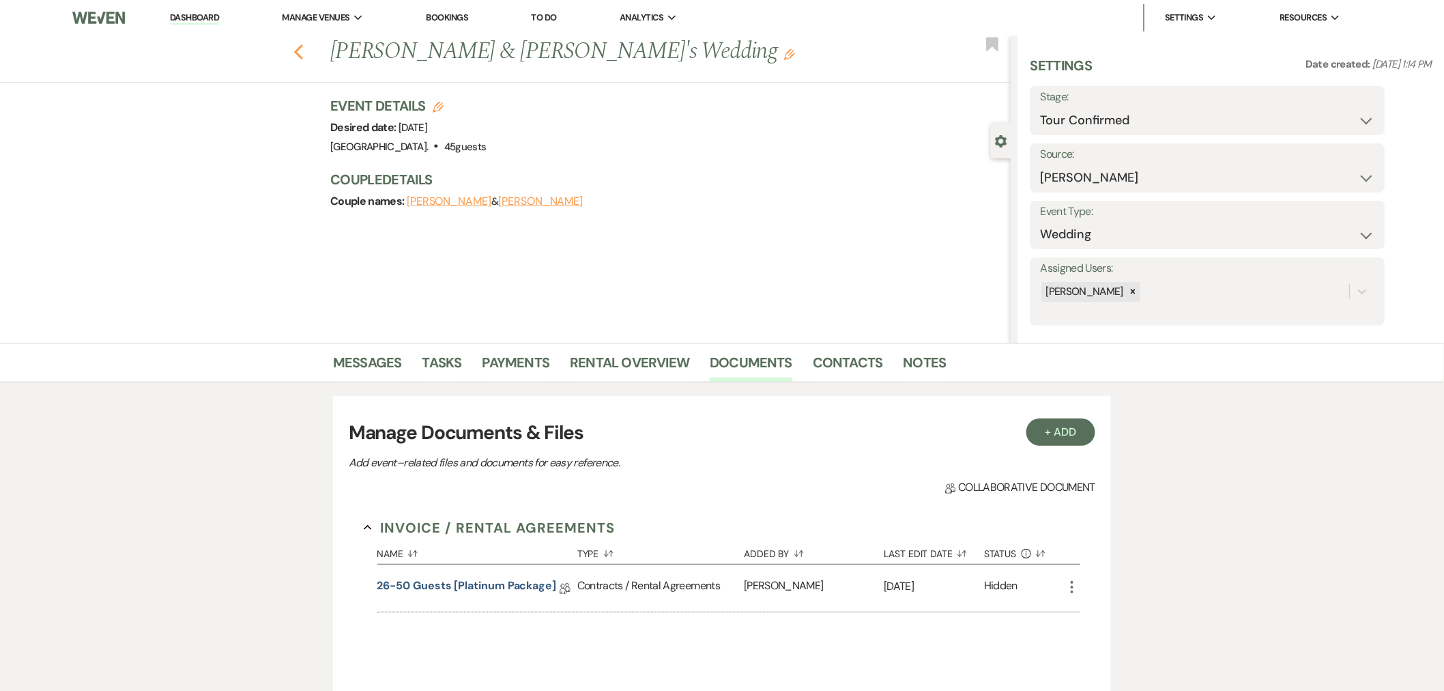
select select "4"
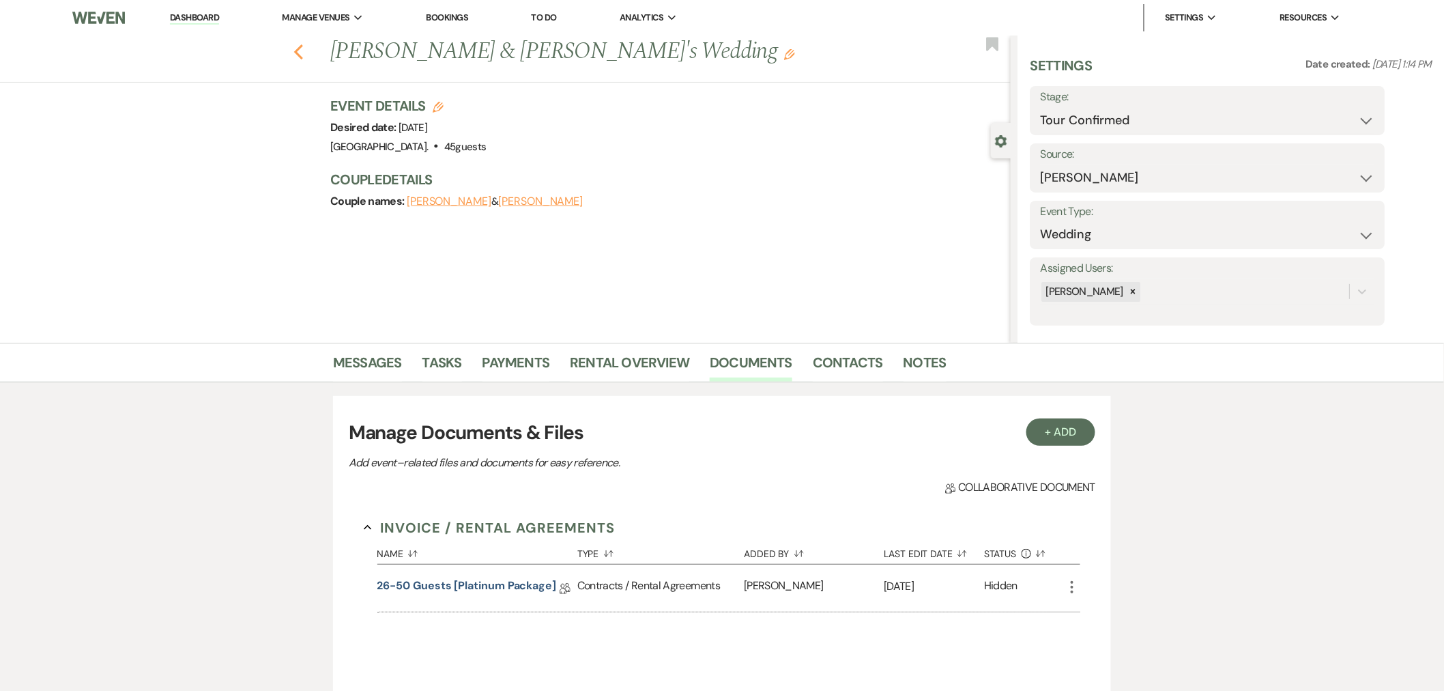
select select "4"
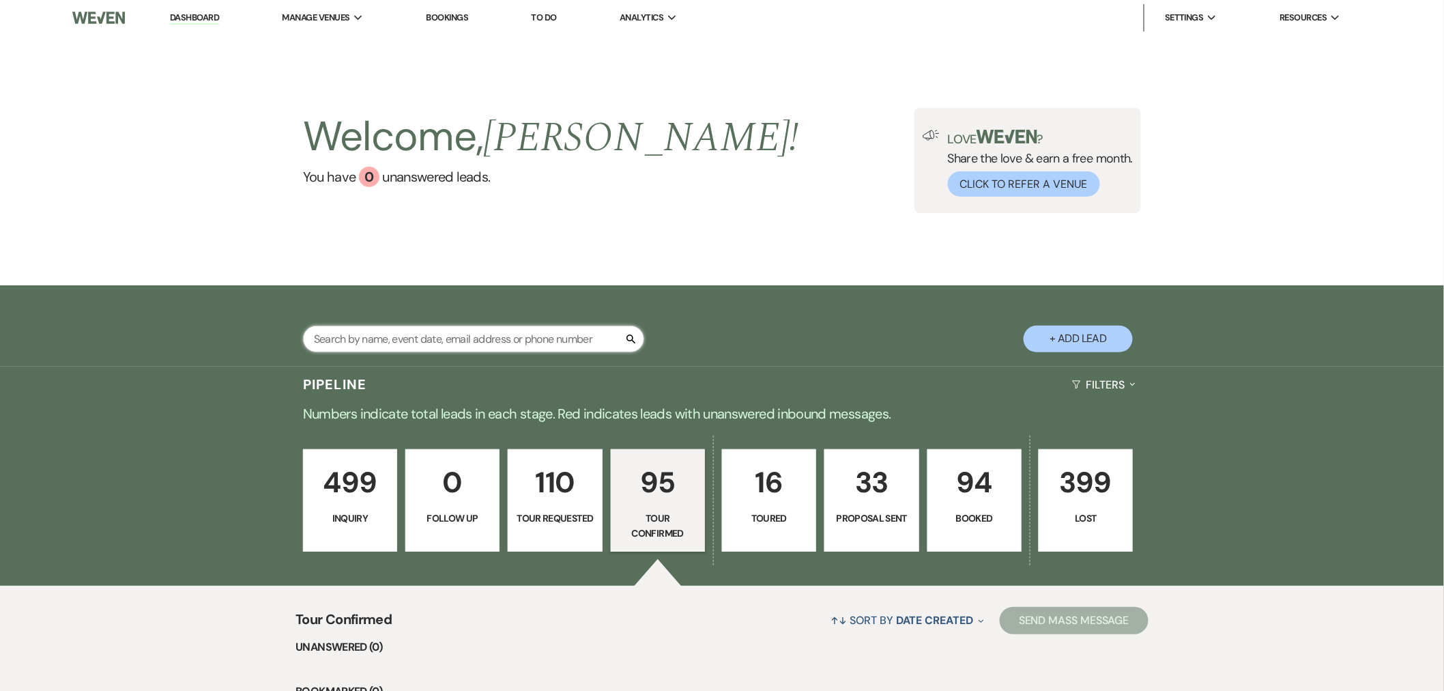
paste input "[PERSON_NAME]"
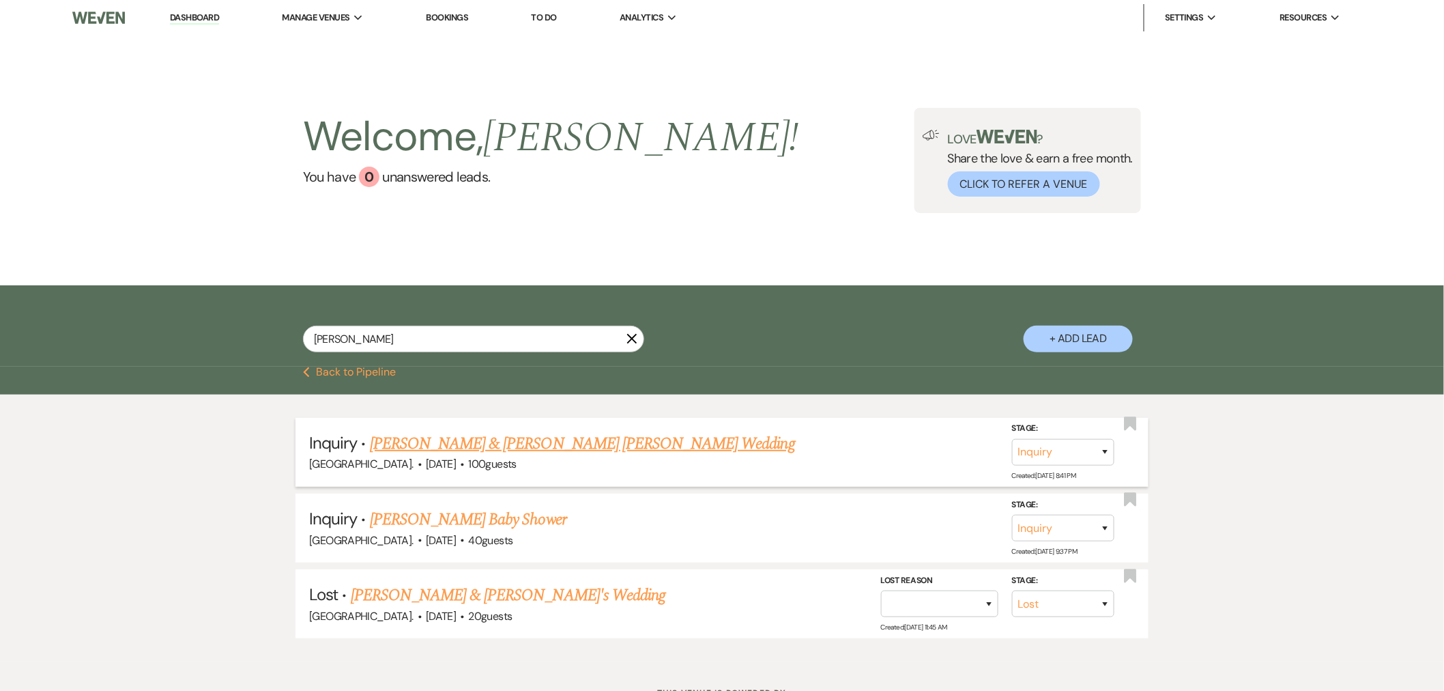
click at [530, 461] on div "[GEOGRAPHIC_DATA]. · [DATE] · 100 guests" at bounding box center [722, 464] width 826 height 18
click at [526, 451] on link "[PERSON_NAME] & [PERSON_NAME] [PERSON_NAME] Wedding" at bounding box center [582, 443] width 425 height 25
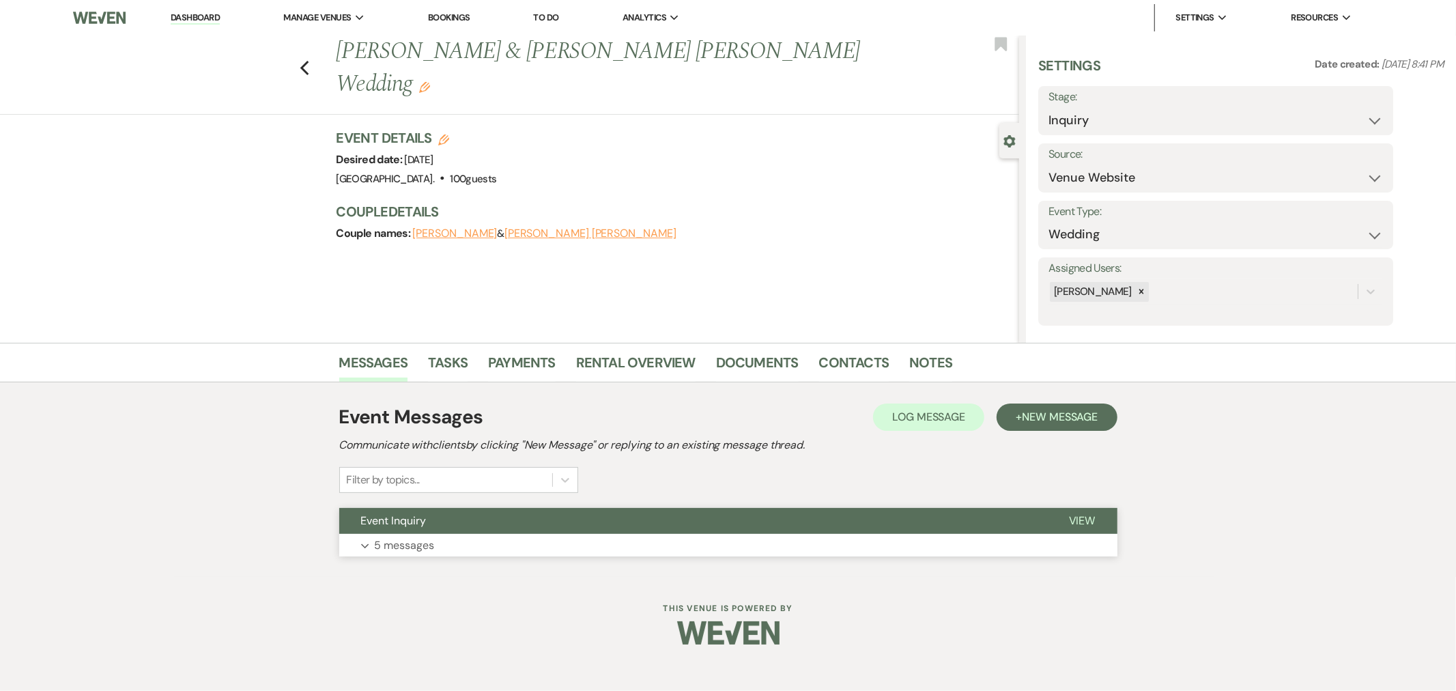
click at [547, 528] on button "Event Inquiry" at bounding box center [693, 521] width 708 height 26
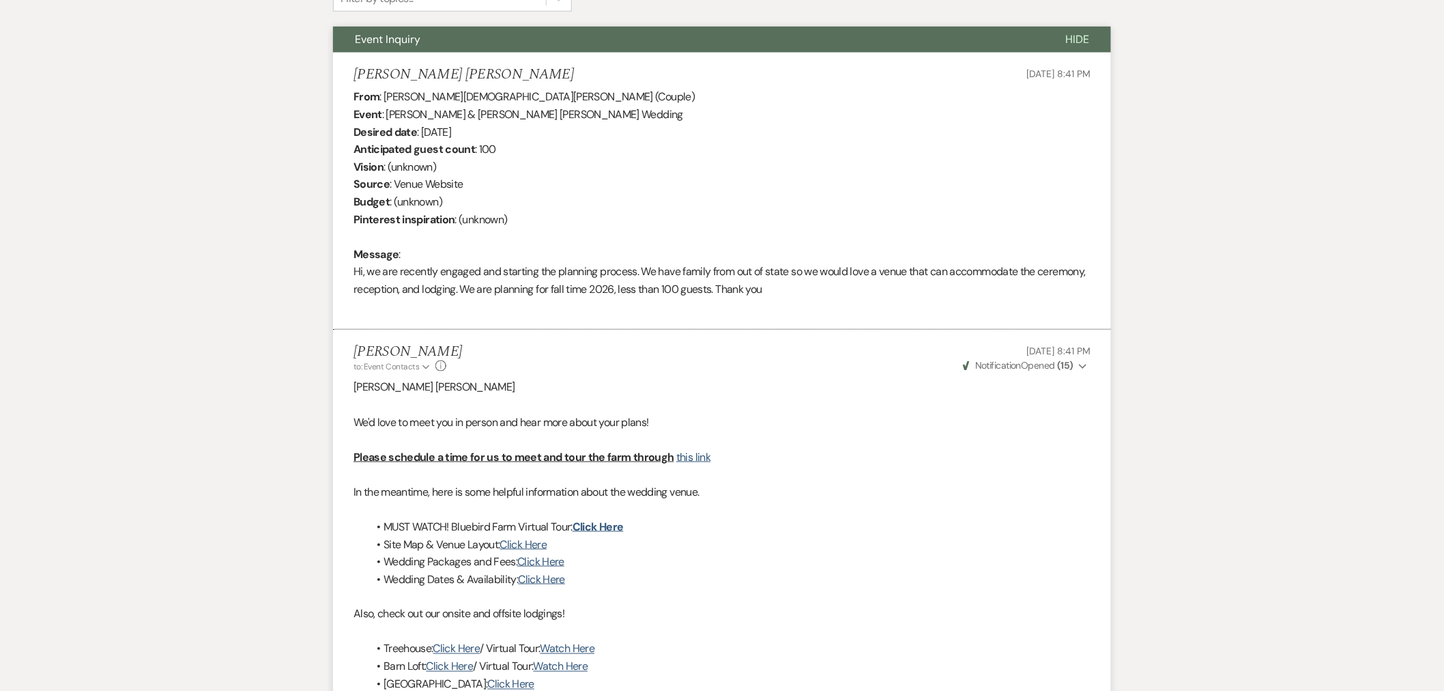
scroll to position [455, 0]
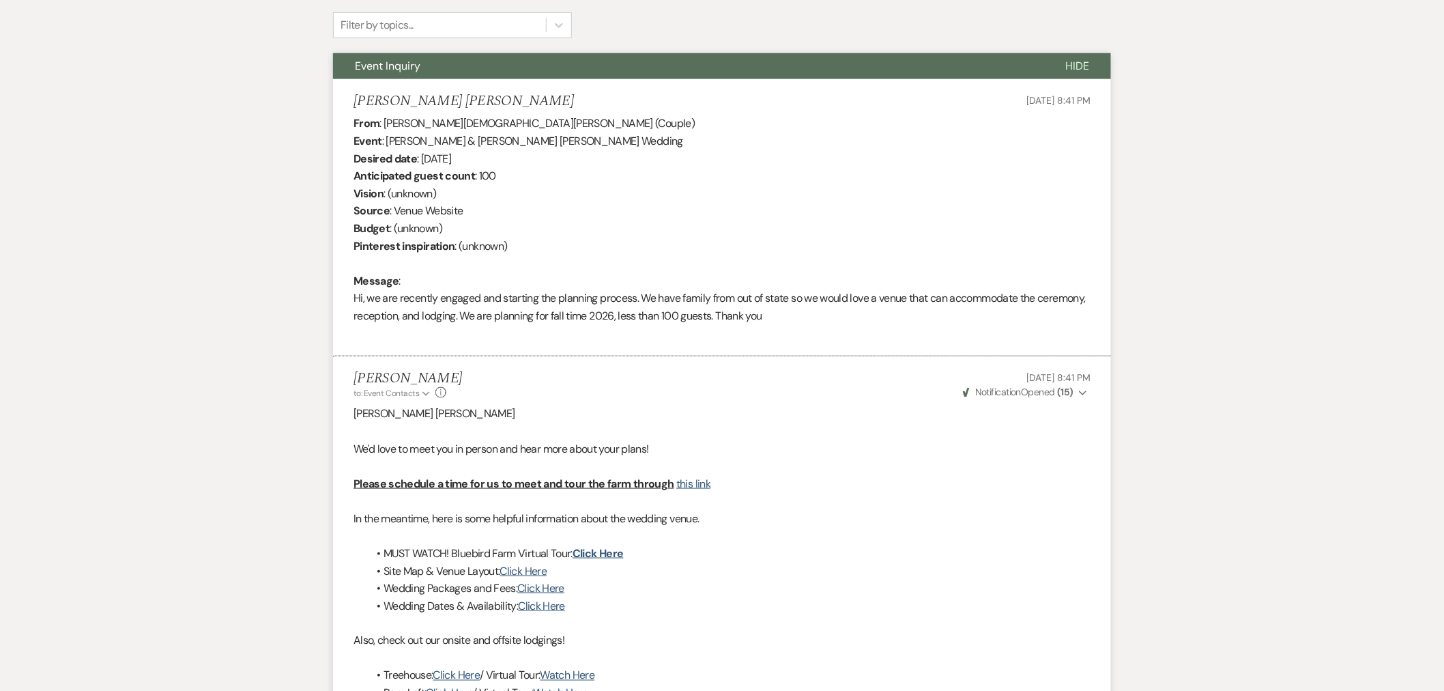
drag, startPoint x: 519, startPoint y: 158, endPoint x: 422, endPoint y: 156, distance: 96.9
click at [422, 156] on div "From : [PERSON_NAME] [PERSON_NAME] (Couple) Event : [PERSON_NAME] & [PERSON_NAM…" at bounding box center [722, 228] width 737 height 227
copy div "[DATE]"
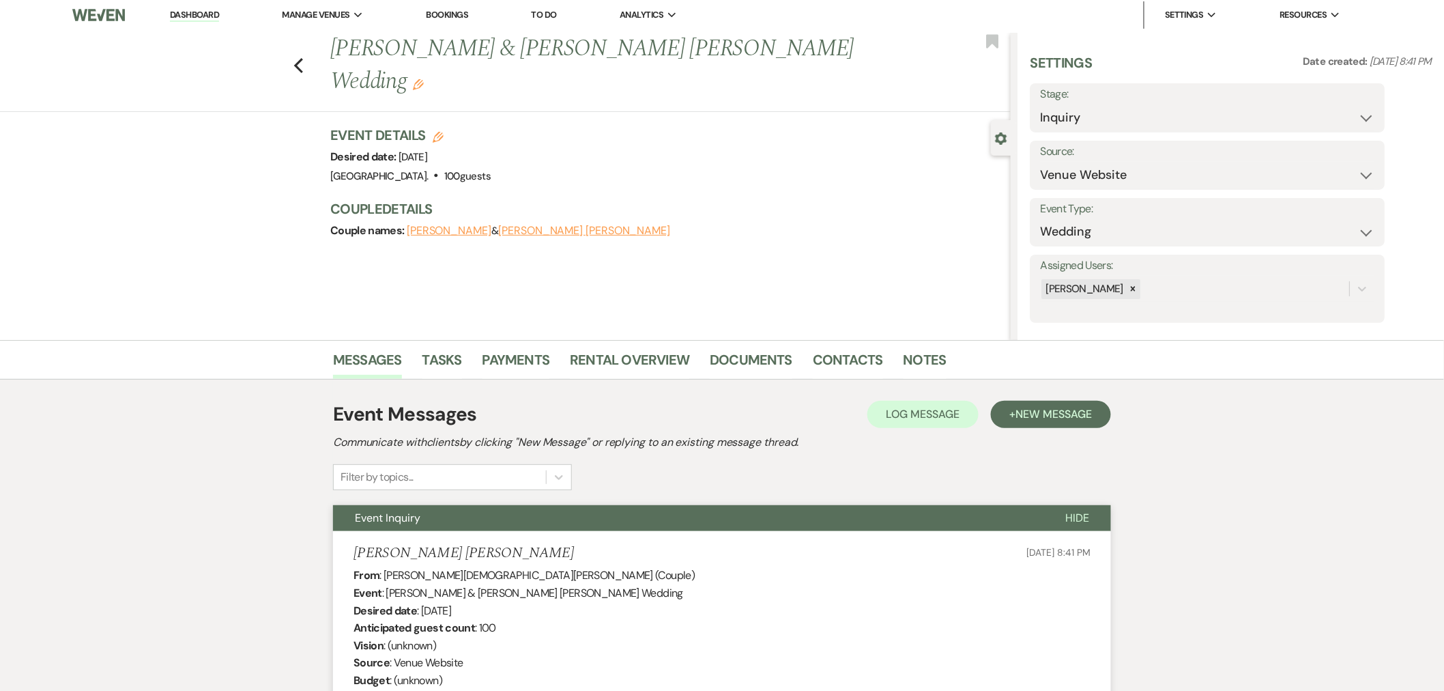
scroll to position [0, 0]
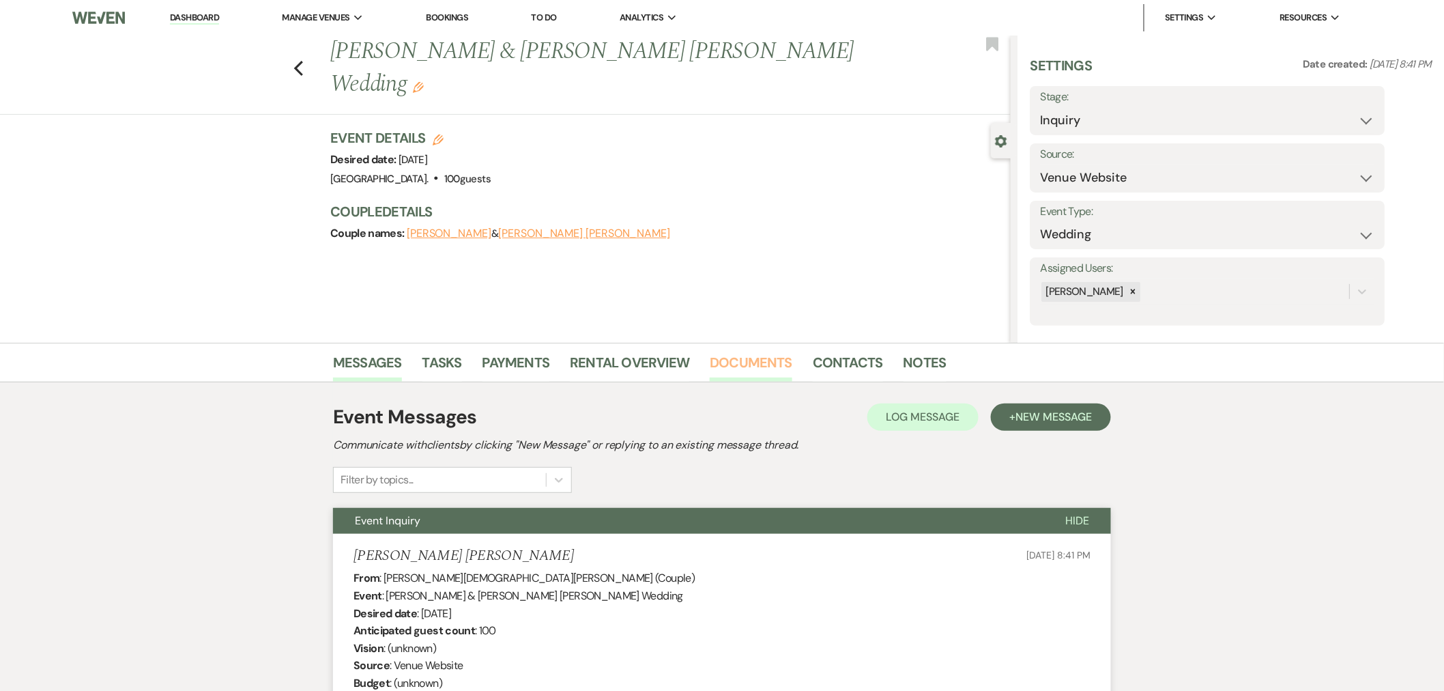
click at [721, 358] on link "Documents" at bounding box center [751, 366] width 83 height 30
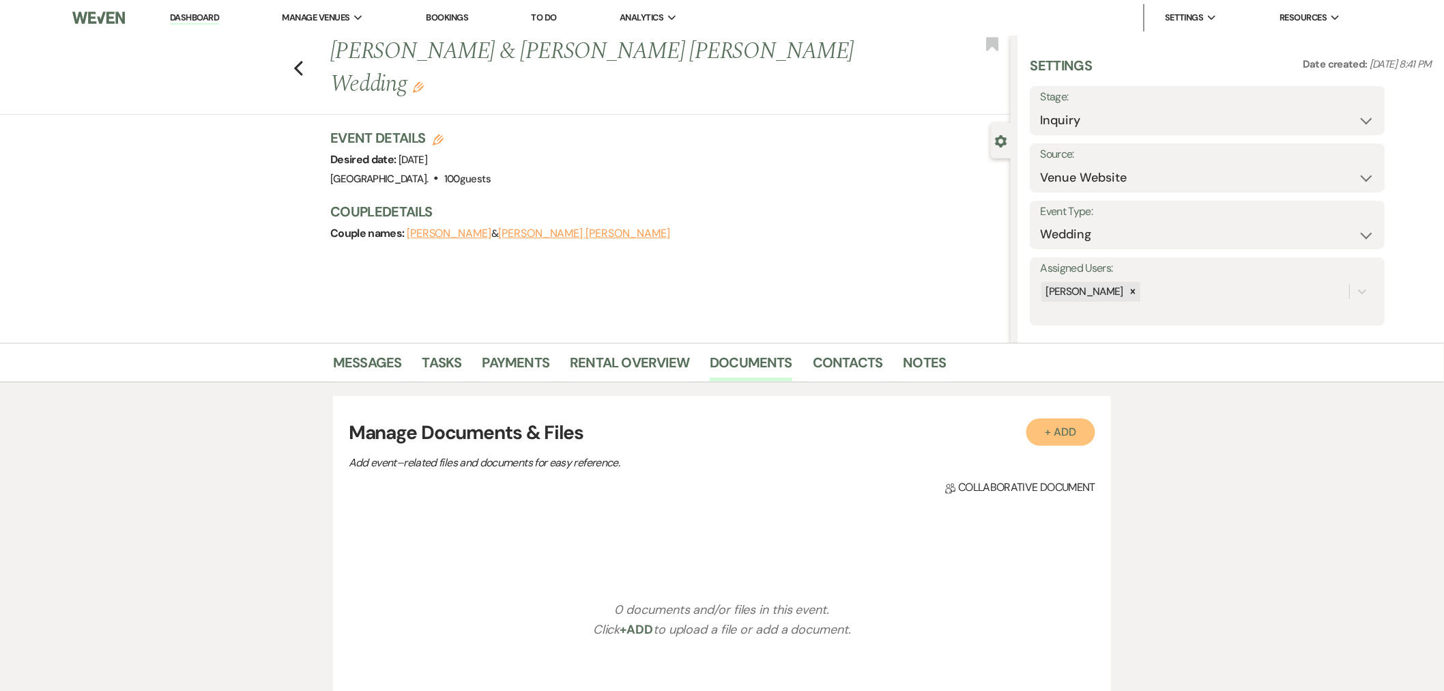
click at [1084, 435] on button "+ Add" at bounding box center [1061, 431] width 70 height 27
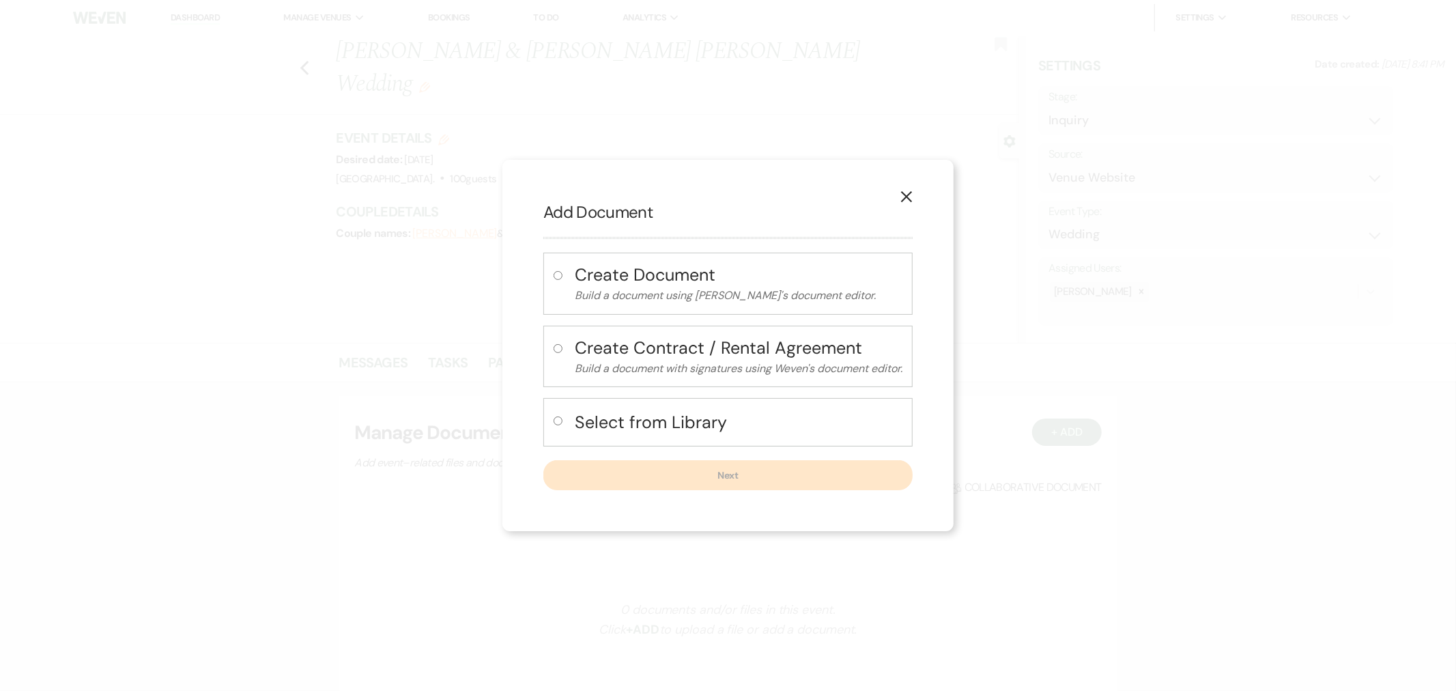
click at [731, 420] on h4 "Select from Library" at bounding box center [739, 422] width 328 height 24
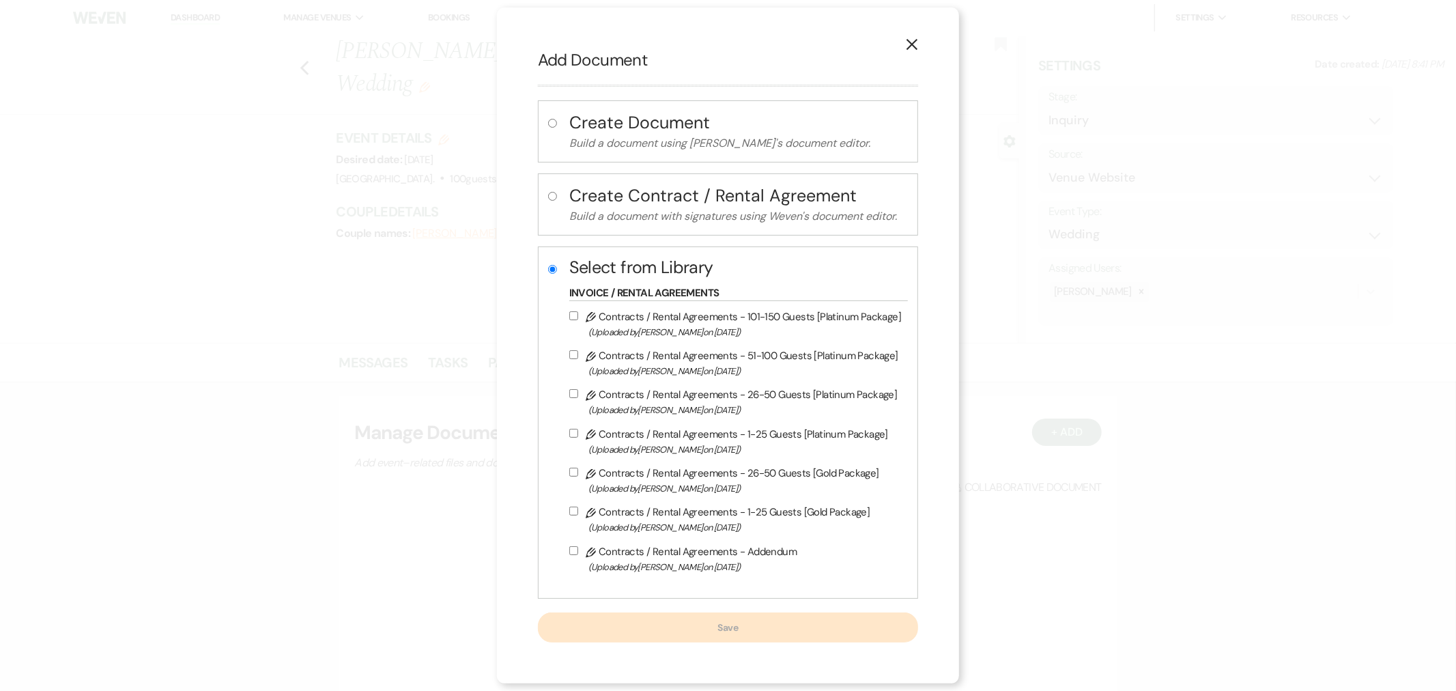
click at [766, 362] on label "Pencil Contracts / Rental Agreements - 51-100 Guests [Platinum Package] (Upload…" at bounding box center [735, 363] width 332 height 32
click at [577, 354] on input "Pencil Contracts / Rental Agreements - 51-100 Guests [Platinum Package] (Upload…" at bounding box center [573, 354] width 9 height 9
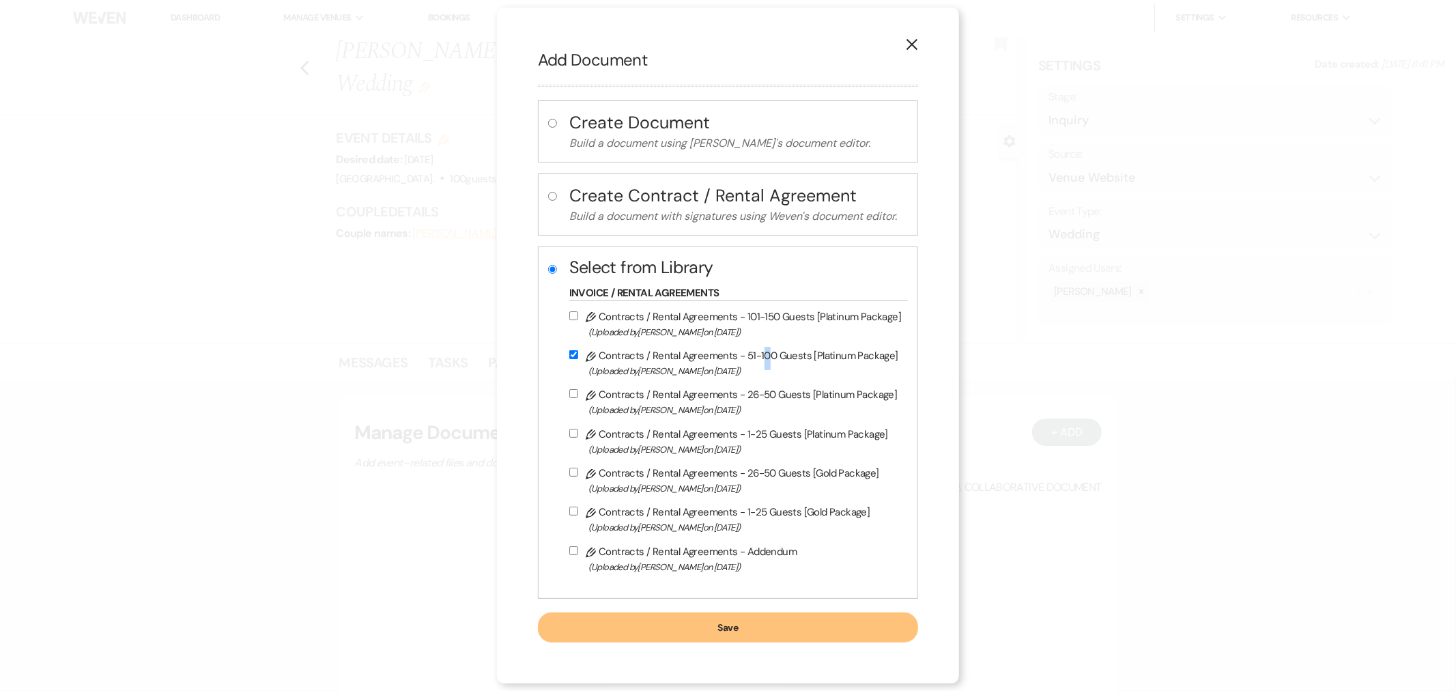
click at [768, 627] on button "Save" at bounding box center [728, 627] width 380 height 30
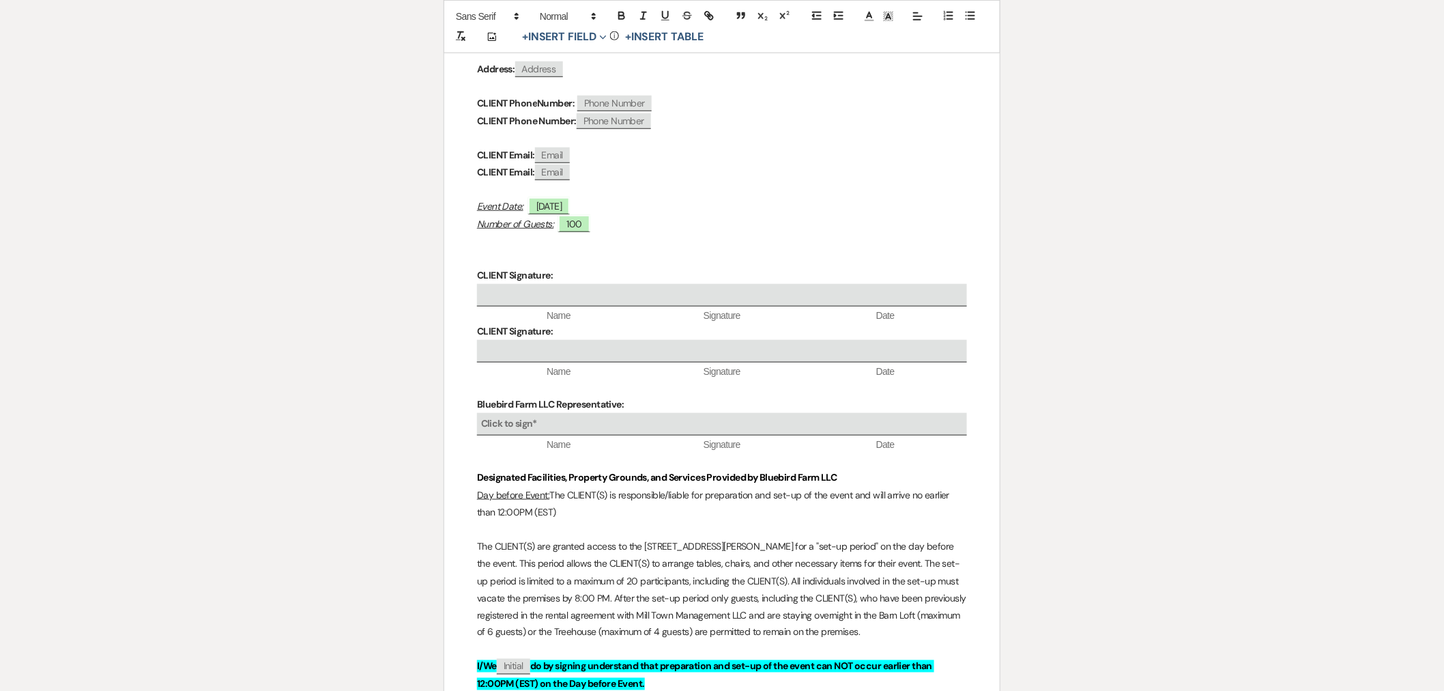
scroll to position [530, 0]
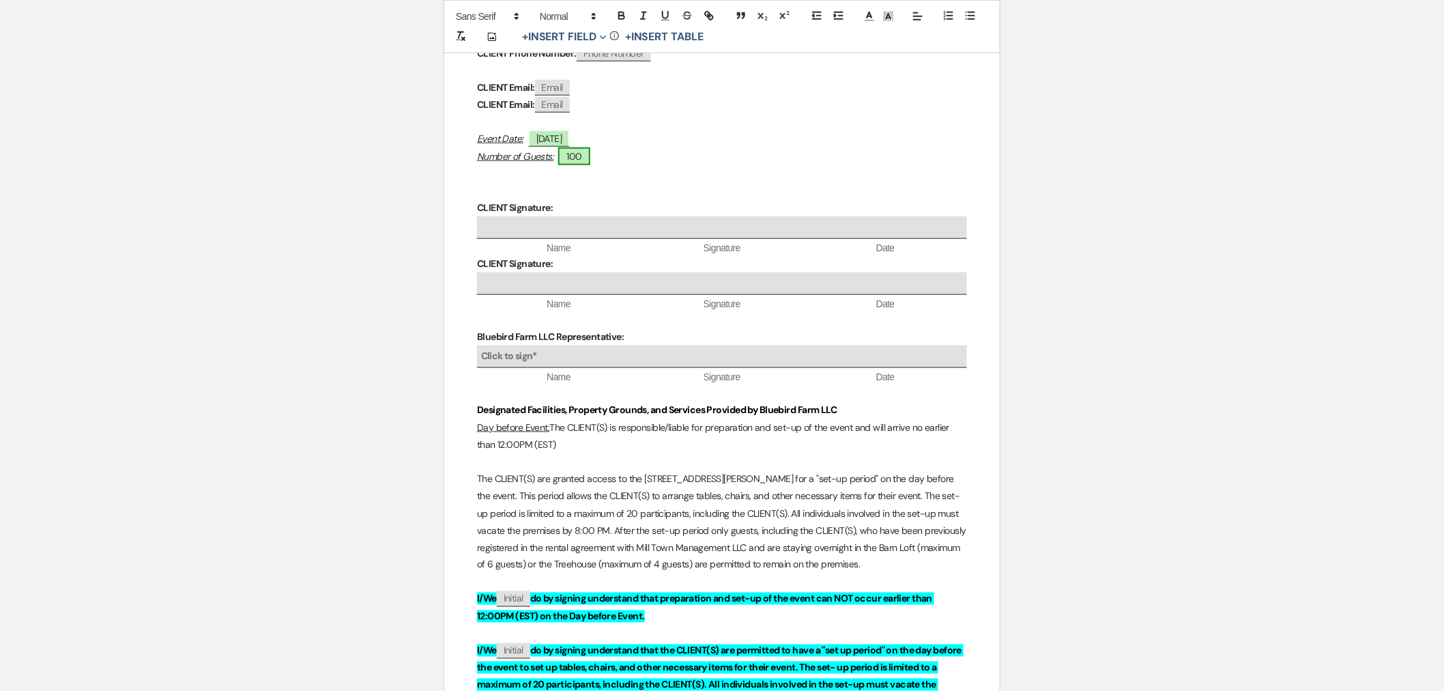
click at [579, 161] on span "100" at bounding box center [573, 156] width 31 height 18
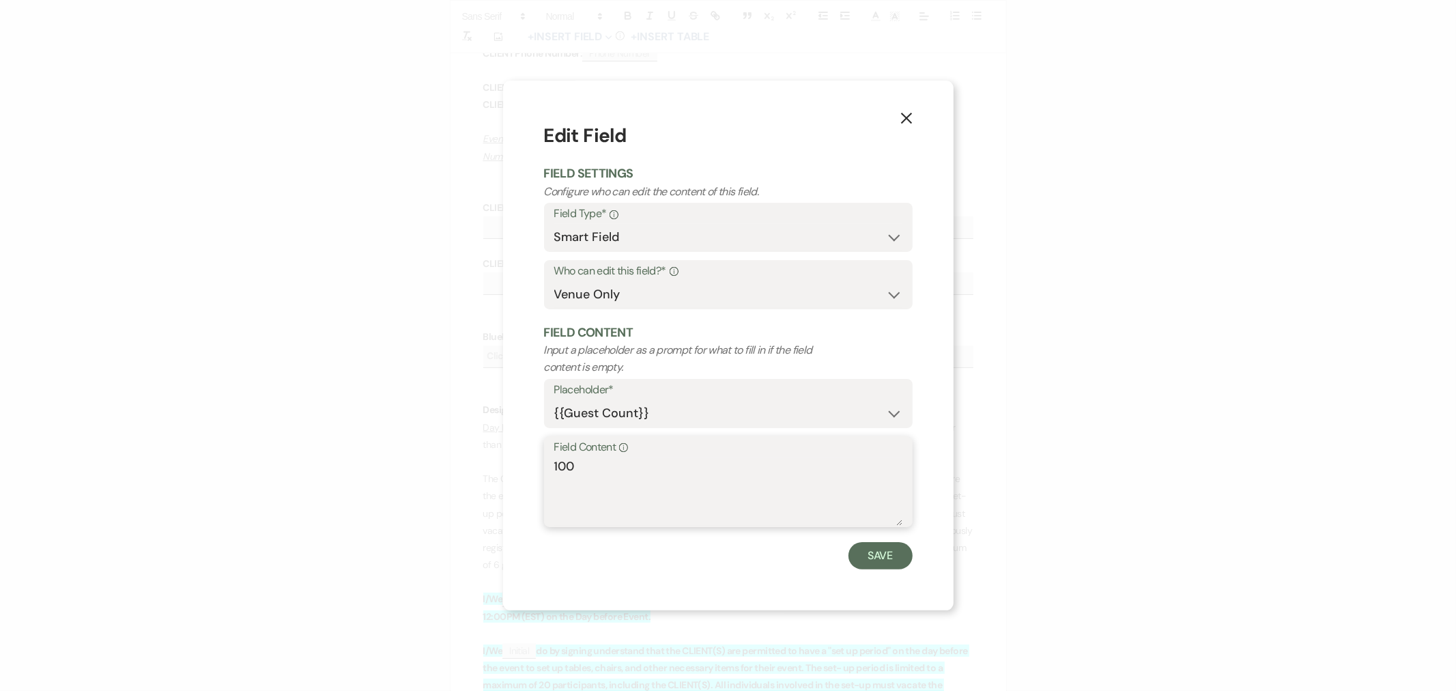
click at [555, 467] on textarea "100" at bounding box center [728, 491] width 348 height 68
click at [888, 555] on button "Save" at bounding box center [880, 555] width 64 height 27
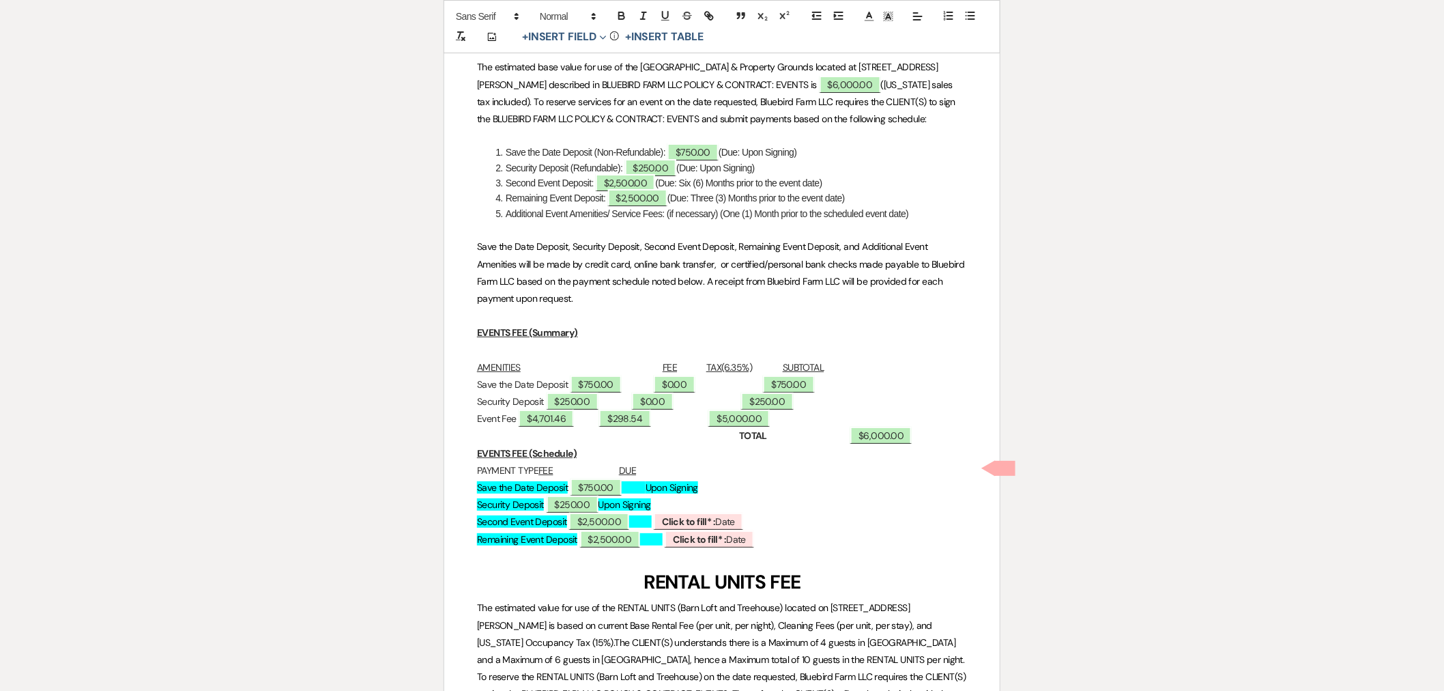
scroll to position [6521, 0]
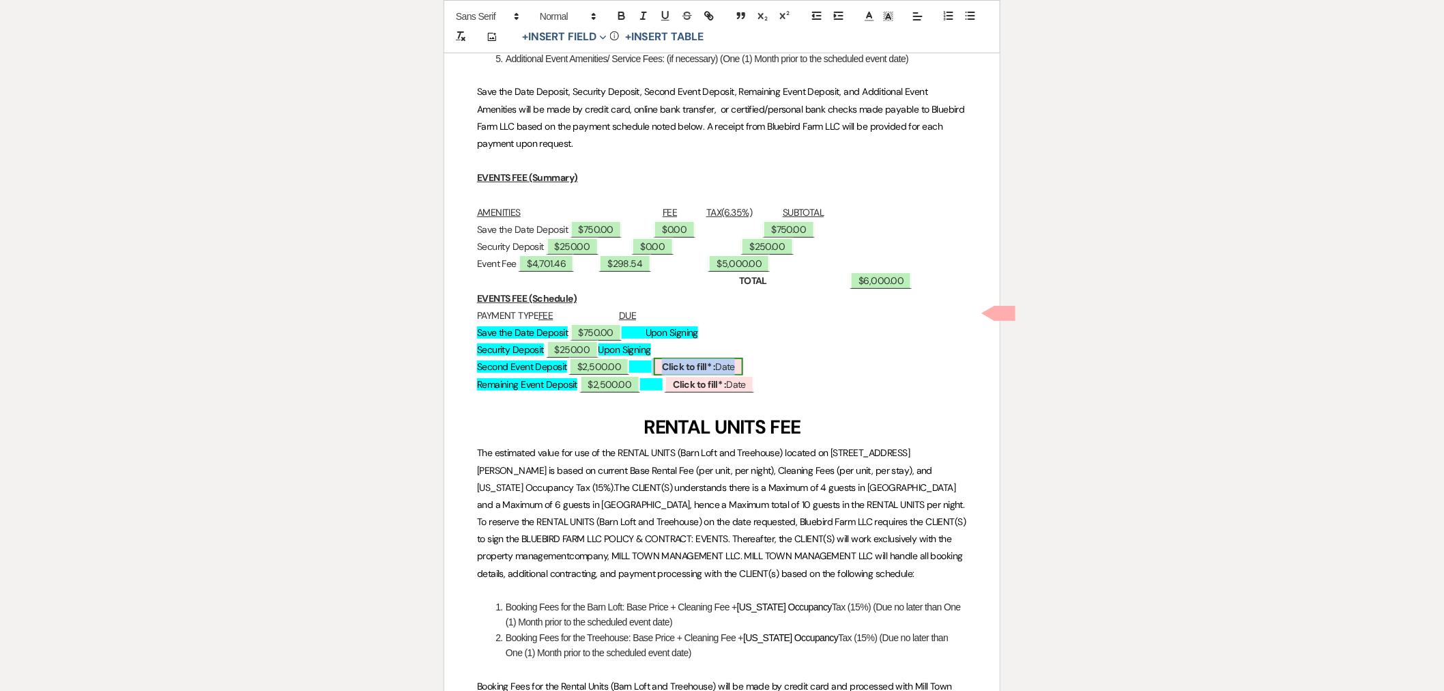
click at [715, 360] on b "Click to fill* :" at bounding box center [688, 366] width 53 height 12
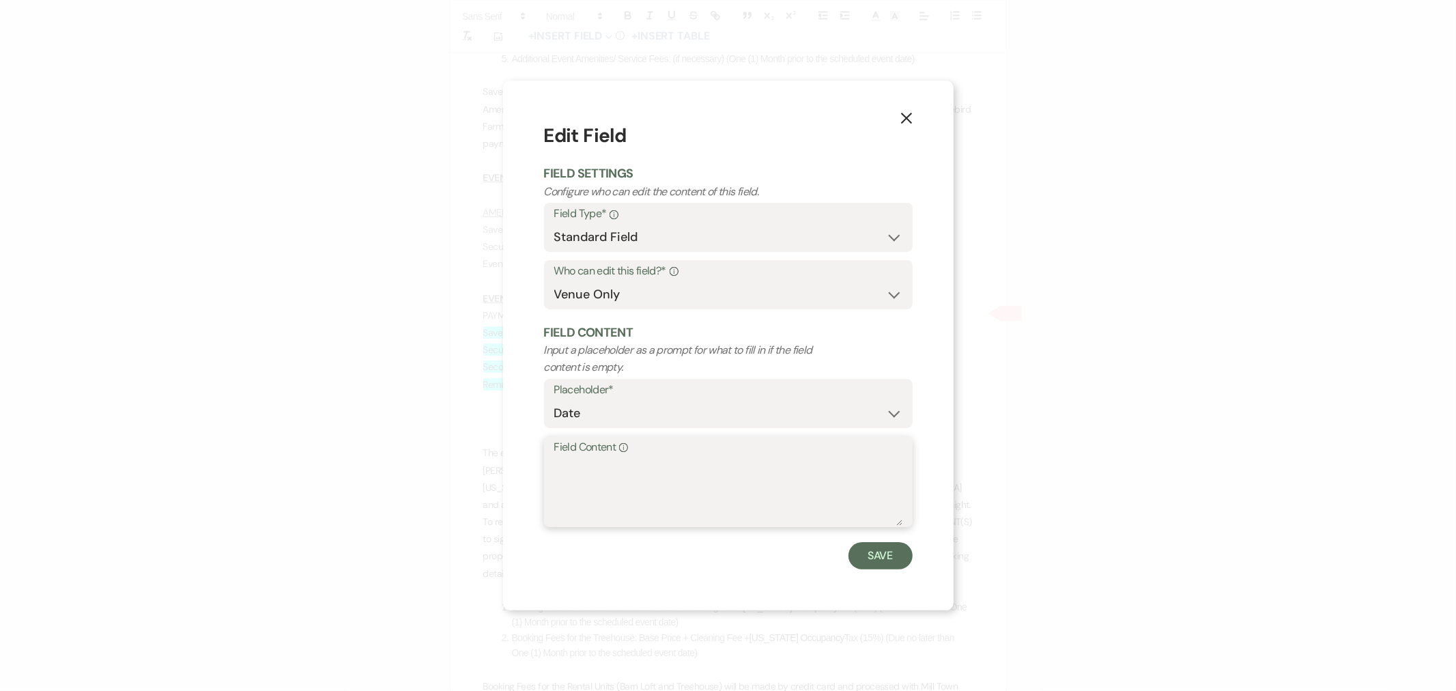
paste textarea "[DATE]"
click at [888, 553] on button "Save" at bounding box center [880, 555] width 64 height 27
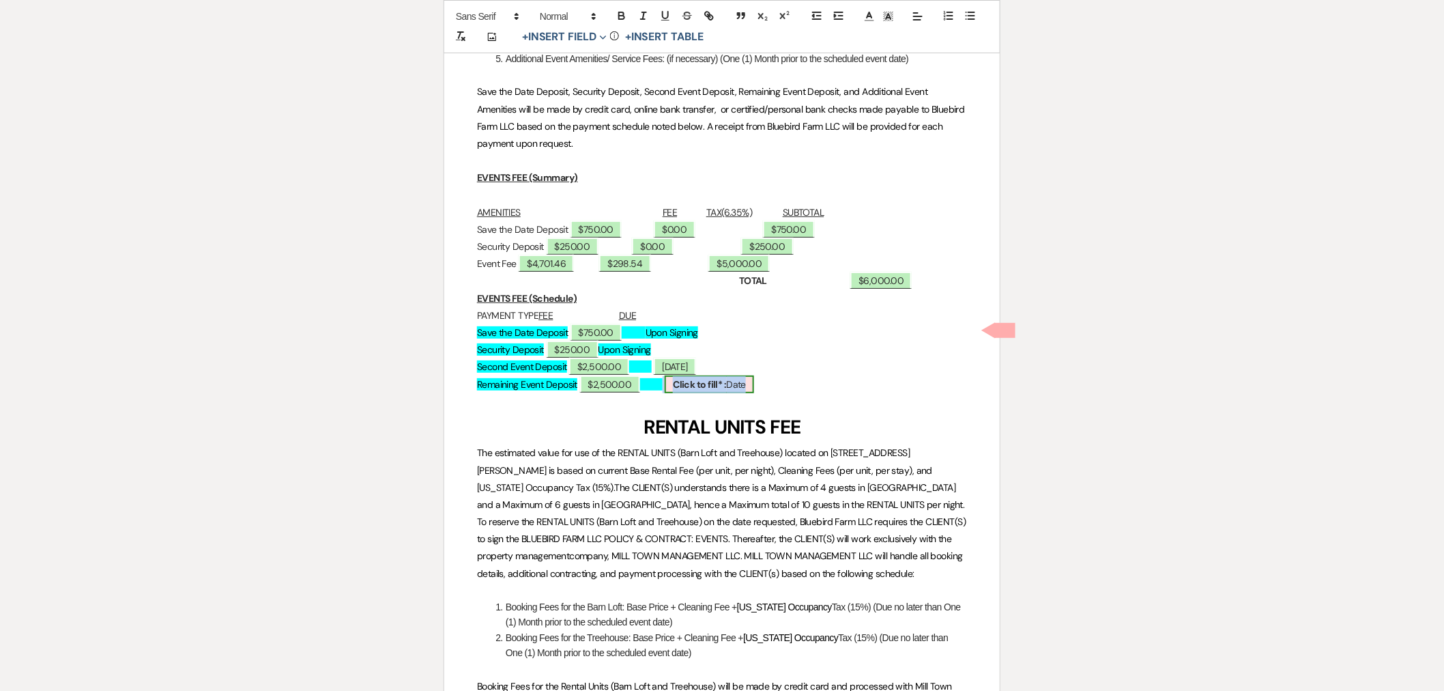
click at [726, 378] on b "Click to fill* :" at bounding box center [699, 384] width 53 height 12
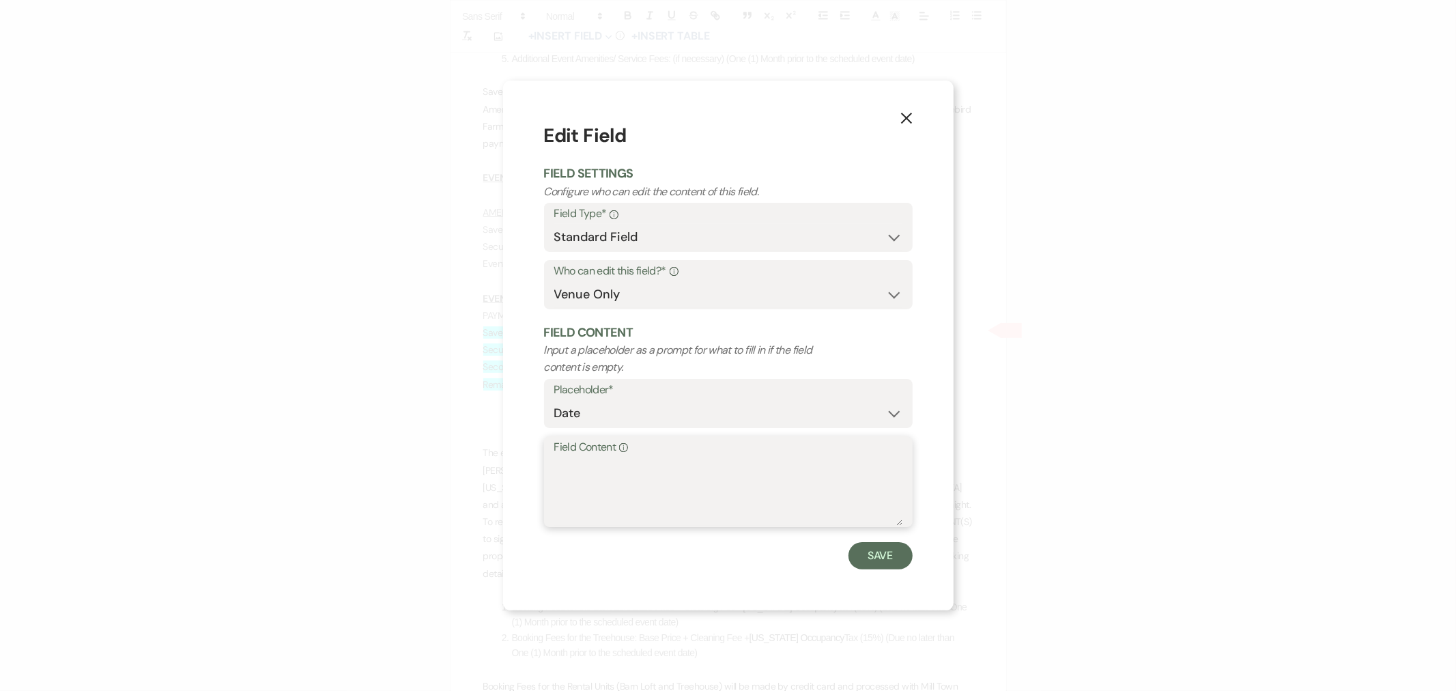
paste textarea "[DATE]"
click at [863, 562] on button "Save" at bounding box center [880, 555] width 64 height 27
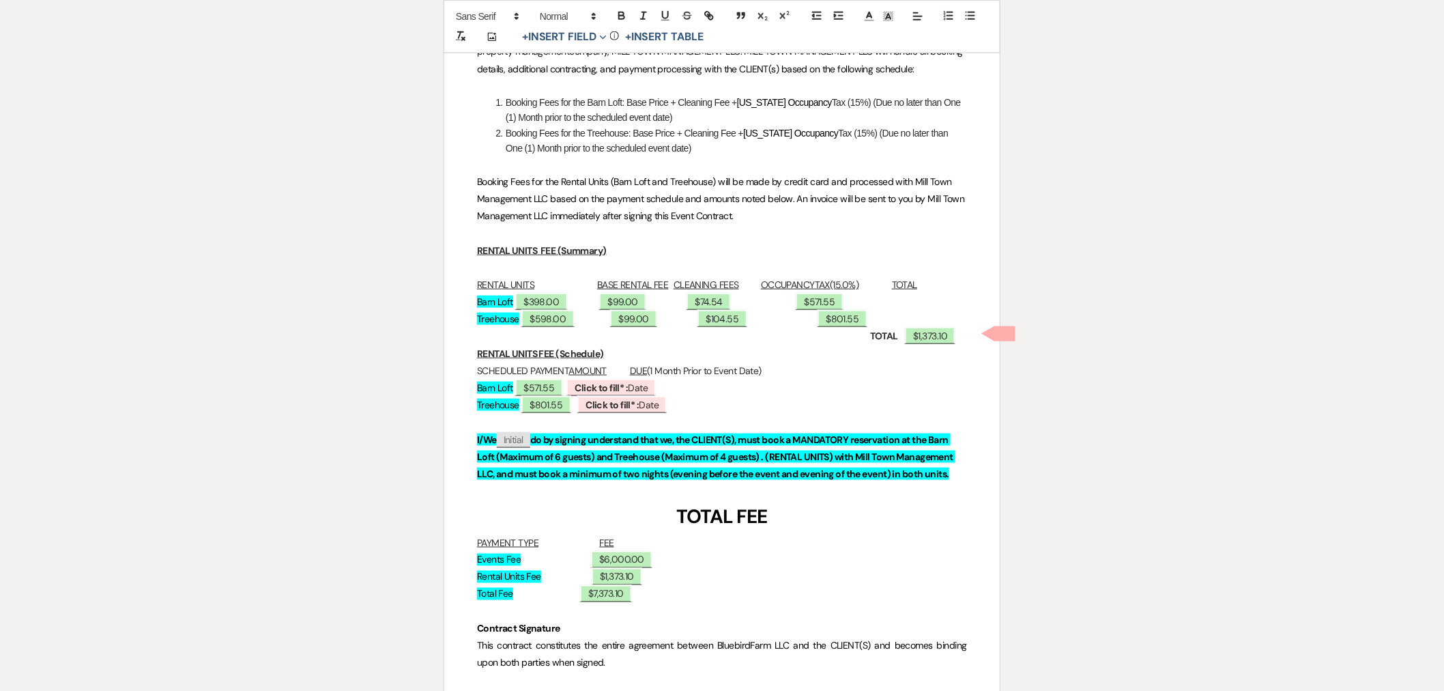
scroll to position [7052, 0]
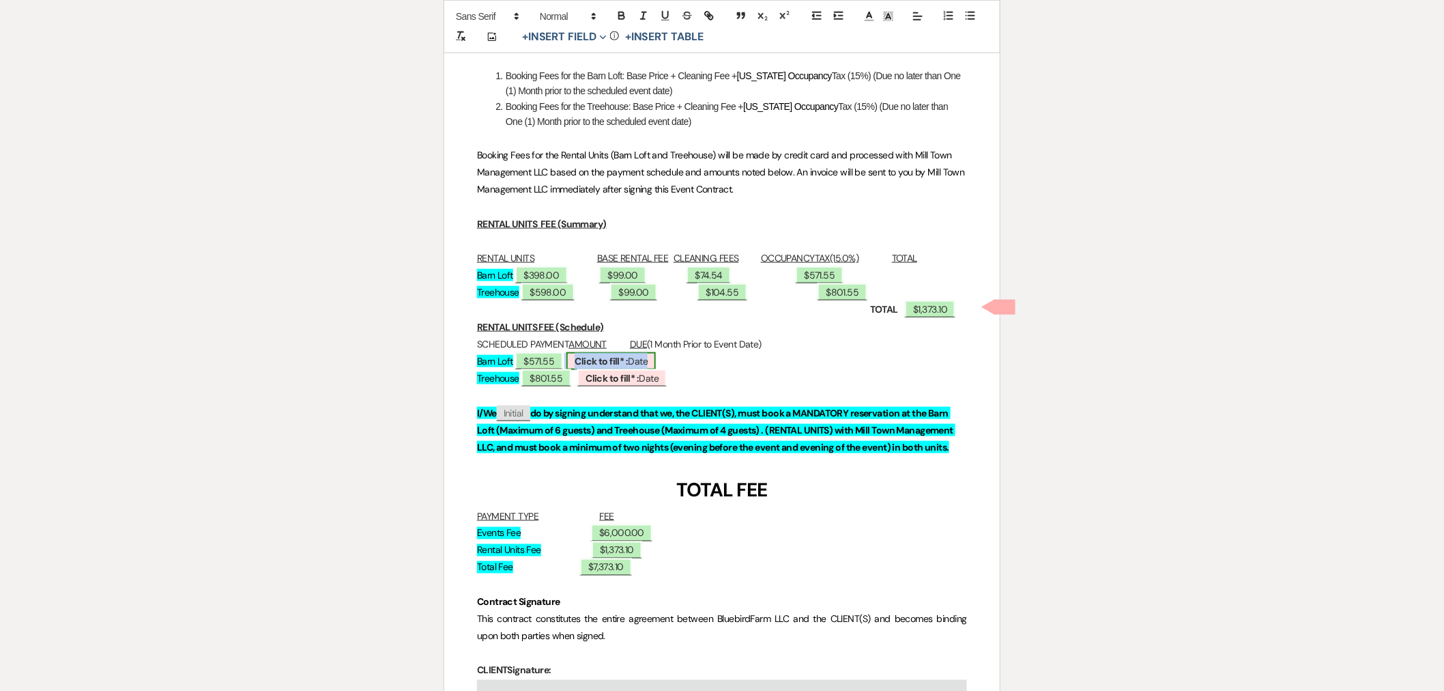
click at [628, 355] on b "Click to fill* :" at bounding box center [601, 361] width 53 height 12
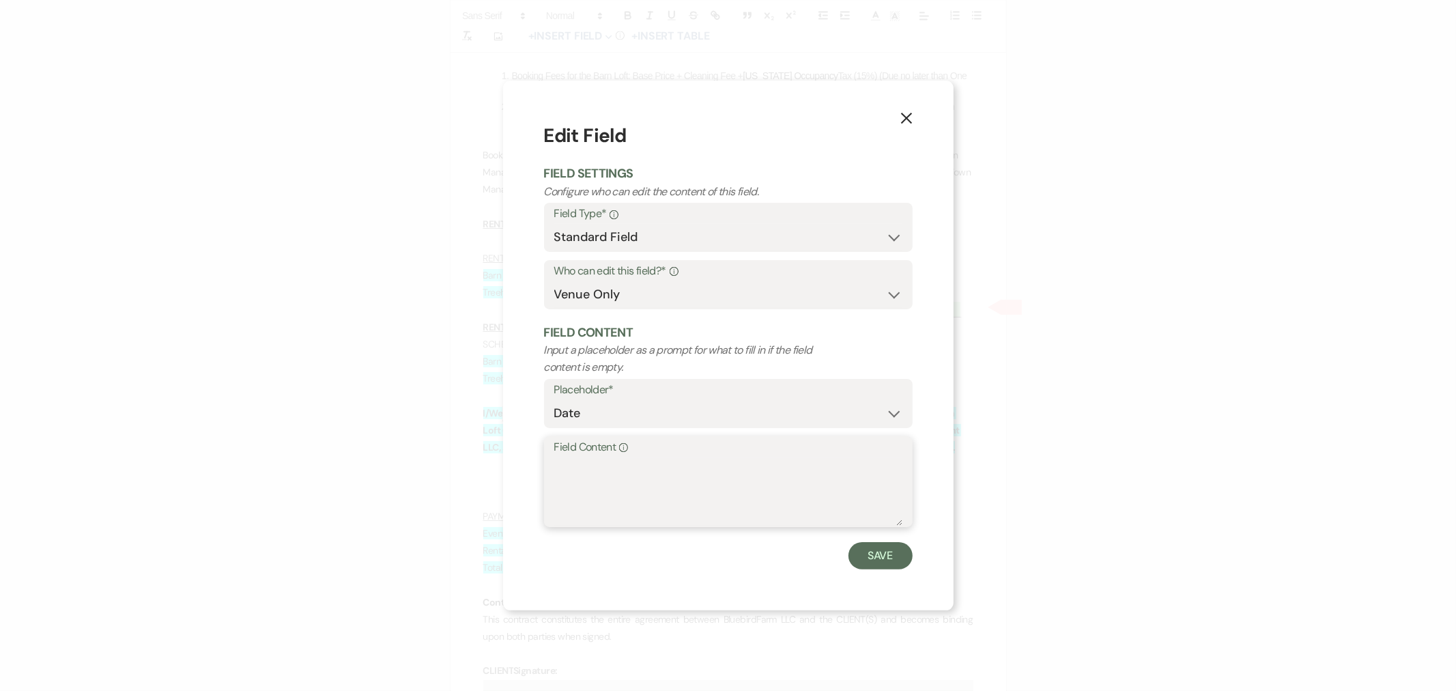
paste textarea "[DATE]"
drag, startPoint x: 876, startPoint y: 557, endPoint x: 749, endPoint y: 418, distance: 188.4
click at [876, 557] on button "Save" at bounding box center [880, 555] width 64 height 27
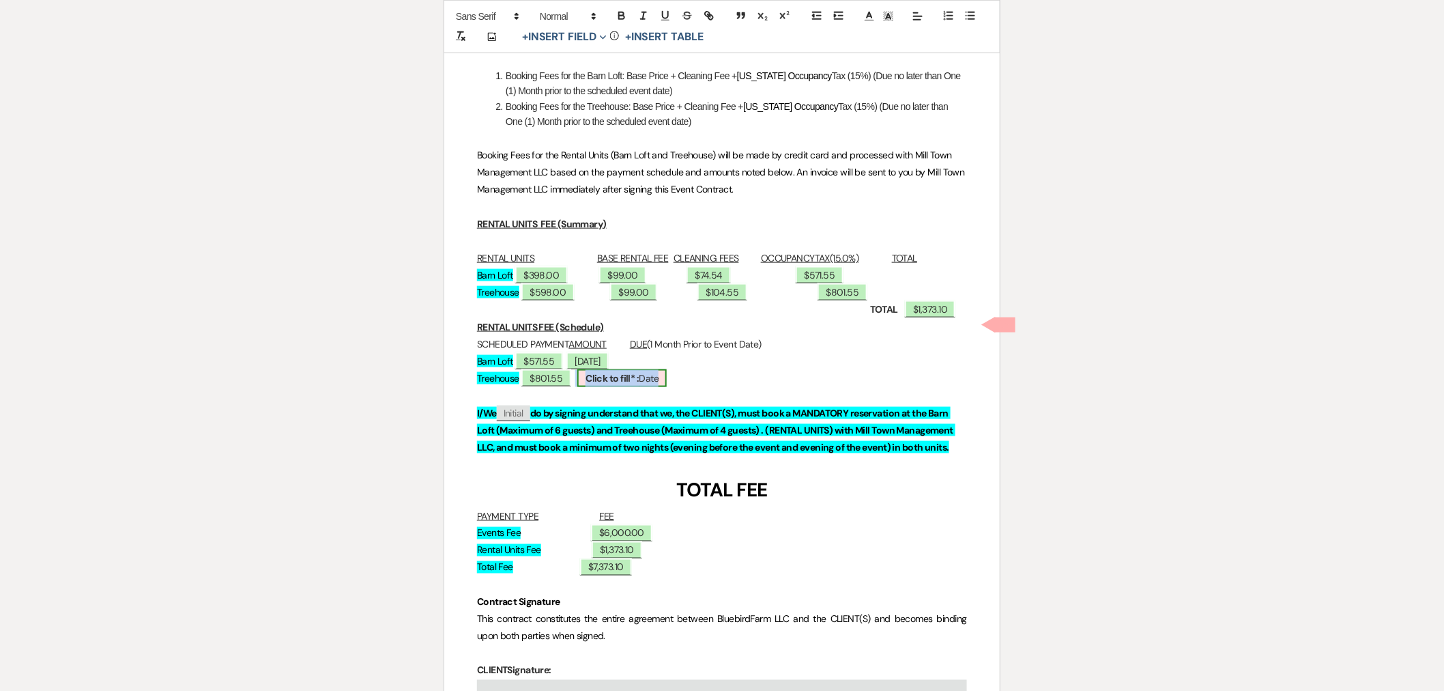
click at [639, 372] on b "Click to fill* :" at bounding box center [612, 378] width 53 height 12
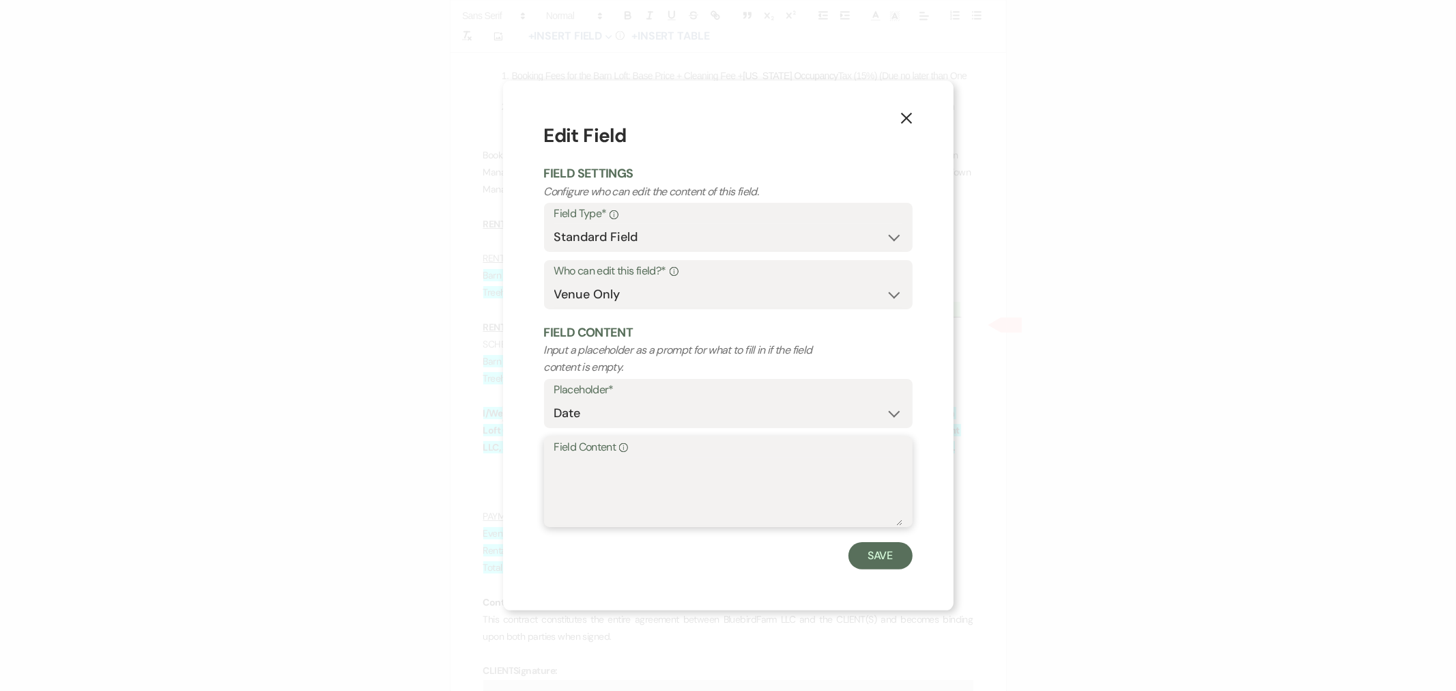
paste textarea "[DATE]"
click at [864, 551] on button "Save" at bounding box center [880, 555] width 64 height 27
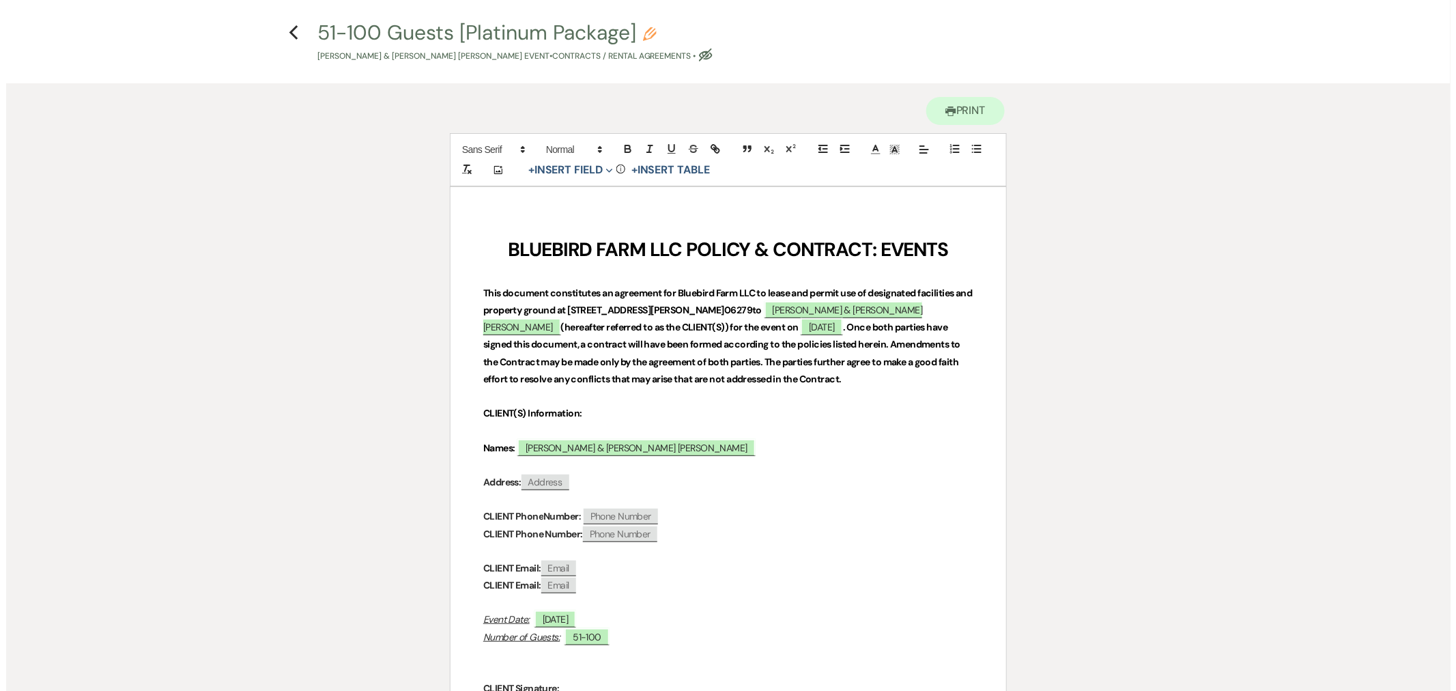
scroll to position [0, 0]
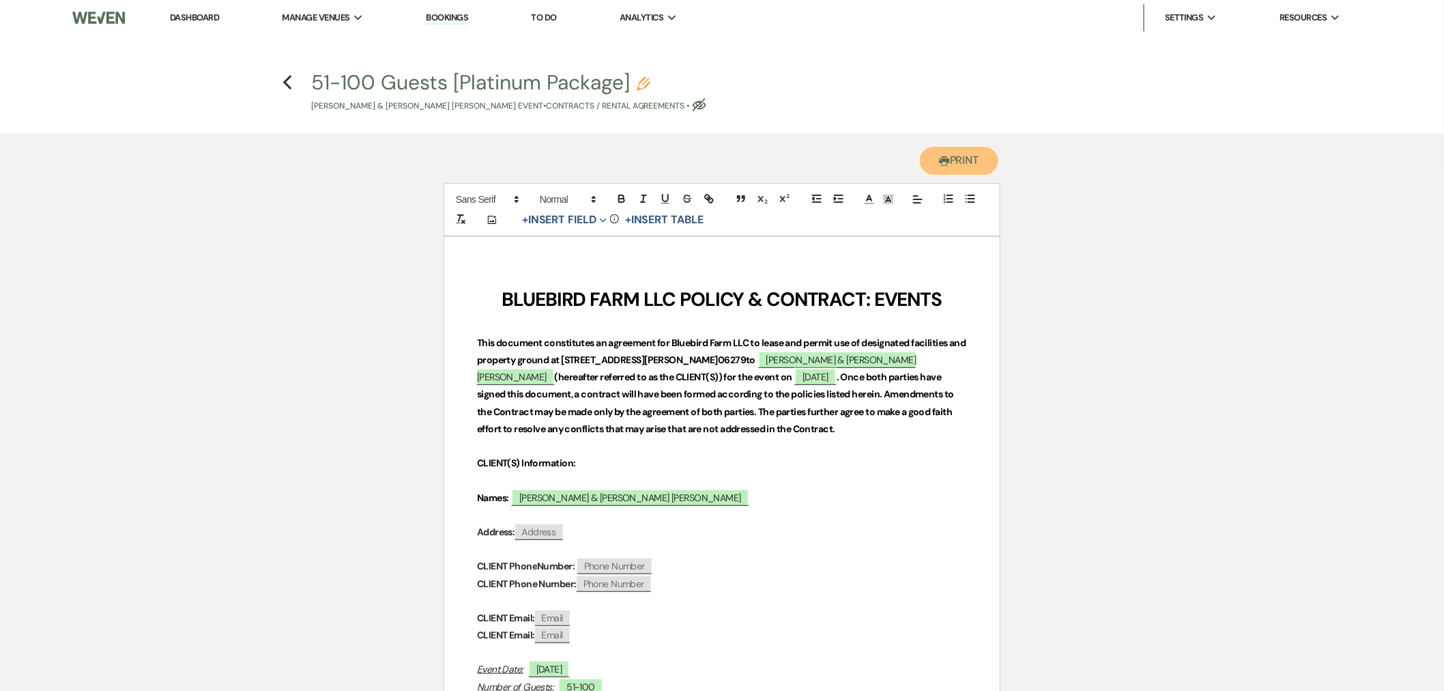
click at [956, 158] on button "Printer Print" at bounding box center [959, 161] width 78 height 28
click at [280, 76] on h4 "Previous 51-100 Guests [Platinum Package] Pencil [PERSON_NAME] & [PERSON_NAME] …" at bounding box center [722, 90] width 983 height 44
click at [285, 80] on use "button" at bounding box center [287, 82] width 9 height 15
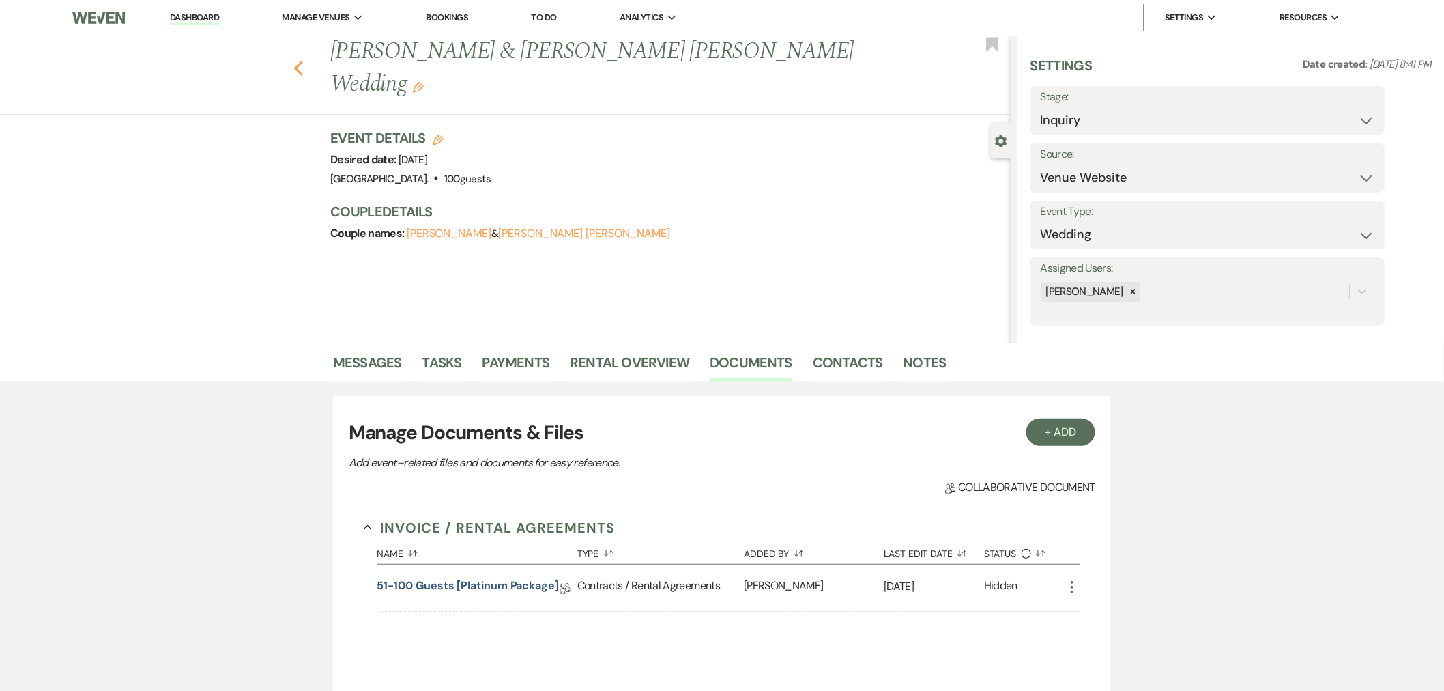
click at [304, 60] on icon "Previous" at bounding box center [298, 68] width 10 height 16
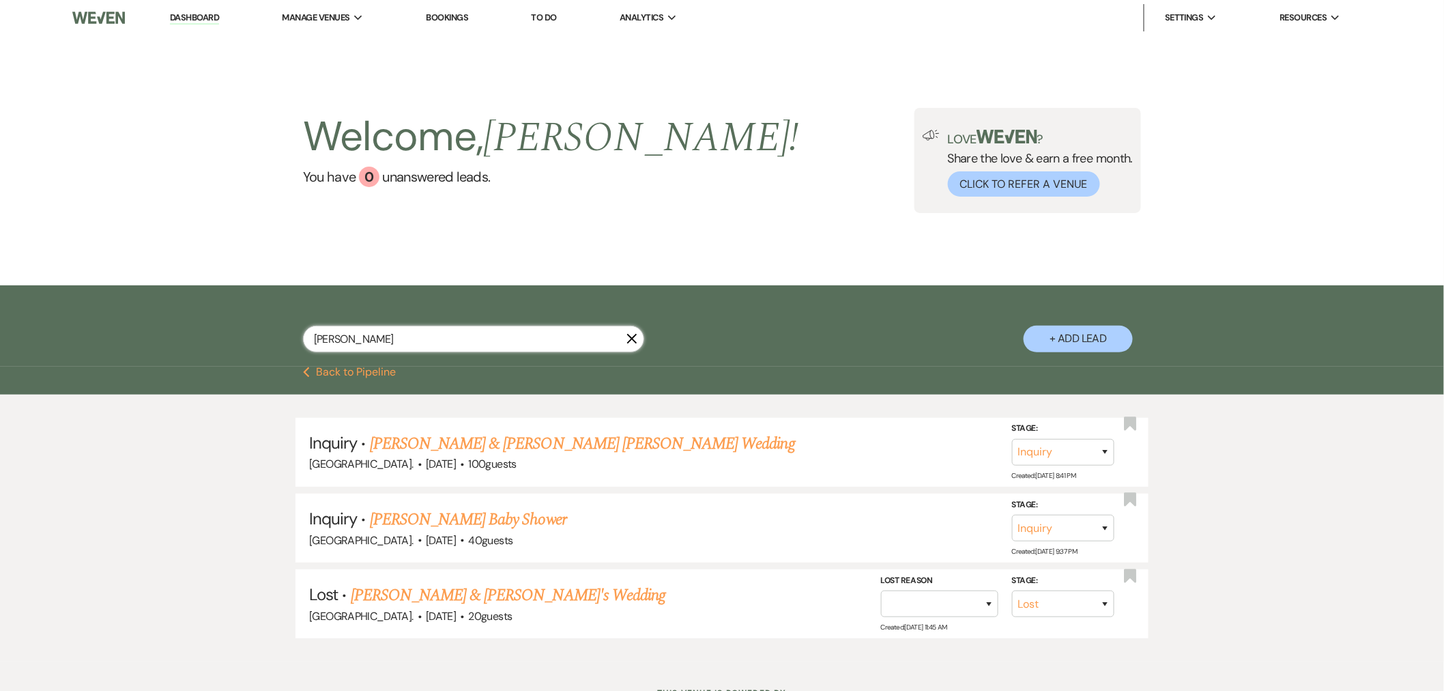
click at [434, 326] on input "[PERSON_NAME]" at bounding box center [473, 339] width 341 height 27
click at [430, 341] on input "[PERSON_NAME]" at bounding box center [473, 339] width 341 height 27
click at [428, 340] on input "[PERSON_NAME]" at bounding box center [473, 339] width 341 height 27
paste input "[PERSON_NAME]"
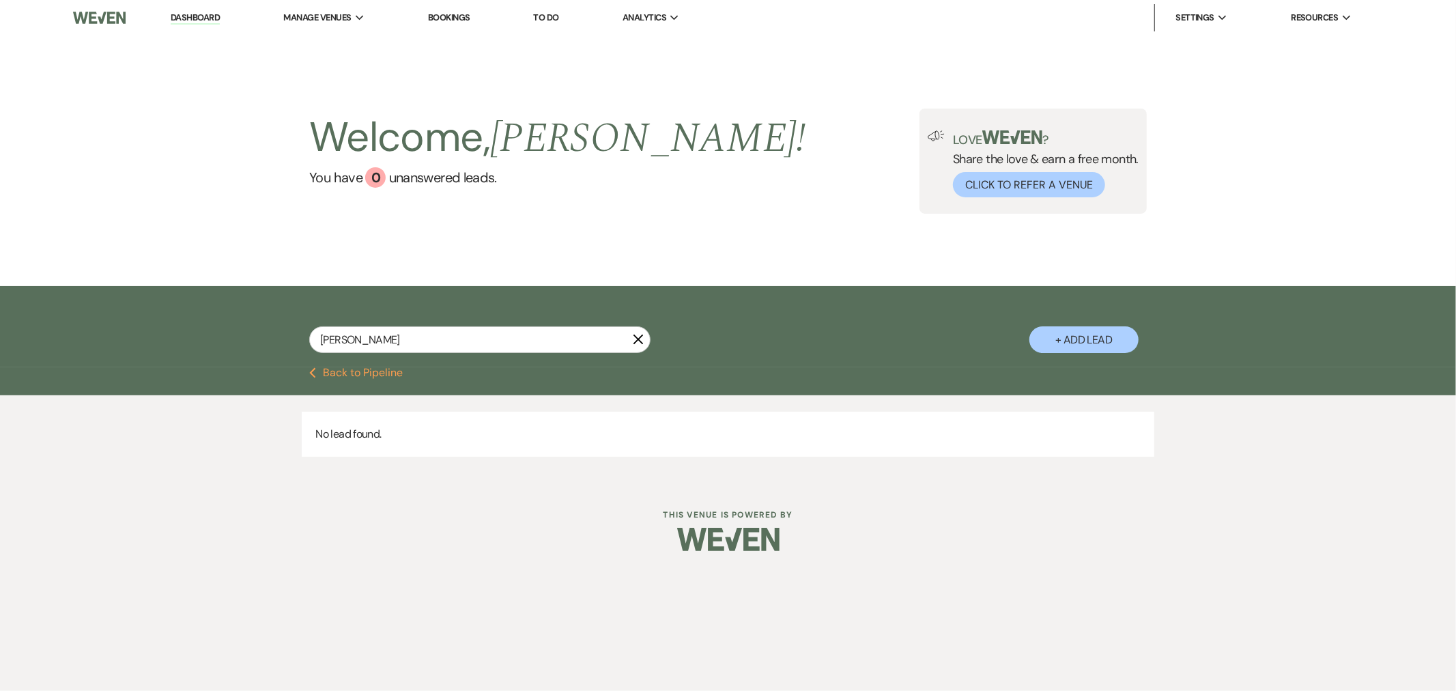
click at [1101, 342] on button "+ Add Lead" at bounding box center [1083, 339] width 109 height 27
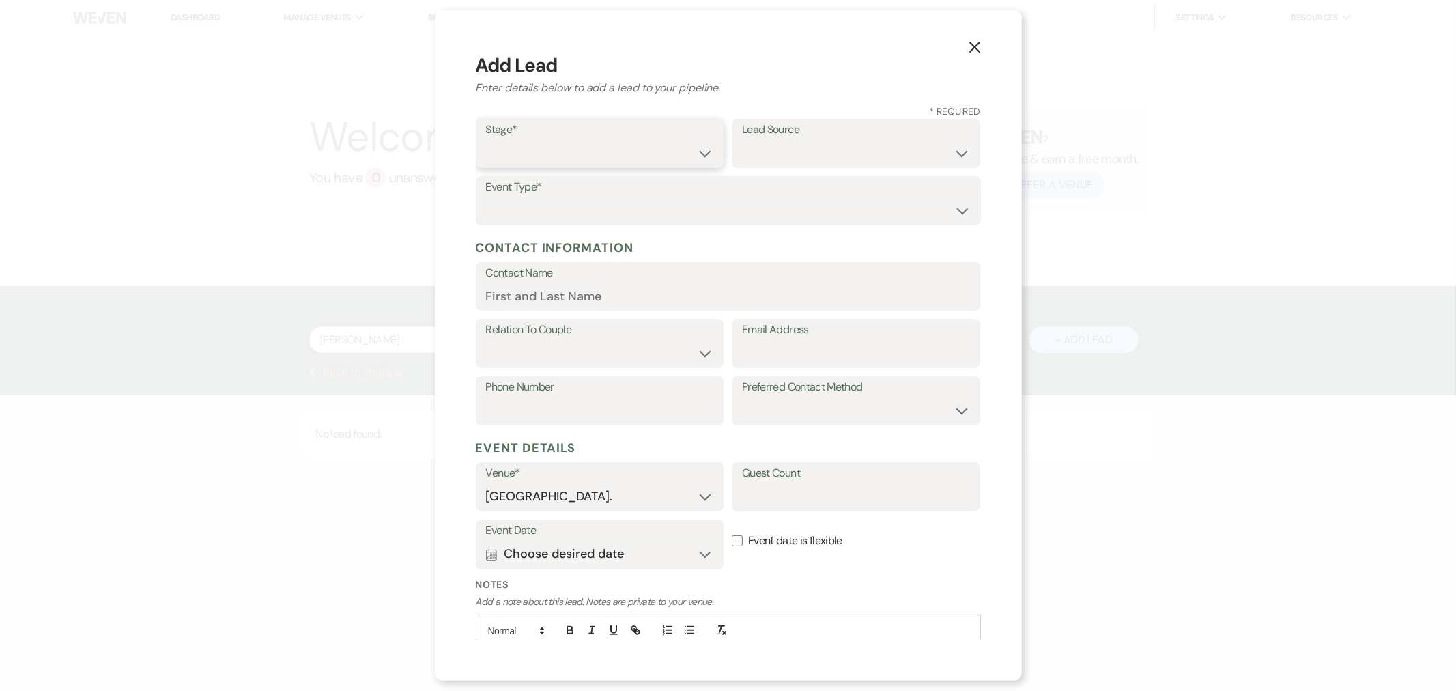
click at [598, 158] on select "Inquiry Follow Up Tour Requested Tour Confirmed Toured Proposal Sent Booked Lost" at bounding box center [600, 153] width 228 height 27
click at [486, 140] on select "Inquiry Follow Up Tour Requested Tour Confirmed Toured Proposal Sent Booked Lost" at bounding box center [600, 153] width 228 height 27
click at [766, 152] on select "Weven Venue Website Instagram Facebook Pinterest Google The Knot Wedding Wire H…" at bounding box center [856, 153] width 228 height 27
click at [742, 140] on select "Weven Venue Website Instagram Facebook Pinterest Google The Knot Wedding Wire H…" at bounding box center [856, 153] width 228 height 27
click at [571, 203] on select "Wedding Anniversary Party Baby Shower Bachelorette / Bachelor Party Birthday Pa…" at bounding box center [728, 210] width 485 height 27
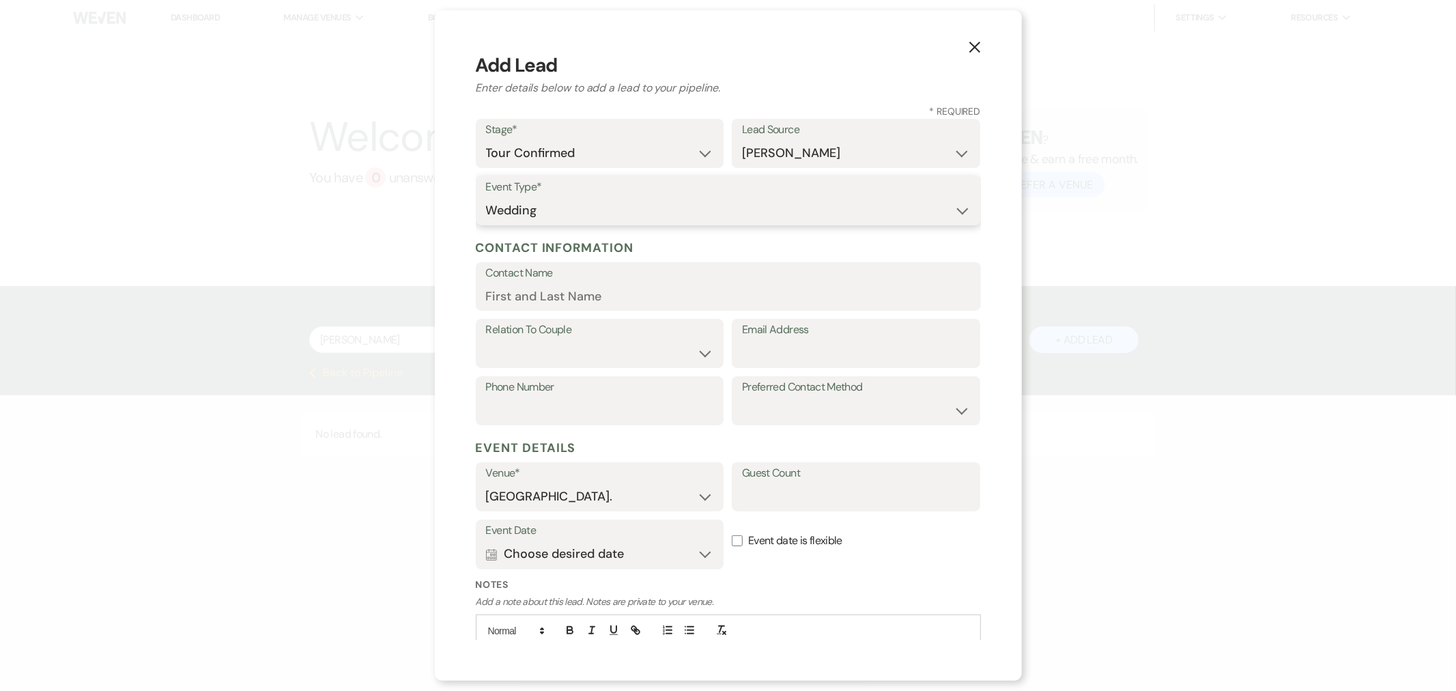
click at [486, 197] on select "Wedding Anniversary Party Baby Shower Bachelorette / Bachelor Party Birthday Pa…" at bounding box center [728, 210] width 485 height 27
drag, startPoint x: 547, startPoint y: 309, endPoint x: 536, endPoint y: 290, distance: 22.0
paste input "[PERSON_NAME]"
click at [630, 363] on select "Couple Planner Parent of Couple Family Member Friend Other" at bounding box center [600, 353] width 228 height 27
click at [486, 340] on select "Couple Planner Parent of Couple Family Member Friend Other" at bounding box center [600, 353] width 228 height 27
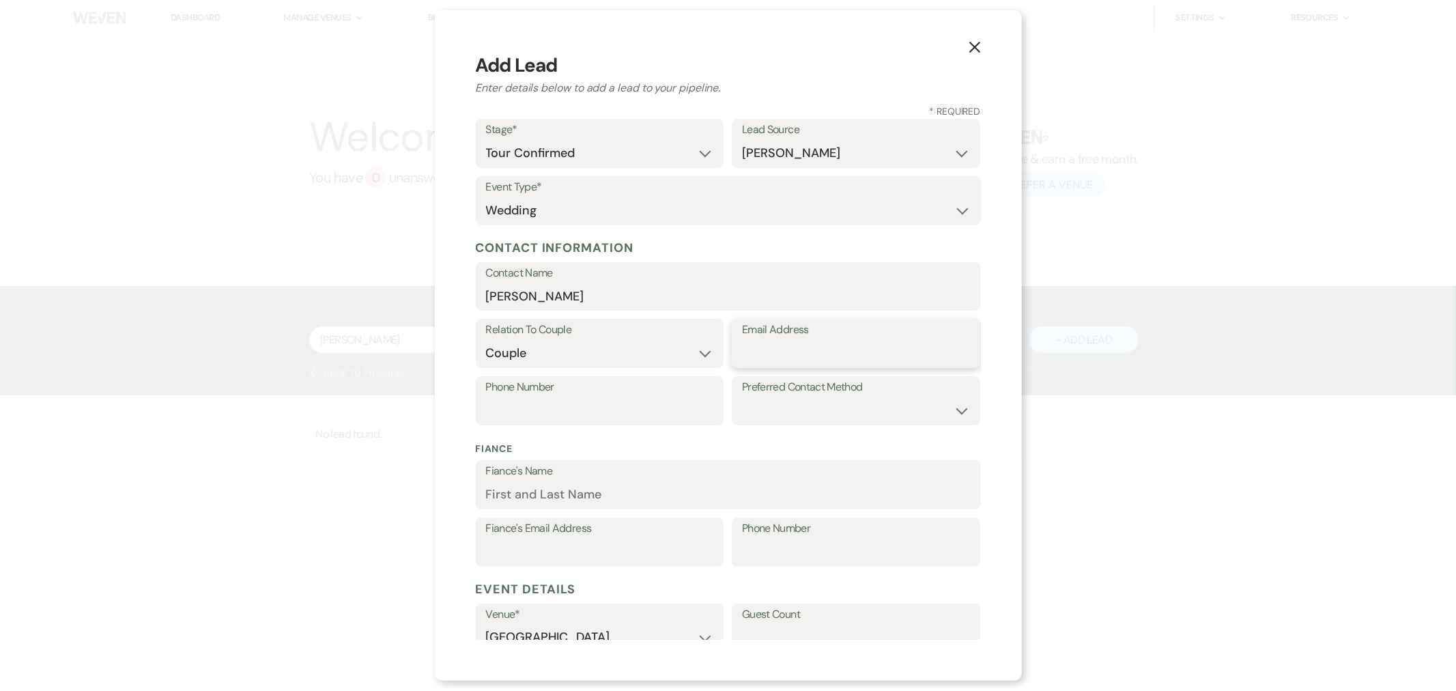
paste input "[EMAIL_ADDRESS][DOMAIN_NAME]"
paste input "[PHONE_NUMBER]"
click at [778, 405] on select "Email Phone Text" at bounding box center [856, 410] width 228 height 27
click at [742, 397] on select "Email Phone Text" at bounding box center [856, 410] width 228 height 27
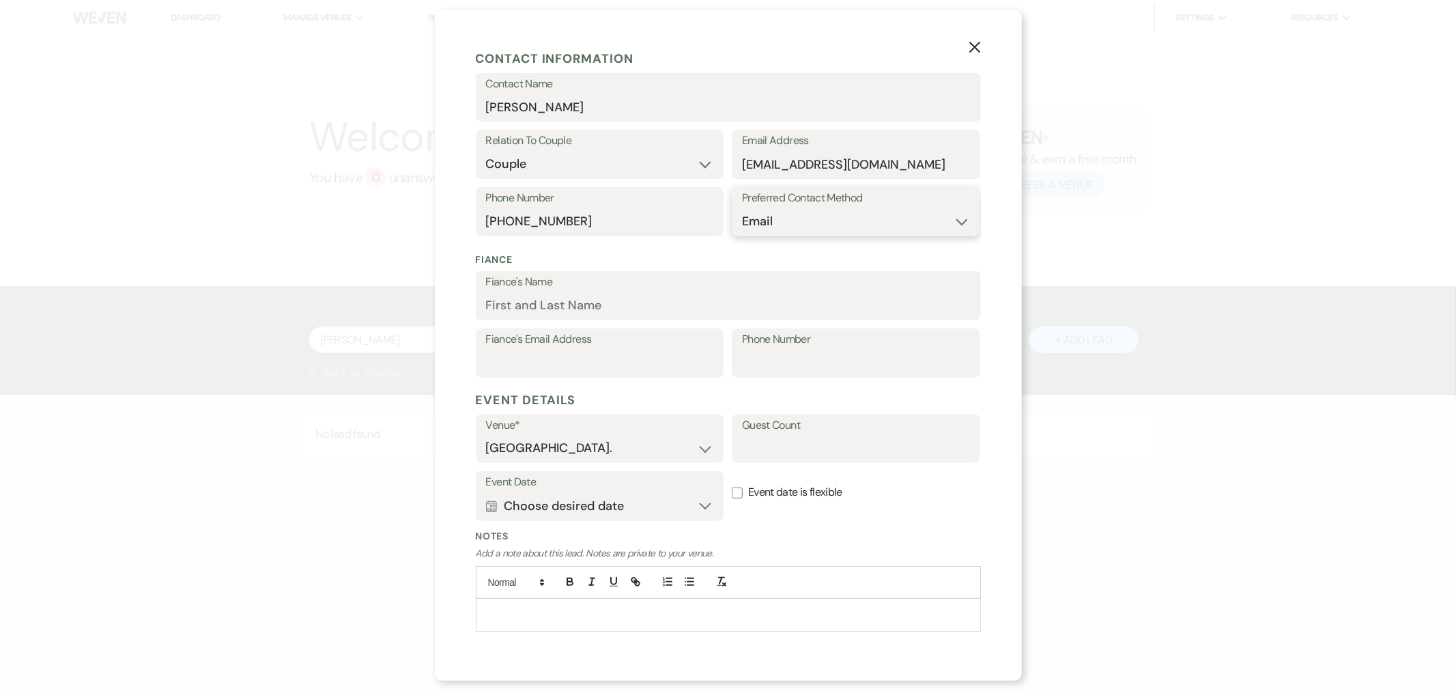
scroll to position [222, 0]
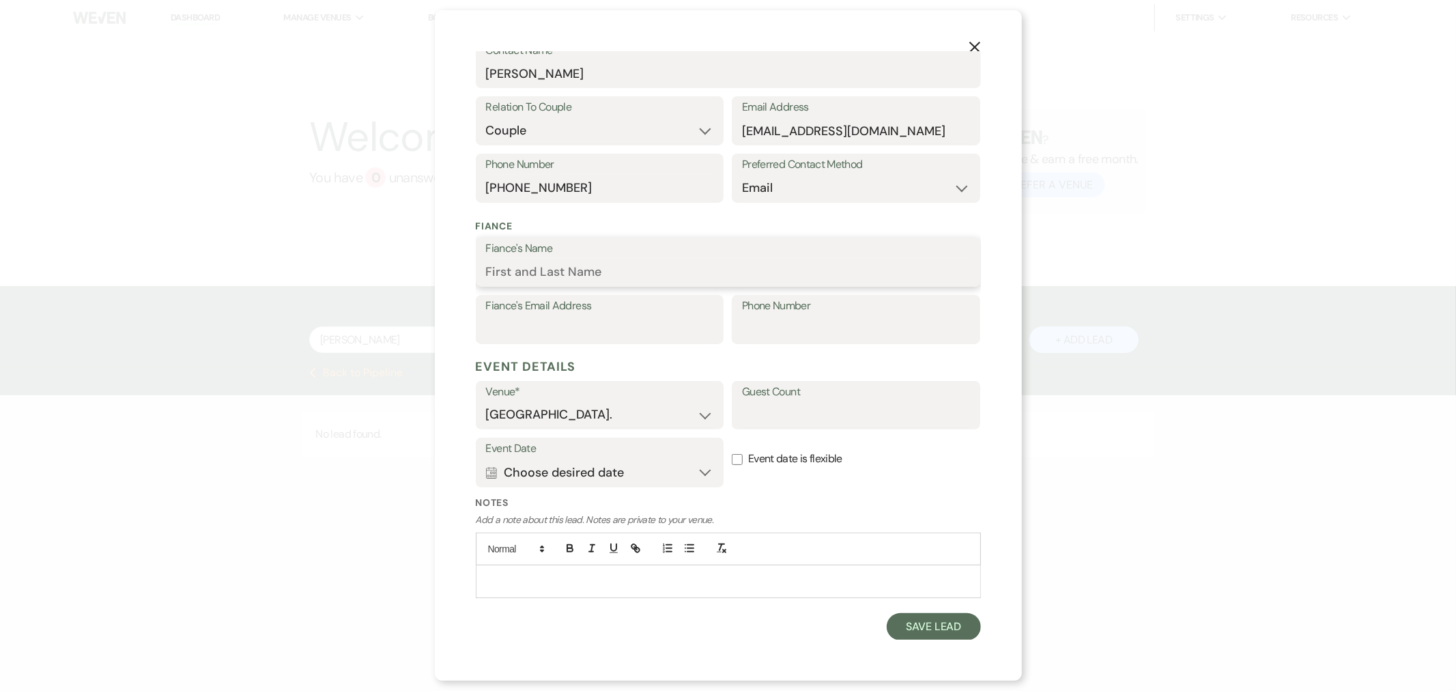
paste input "[PERSON_NAME]"
click at [817, 418] on input "Guest Count" at bounding box center [856, 414] width 228 height 27
click at [541, 474] on button "Calendar Choose desired date Expand" at bounding box center [600, 472] width 228 height 27
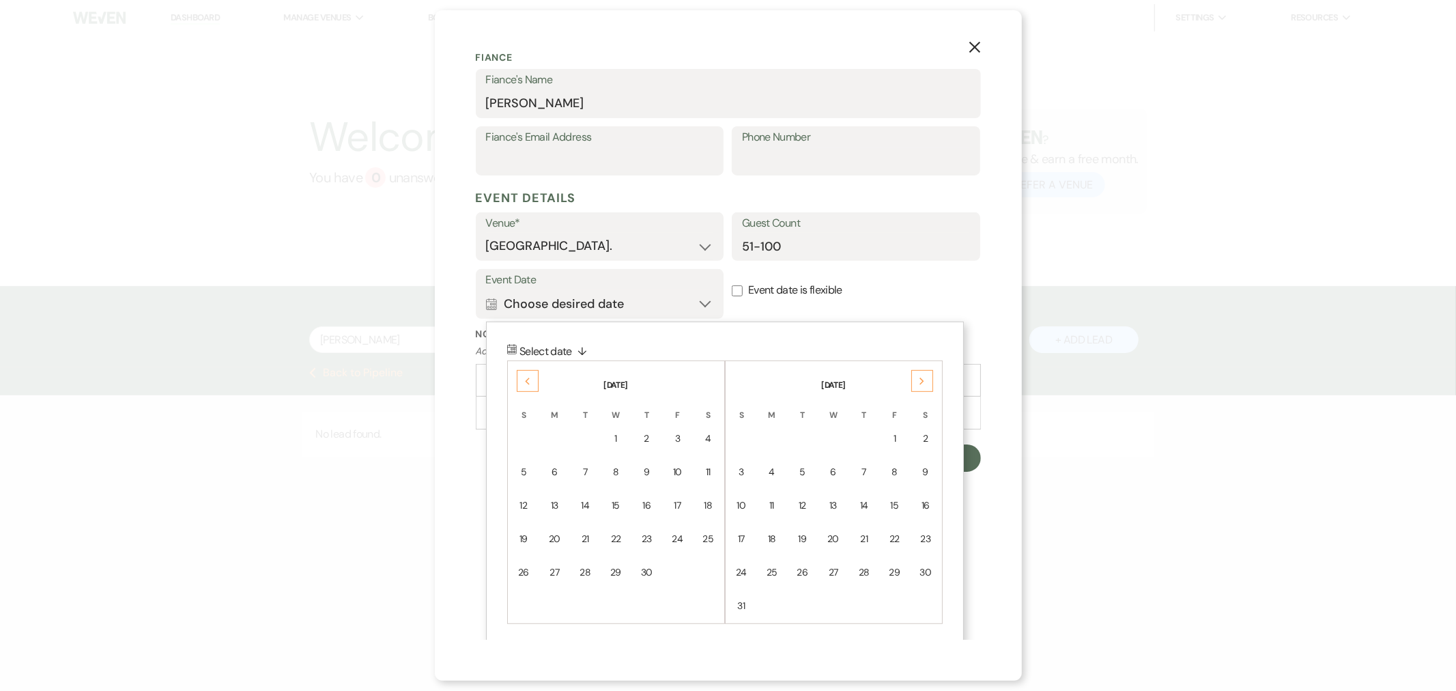
click at [524, 381] on icon "Previous" at bounding box center [527, 381] width 7 height 8
click at [713, 502] on div "19" at bounding box center [708, 505] width 12 height 14
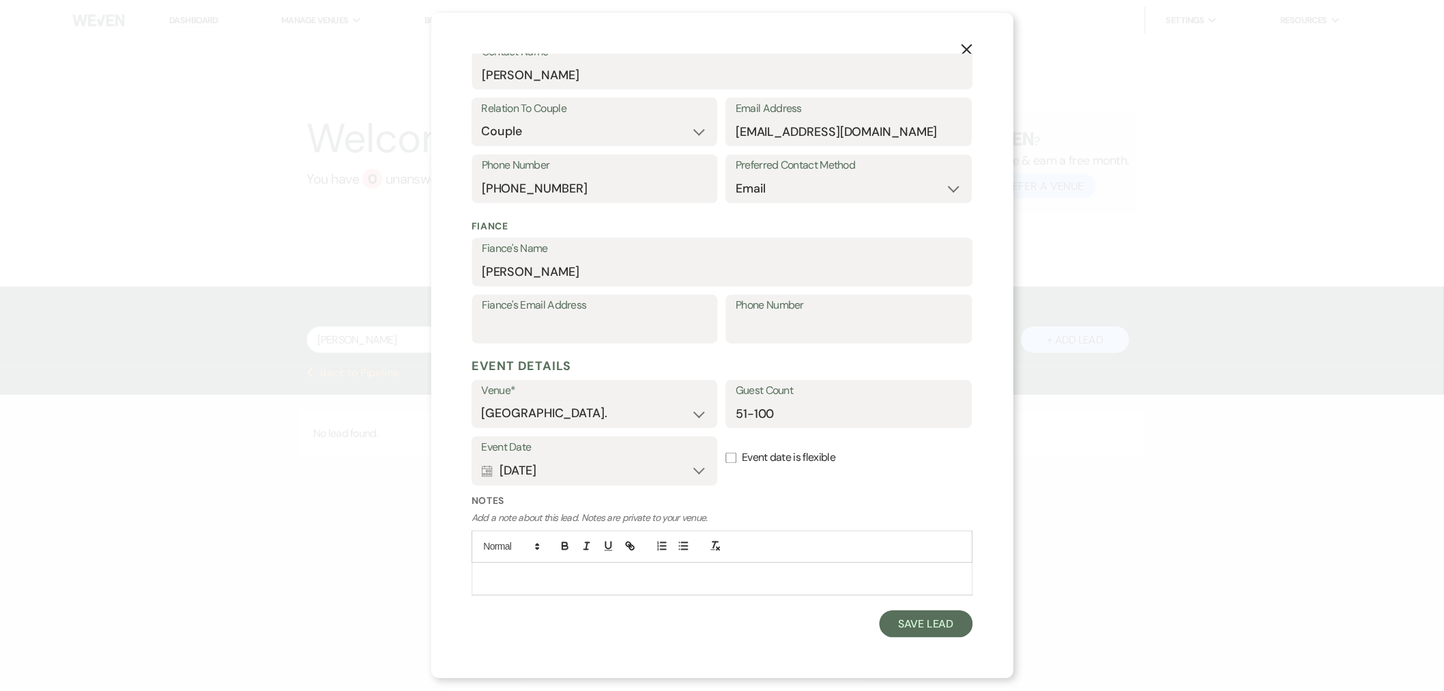
scroll to position [222, 0]
click at [917, 624] on button "Save Lead" at bounding box center [933, 626] width 93 height 27
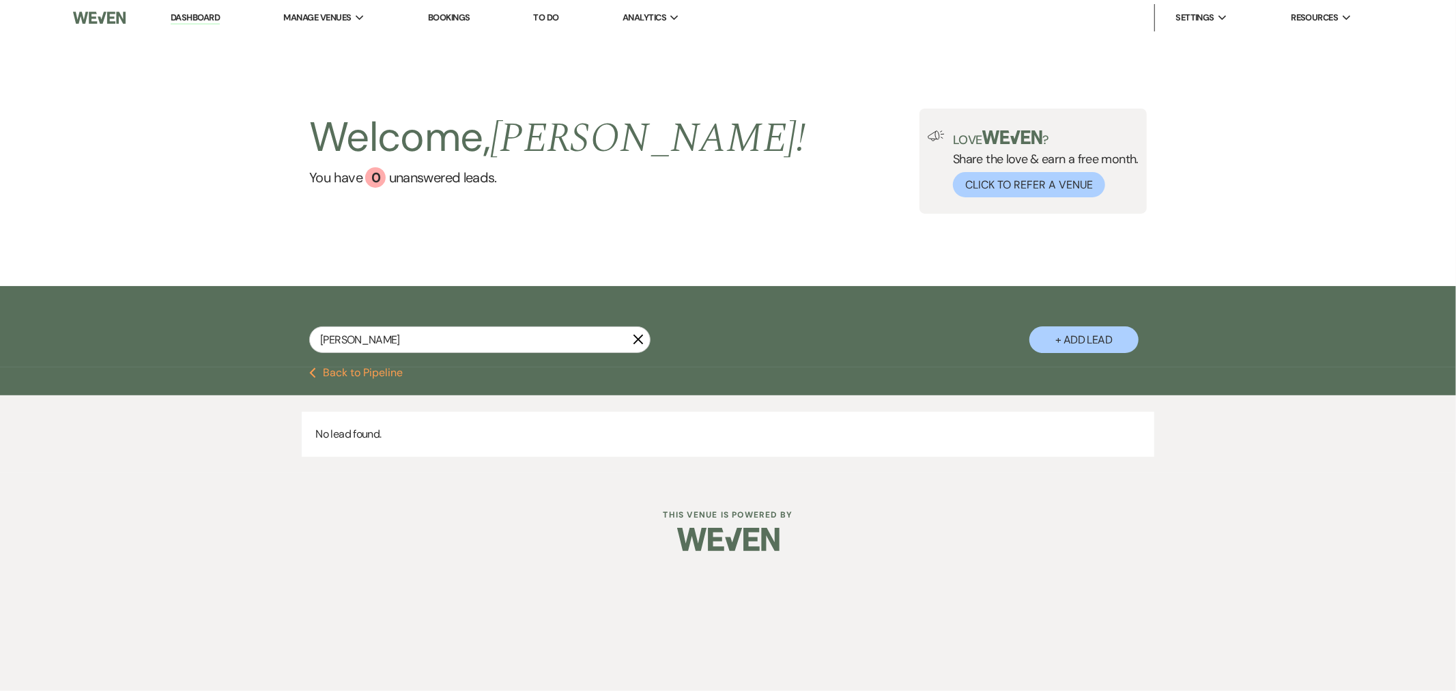
click at [376, 371] on button "Previous Back to Pipeline" at bounding box center [355, 372] width 93 height 11
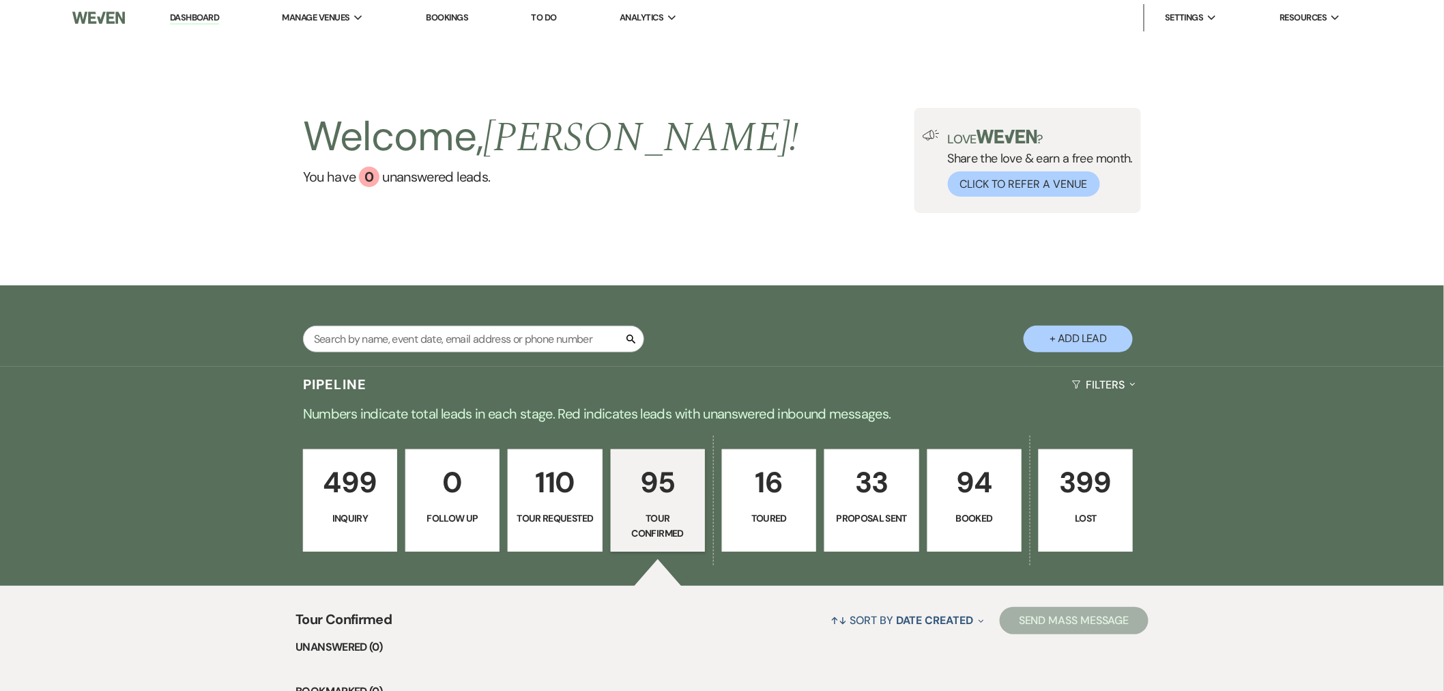
click at [672, 513] on p "Tour Confirmed" at bounding box center [658, 525] width 76 height 31
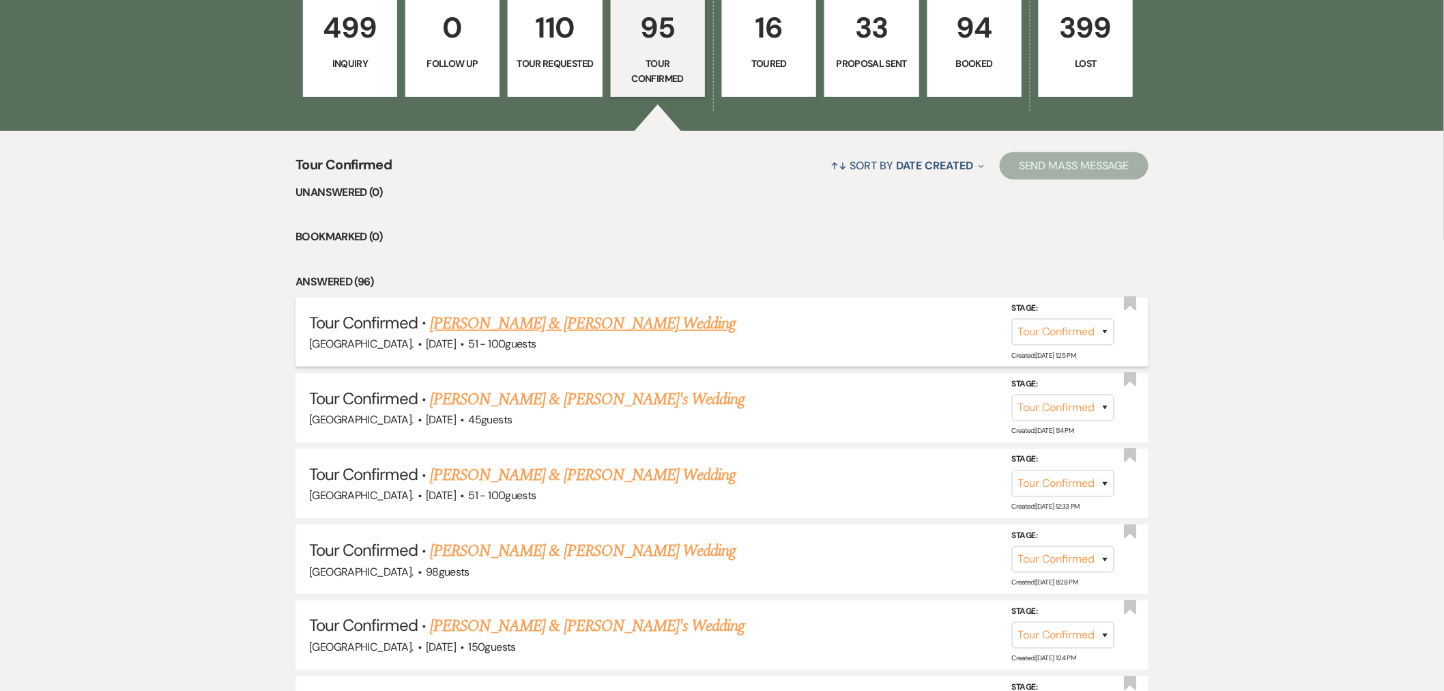
click at [480, 316] on link "[PERSON_NAME] & [PERSON_NAME] Wedding" at bounding box center [583, 323] width 306 height 25
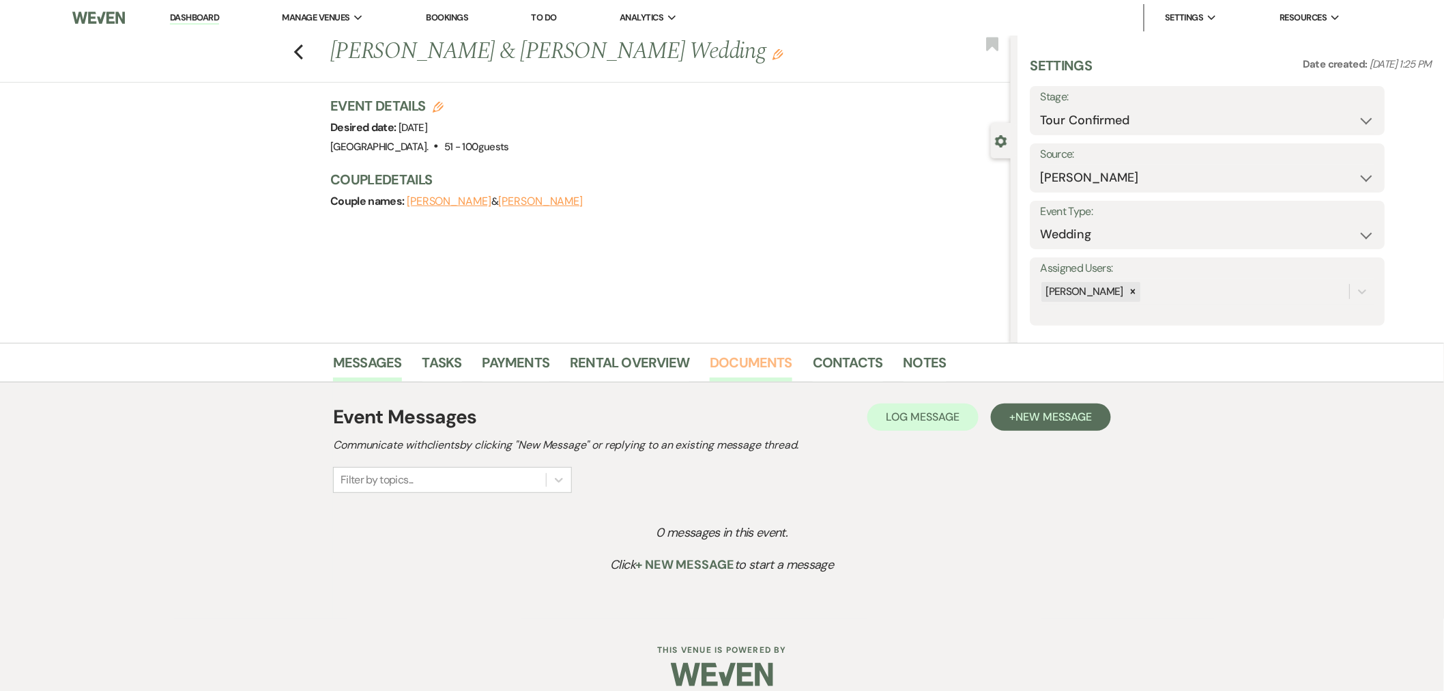
click at [766, 364] on link "Documents" at bounding box center [751, 366] width 83 height 30
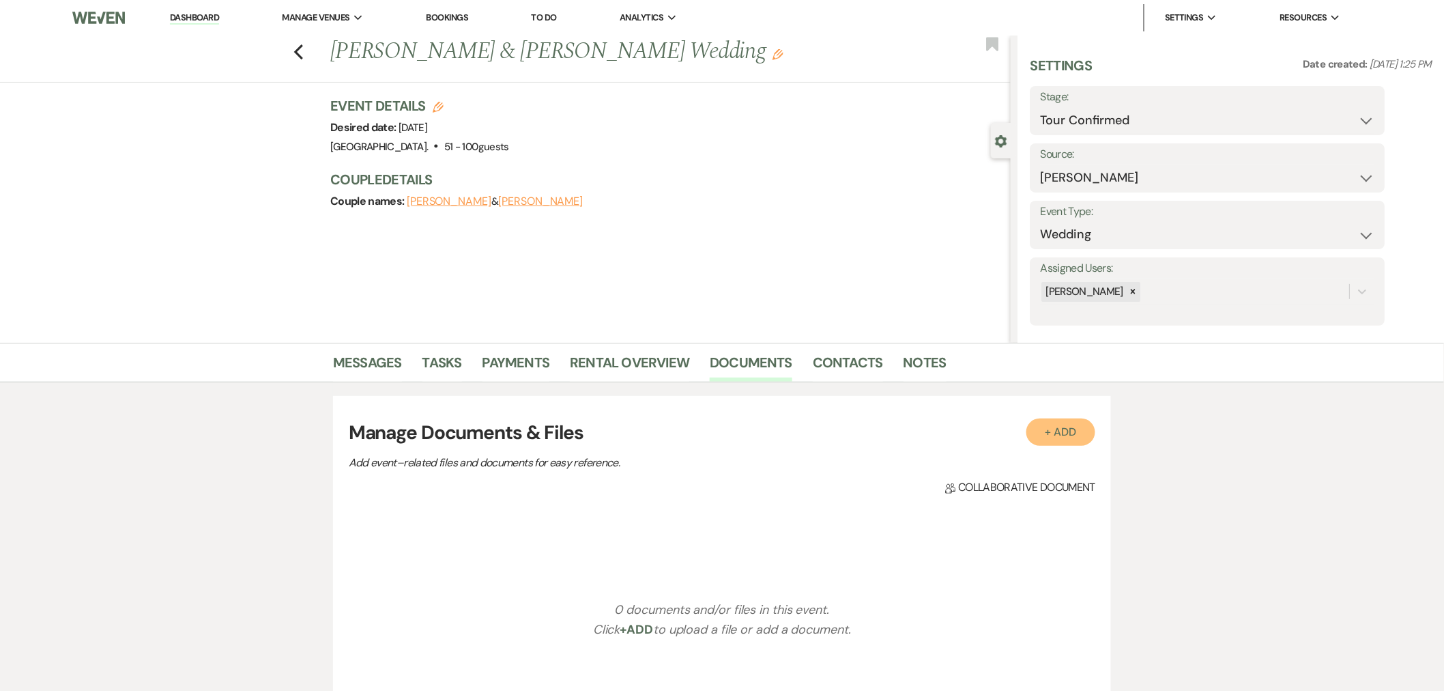
click at [1054, 437] on button "+ Add" at bounding box center [1061, 431] width 70 height 27
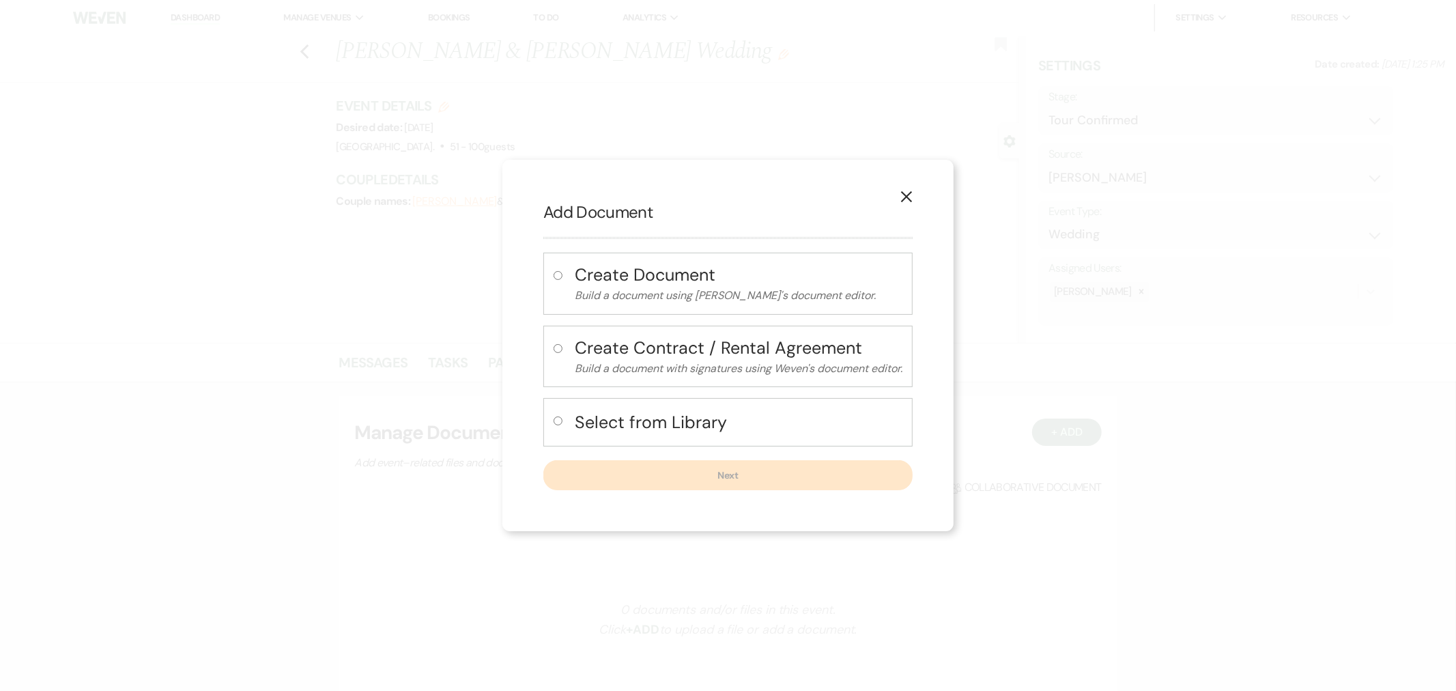
click at [749, 415] on h4 "Select from Library" at bounding box center [739, 422] width 328 height 24
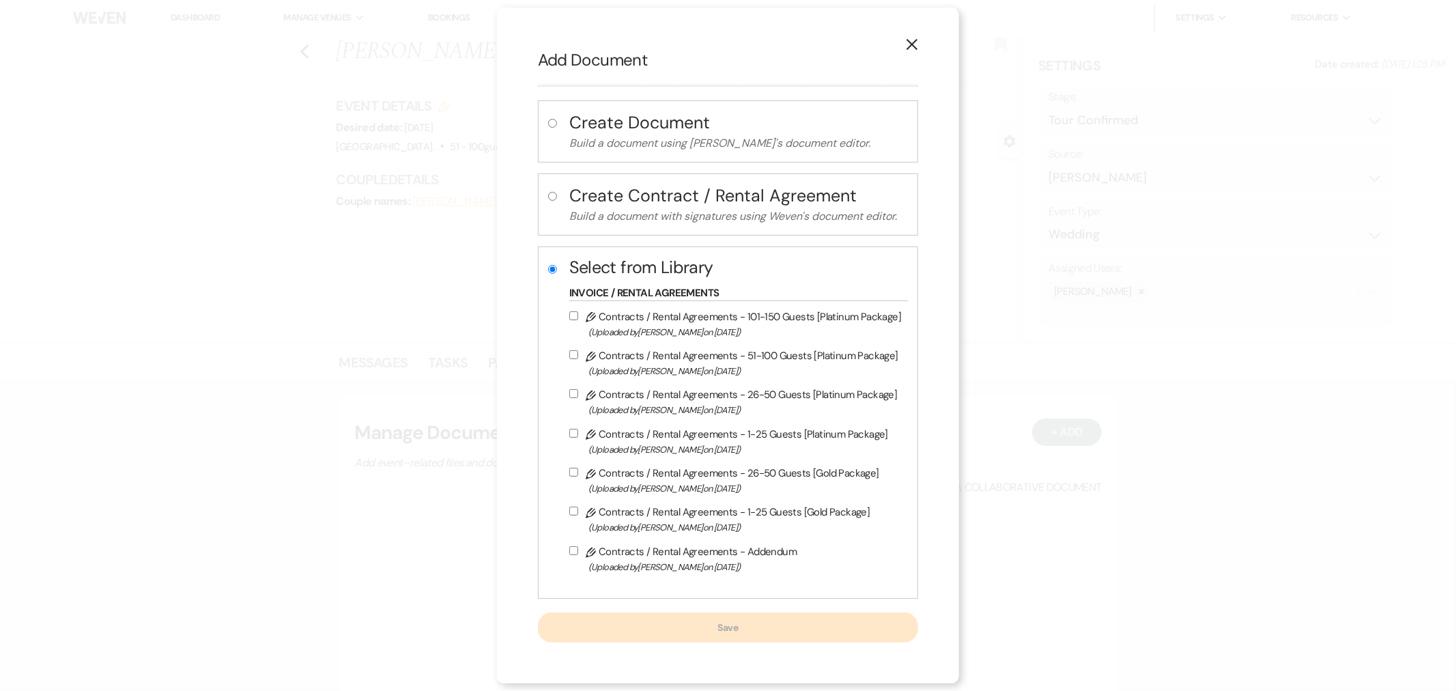
click at [753, 365] on span "(Uploaded by [PERSON_NAME] on [DATE] )" at bounding box center [744, 371] width 313 height 16
click at [578, 359] on input "Pencil Contracts / Rental Agreements - 51-100 Guests [Platinum Package] (Upload…" at bounding box center [573, 354] width 9 height 9
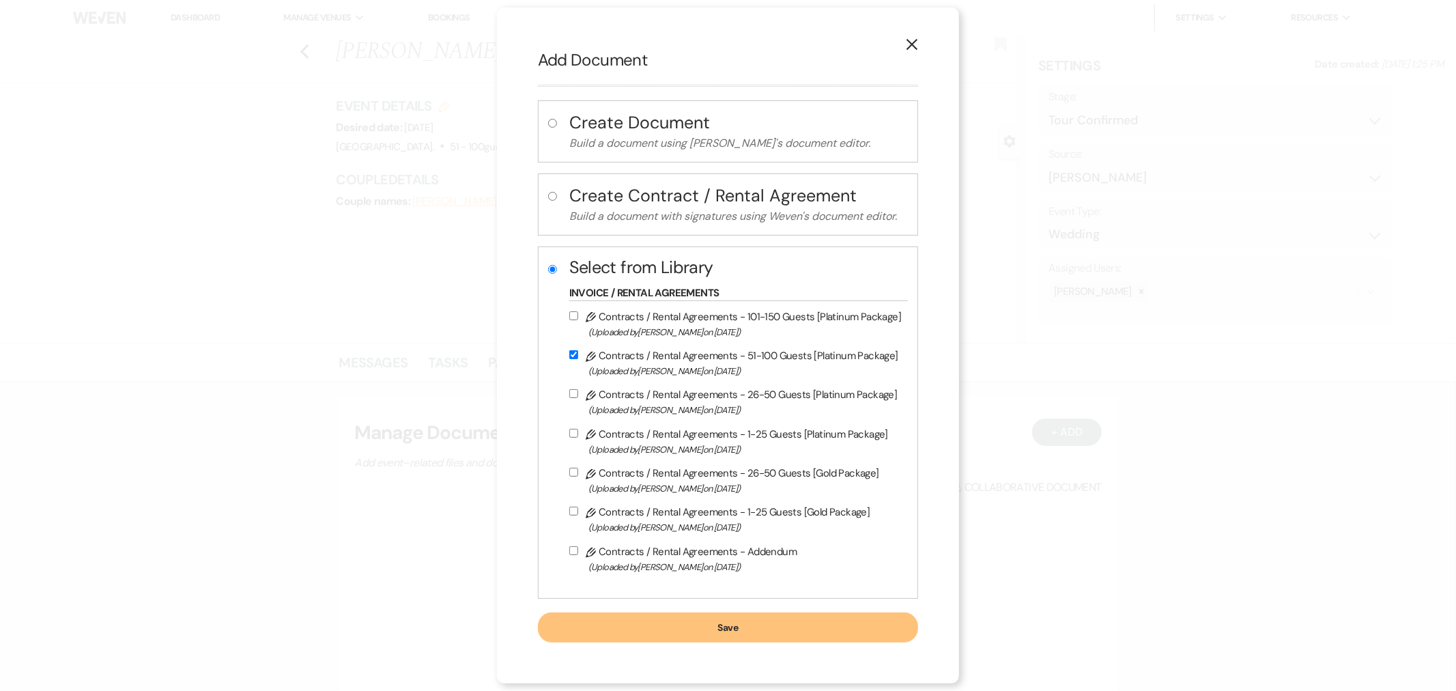
click at [730, 637] on button "Save" at bounding box center [728, 627] width 380 height 30
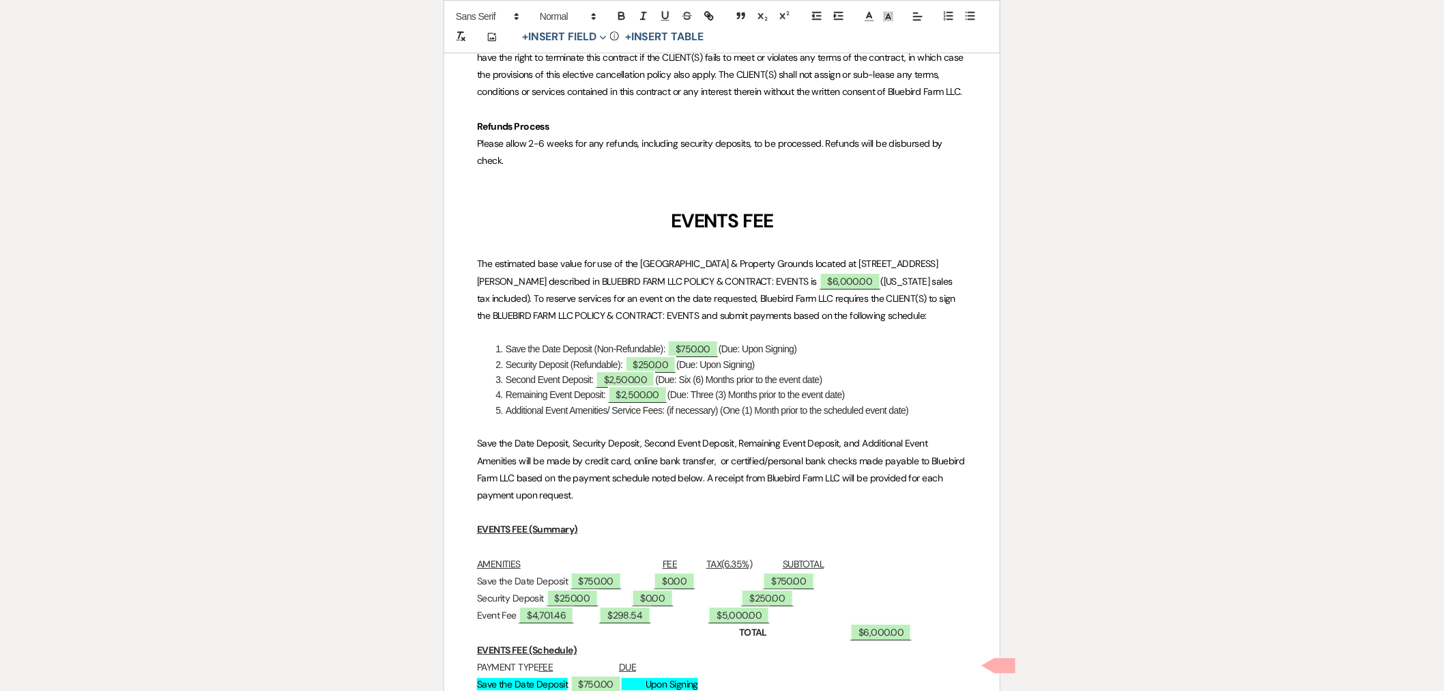
scroll to position [6369, 0]
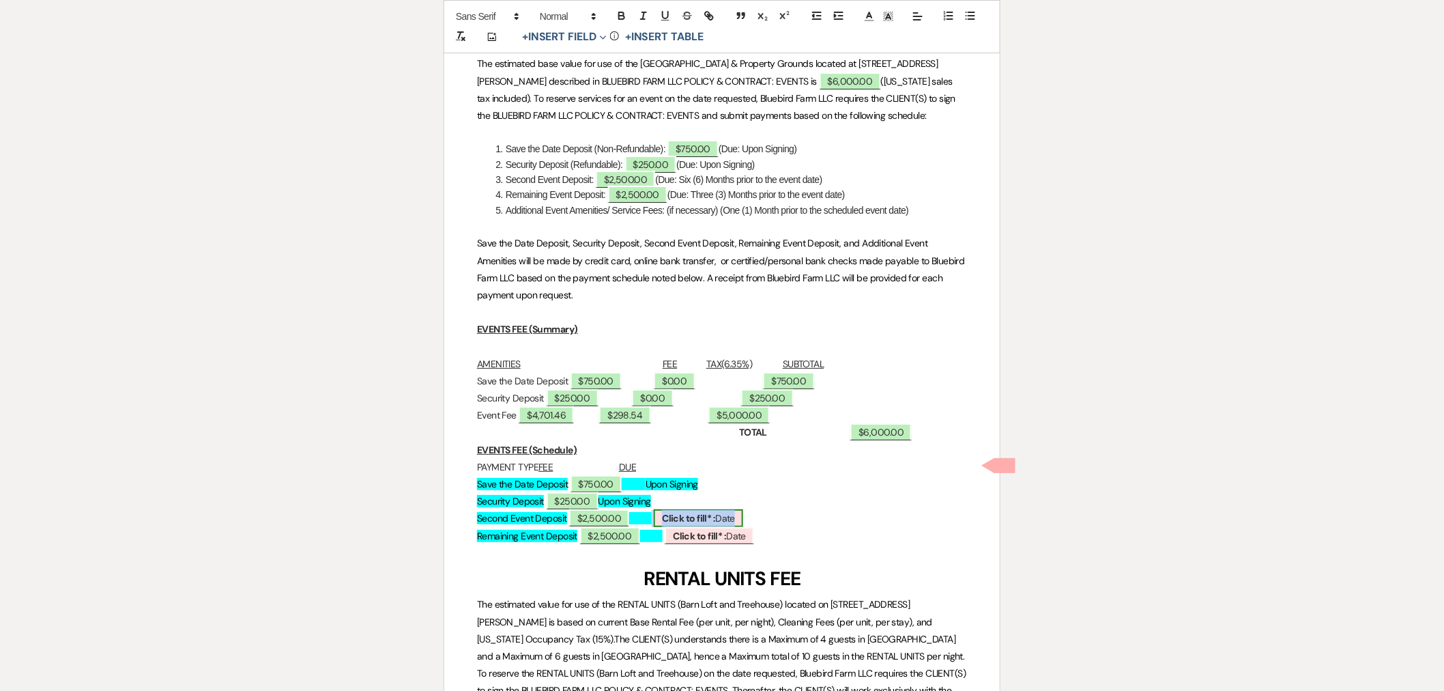
click at [715, 512] on b "Click to fill* :" at bounding box center [688, 518] width 53 height 12
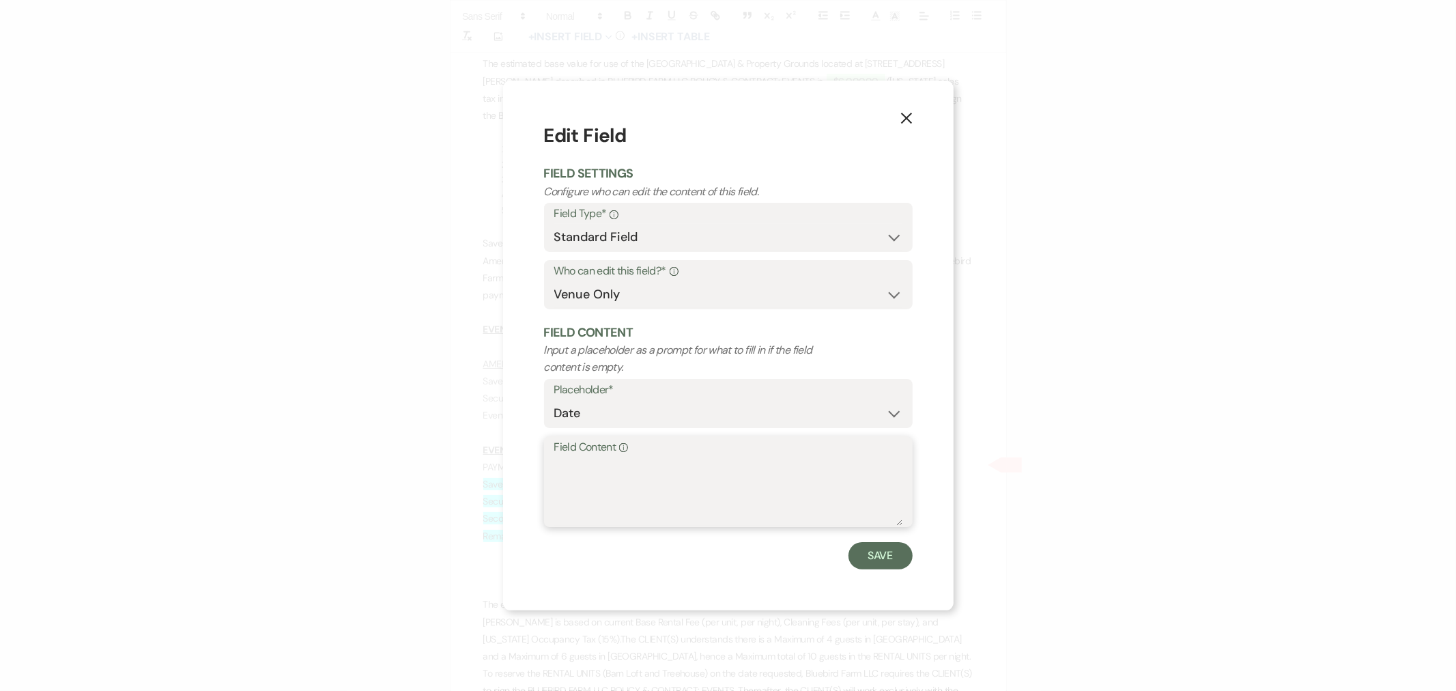
paste textarea "[DATE]"
click at [867, 547] on button "Save" at bounding box center [880, 555] width 64 height 27
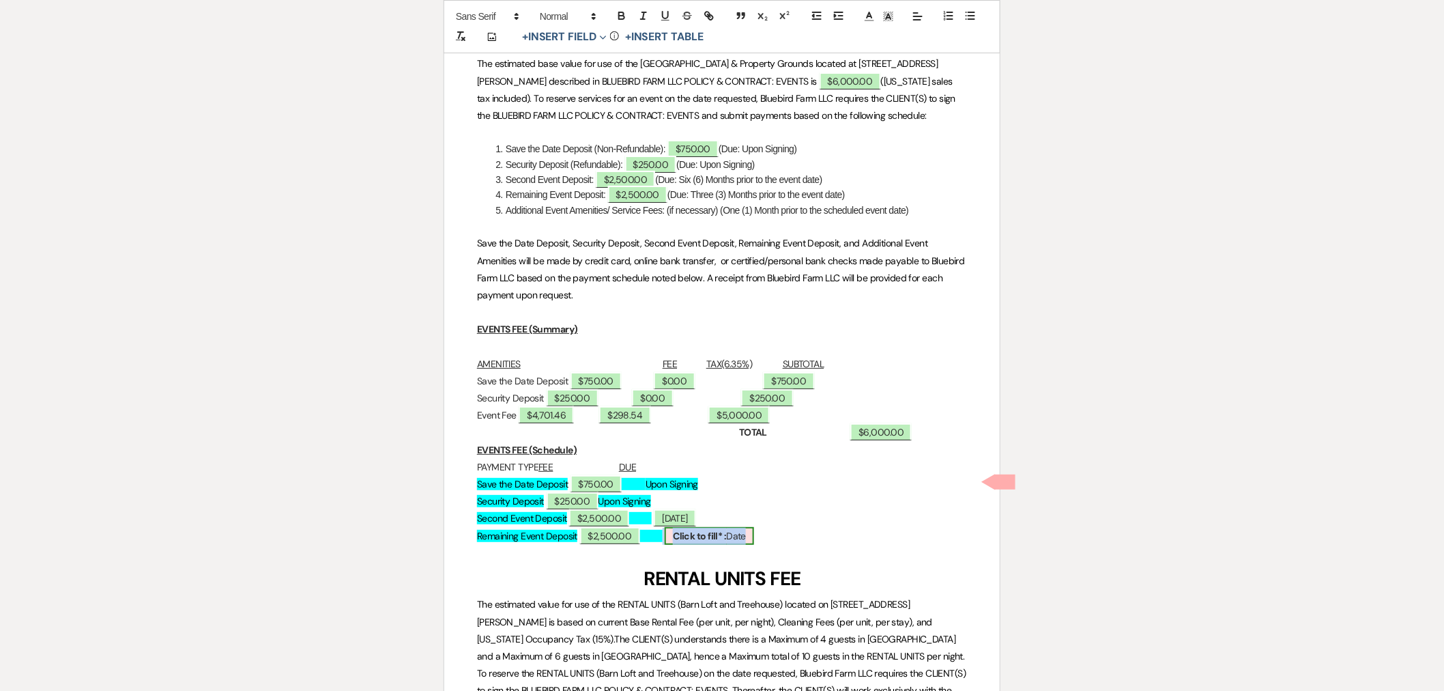
click at [726, 530] on b "Click to fill* :" at bounding box center [699, 536] width 53 height 12
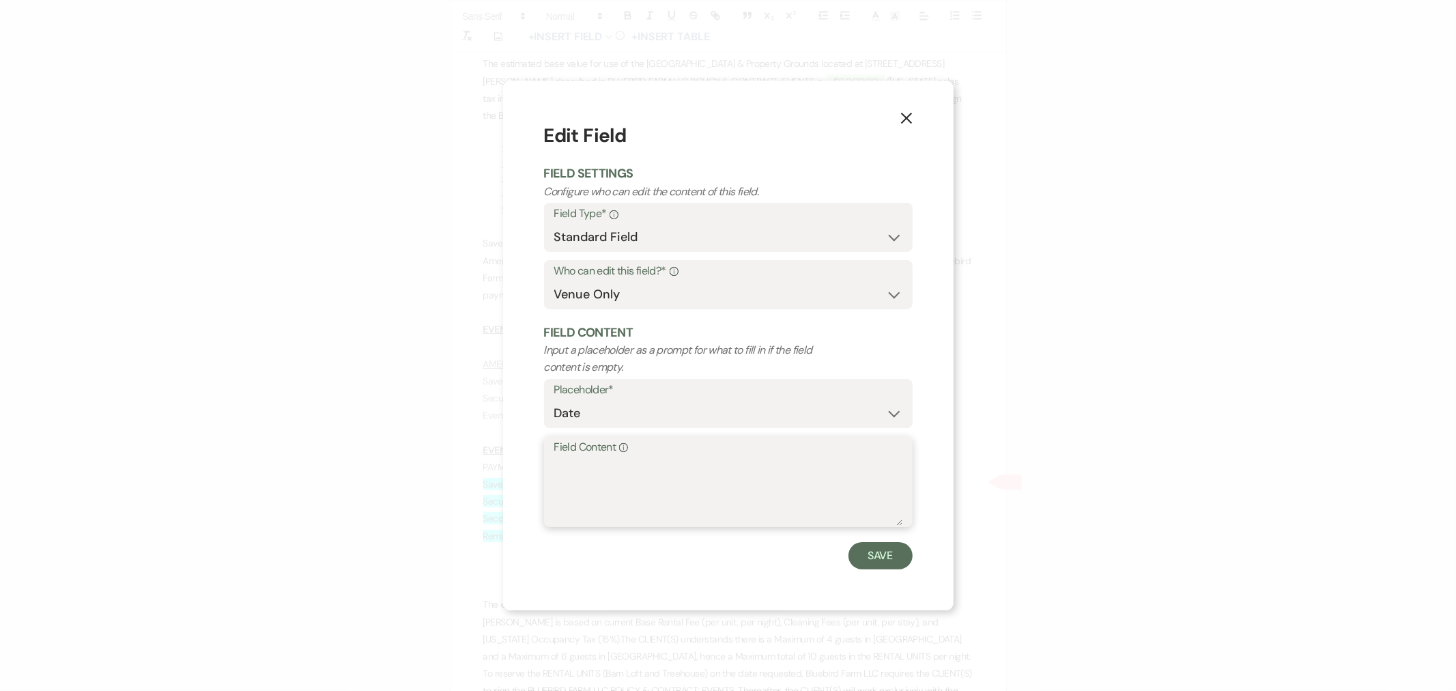
paste textarea "[DATE]"
click at [878, 560] on button "Save" at bounding box center [880, 555] width 64 height 27
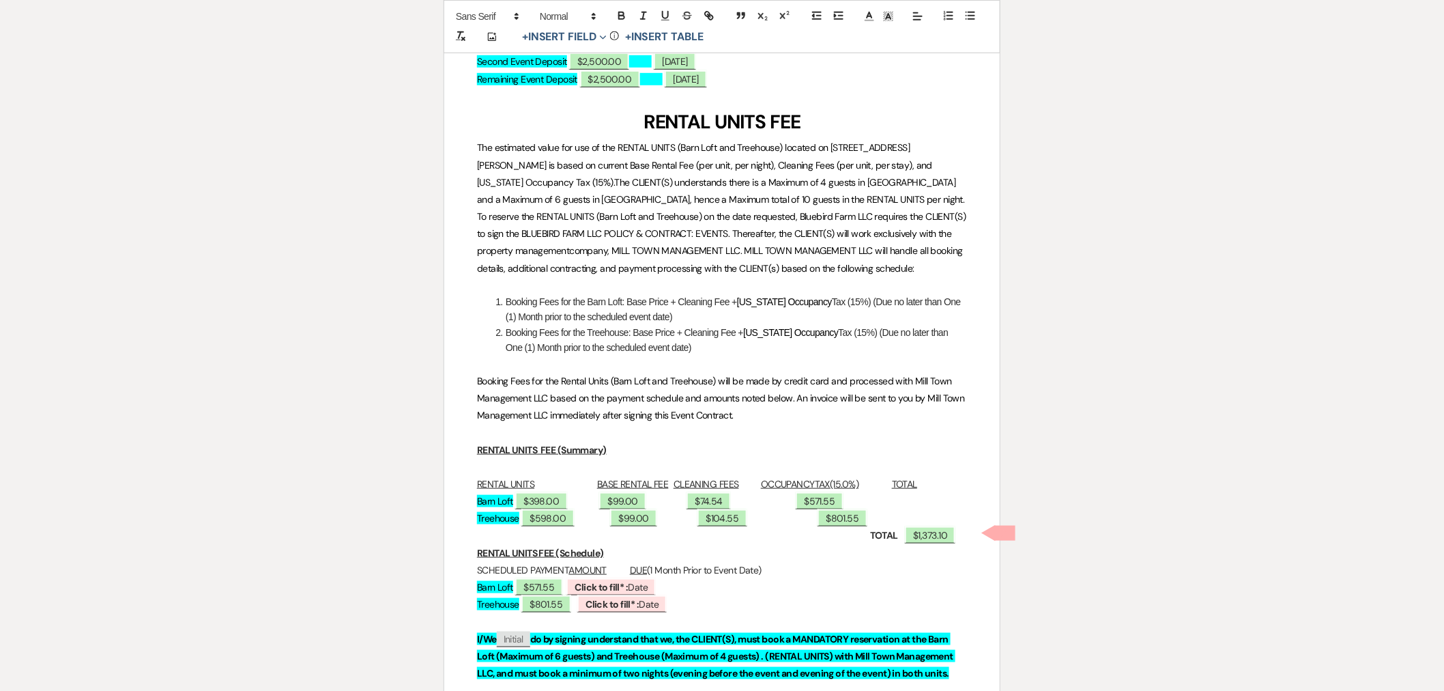
scroll to position [6976, 0]
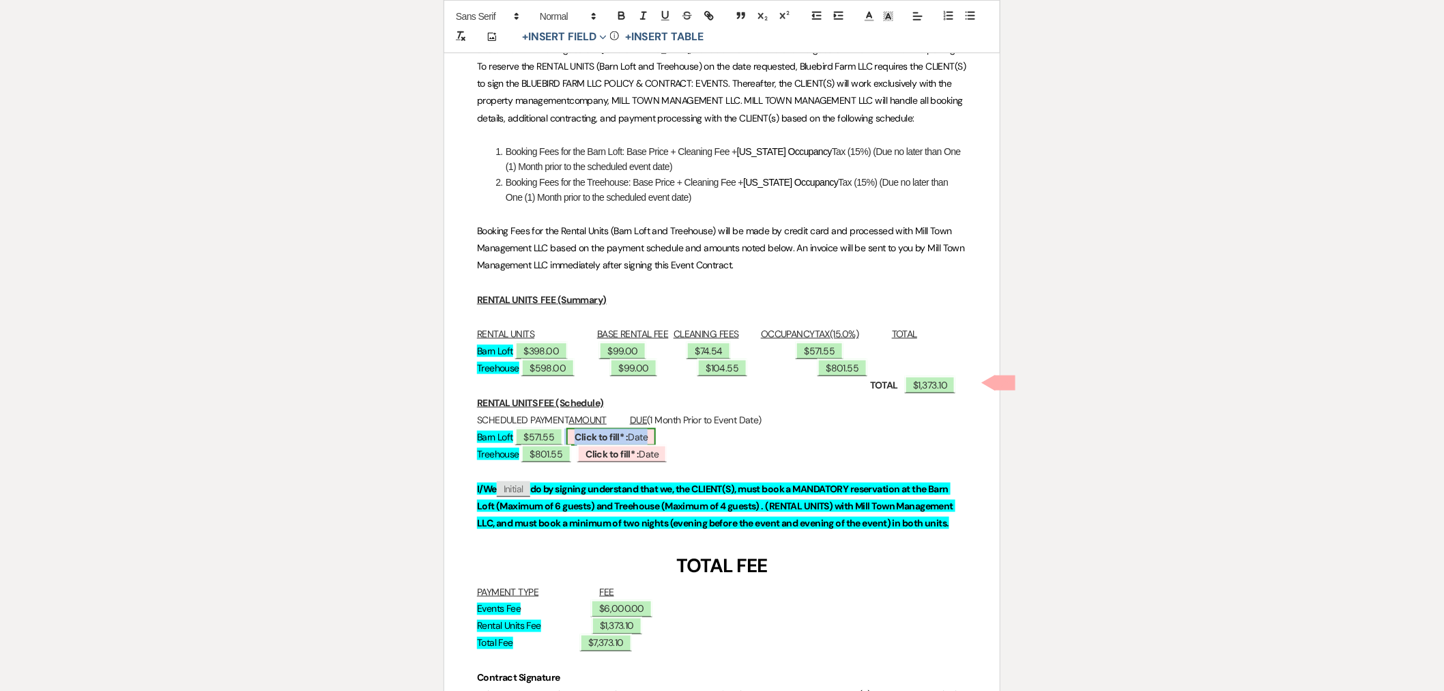
click at [628, 431] on b "Click to fill* :" at bounding box center [601, 437] width 53 height 12
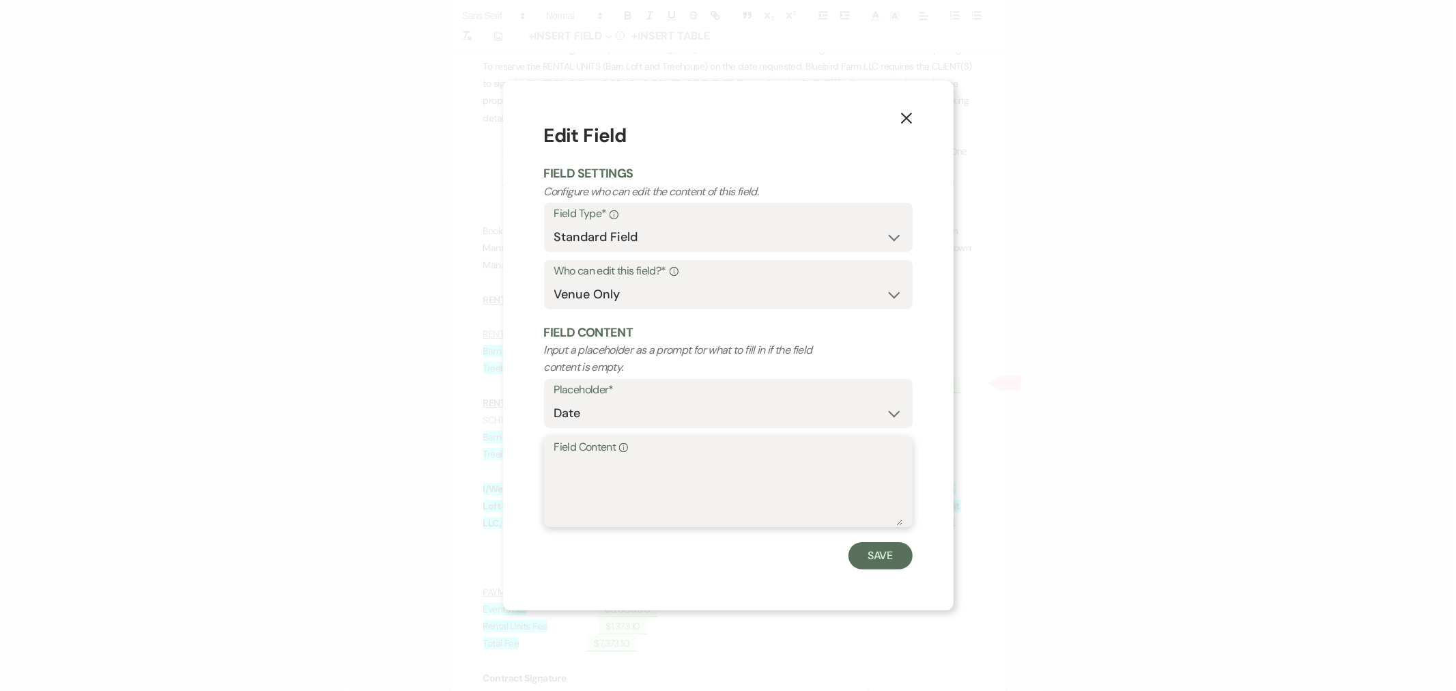
paste textarea "[DATE]"
click at [883, 555] on button "Save" at bounding box center [880, 555] width 64 height 27
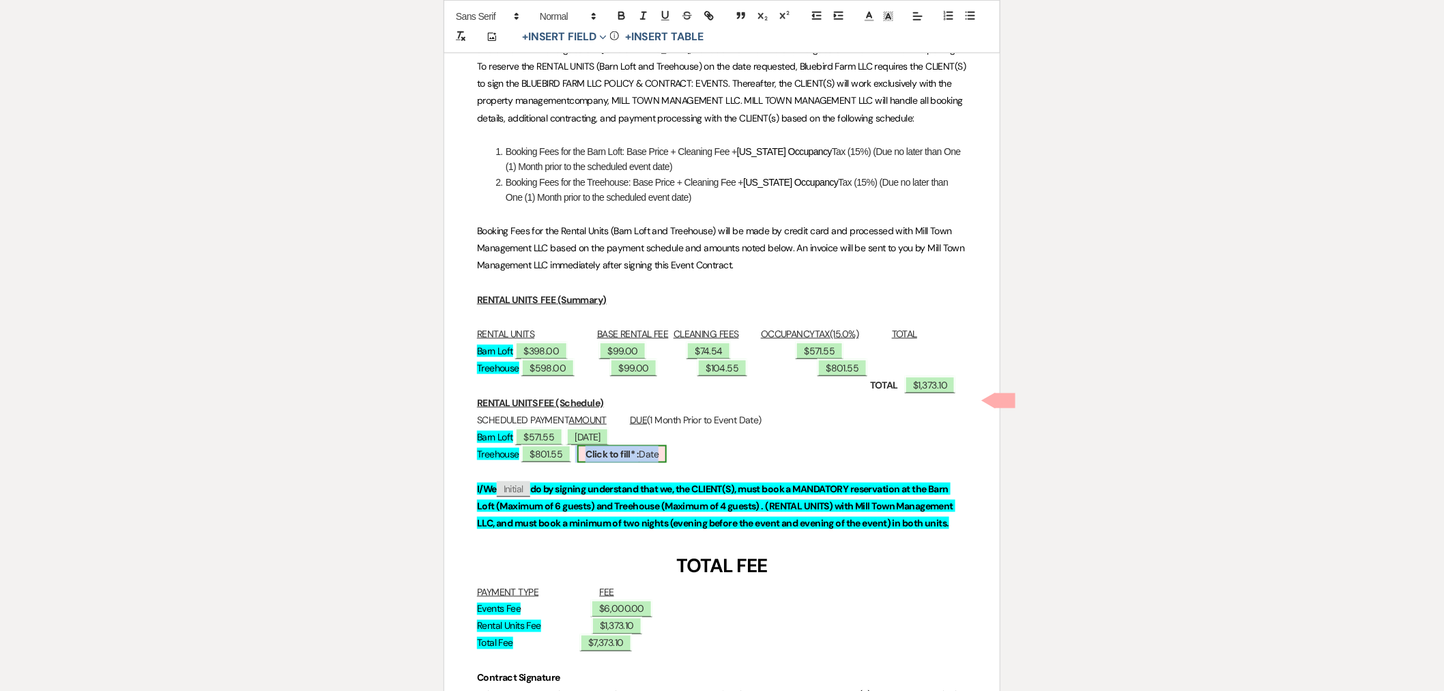
click at [667, 445] on span "Click to fill* : Date" at bounding box center [621, 454] width 89 height 18
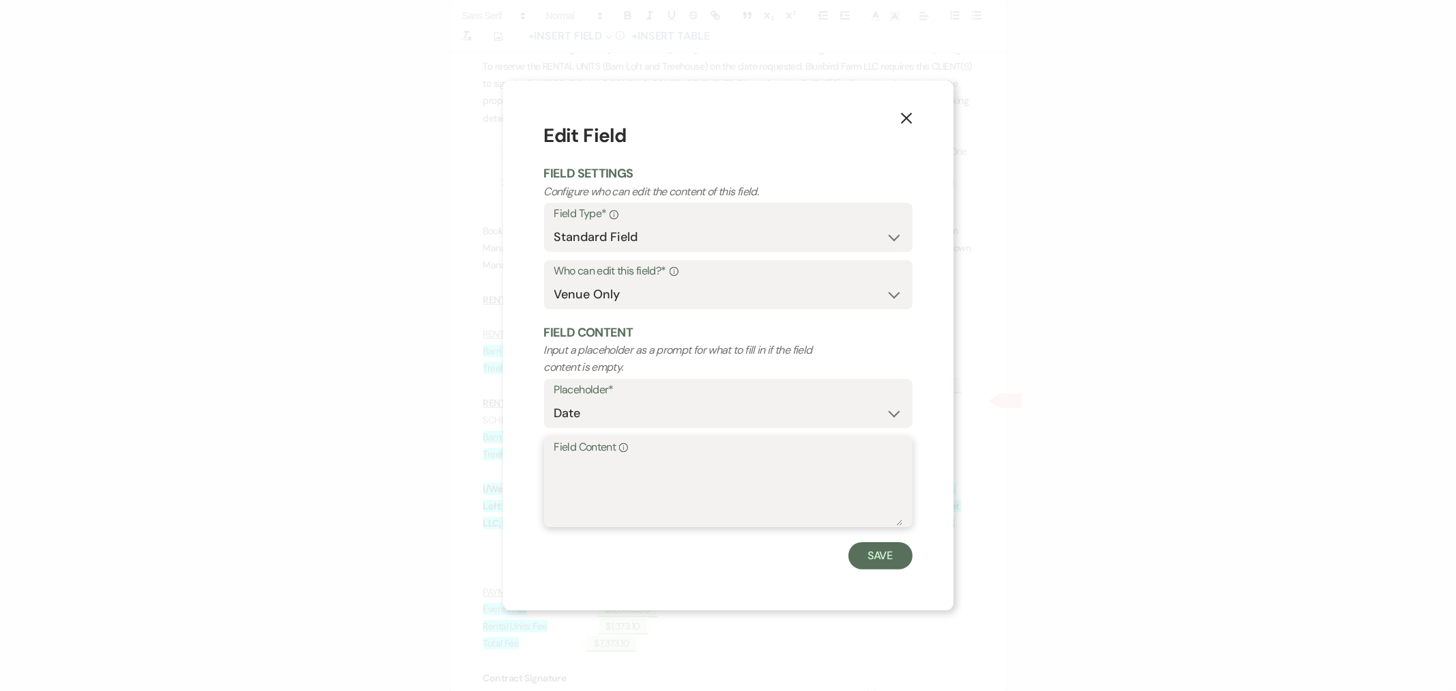
paste textarea "[DATE]"
click at [864, 549] on button "Save" at bounding box center [880, 555] width 64 height 27
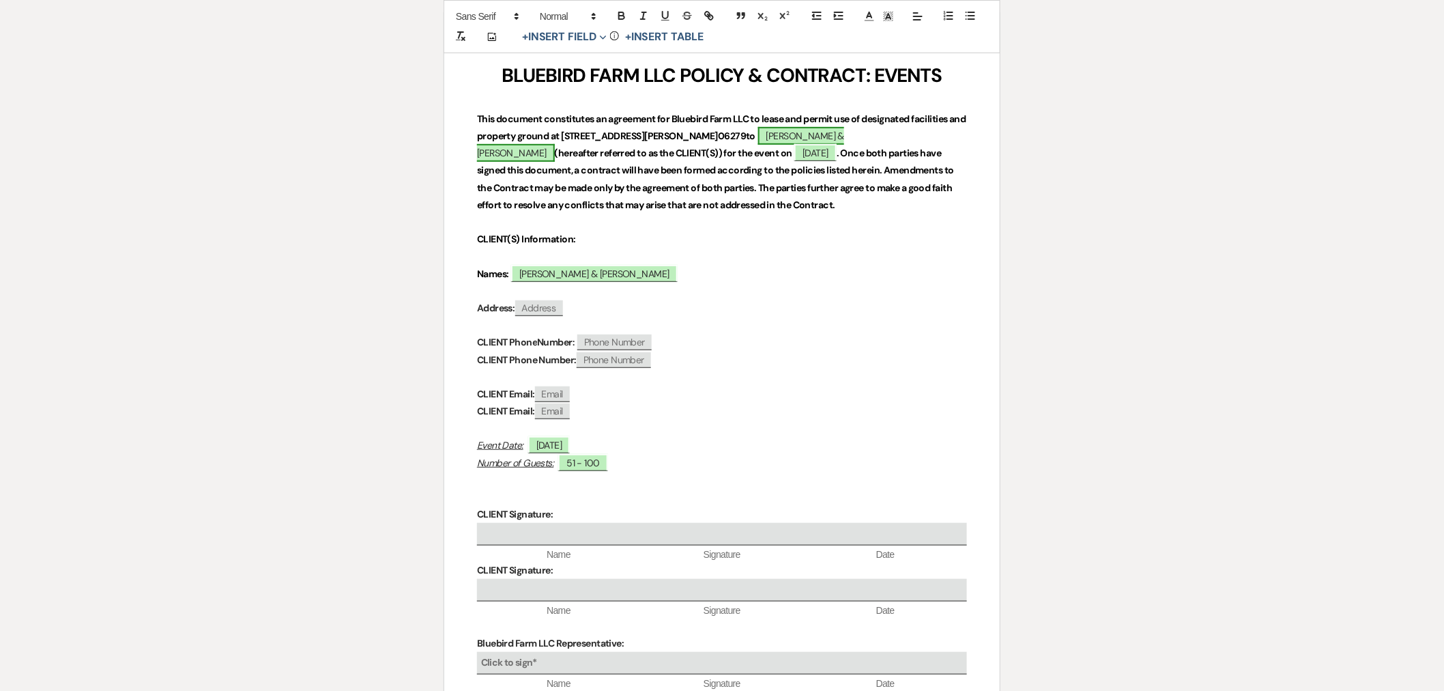
scroll to position [0, 0]
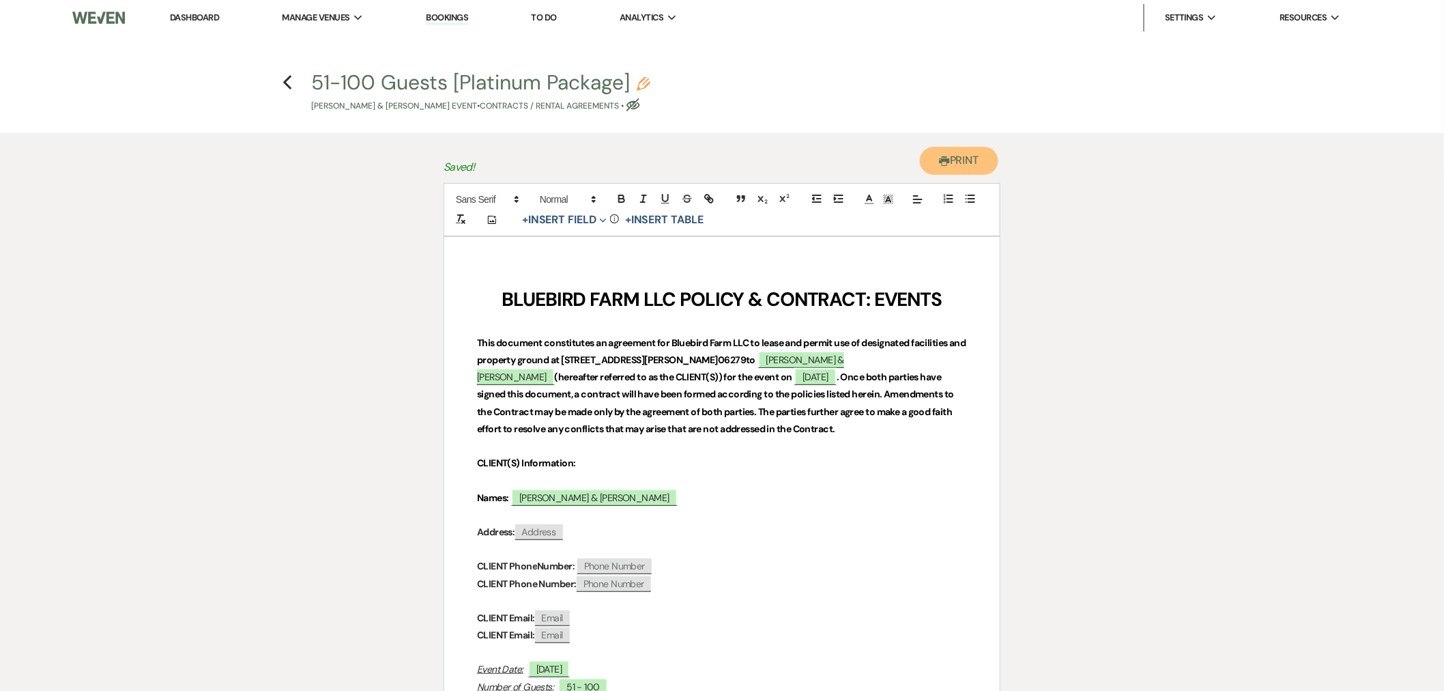
click at [966, 158] on button "Printer Print" at bounding box center [959, 161] width 78 height 28
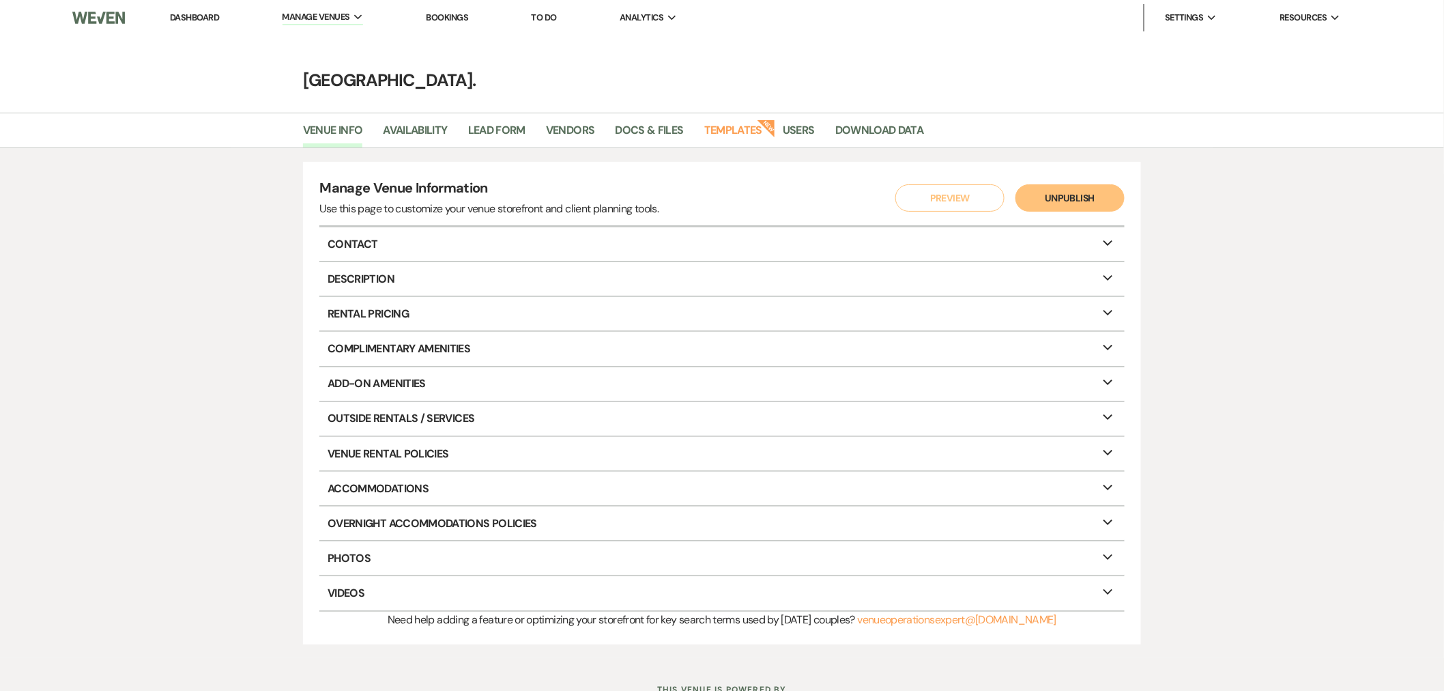
click at [650, 119] on li "Docs & Files" at bounding box center [660, 133] width 89 height 29
click at [652, 124] on link "Docs & Files" at bounding box center [650, 134] width 68 height 26
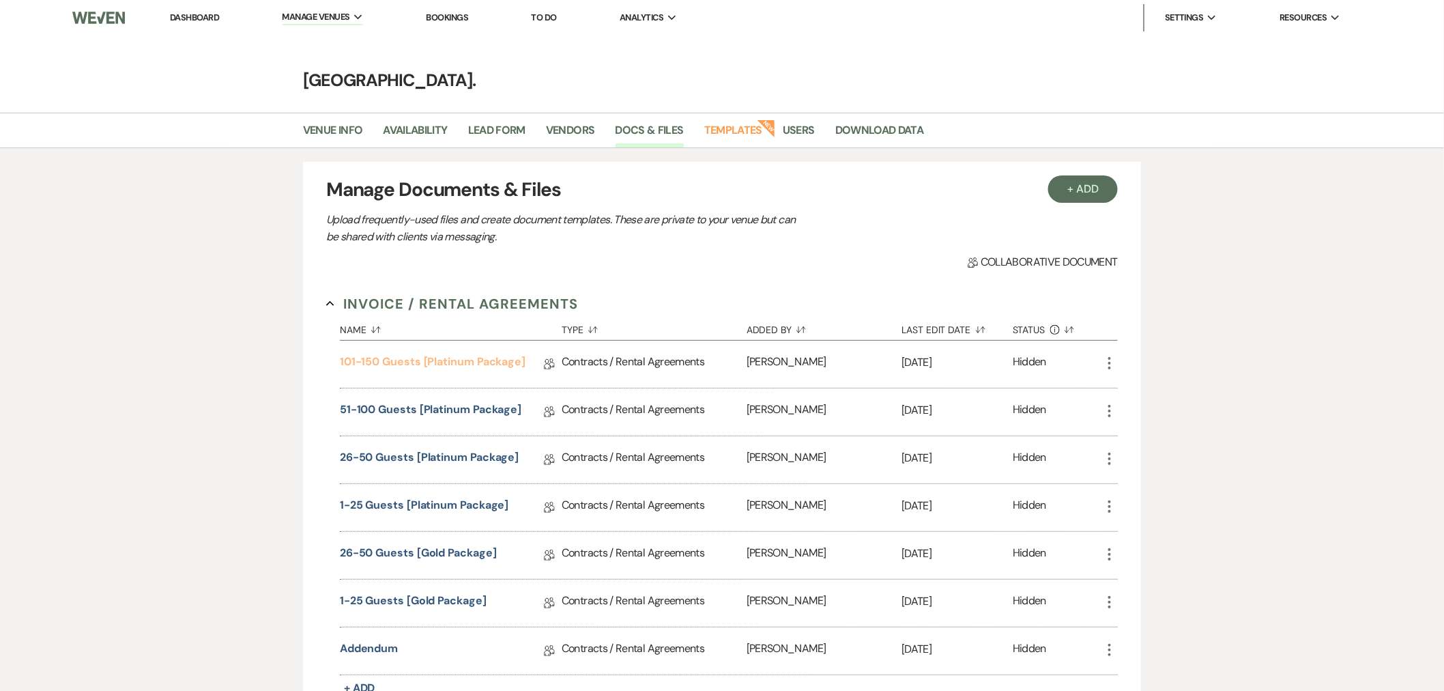
click at [413, 356] on link "101-150 Guests [Platinum Package]" at bounding box center [433, 364] width 186 height 21
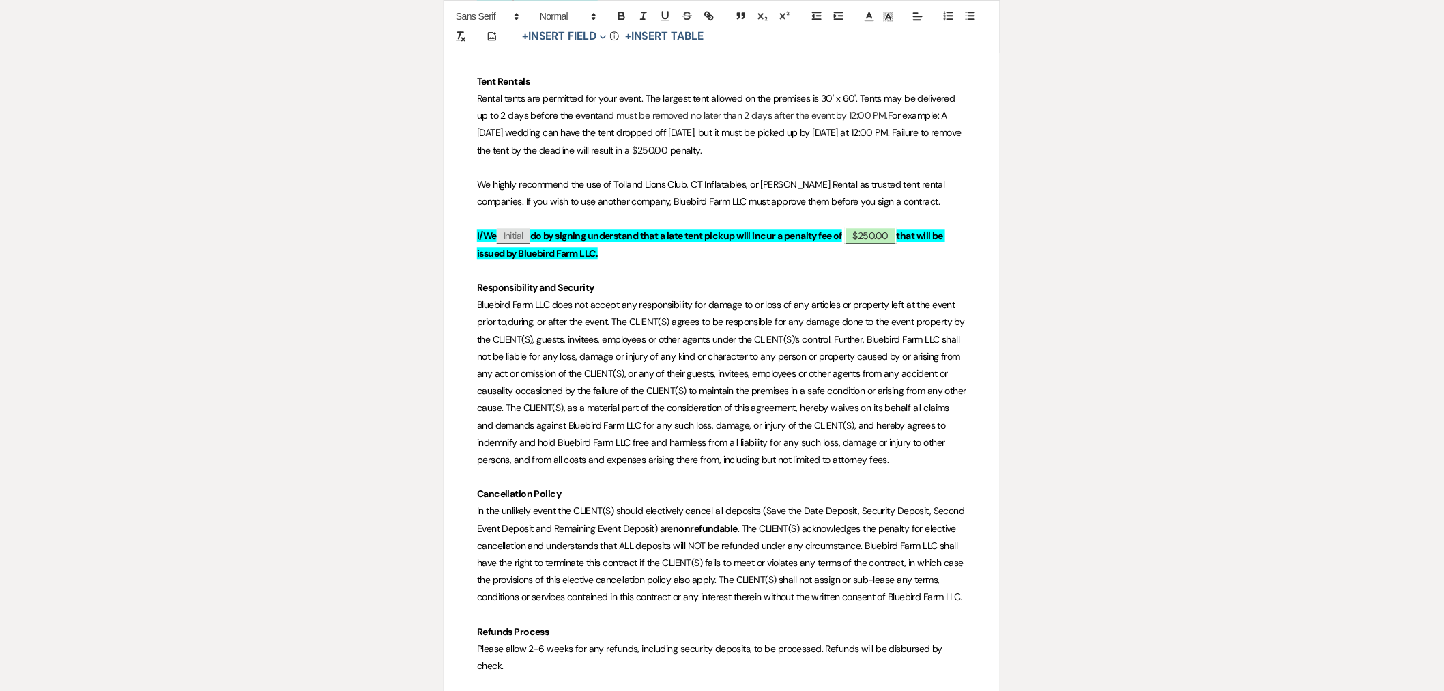
scroll to position [5460, 0]
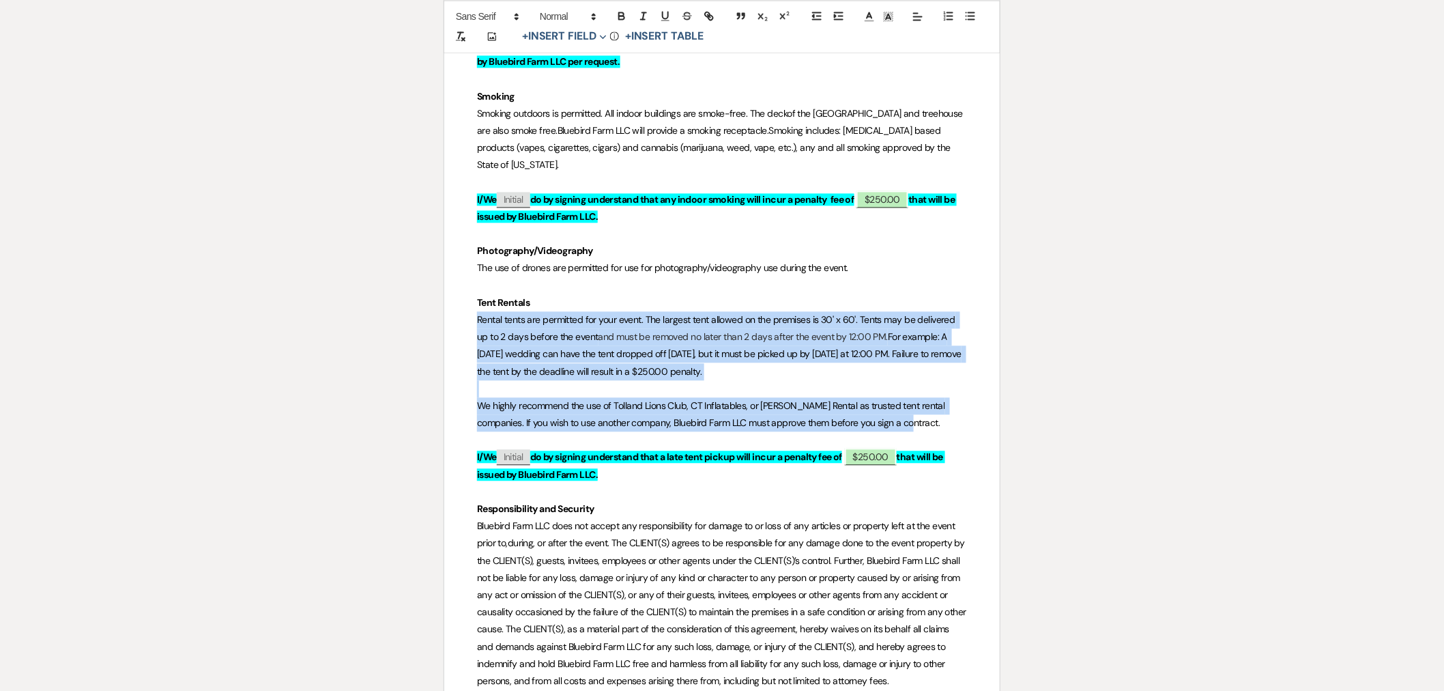
drag, startPoint x: 910, startPoint y: 391, endPoint x: 475, endPoint y: 289, distance: 446.6
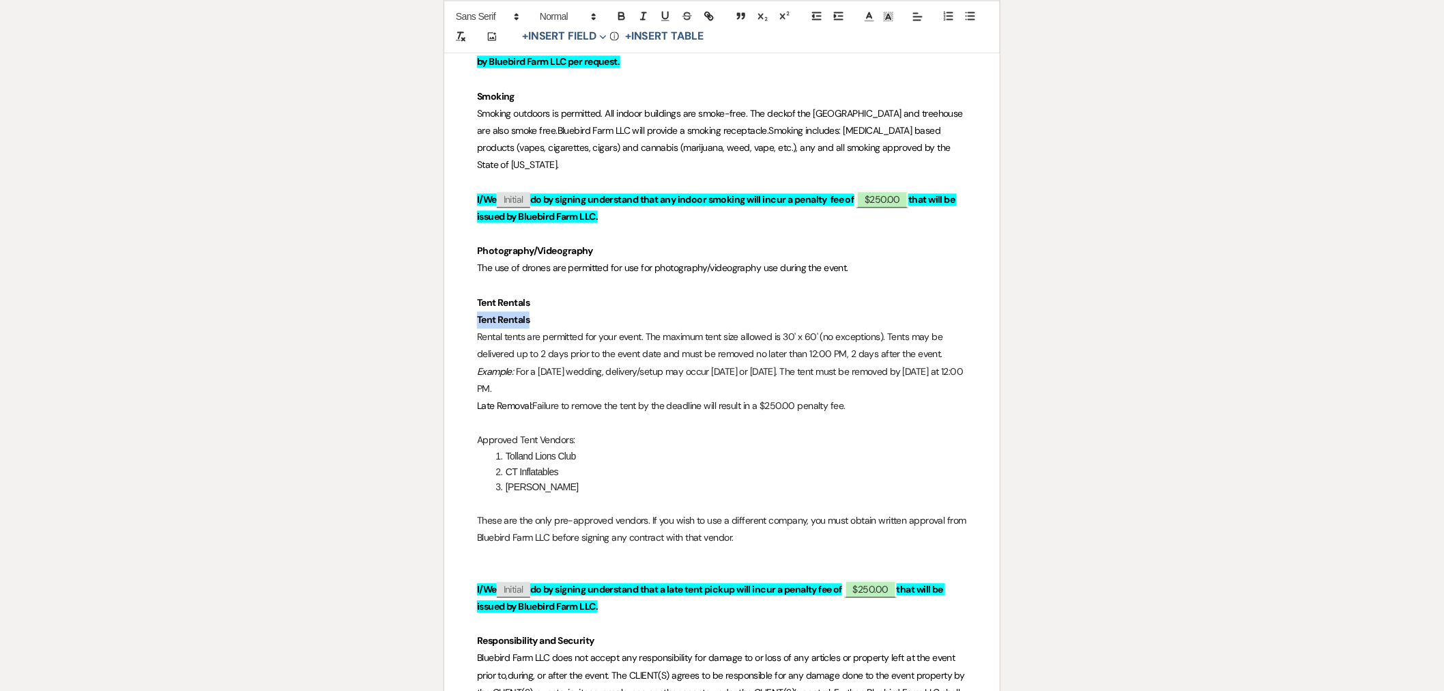
drag, startPoint x: 547, startPoint y: 278, endPoint x: 448, endPoint y: 278, distance: 99.6
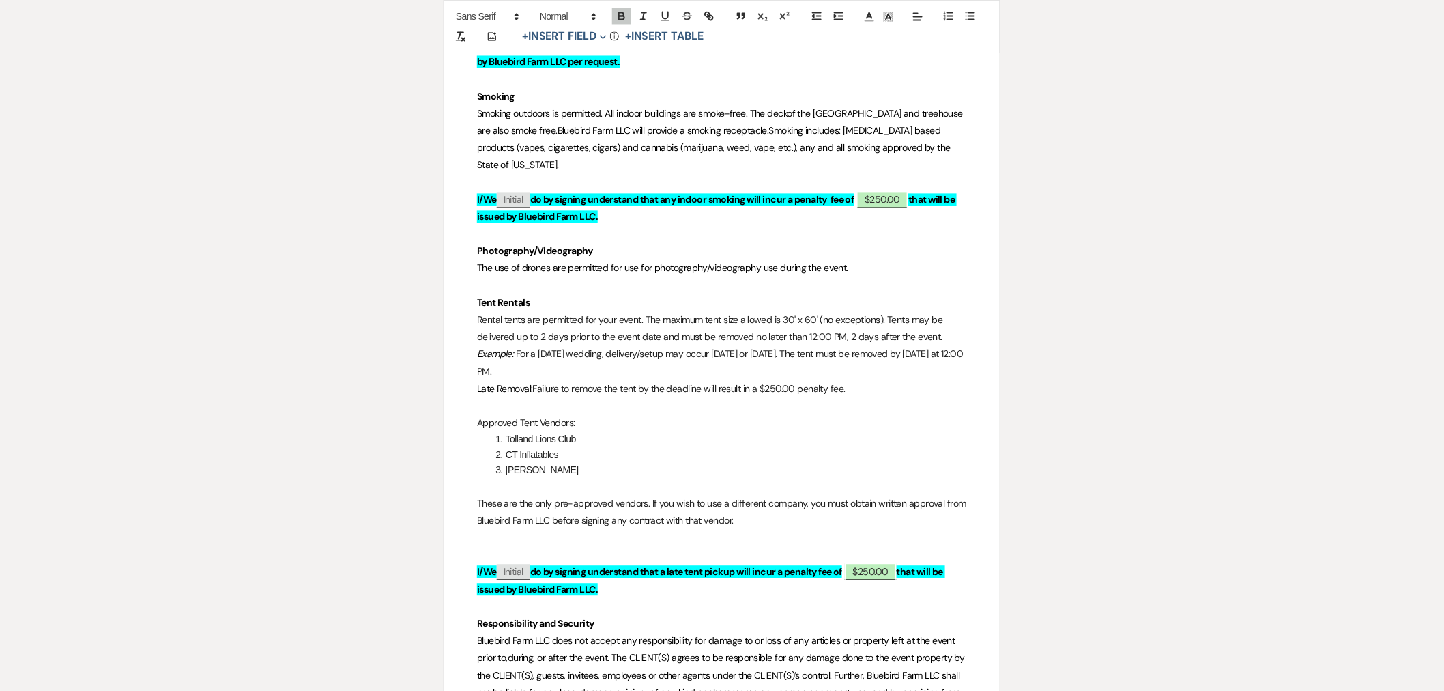
click at [478, 347] on em "Example:" at bounding box center [495, 353] width 37 height 12
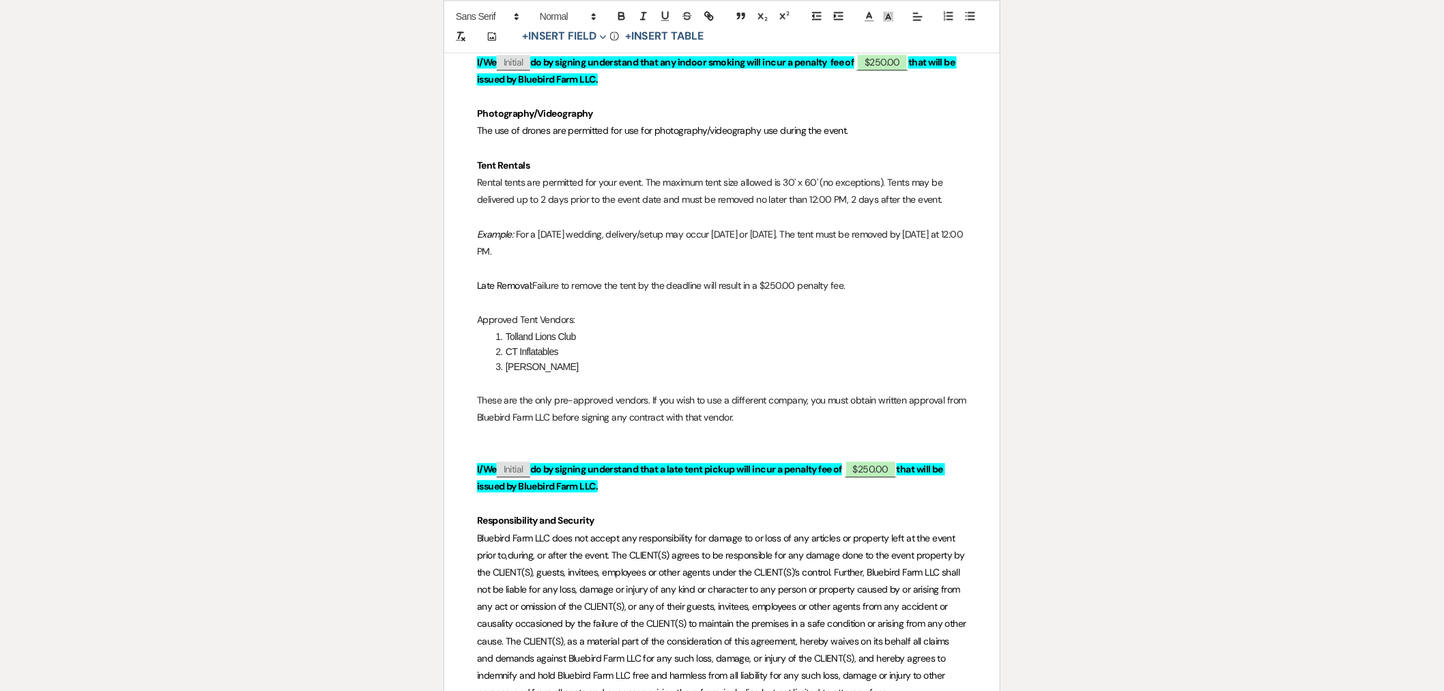
scroll to position [5687, 0]
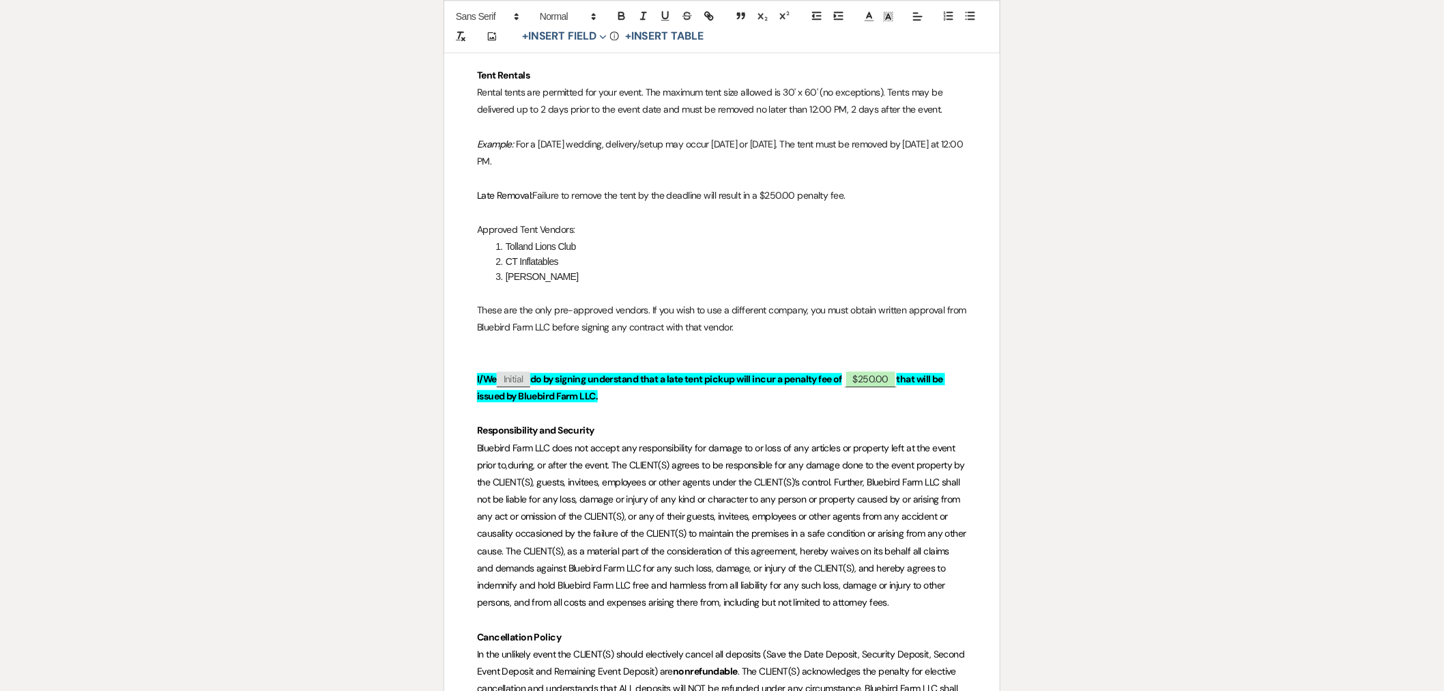
click at [517, 354] on p at bounding box center [722, 362] width 490 height 17
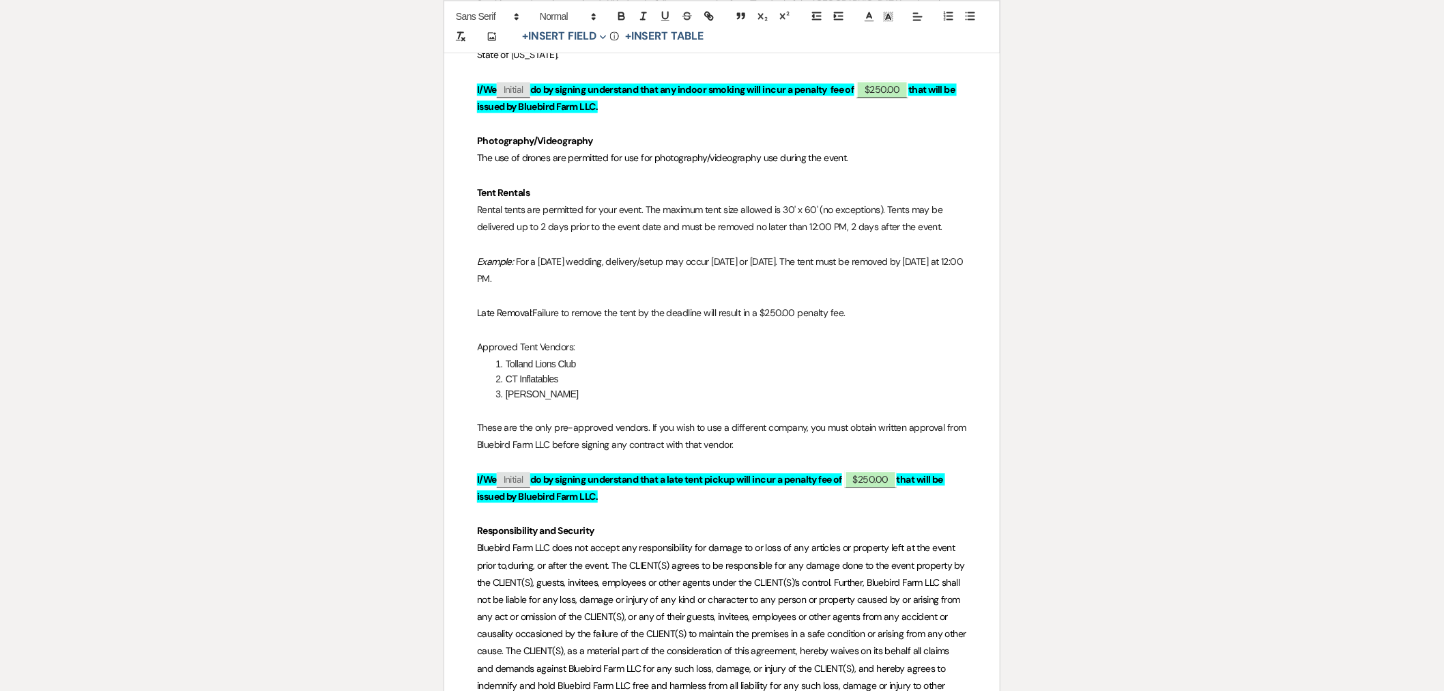
scroll to position [5535, 0]
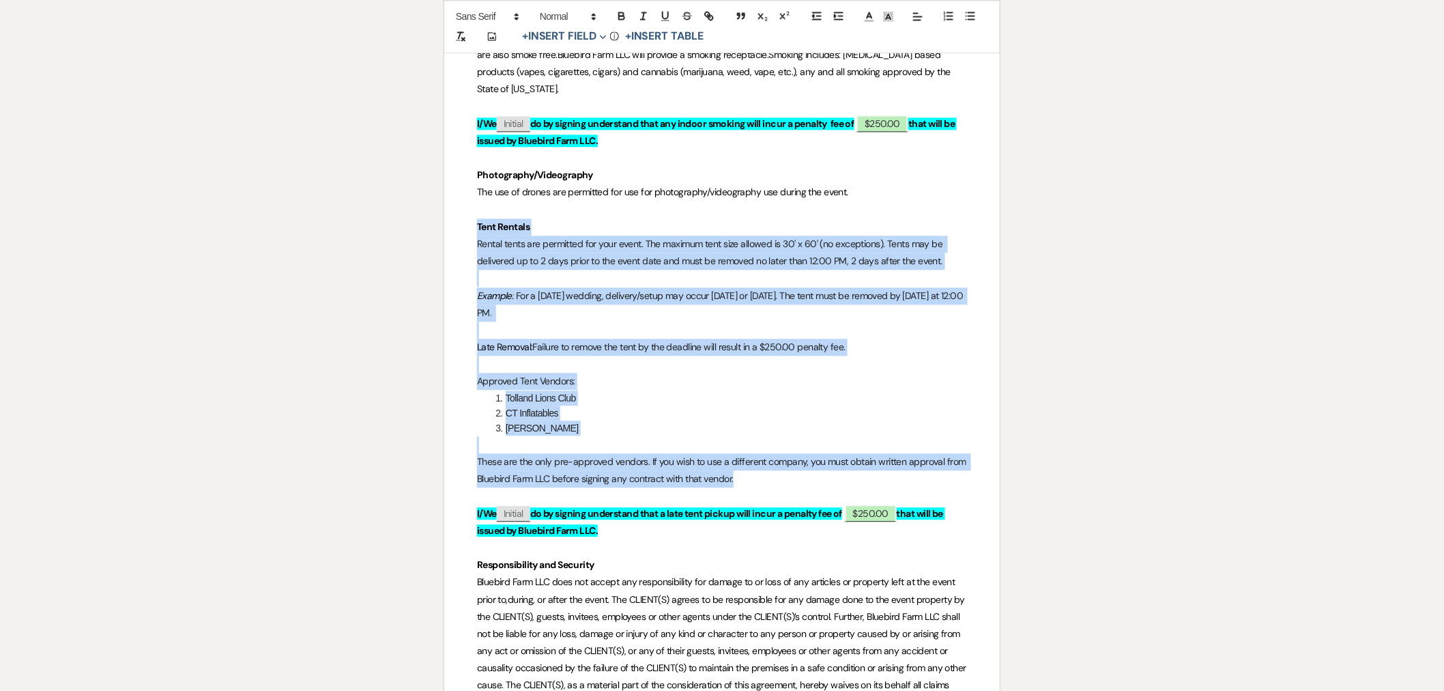
drag, startPoint x: 762, startPoint y: 445, endPoint x: 431, endPoint y: 192, distance: 416.7
copy div "Tent Rentals Rental tents are permitted for your event. The maximum tent size a…"
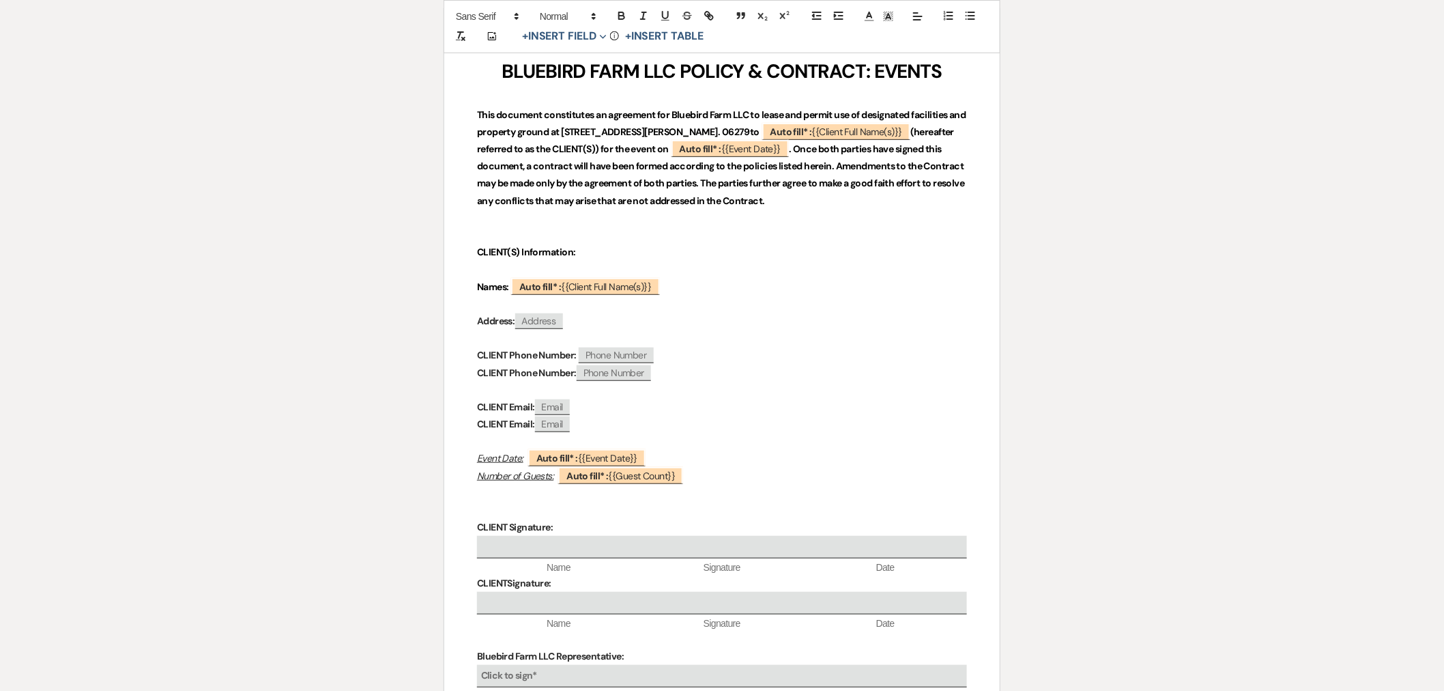
scroll to position [0, 0]
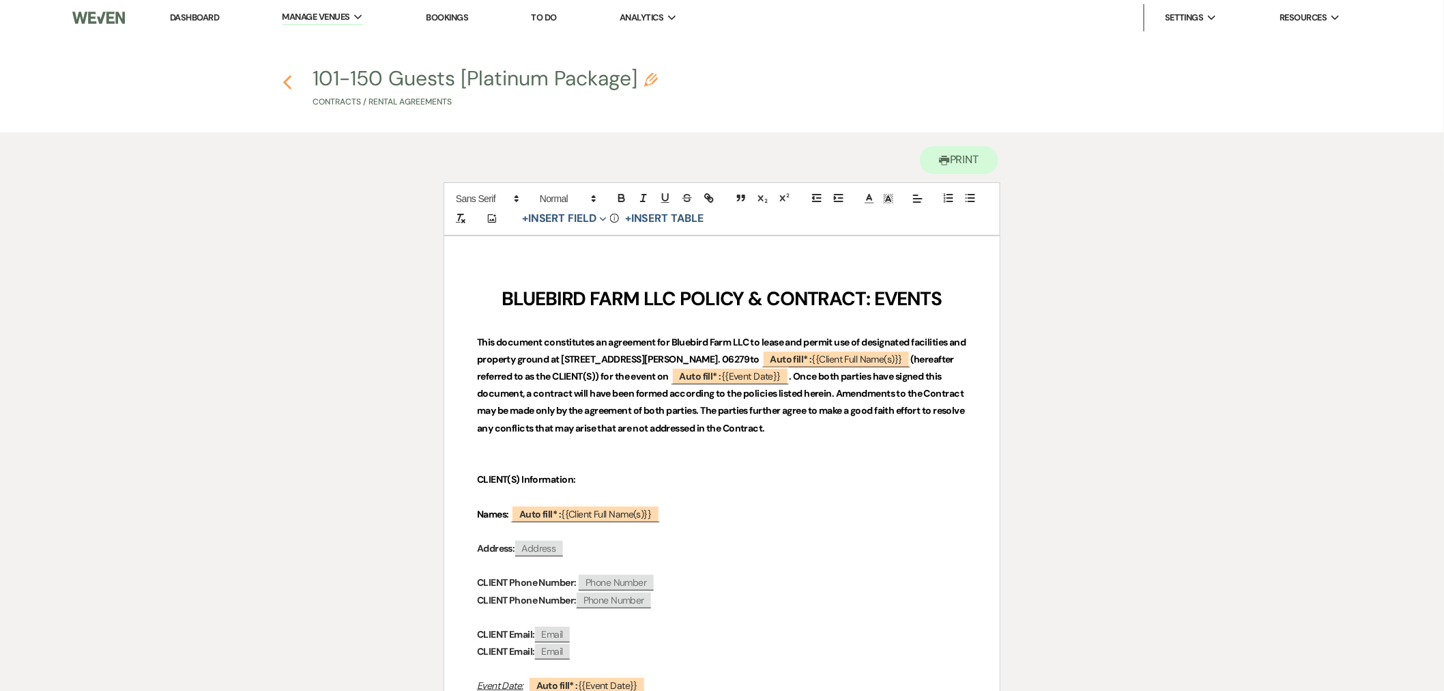
click at [287, 87] on icon "Previous" at bounding box center [288, 82] width 10 height 16
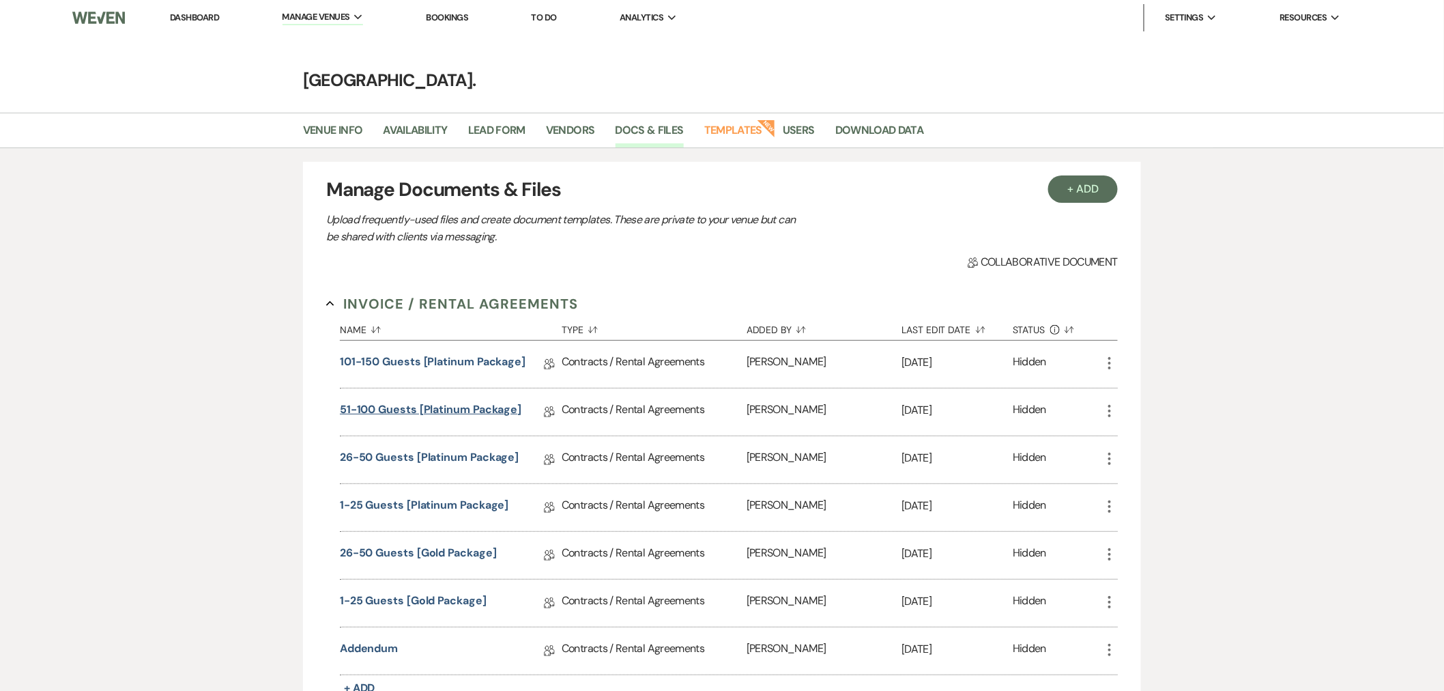
click at [393, 409] on link "51-100 Guests [Platinum Package]" at bounding box center [431, 411] width 182 height 21
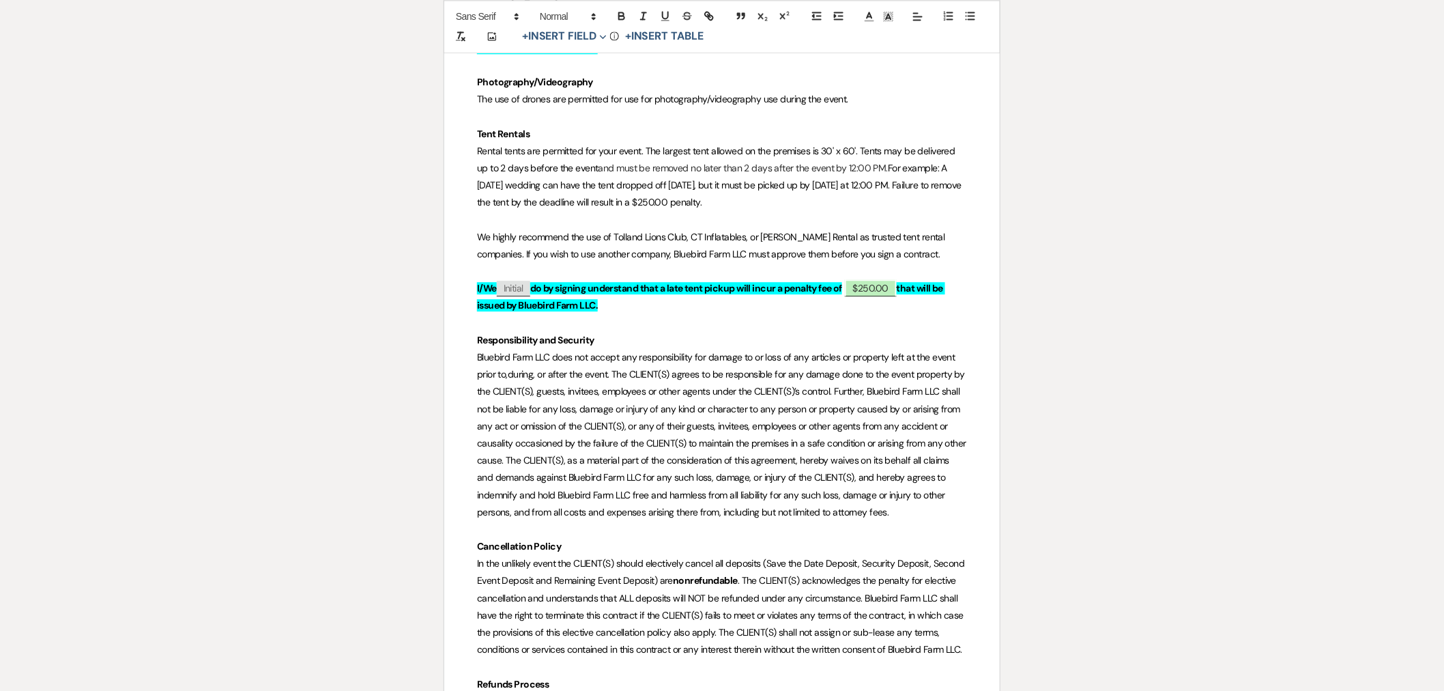
scroll to position [5308, 0]
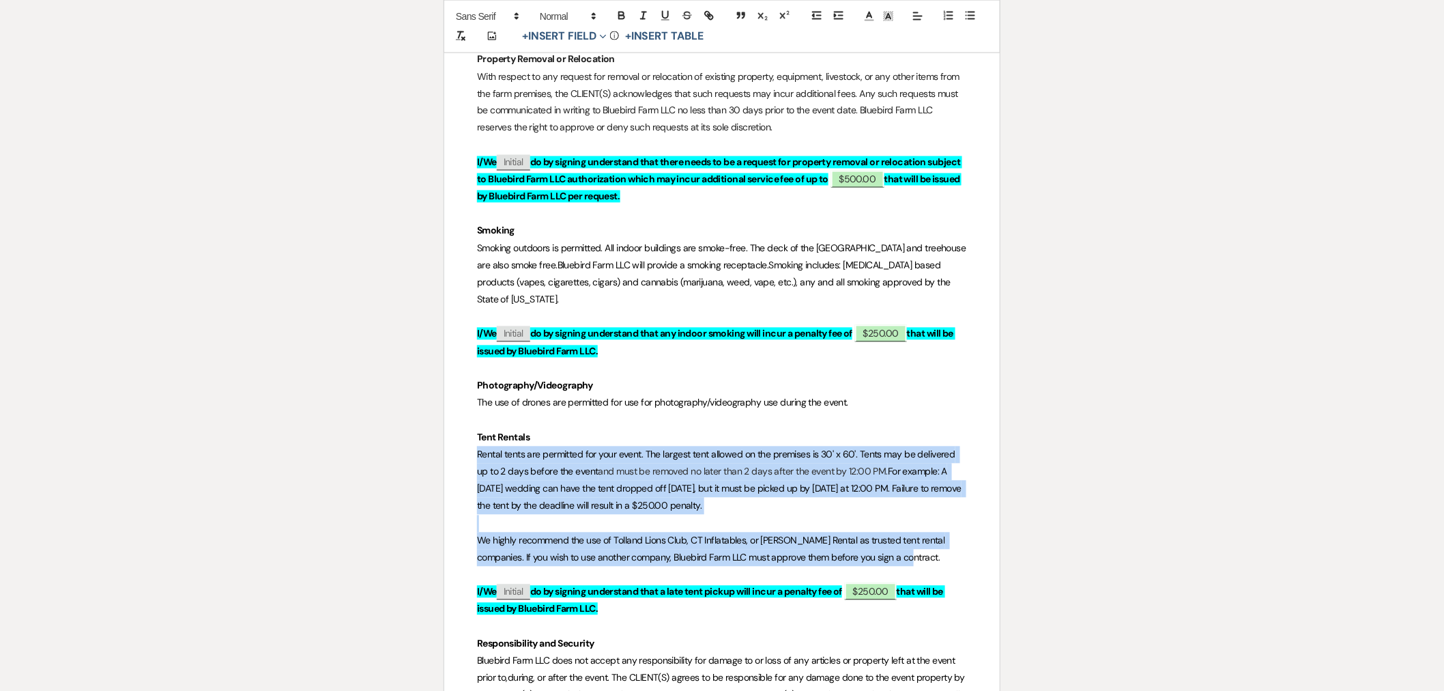
drag, startPoint x: 904, startPoint y: 510, endPoint x: 469, endPoint y: 403, distance: 447.7
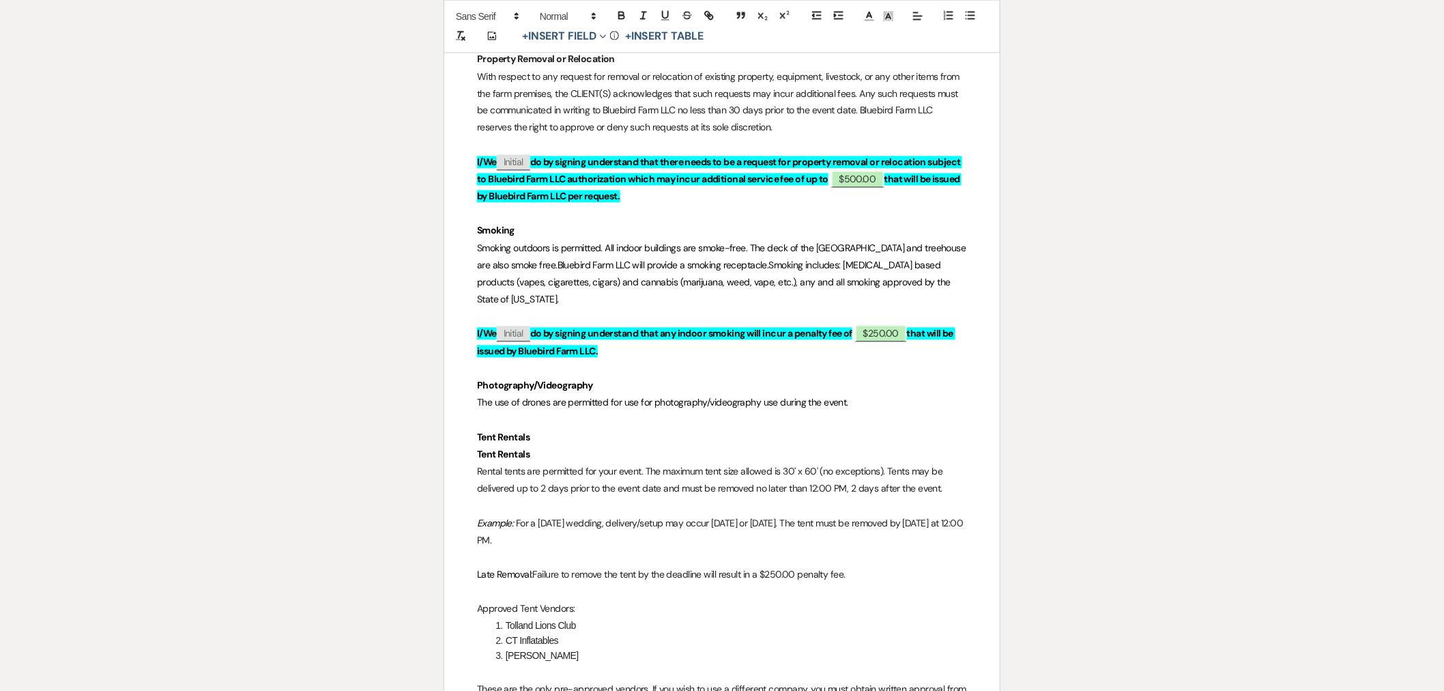
drag, startPoint x: 510, startPoint y: 396, endPoint x: 467, endPoint y: 391, distance: 43.9
click at [481, 431] on strong "Tent Rentals" at bounding box center [503, 437] width 53 height 12
drag, startPoint x: 523, startPoint y: 393, endPoint x: 535, endPoint y: 407, distance: 18.4
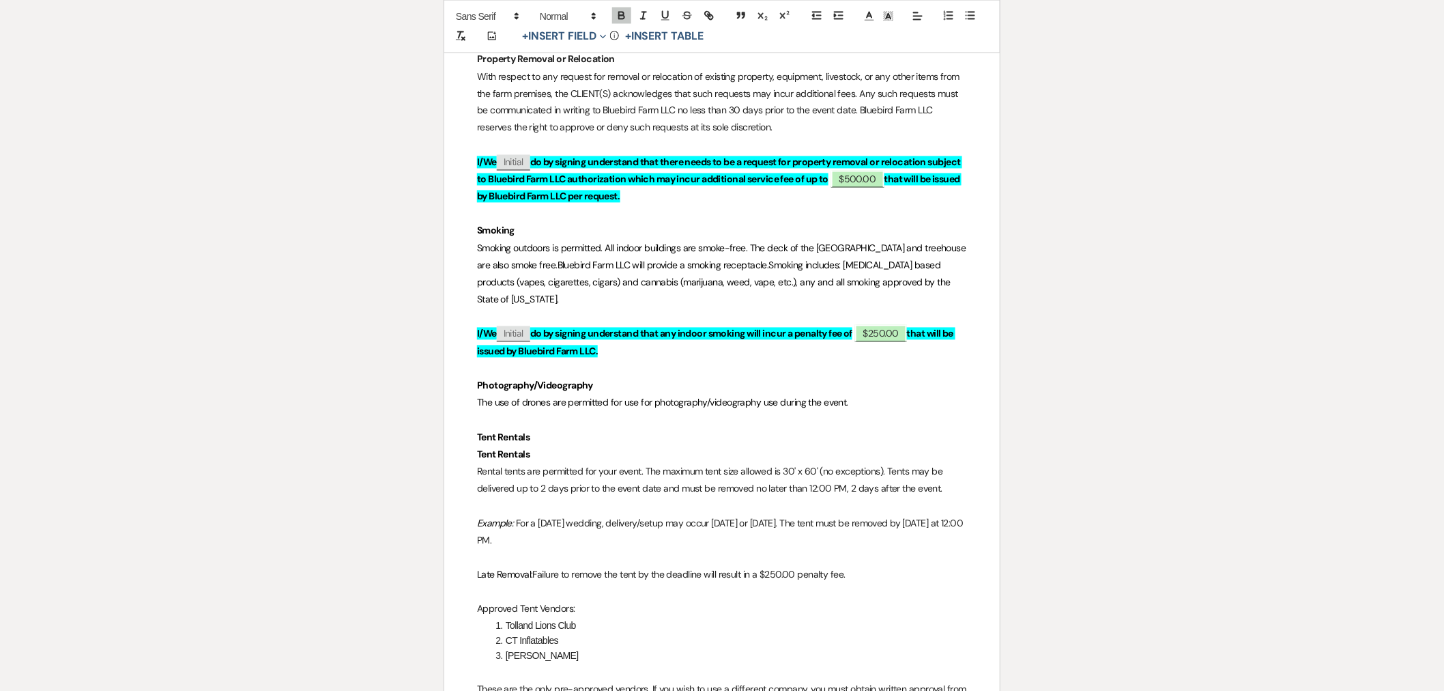
click at [524, 446] on p "Tent Rentals" at bounding box center [722, 454] width 490 height 17
click at [533, 446] on p "Tent Rentals" at bounding box center [722, 454] width 490 height 17
click at [525, 448] on strong "Tent Rentals" at bounding box center [503, 454] width 53 height 12
drag, startPoint x: 529, startPoint y: 399, endPoint x: 452, endPoint y: 399, distance: 76.4
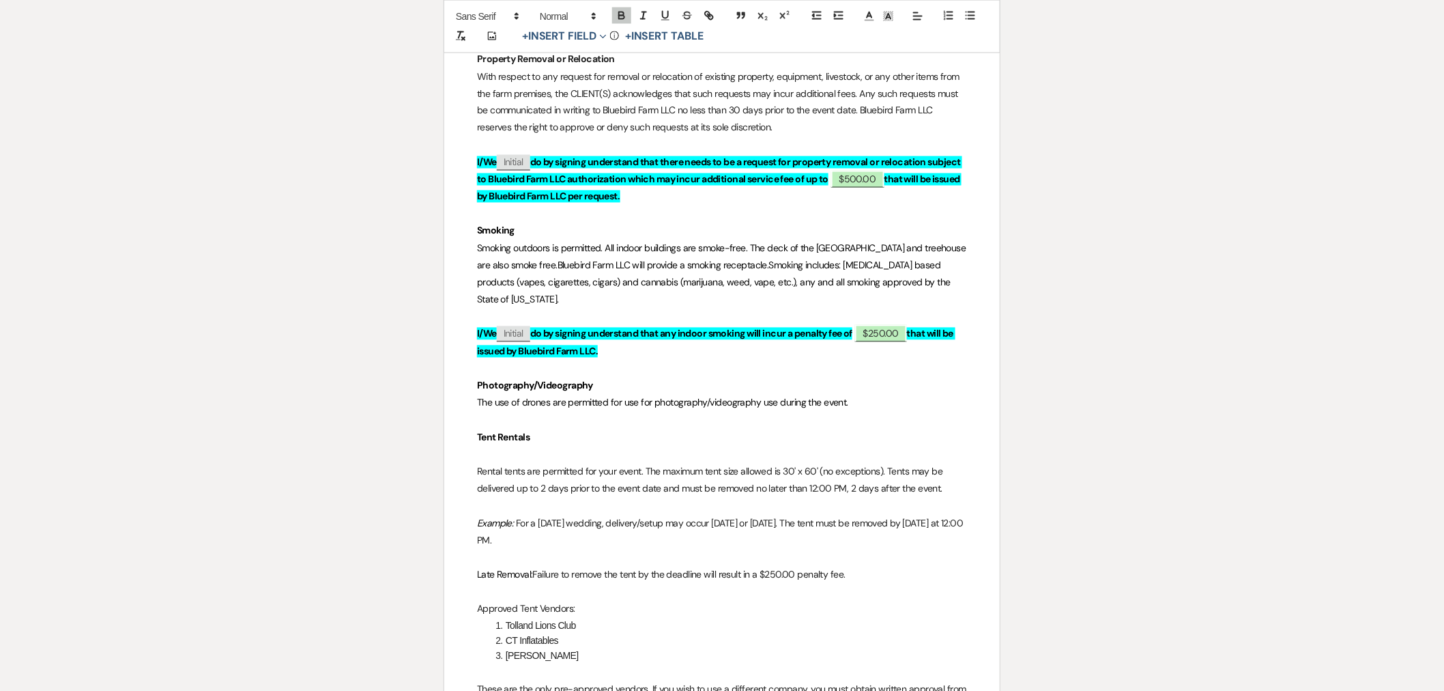
scroll to position [5460, 0]
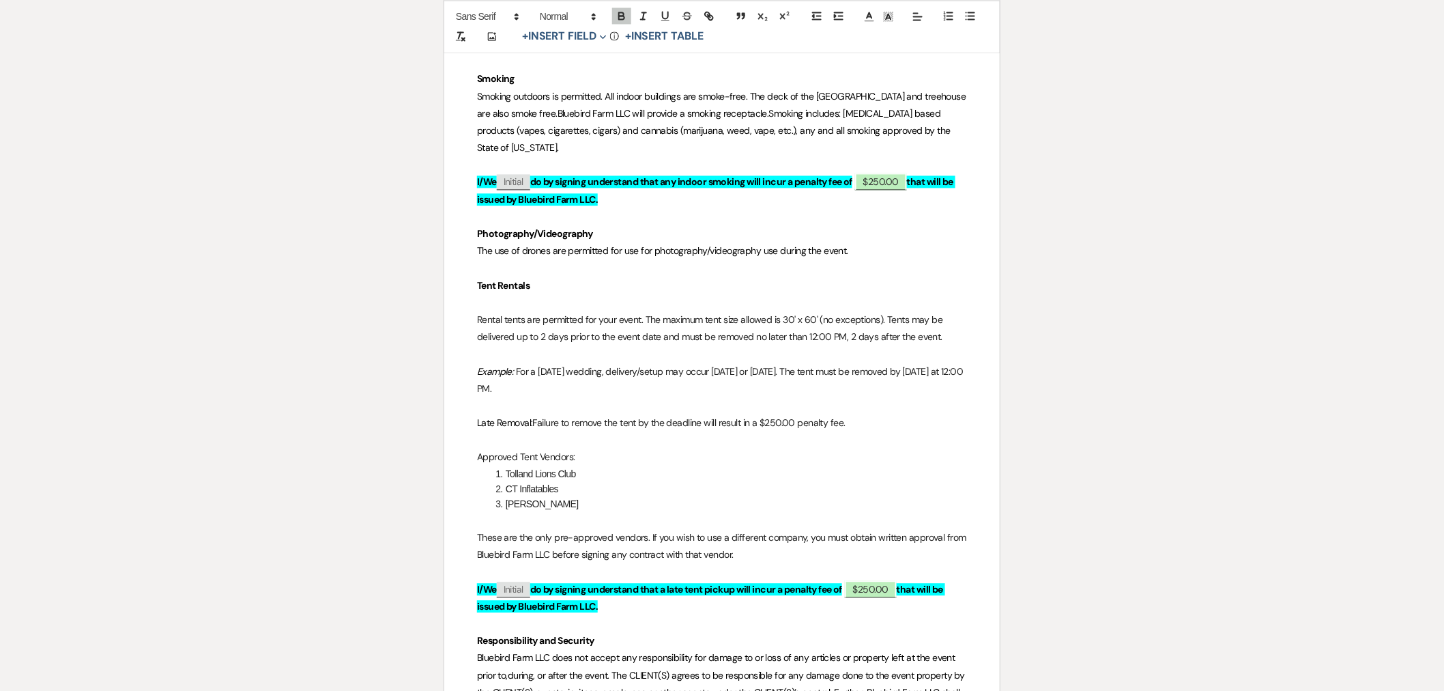
click at [523, 397] on p at bounding box center [722, 405] width 490 height 17
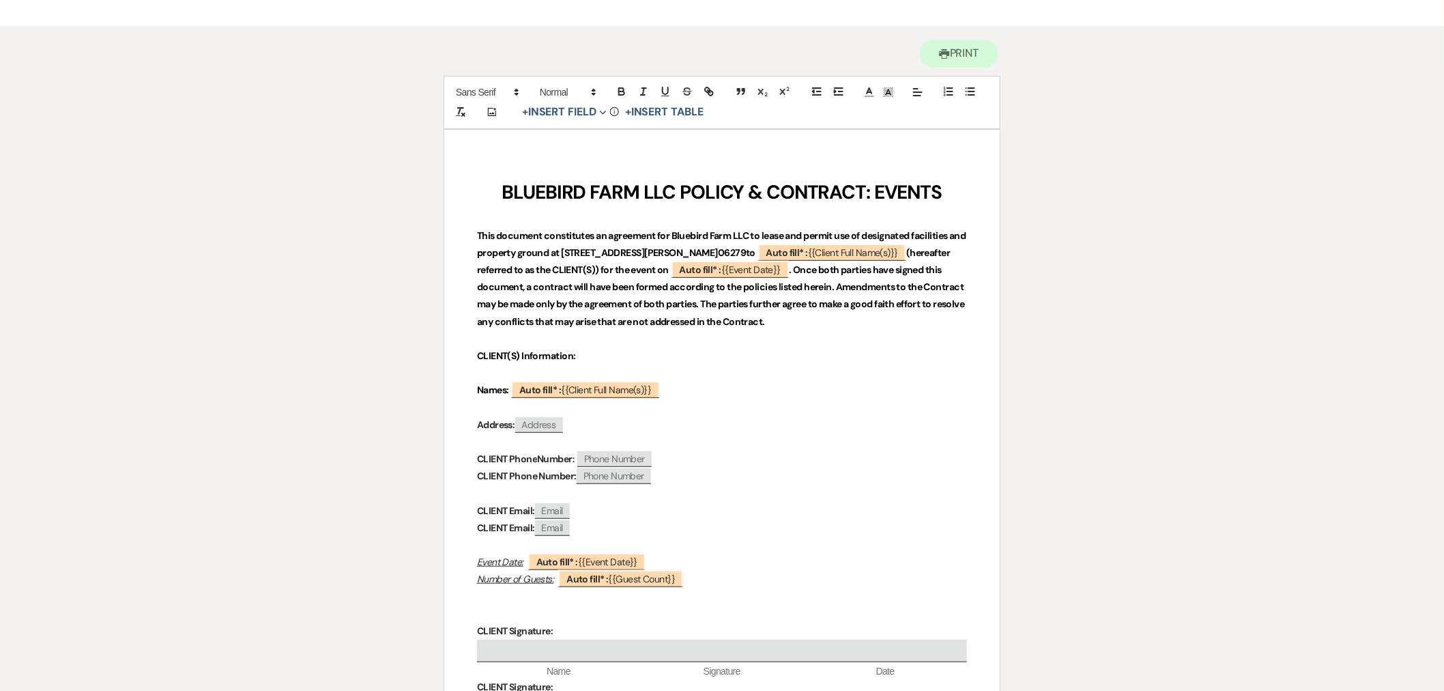
scroll to position [0, 0]
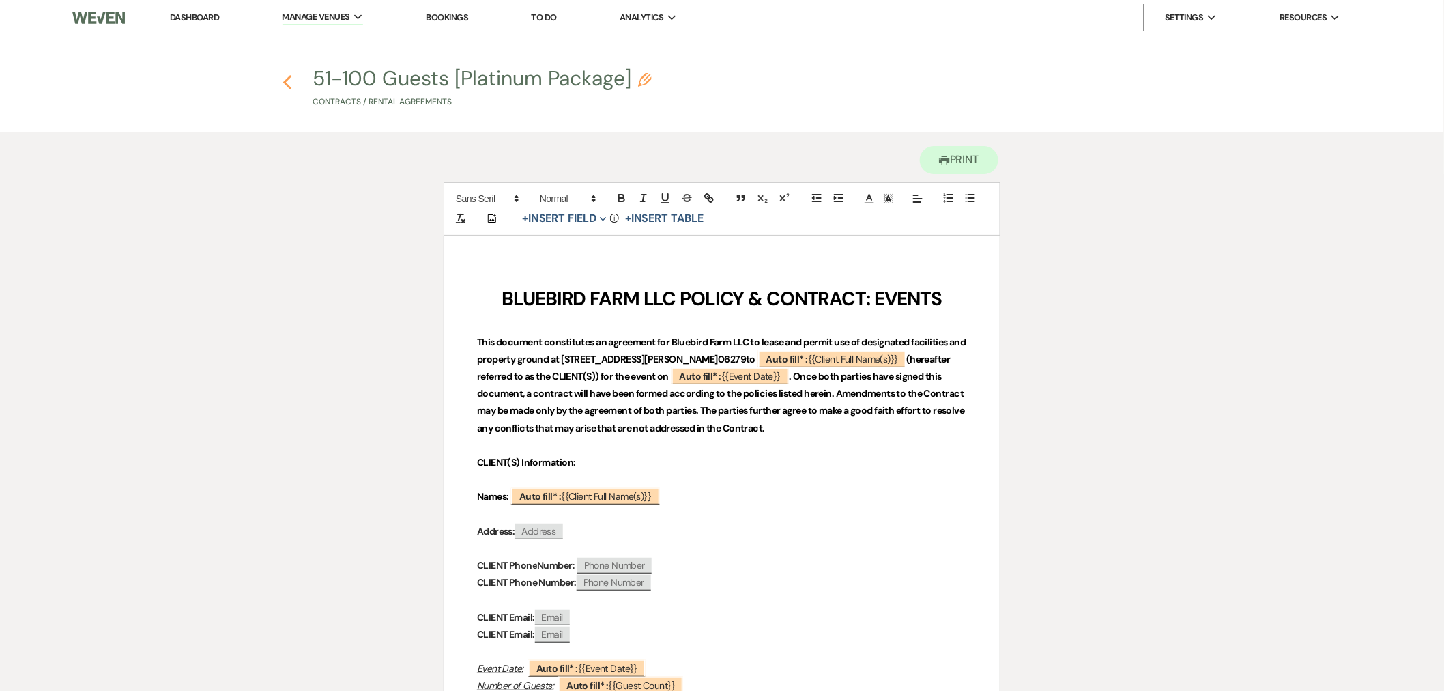
click at [285, 76] on icon "Previous" at bounding box center [288, 82] width 10 height 16
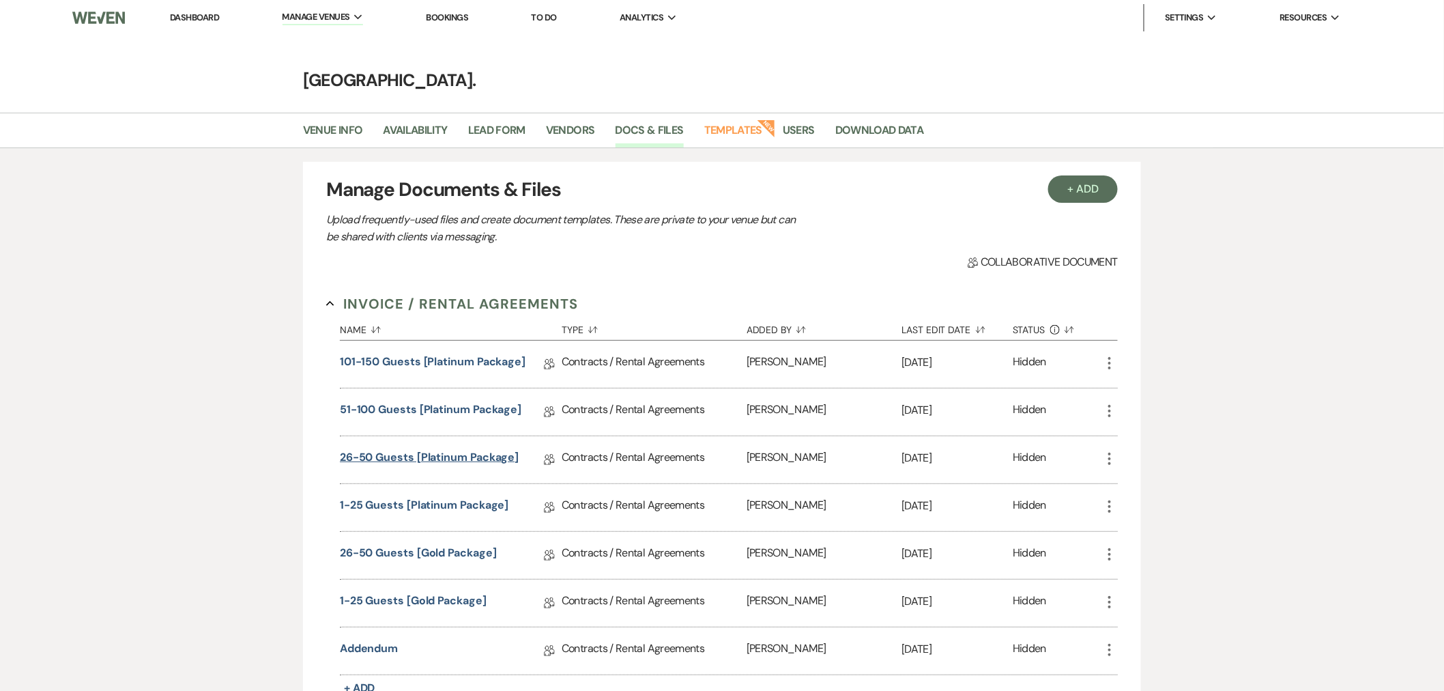
click at [420, 462] on link "26-50 Guests [Platinum Package]" at bounding box center [429, 459] width 179 height 21
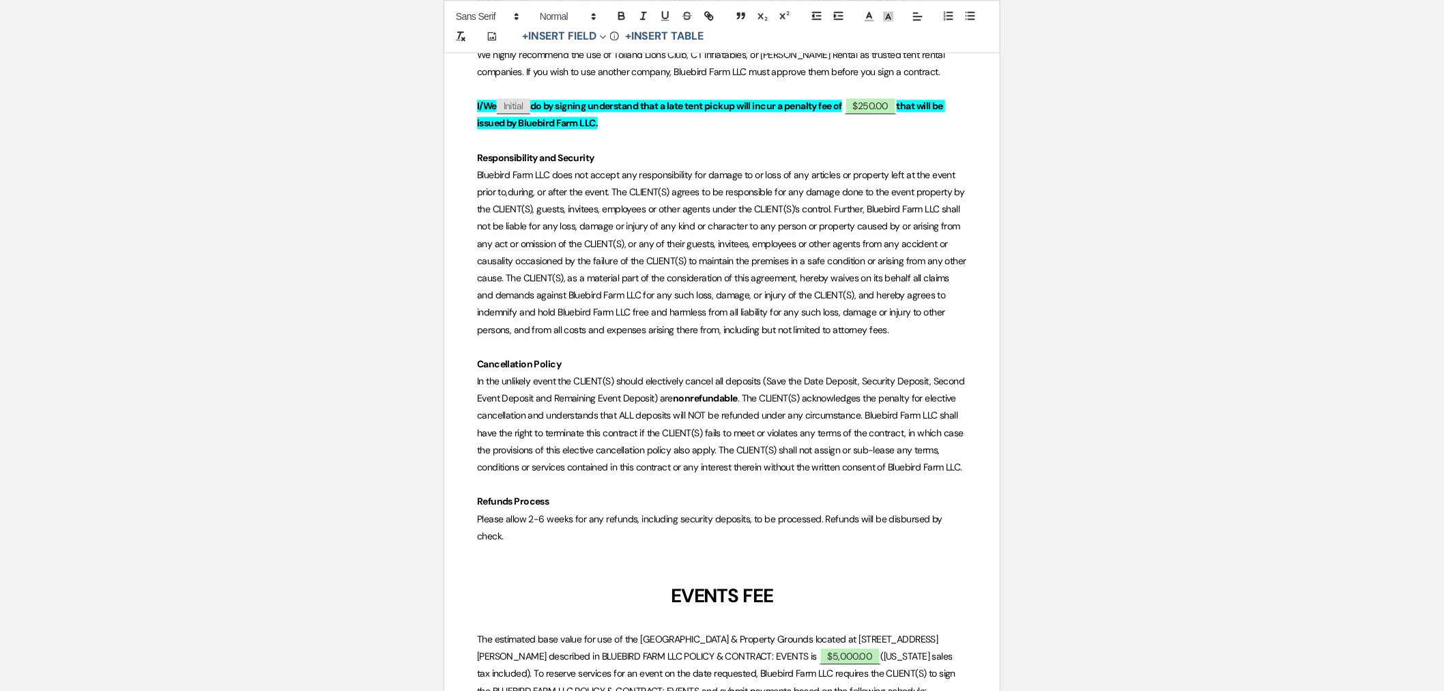
scroll to position [5308, 0]
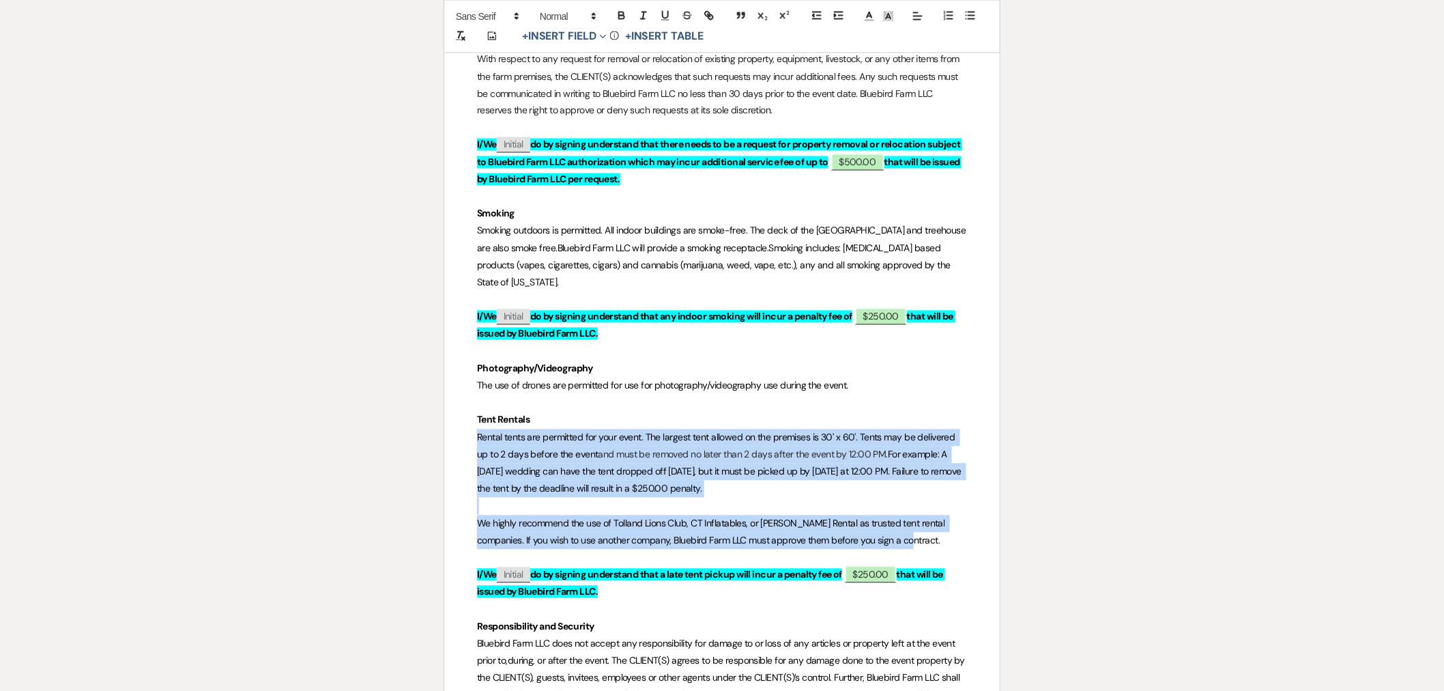
drag, startPoint x: 899, startPoint y: 483, endPoint x: 476, endPoint y: 380, distance: 435.5
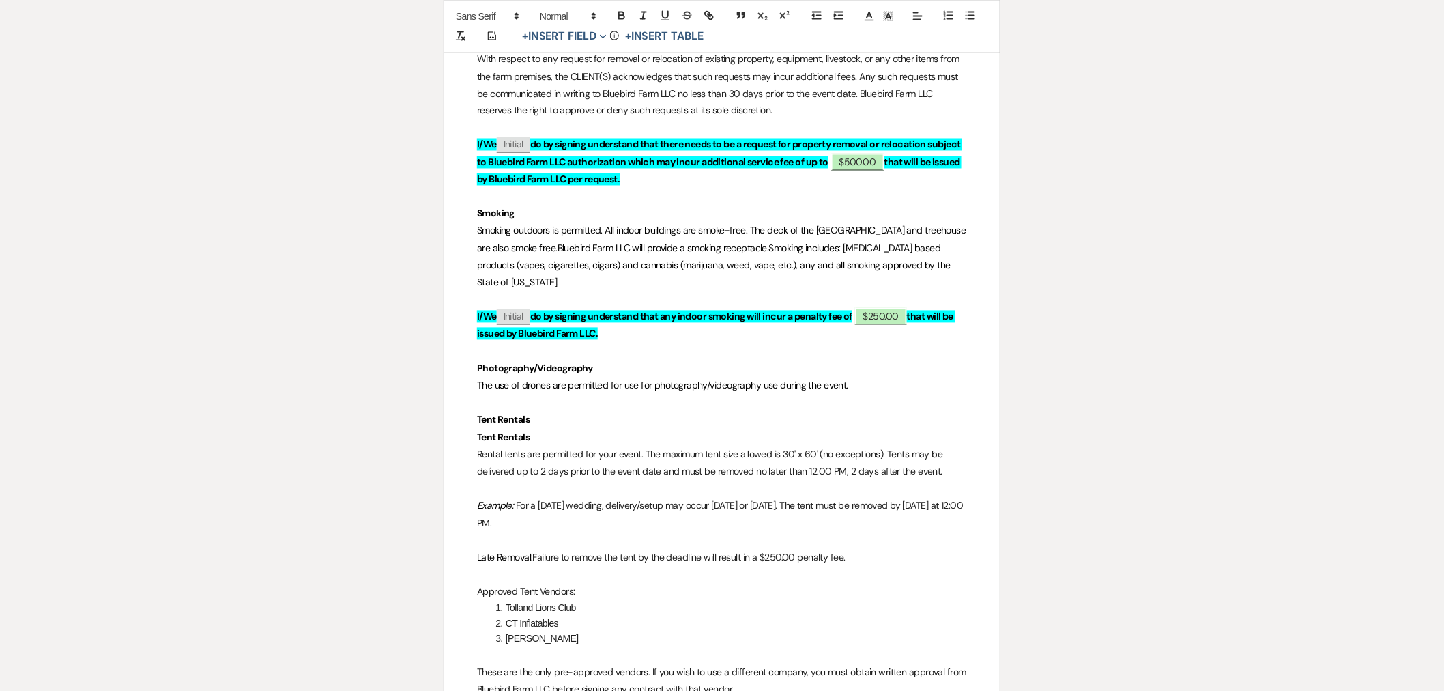
drag, startPoint x: 530, startPoint y: 384, endPoint x: 442, endPoint y: 393, distance: 88.5
drag, startPoint x: 529, startPoint y: 382, endPoint x: 472, endPoint y: 372, distance: 57.6
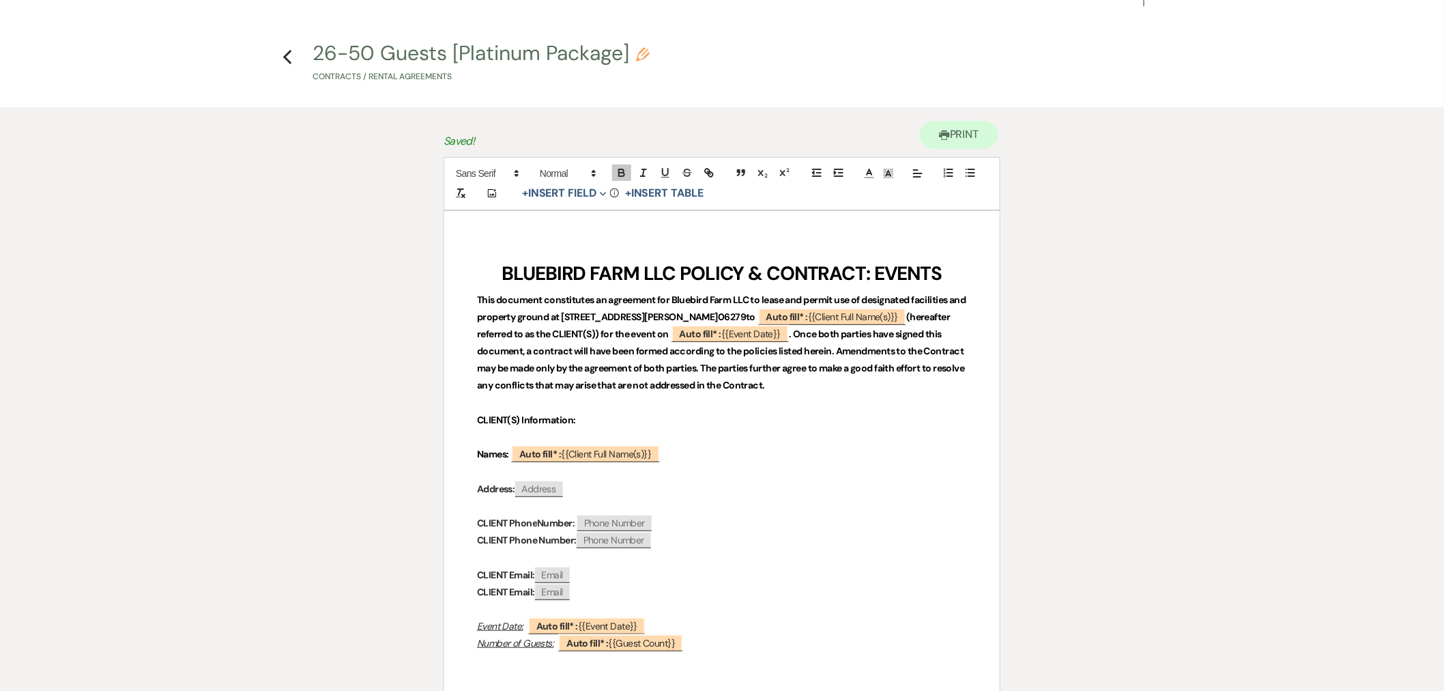
scroll to position [0, 0]
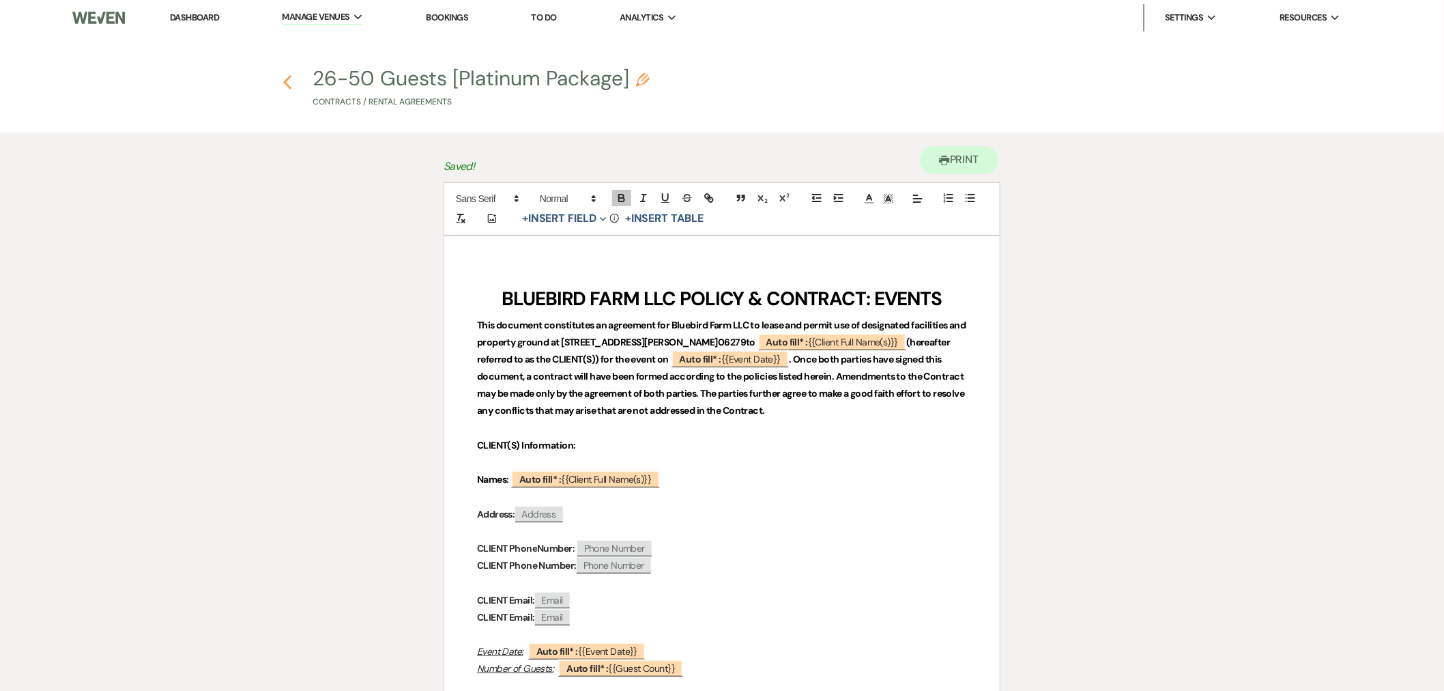
click at [285, 84] on use "button" at bounding box center [287, 82] width 9 height 15
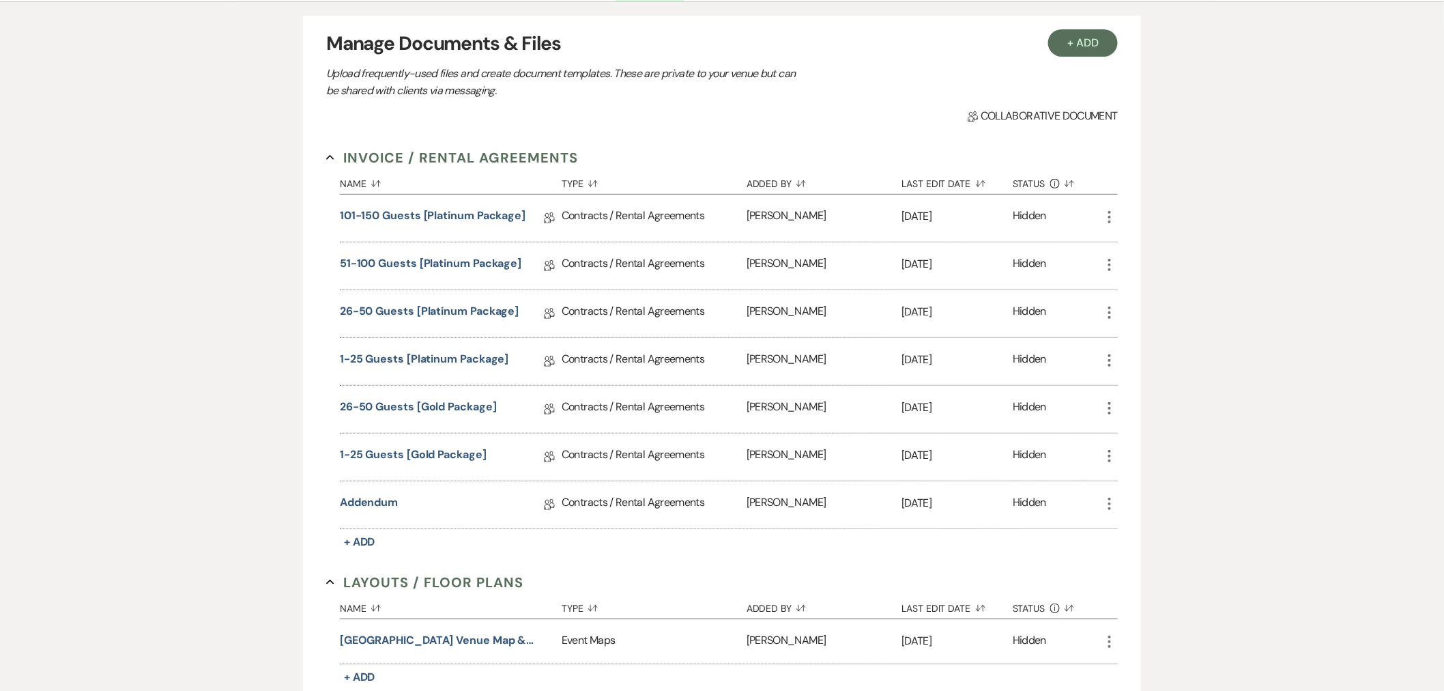
scroll to position [152, 0]
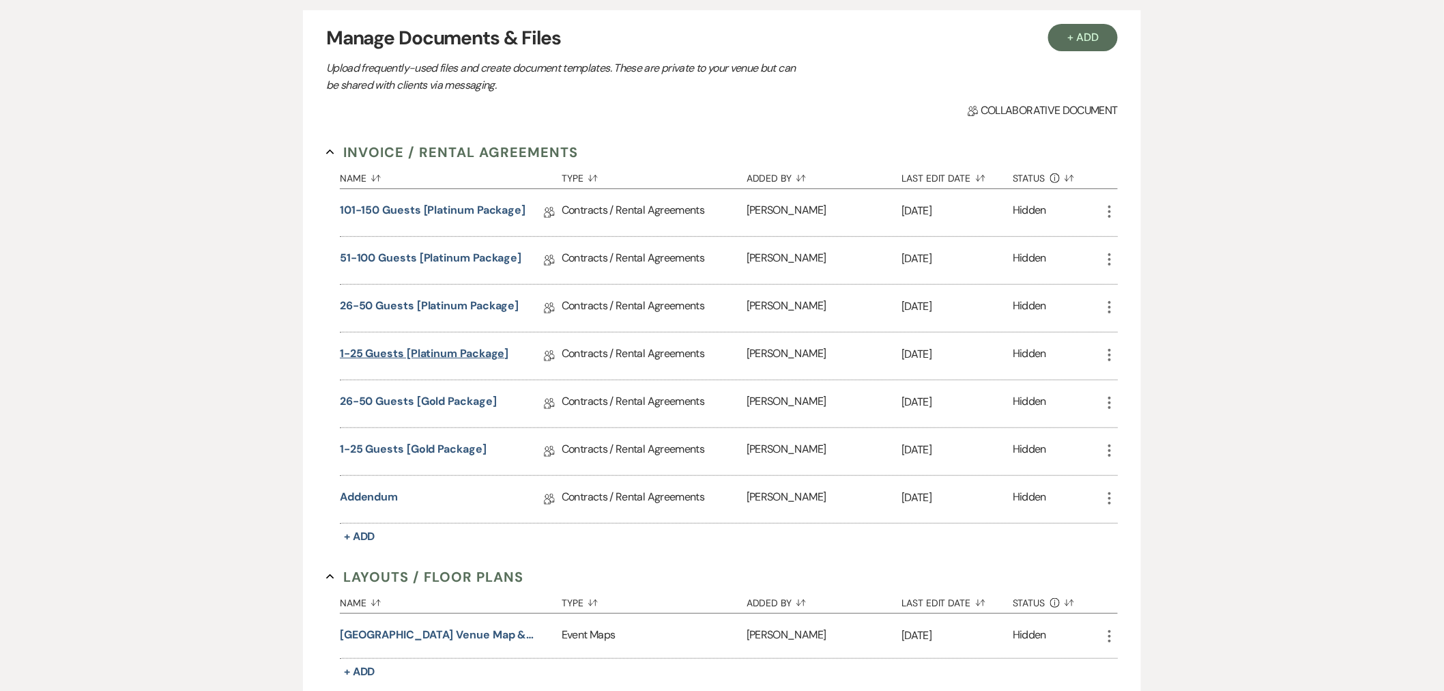
click at [365, 345] on link "1-25 Guests [Platinum Package]" at bounding box center [424, 355] width 169 height 21
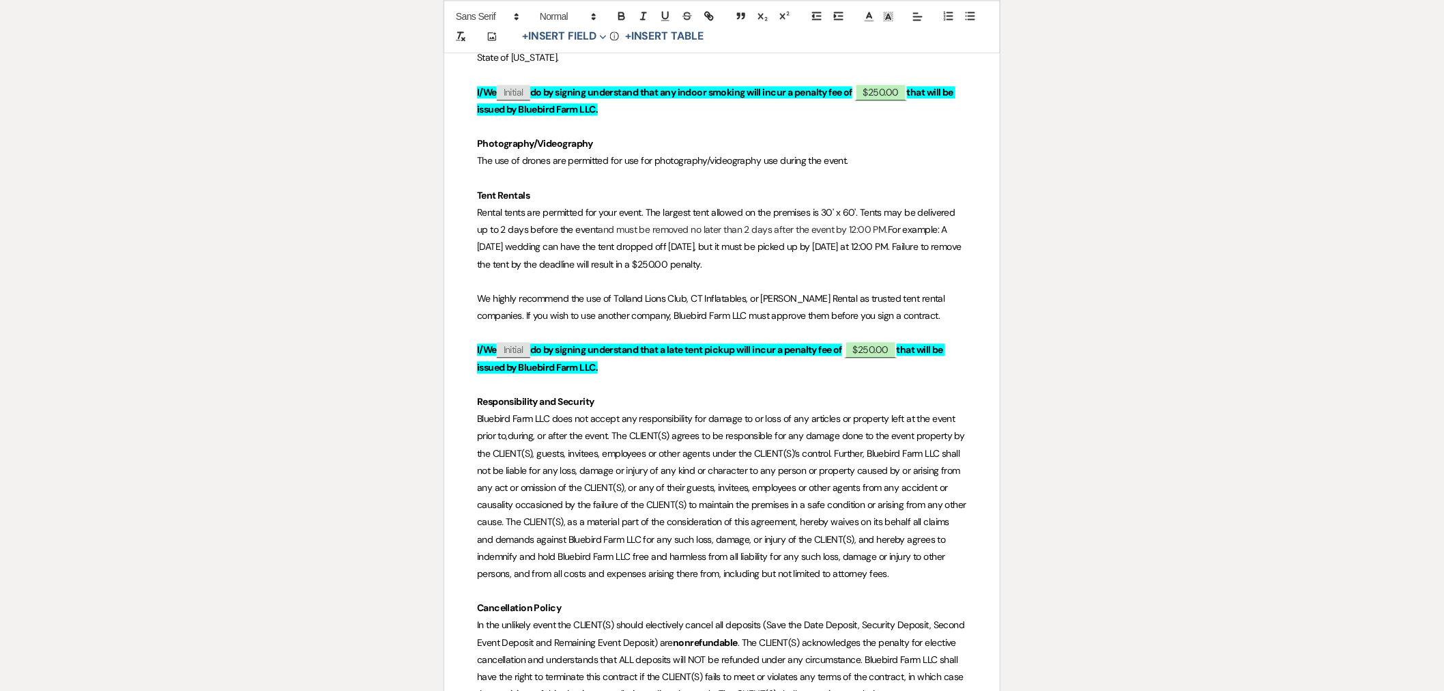
scroll to position [5383, 0]
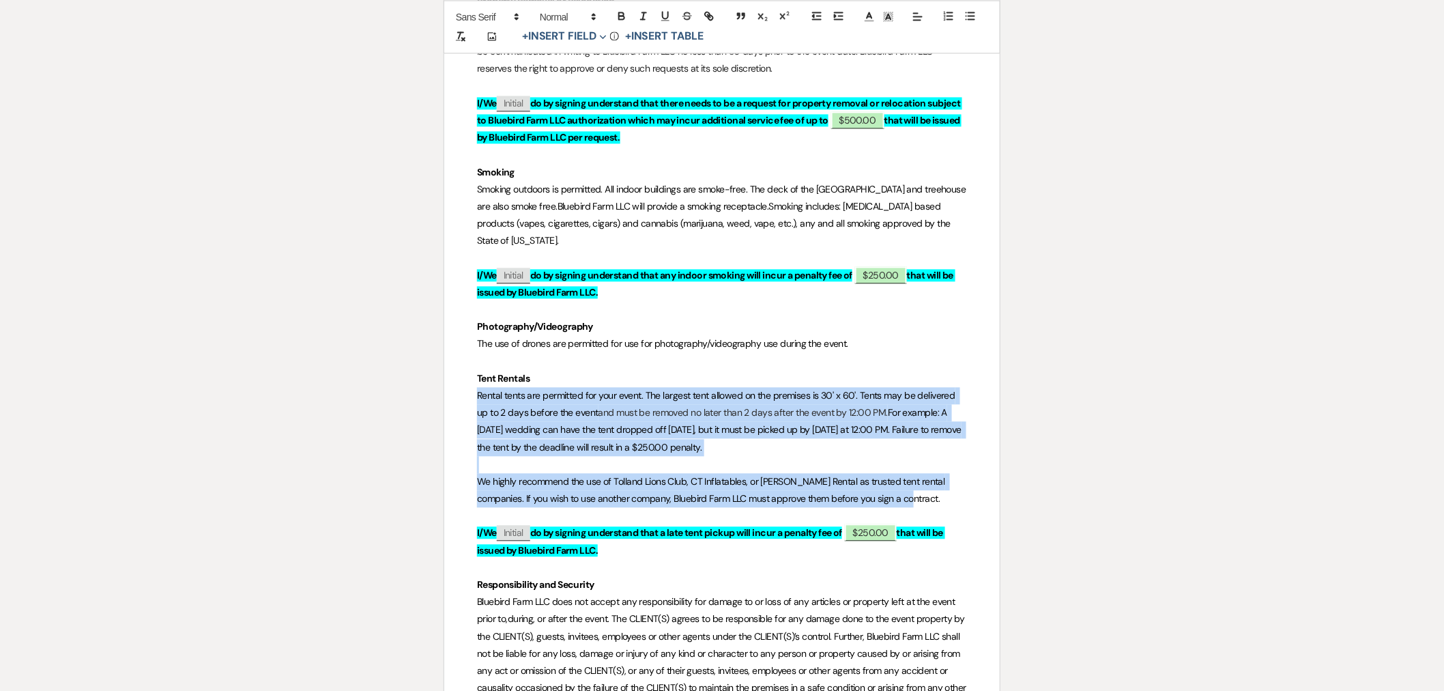
drag, startPoint x: 876, startPoint y: 444, endPoint x: 478, endPoint y: 344, distance: 410.3
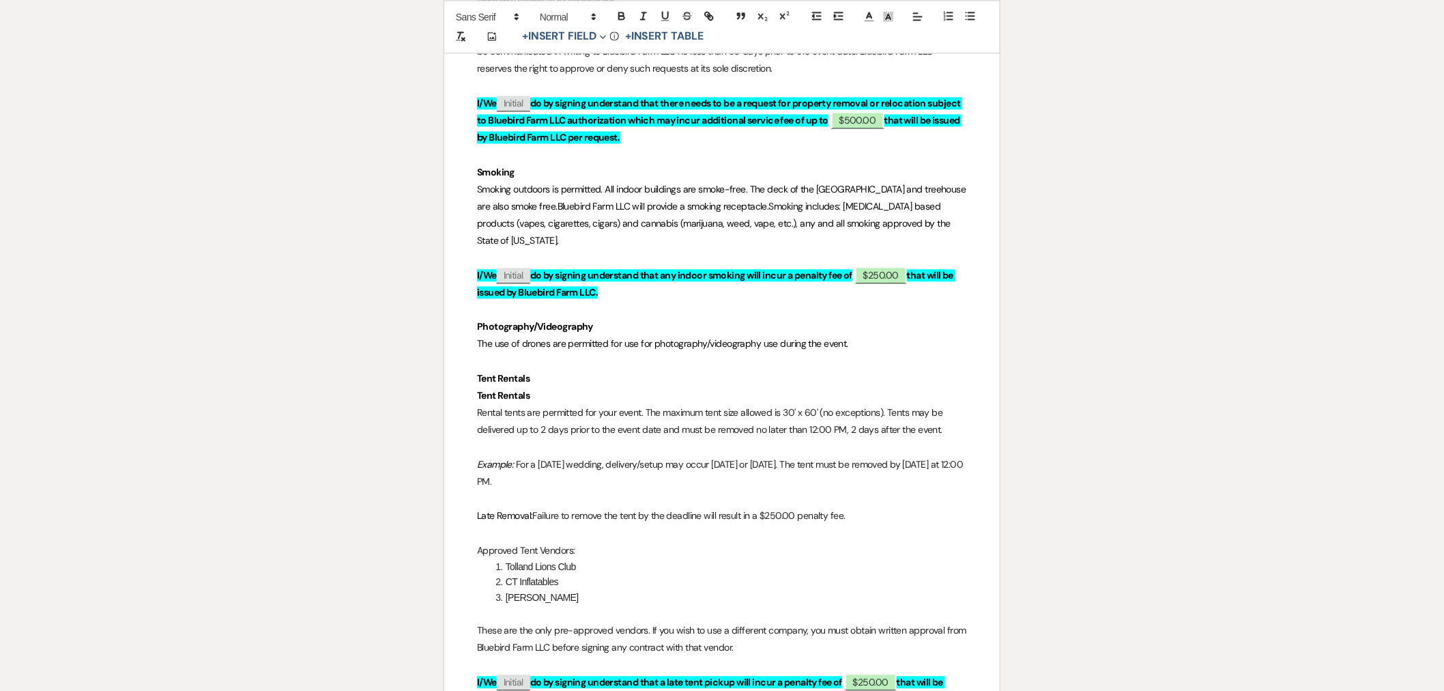
drag, startPoint x: 530, startPoint y: 339, endPoint x: 441, endPoint y: 325, distance: 89.8
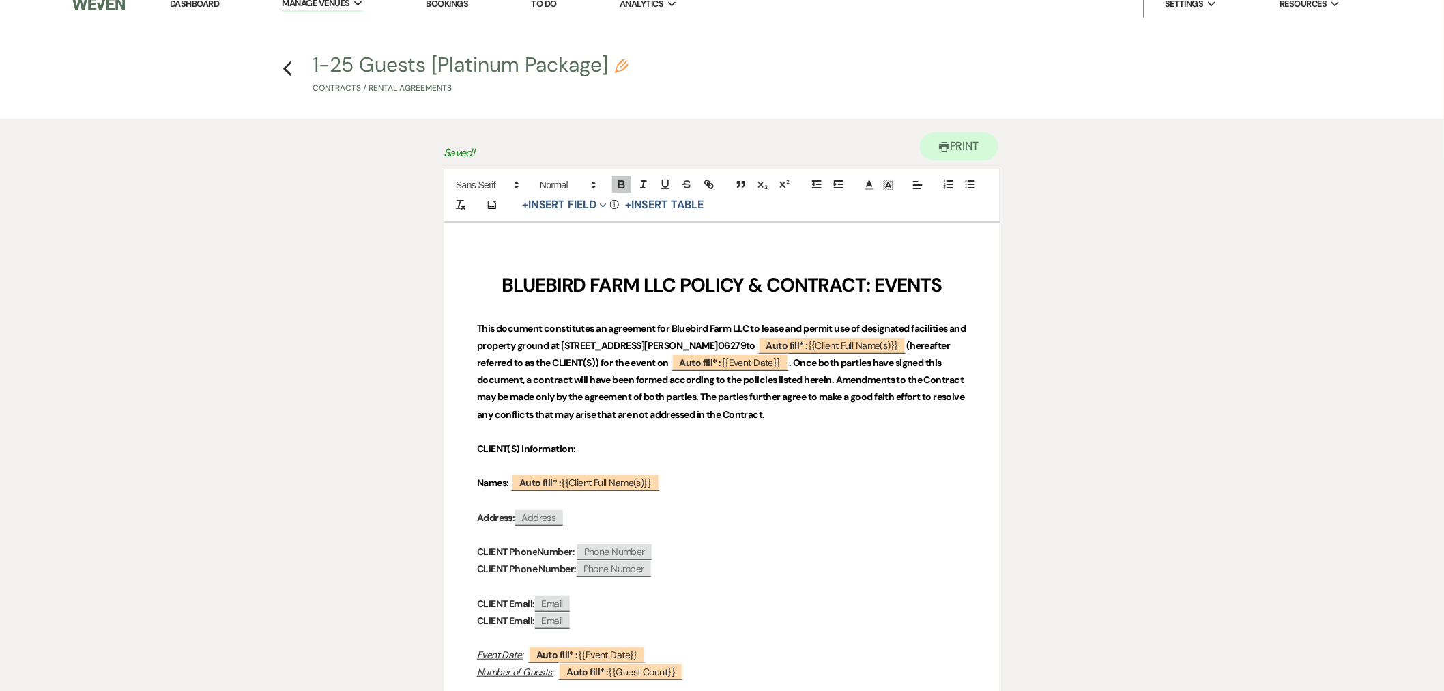
scroll to position [0, 0]
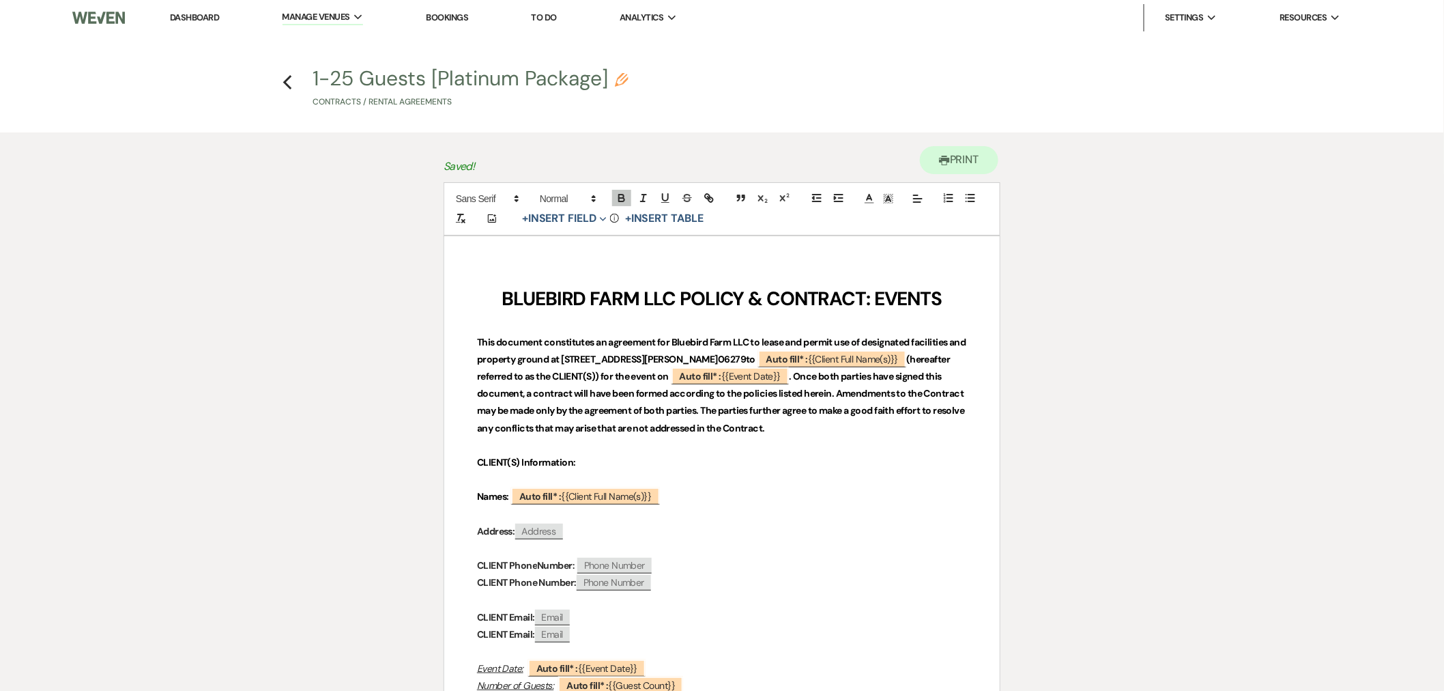
click at [291, 75] on icon "Previous" at bounding box center [288, 82] width 10 height 16
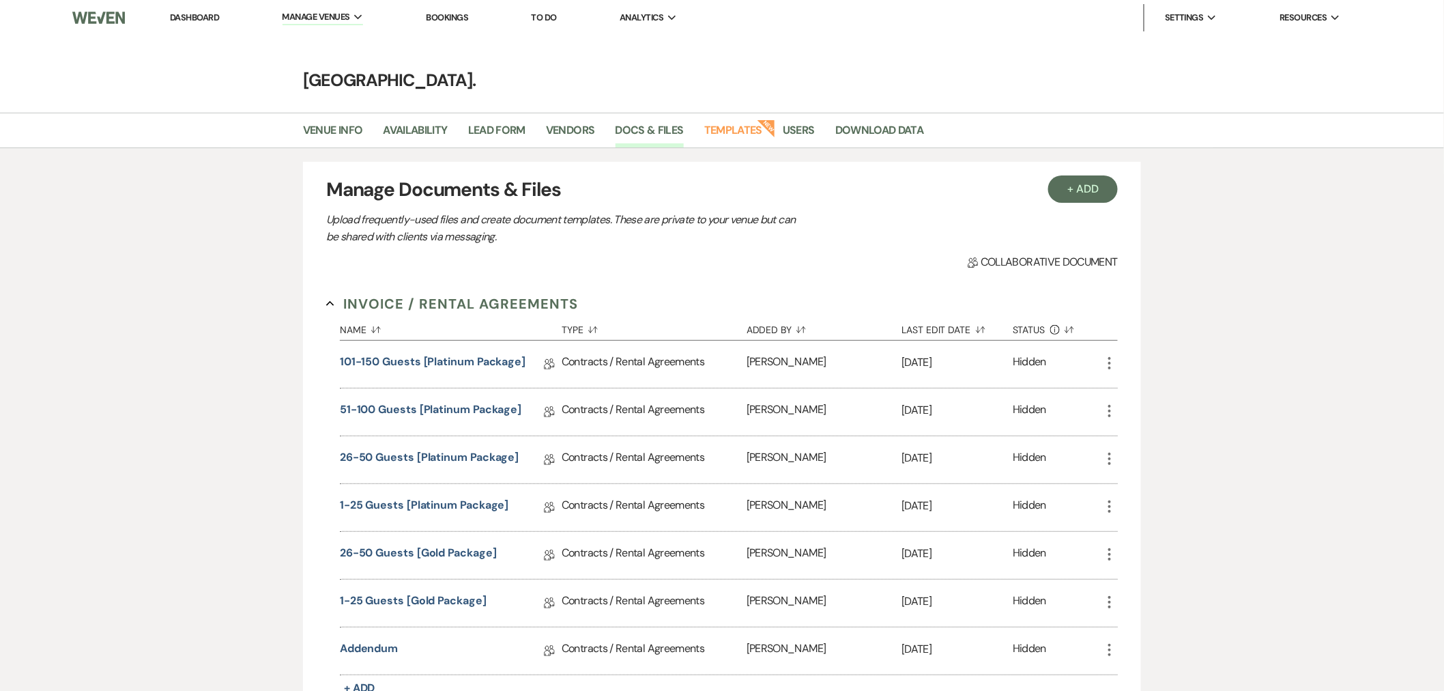
click at [285, 74] on h4 "[GEOGRAPHIC_DATA]." at bounding box center [722, 80] width 983 height 24
